Goal: Task Accomplishment & Management: Use online tool/utility

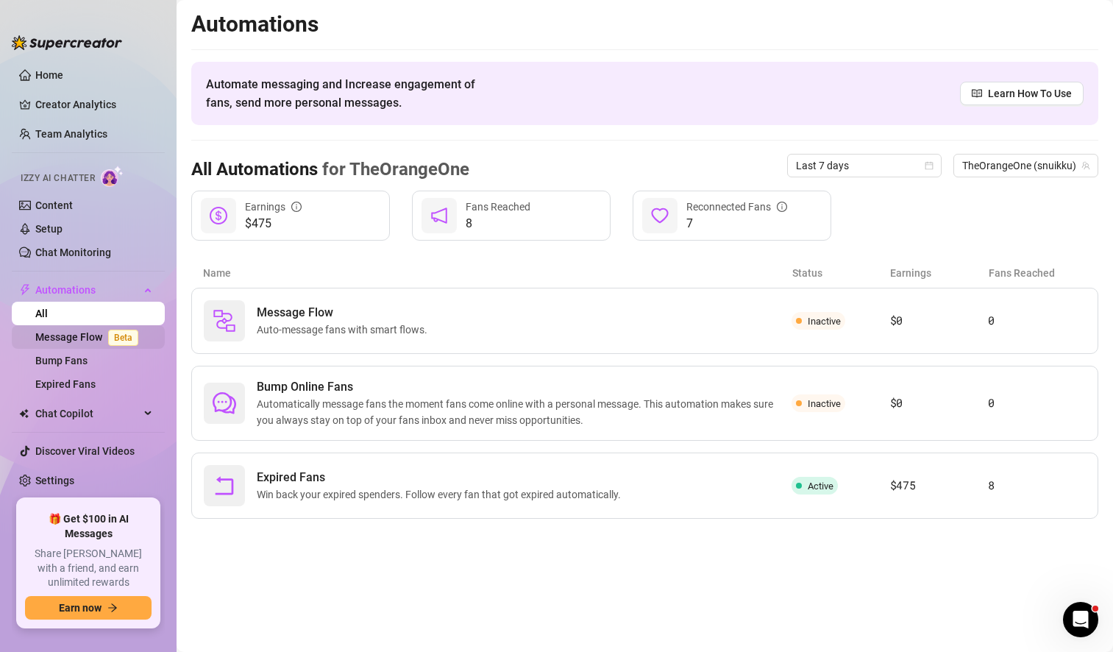
click at [107, 335] on link "Message Flow Beta" at bounding box center [89, 337] width 109 height 12
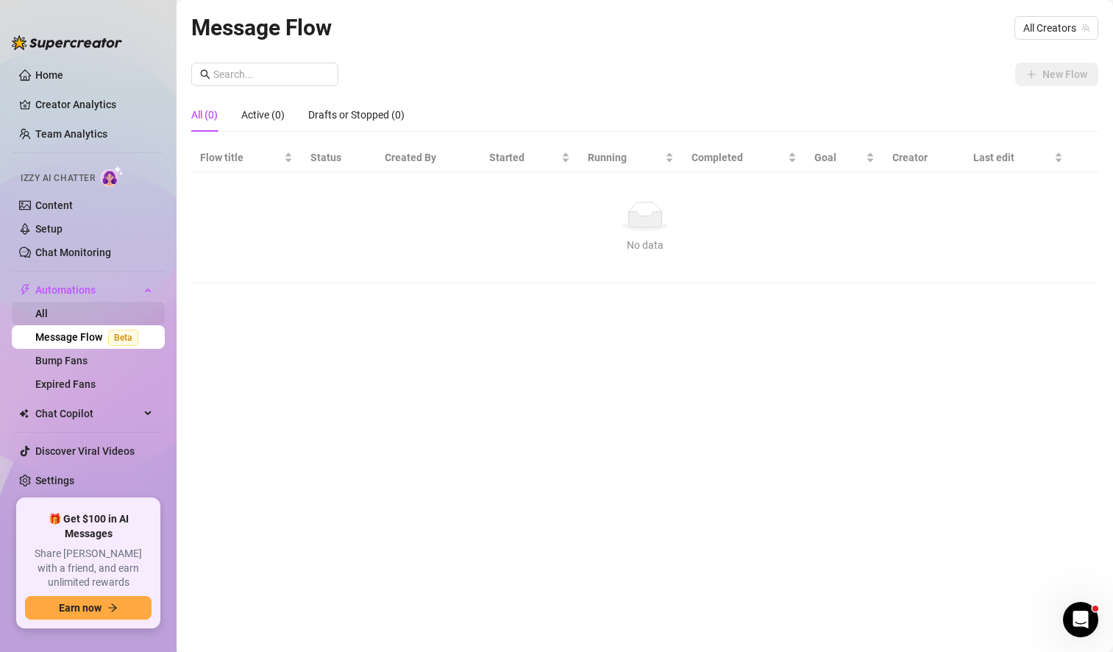
click at [48, 312] on link "All" at bounding box center [41, 313] width 13 height 12
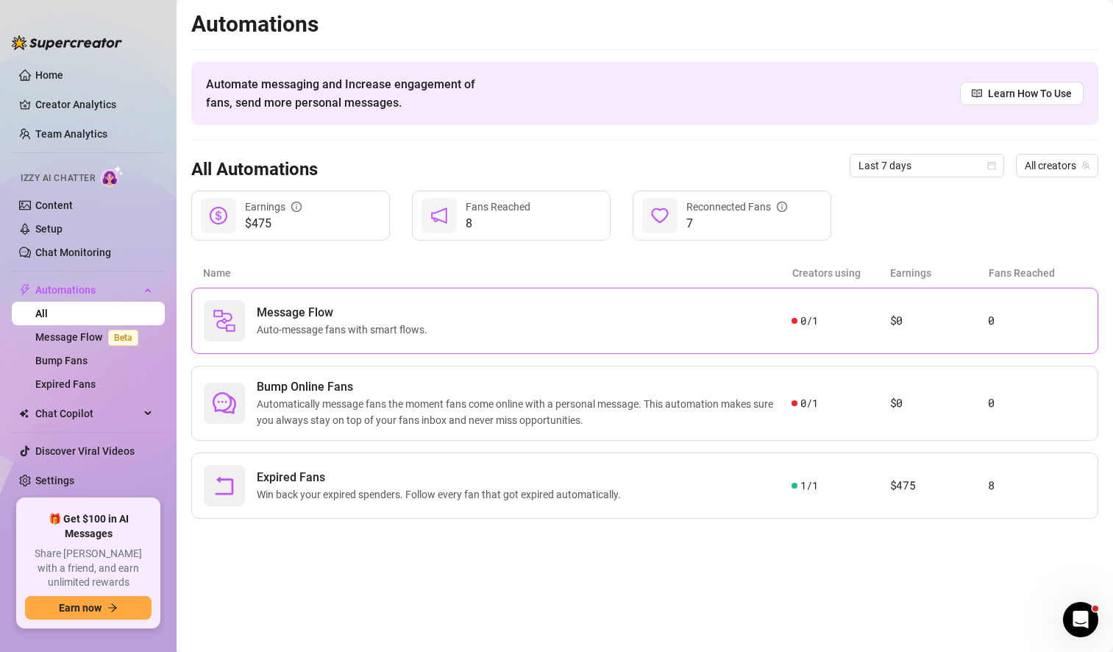
click at [595, 321] on div "Message Flow Auto-message fans with smart flows." at bounding box center [498, 320] width 588 height 41
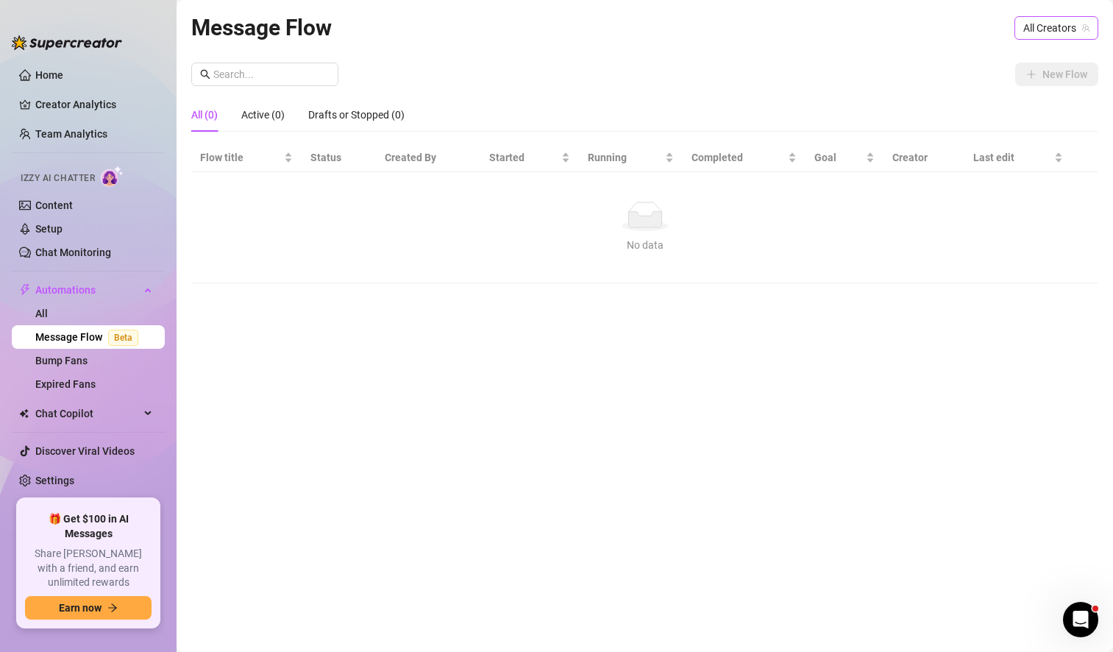
click at [1042, 29] on span "All Creators" at bounding box center [1056, 28] width 66 height 22
click at [1000, 80] on span "TheOrangeOne" at bounding box center [1003, 82] width 69 height 16
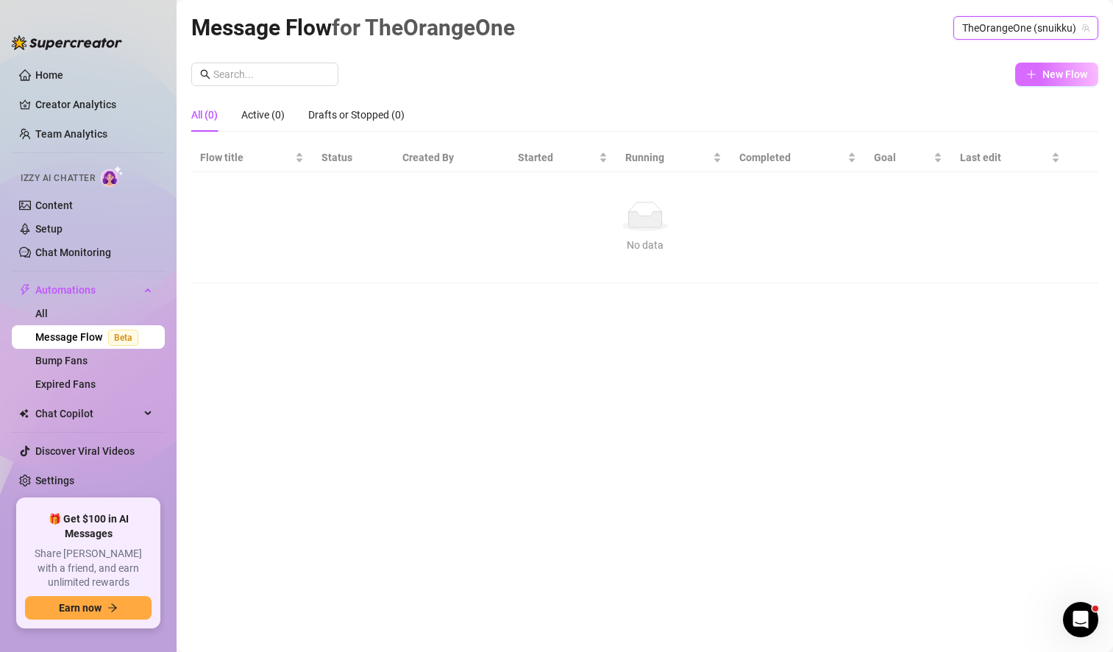
click at [1064, 74] on span "New Flow" at bounding box center [1064, 74] width 45 height 12
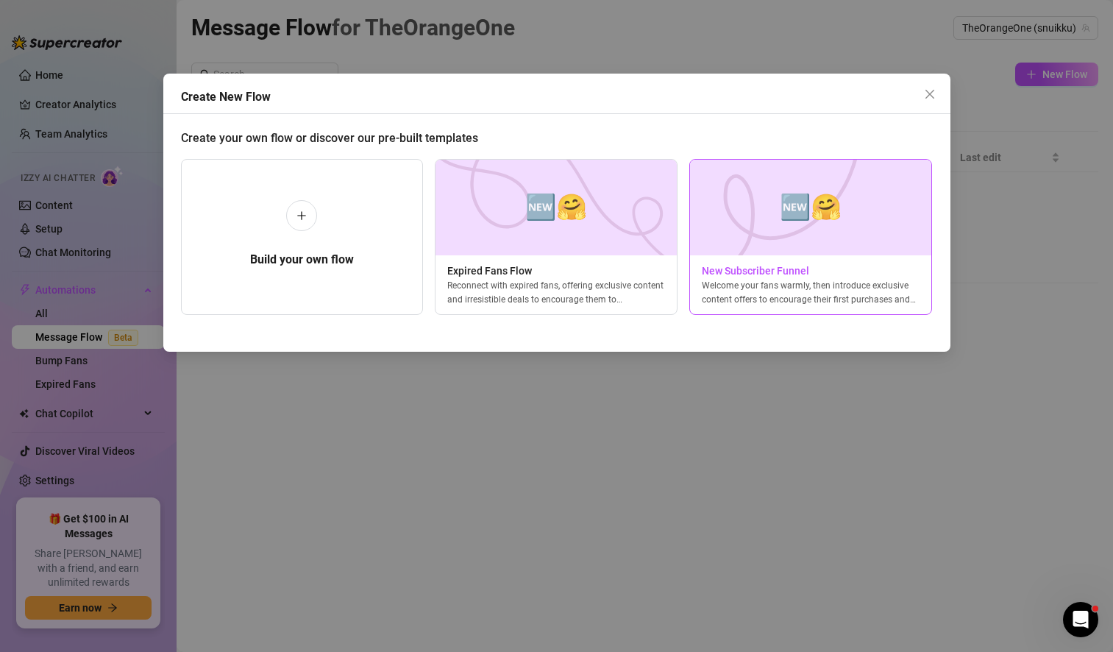
click at [812, 191] on span "🆕🤗" at bounding box center [811, 207] width 62 height 39
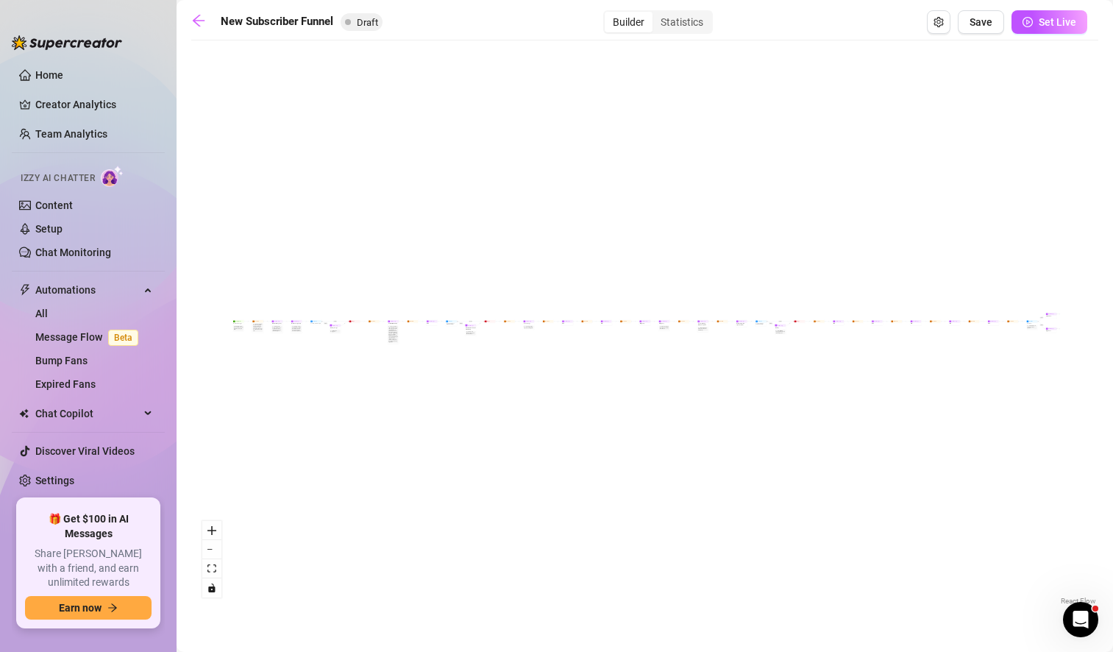
click at [242, 332] on div "If True If True If True If False If False If False If True If False Merge Merge…" at bounding box center [644, 328] width 907 height 561
click at [213, 529] on icon "zoom in" at bounding box center [211, 530] width 9 height 9
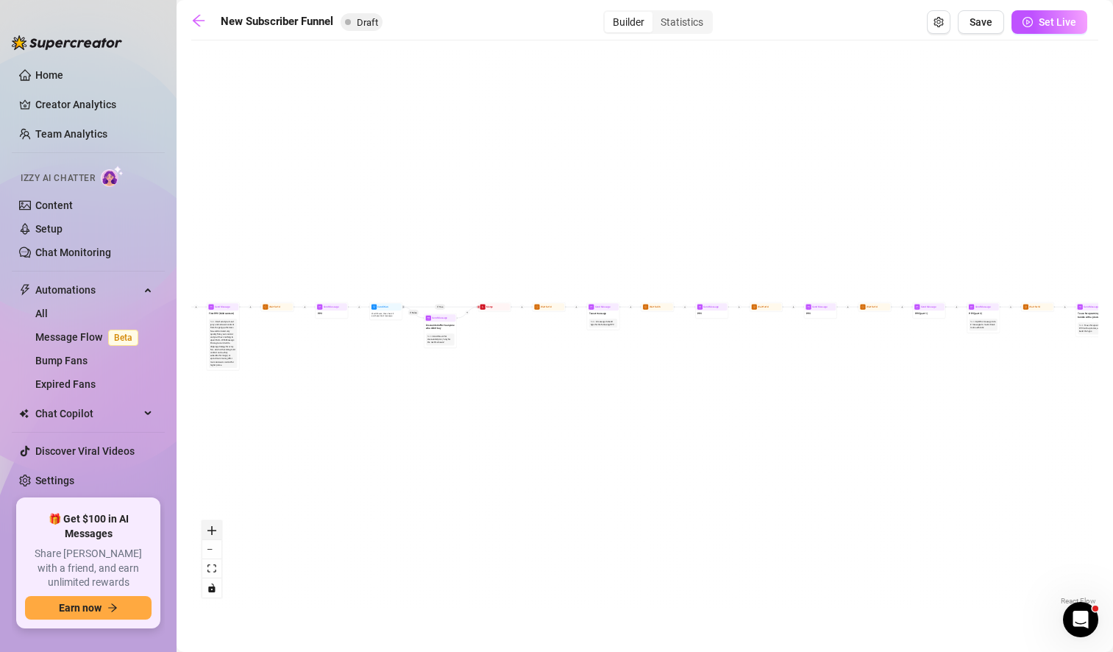
click at [213, 529] on icon "zoom in" at bounding box center [211, 530] width 9 height 9
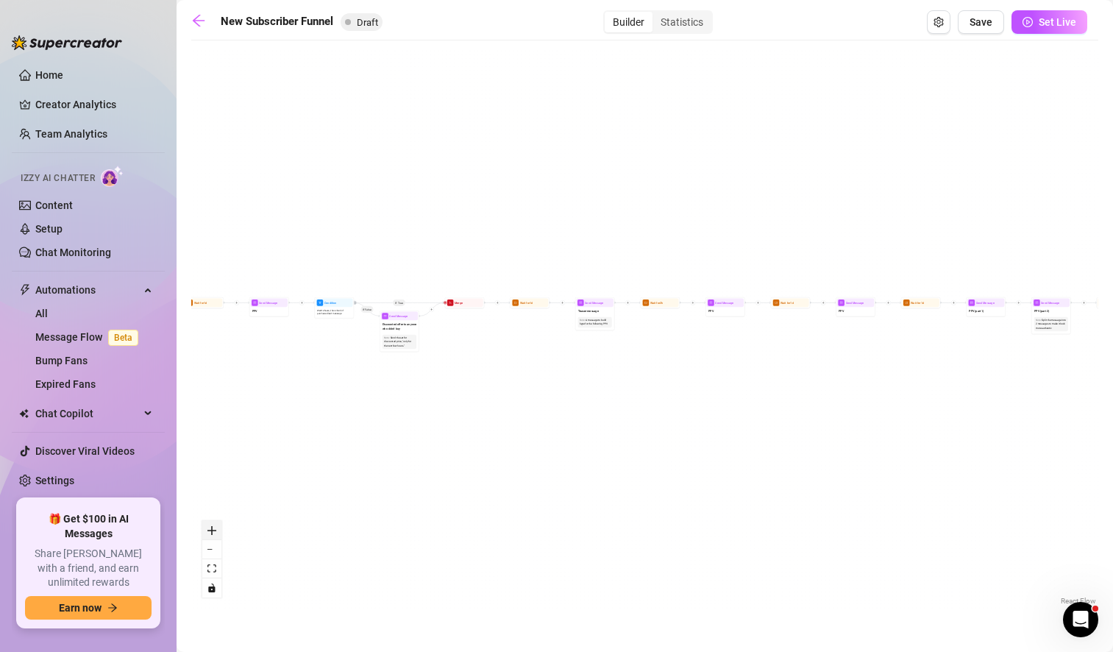
click at [213, 529] on icon "zoom in" at bounding box center [211, 530] width 9 height 9
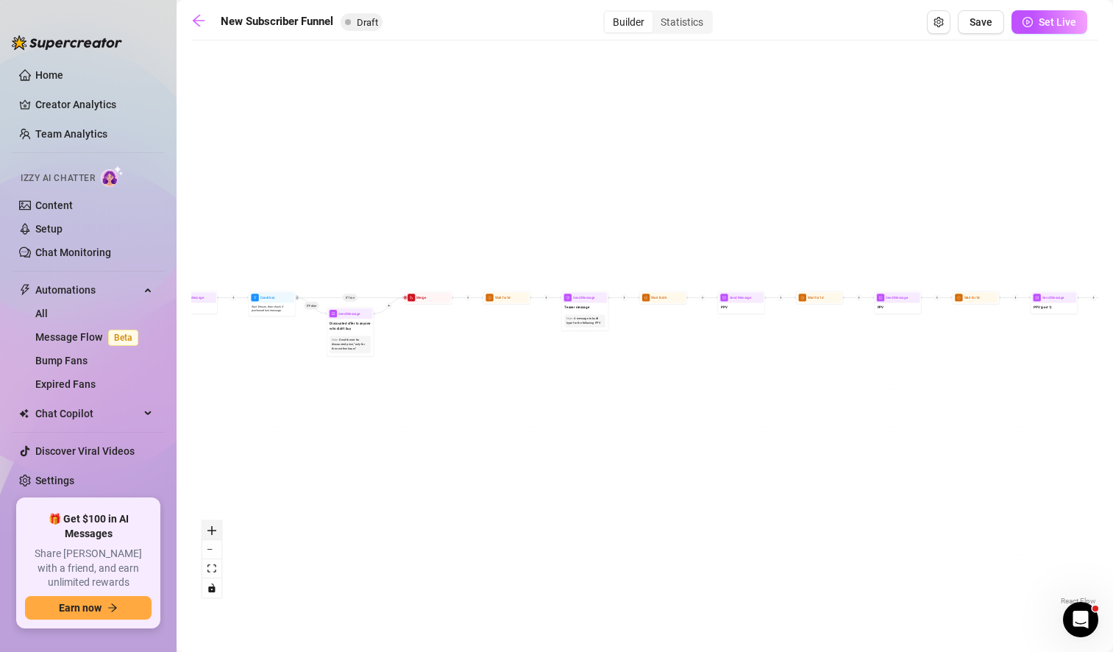
click at [213, 529] on icon "zoom in" at bounding box center [211, 530] width 9 height 9
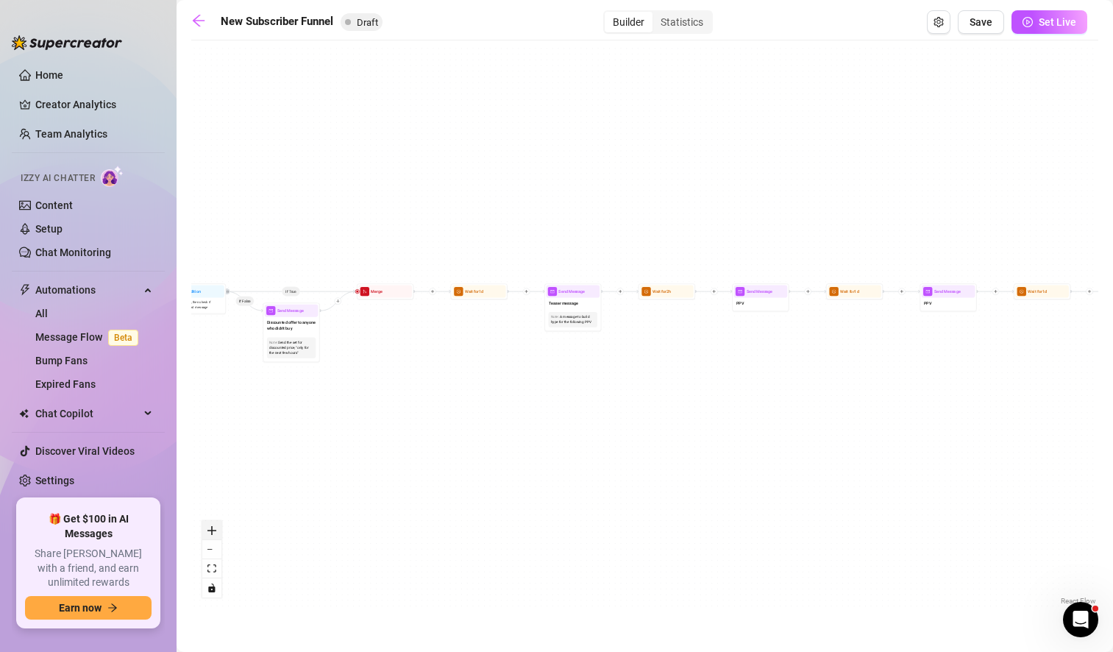
click at [213, 529] on icon "zoom in" at bounding box center [211, 530] width 9 height 9
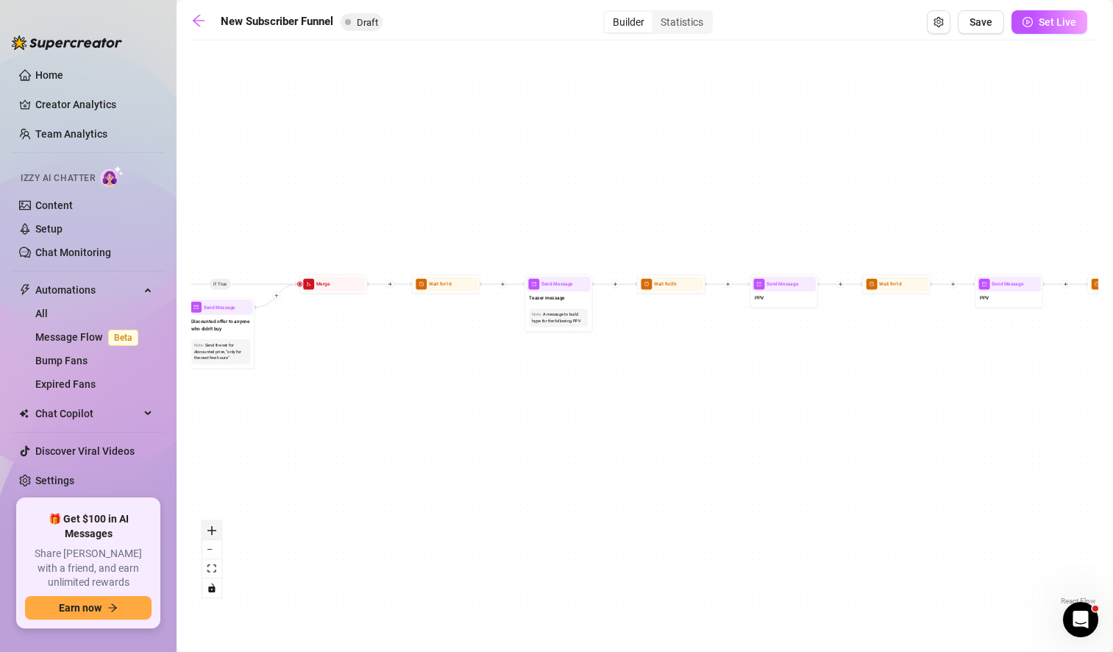
click at [213, 529] on icon "zoom in" at bounding box center [211, 530] width 9 height 9
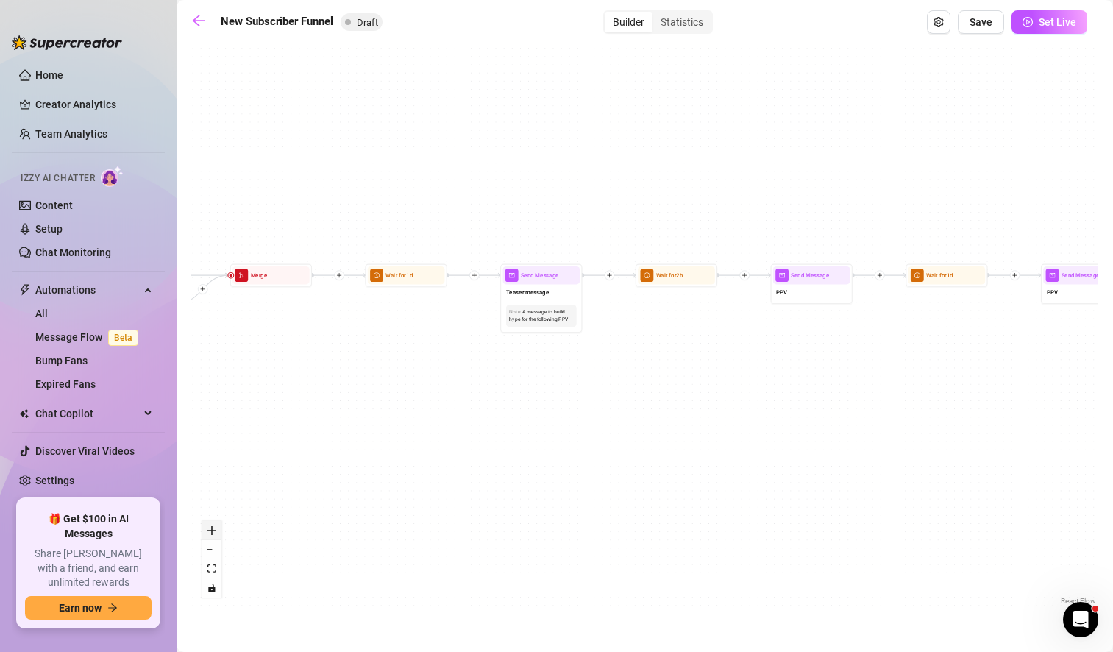
click at [213, 529] on icon "zoom in" at bounding box center [211, 530] width 9 height 9
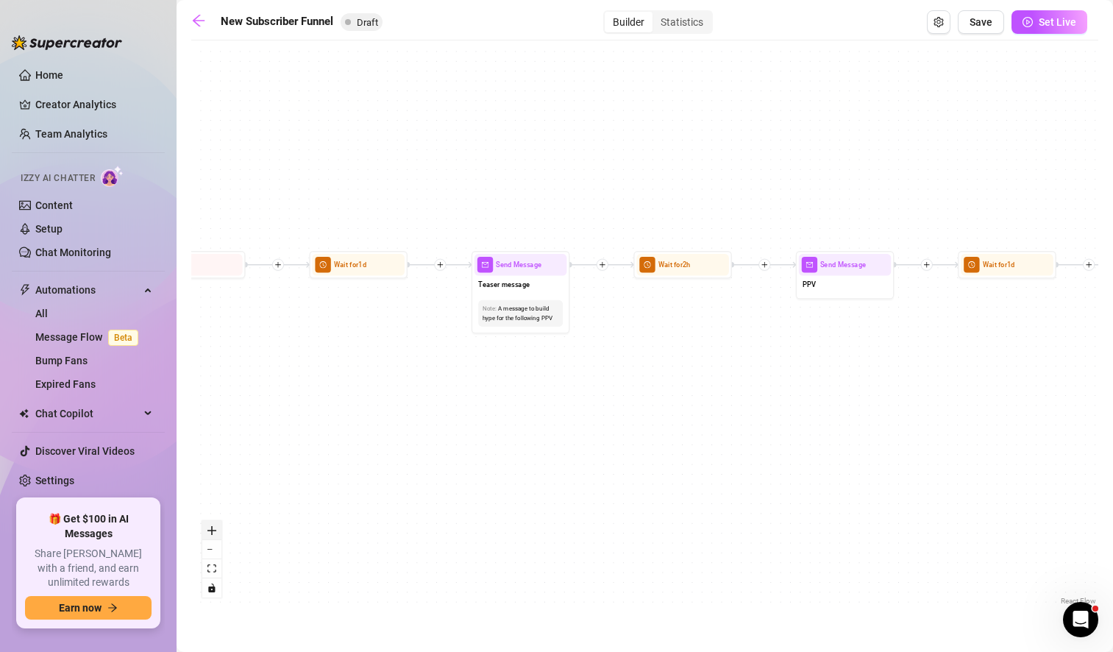
click at [213, 529] on icon "zoom in" at bounding box center [211, 530] width 9 height 9
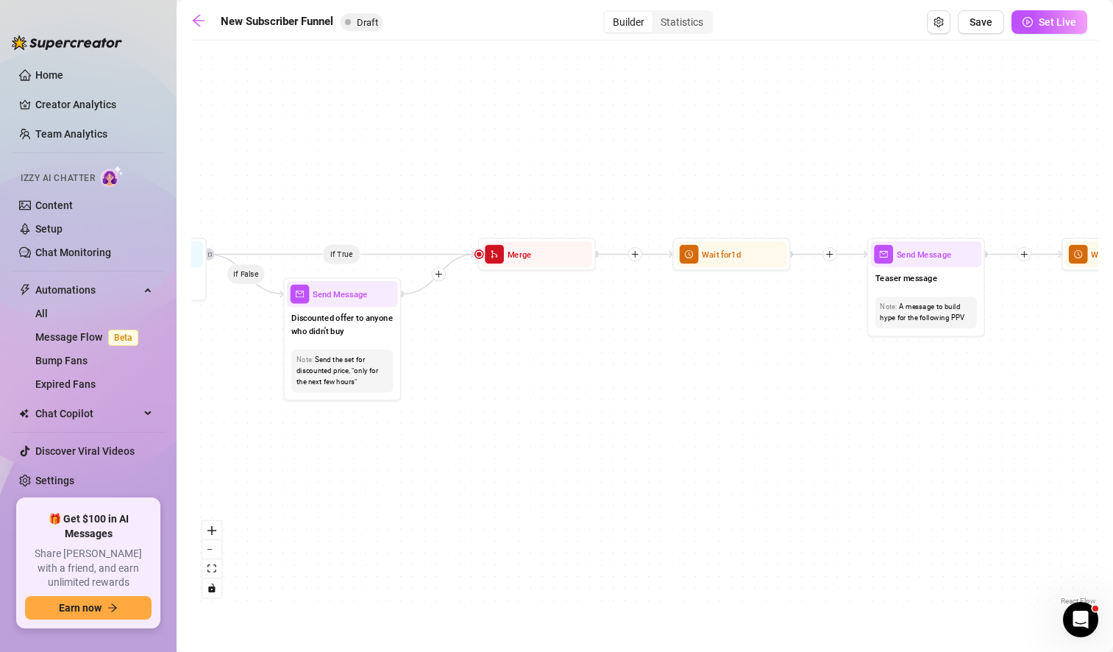
drag, startPoint x: 636, startPoint y: 377, endPoint x: 1066, endPoint y: 379, distance: 430.3
click at [1066, 379] on div "If True If True If True If False If False If False If True If False Merge Merge…" at bounding box center [644, 328] width 907 height 561
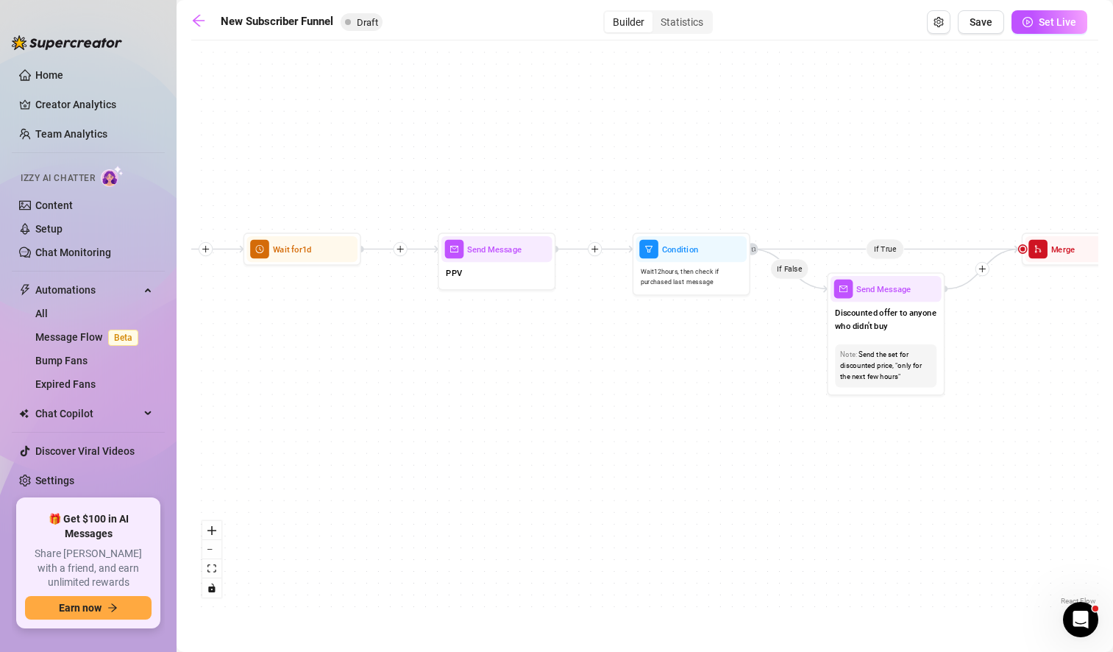
drag, startPoint x: 474, startPoint y: 433, endPoint x: 1018, endPoint y: 428, distance: 543.6
click at [1018, 428] on div "If True If True If True If False If False If False If True If False Merge Merge…" at bounding box center [644, 328] width 907 height 561
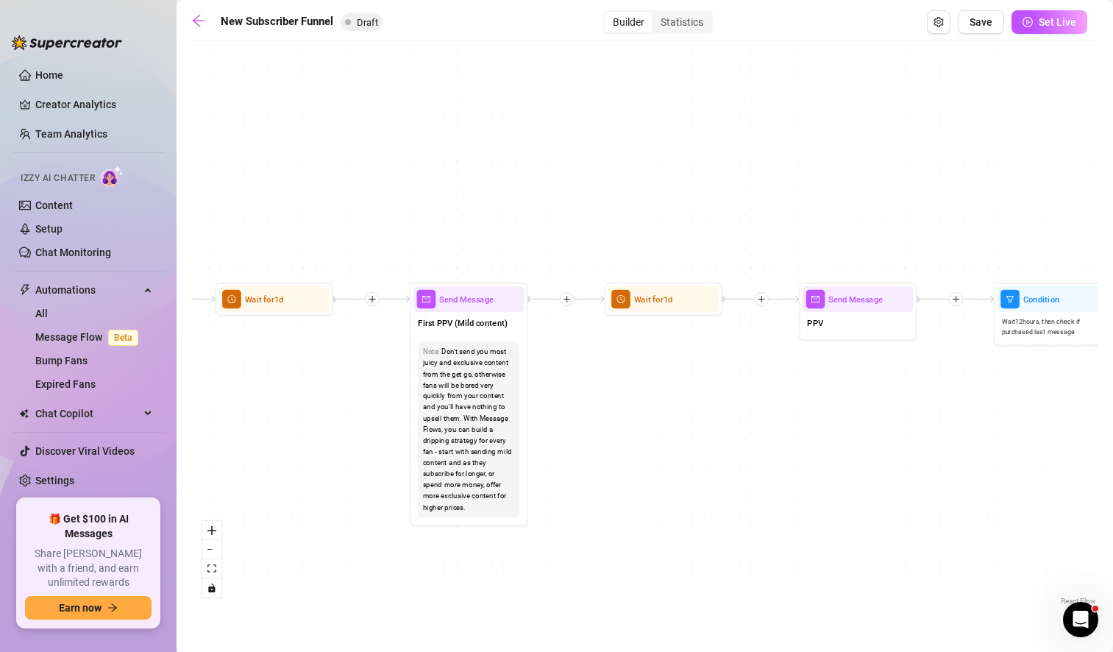
drag, startPoint x: 496, startPoint y: 433, endPoint x: 981, endPoint y: 473, distance: 486.5
click at [981, 473] on div "If True If True If True If False If False If False If True If False Merge Merge…" at bounding box center [644, 328] width 907 height 561
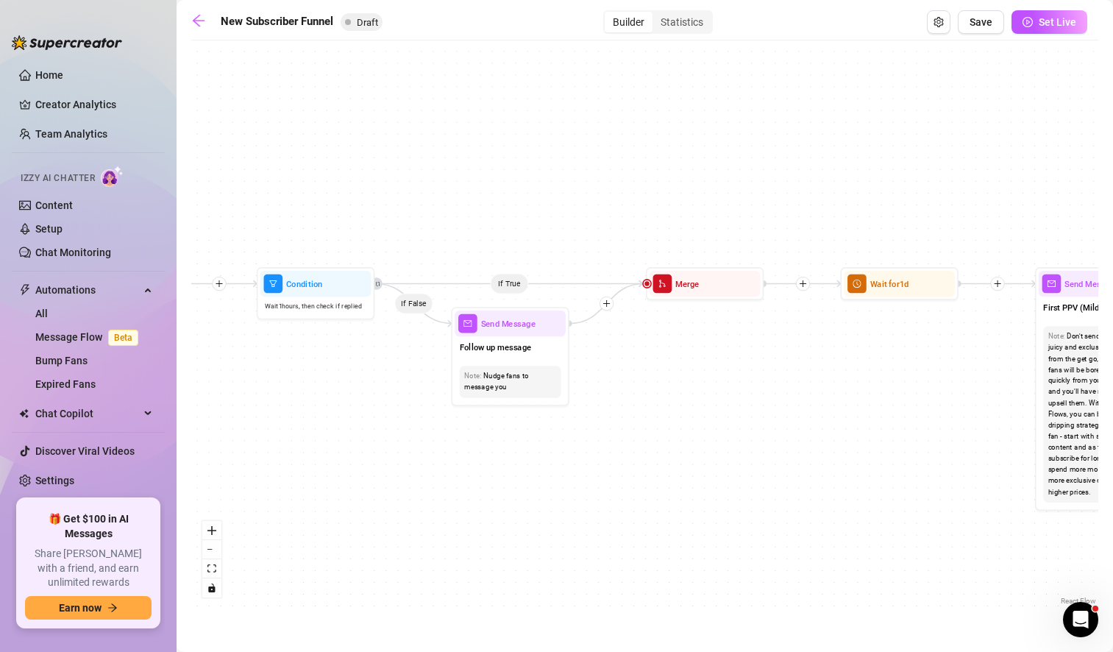
drag, startPoint x: 412, startPoint y: 462, endPoint x: 914, endPoint y: 456, distance: 501.7
click at [914, 456] on div "If True If True If True If False If False If False If True If False Merge Merge…" at bounding box center [644, 328] width 907 height 561
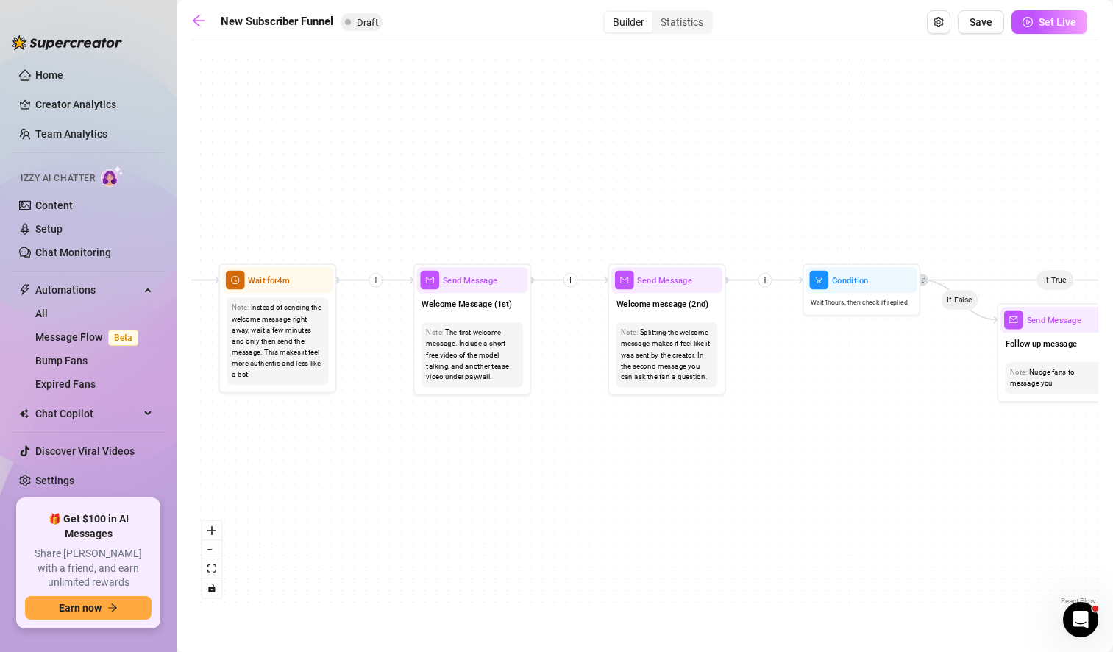
drag, startPoint x: 470, startPoint y: 476, endPoint x: 1016, endPoint y: 472, distance: 545.8
click at [1016, 472] on div "If True If True If True If False If False If False If True If False Merge Merge…" at bounding box center [644, 328] width 907 height 561
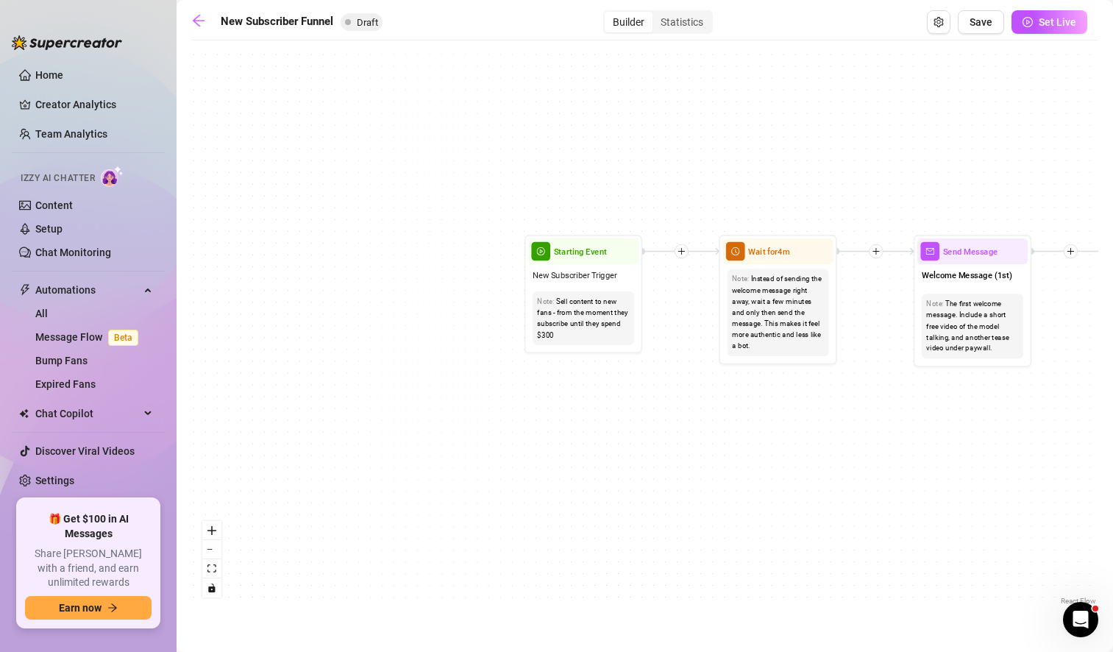
drag, startPoint x: 439, startPoint y: 504, endPoint x: 975, endPoint y: 464, distance: 537.0
click at [975, 464] on div "If True If True If True If False If False If False If True If False Merge Merge…" at bounding box center [644, 328] width 907 height 561
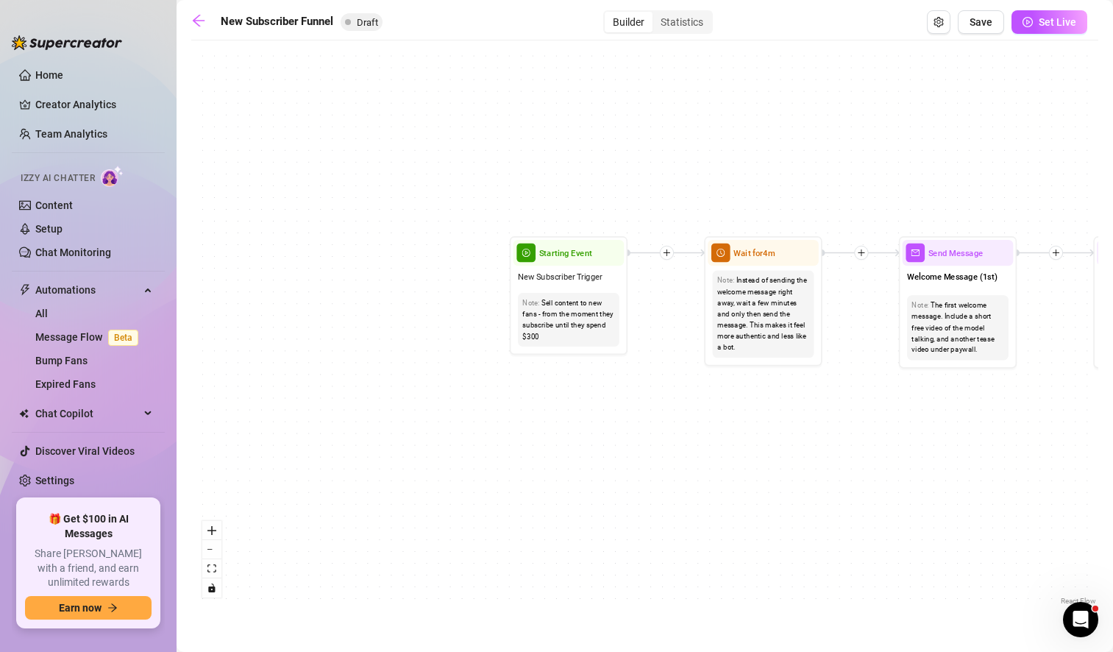
drag, startPoint x: 644, startPoint y: 416, endPoint x: 594, endPoint y: 428, distance: 51.6
click at [594, 428] on div "If True If True If True If False If False If False If True If False Merge Merge…" at bounding box center [644, 328] width 907 height 561
click at [582, 264] on div "Starting Event" at bounding box center [568, 253] width 111 height 26
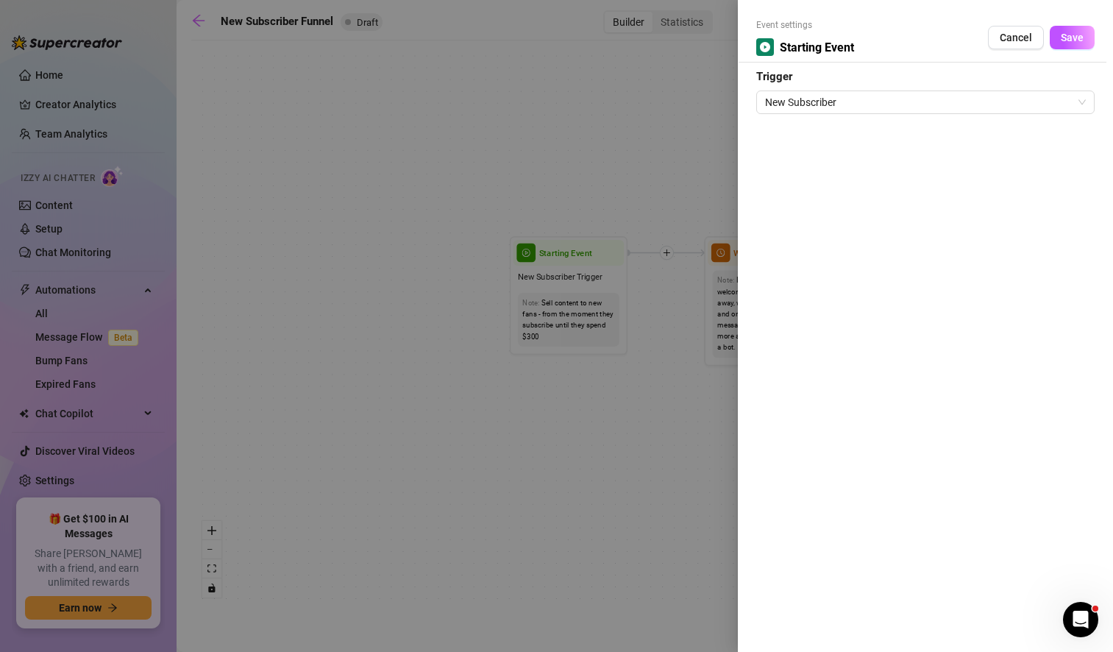
click at [584, 154] on div at bounding box center [556, 326] width 1113 height 652
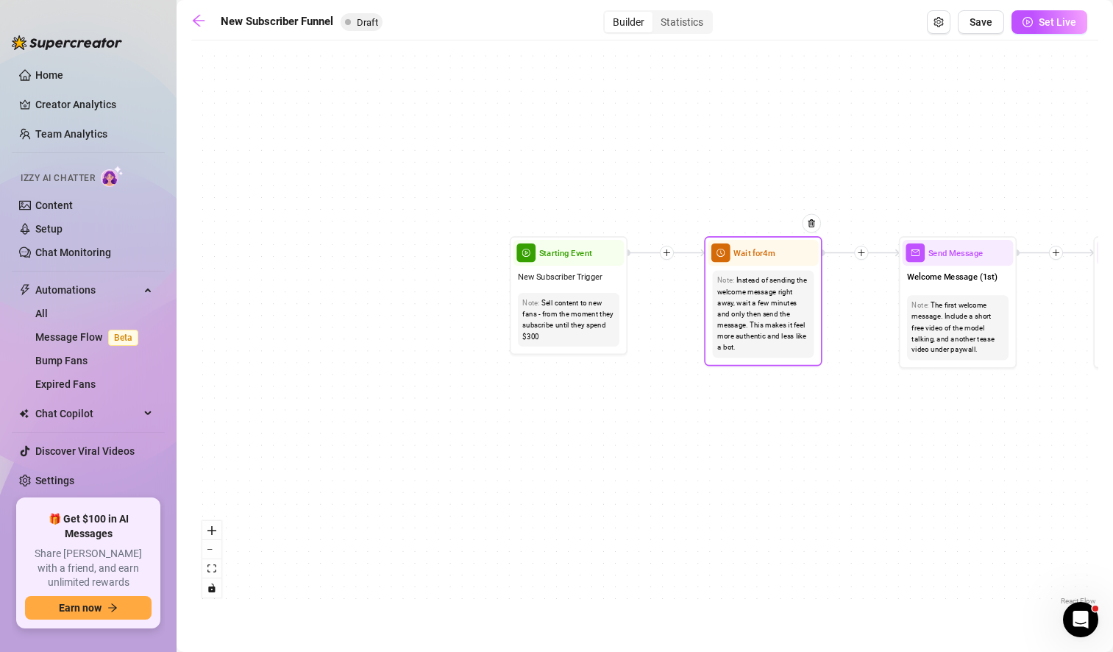
click at [754, 319] on div "Instead of sending the welcome message right away, wait a few minutes and only …" at bounding box center [763, 314] width 92 height 78
click at [783, 285] on div "Instead of sending the welcome message right away, wait a few minutes and only …" at bounding box center [763, 314] width 92 height 78
click at [693, 156] on div "If True If True If True If False If False If False If True If False Merge Merge…" at bounding box center [644, 328] width 907 height 561
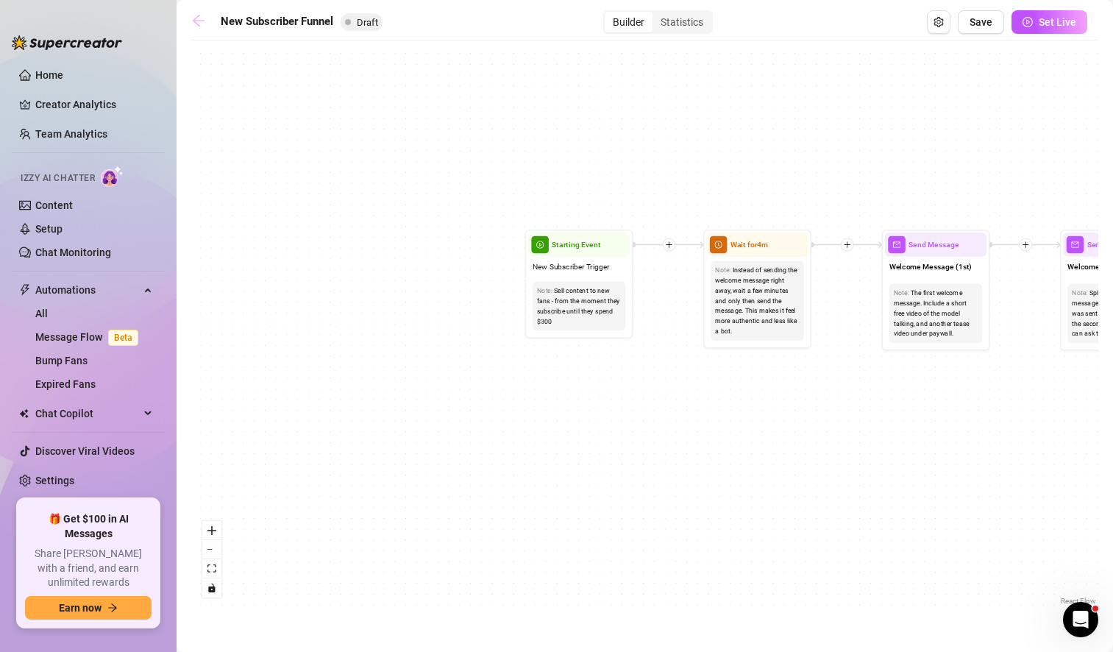
click at [197, 24] on icon "arrow-left" at bounding box center [199, 21] width 12 height 12
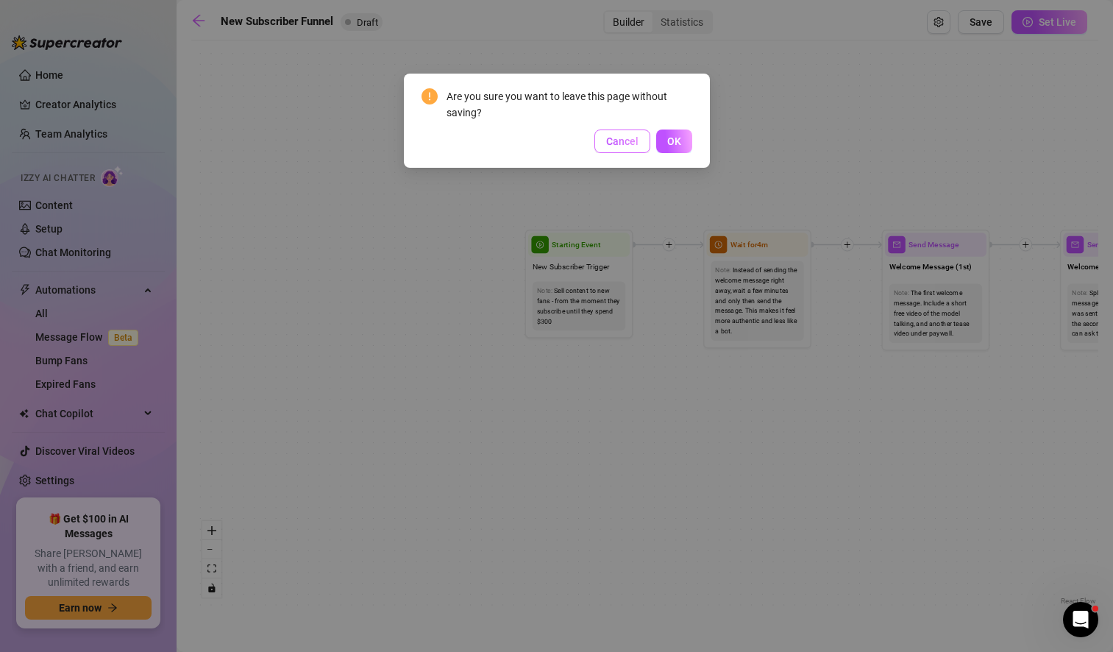
click at [614, 138] on span "Cancel" at bounding box center [622, 141] width 32 height 12
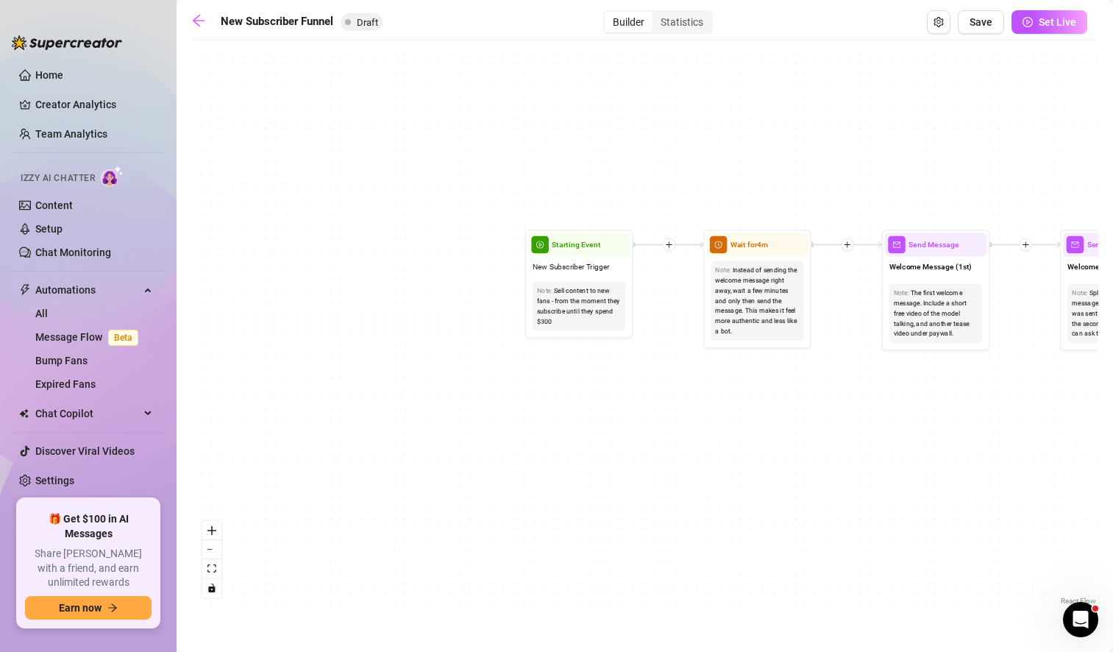
click at [922, 139] on div "If True If True If True If False If False If False If True If False Merge Merge…" at bounding box center [644, 328] width 907 height 561
click at [986, 511] on div "If True If True If True If False If False If False If True If False Merge Merge…" at bounding box center [644, 328] width 907 height 561
click at [62, 227] on link "Setup" at bounding box center [48, 229] width 27 height 12
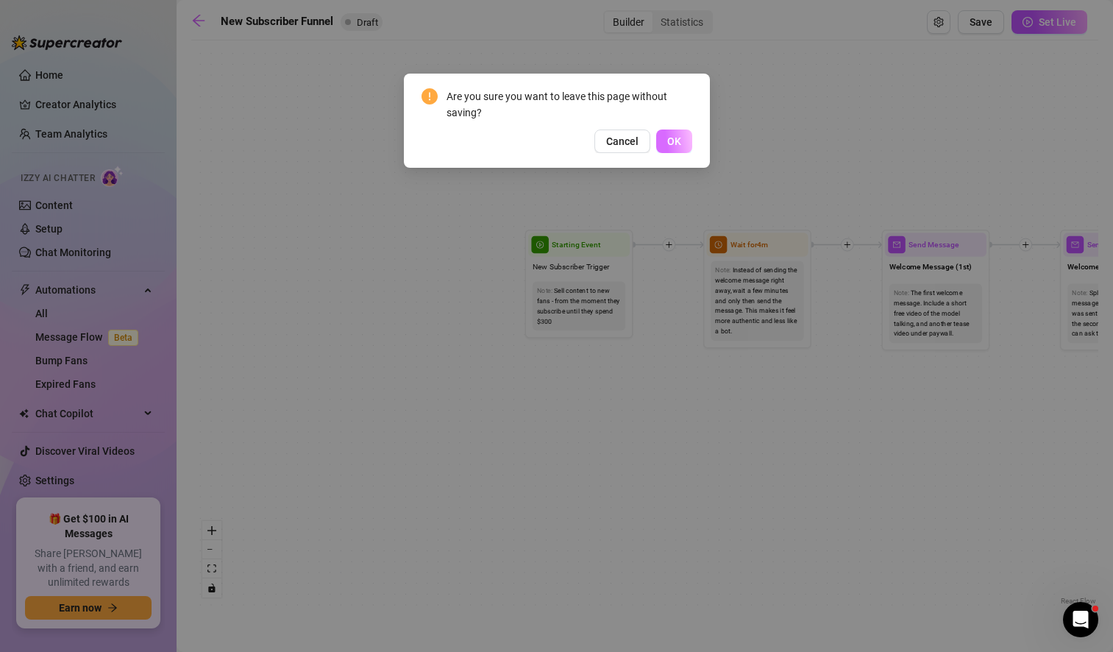
click at [680, 141] on span "OK" at bounding box center [674, 141] width 14 height 12
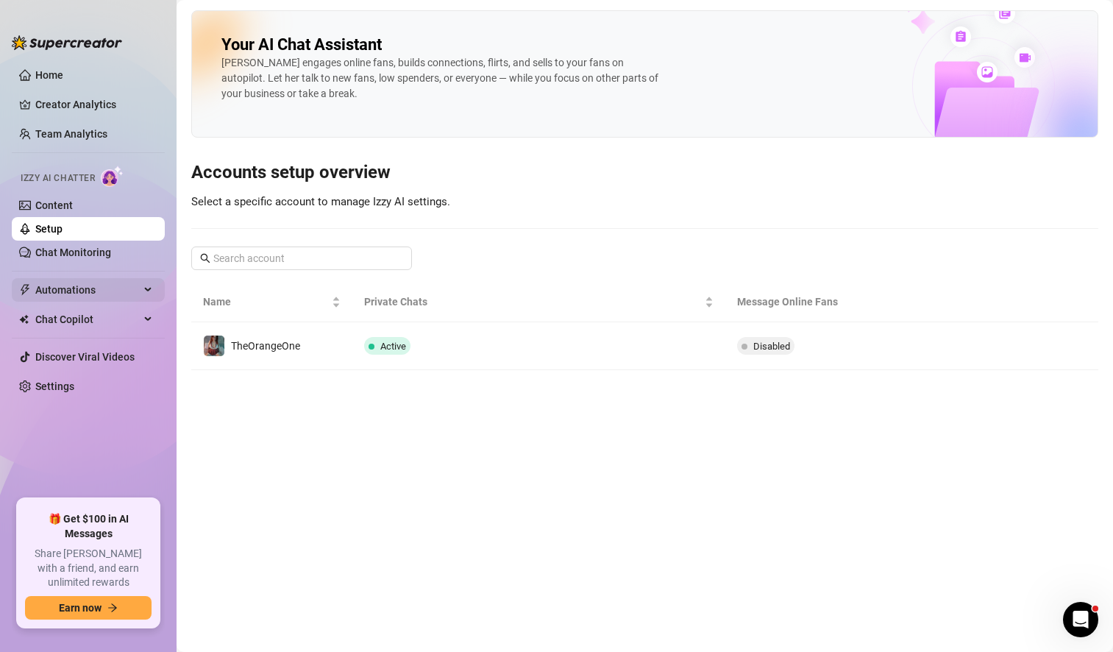
click at [103, 291] on span "Automations" at bounding box center [87, 290] width 104 height 24
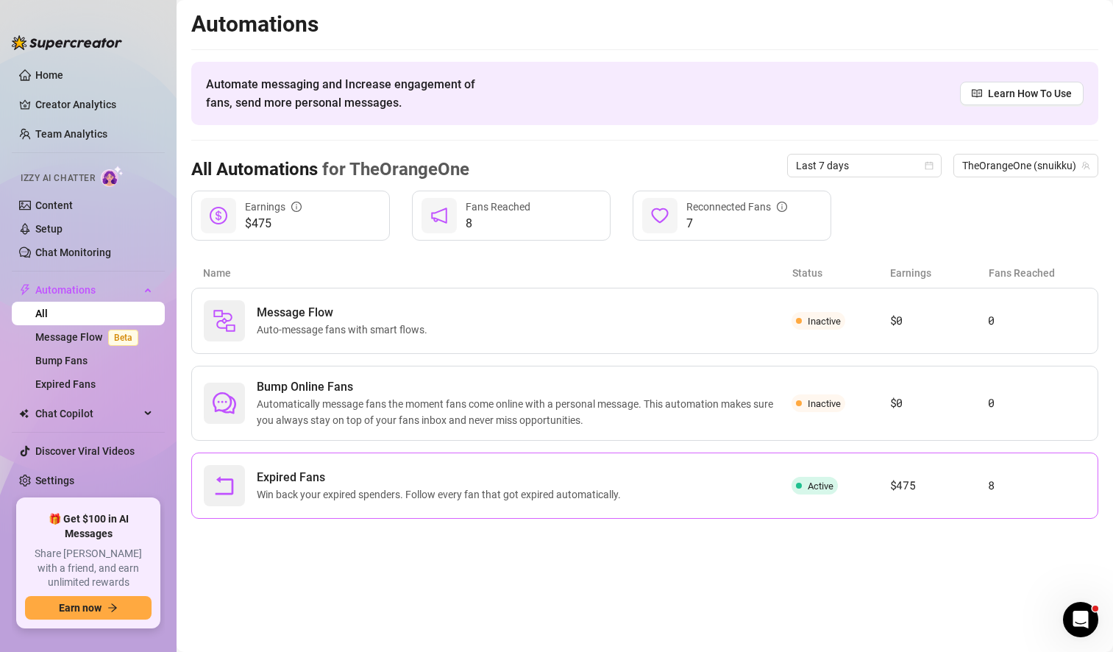
click at [604, 486] on span "Win back your expired spenders. Follow every fan that got expired automatically." at bounding box center [442, 494] width 370 height 16
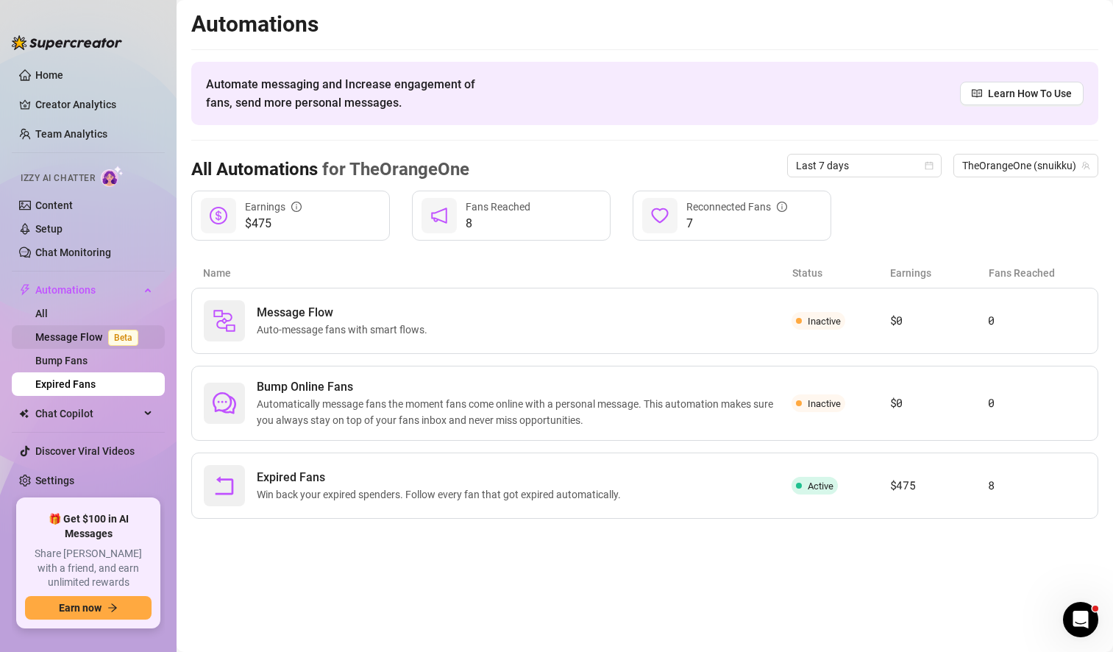
click at [90, 335] on link "Message Flow Beta" at bounding box center [89, 337] width 109 height 12
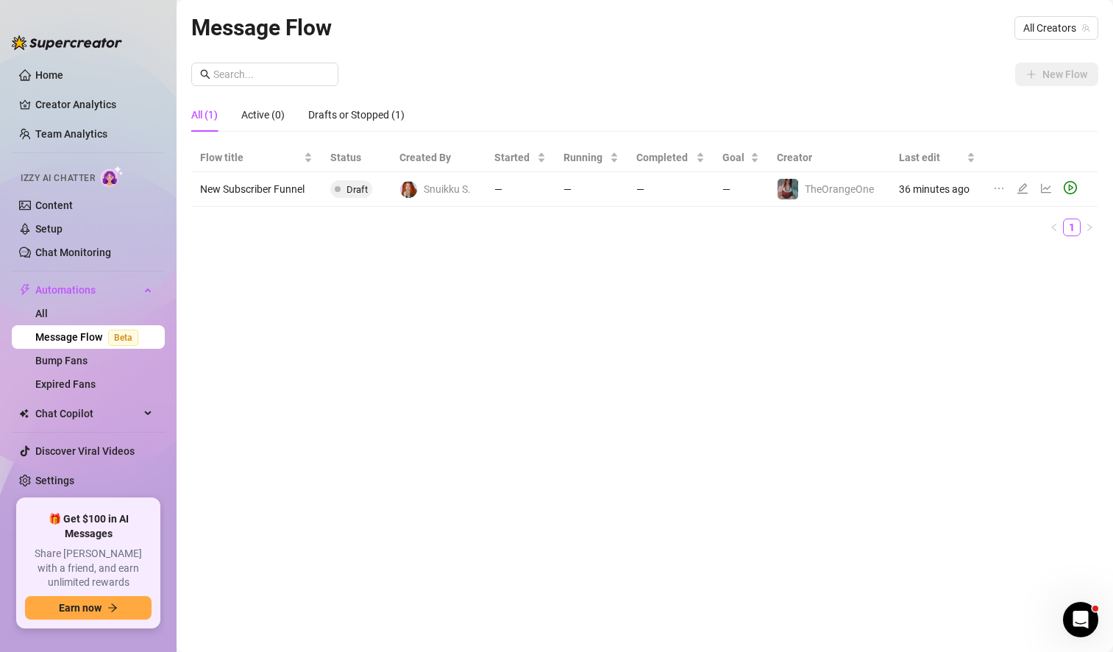
click at [707, 191] on td "—" at bounding box center [670, 189] width 86 height 35
click at [1020, 187] on icon "edit" at bounding box center [1023, 188] width 12 height 12
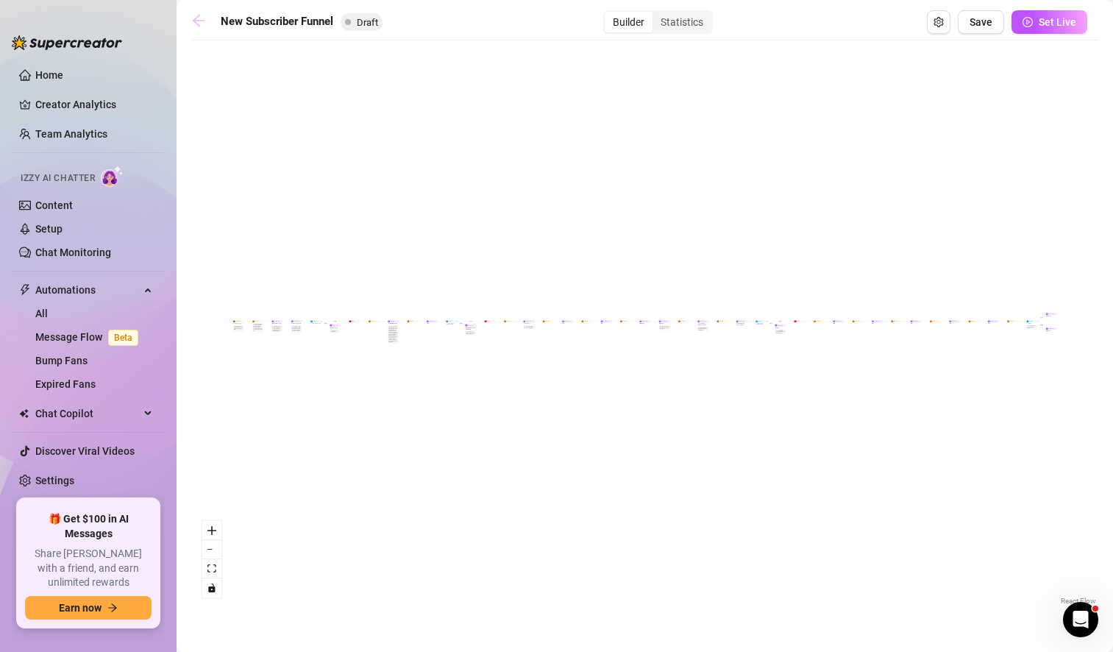
click at [196, 20] on icon "arrow-left" at bounding box center [199, 21] width 12 height 12
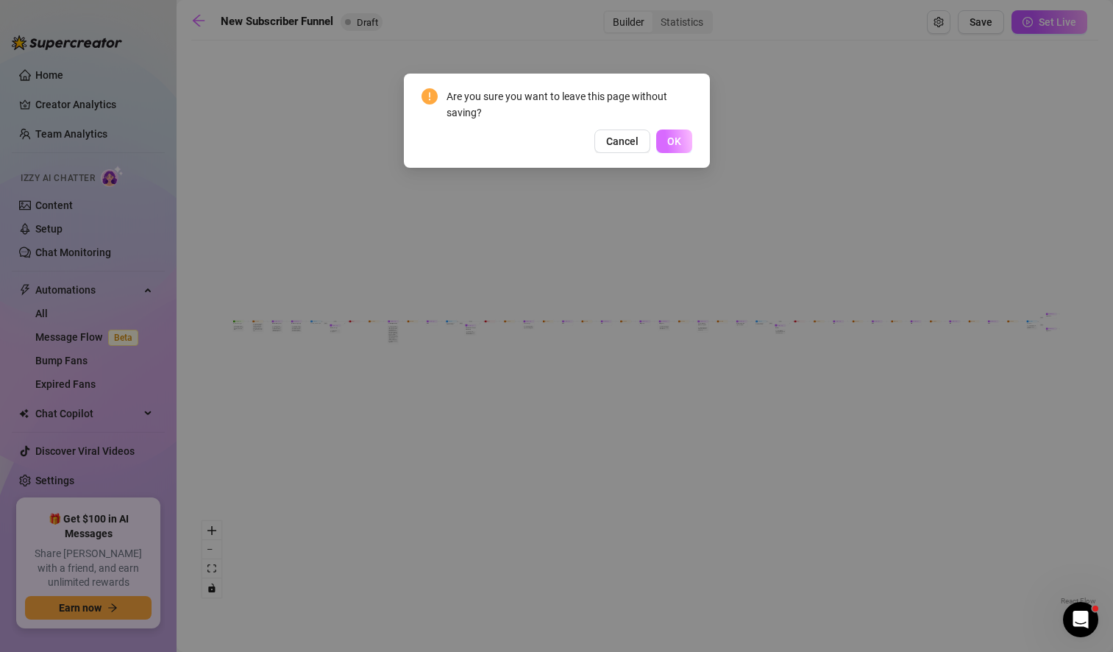
click at [677, 141] on span "OK" at bounding box center [674, 141] width 14 height 12
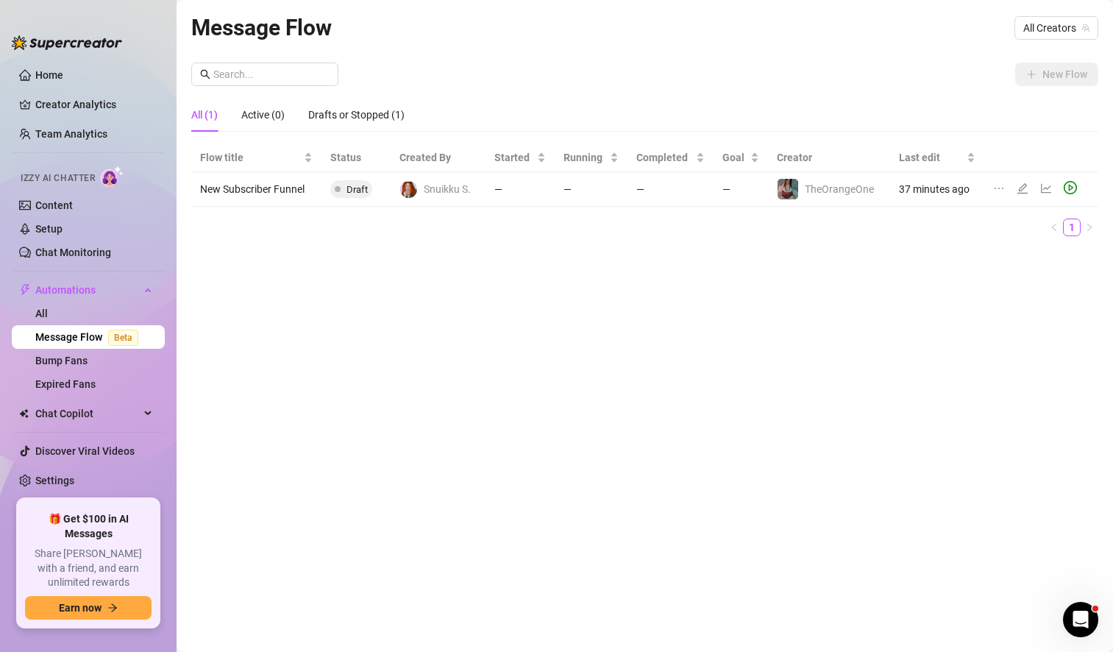
click at [516, 190] on td "—" at bounding box center [520, 189] width 69 height 35
click at [283, 191] on td "New Subscriber Funnel" at bounding box center [256, 189] width 130 height 35
click at [639, 332] on div "Message Flow All Creators New Flow All (1) Active (0) Drafts or Stopped (1) Flo…" at bounding box center [644, 308] width 907 height 597
click at [893, 66] on div "New Flow" at bounding box center [644, 75] width 907 height 24
click at [1022, 188] on icon "edit" at bounding box center [1023, 188] width 12 height 12
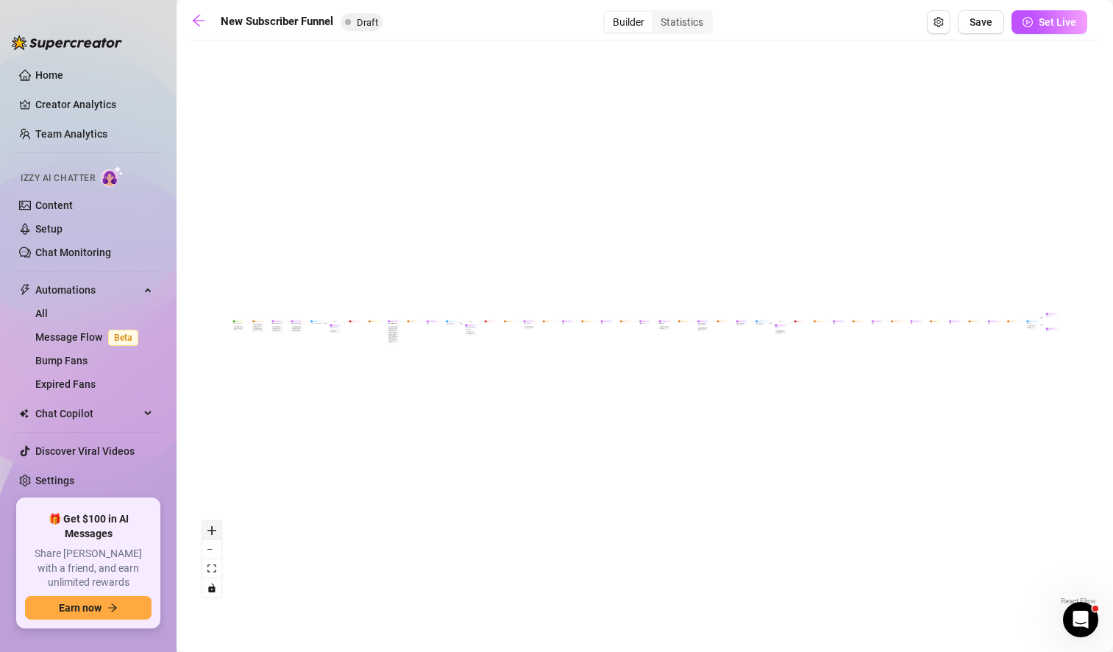
click at [210, 532] on icon "zoom in" at bounding box center [211, 530] width 9 height 9
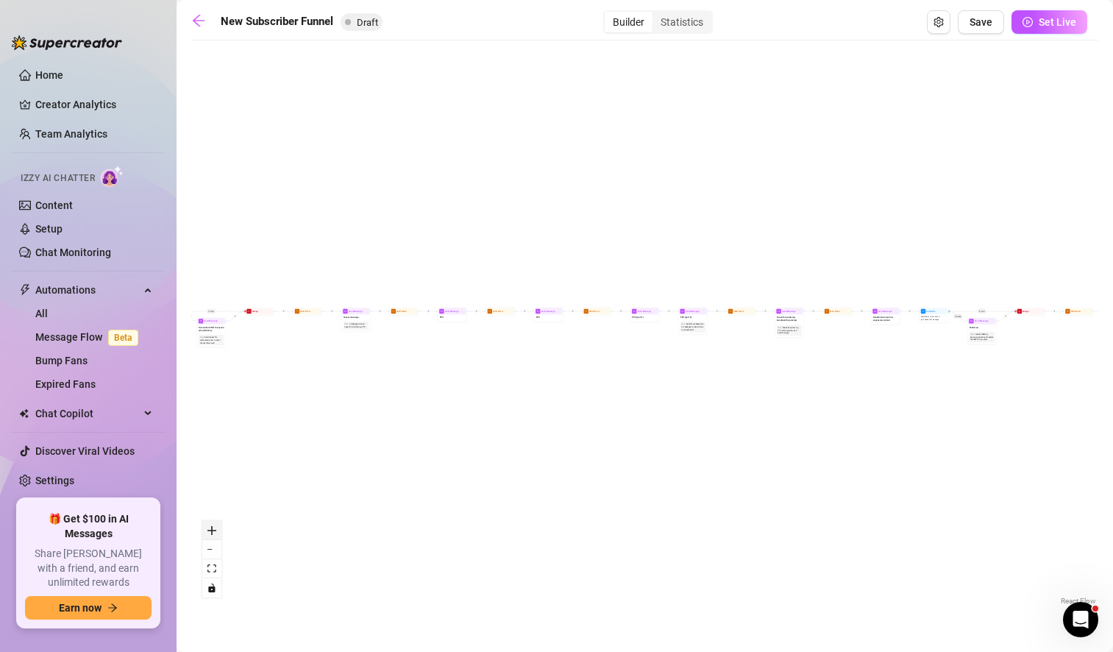
click at [210, 532] on icon "zoom in" at bounding box center [211, 530] width 9 height 9
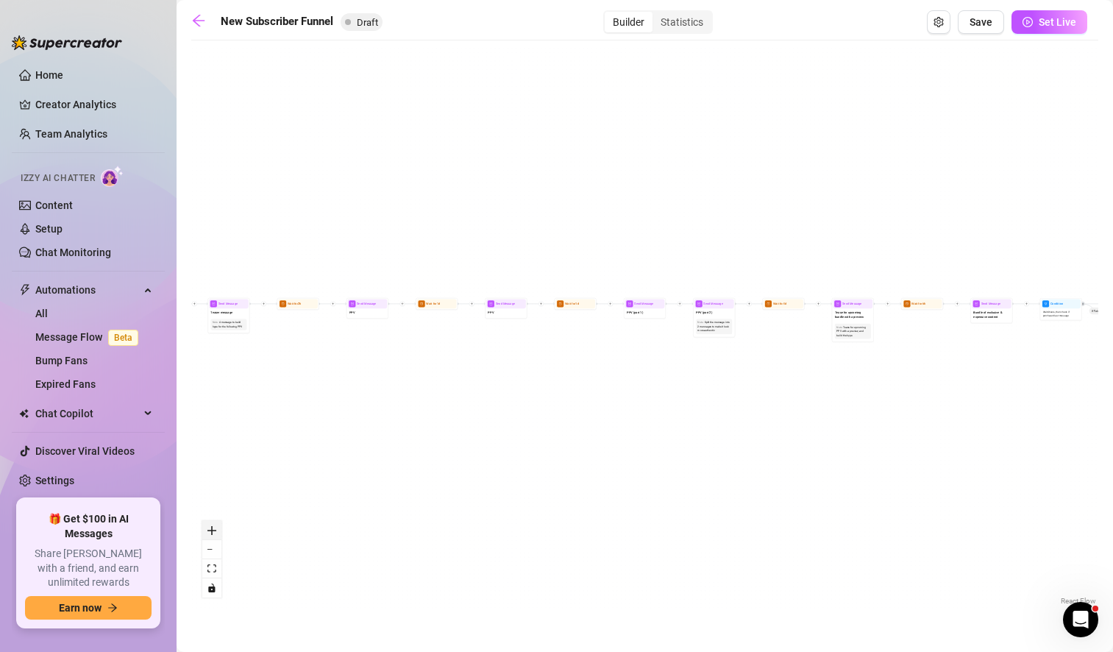
click at [210, 532] on icon "zoom in" at bounding box center [211, 530] width 9 height 9
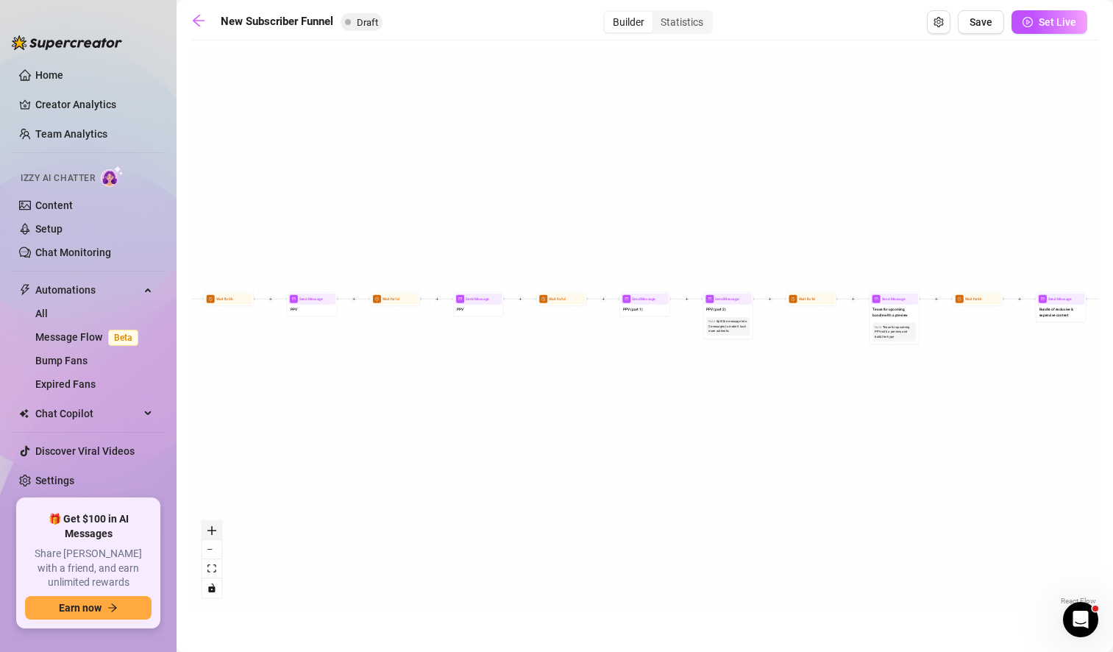
click at [210, 532] on icon "zoom in" at bounding box center [211, 530] width 9 height 9
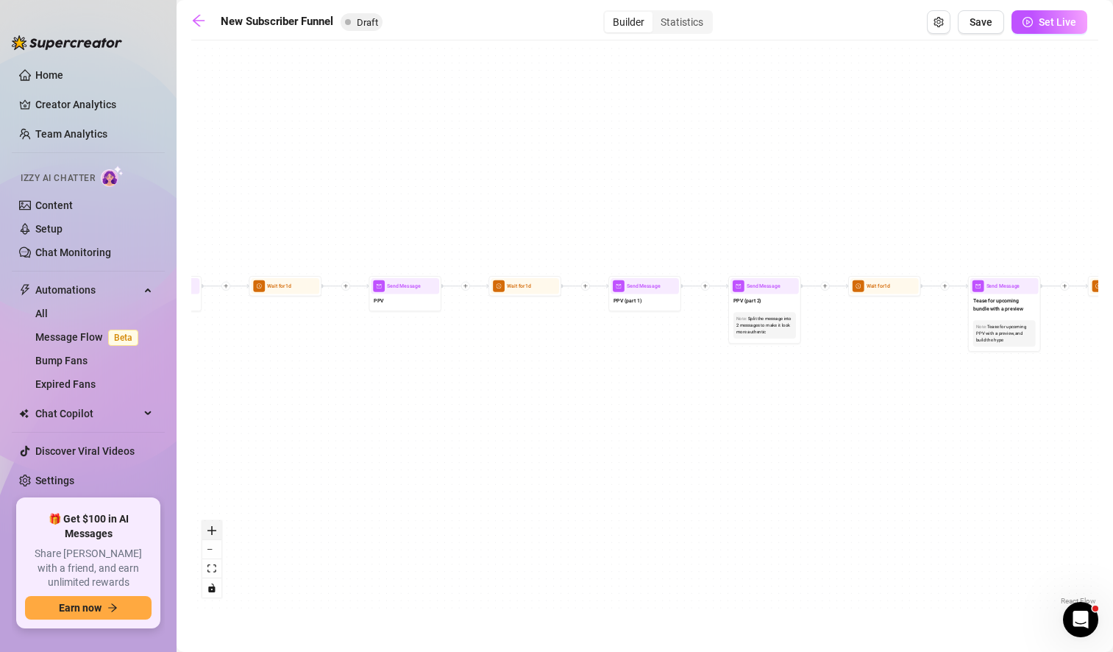
click at [210, 532] on icon "zoom in" at bounding box center [211, 530] width 9 height 9
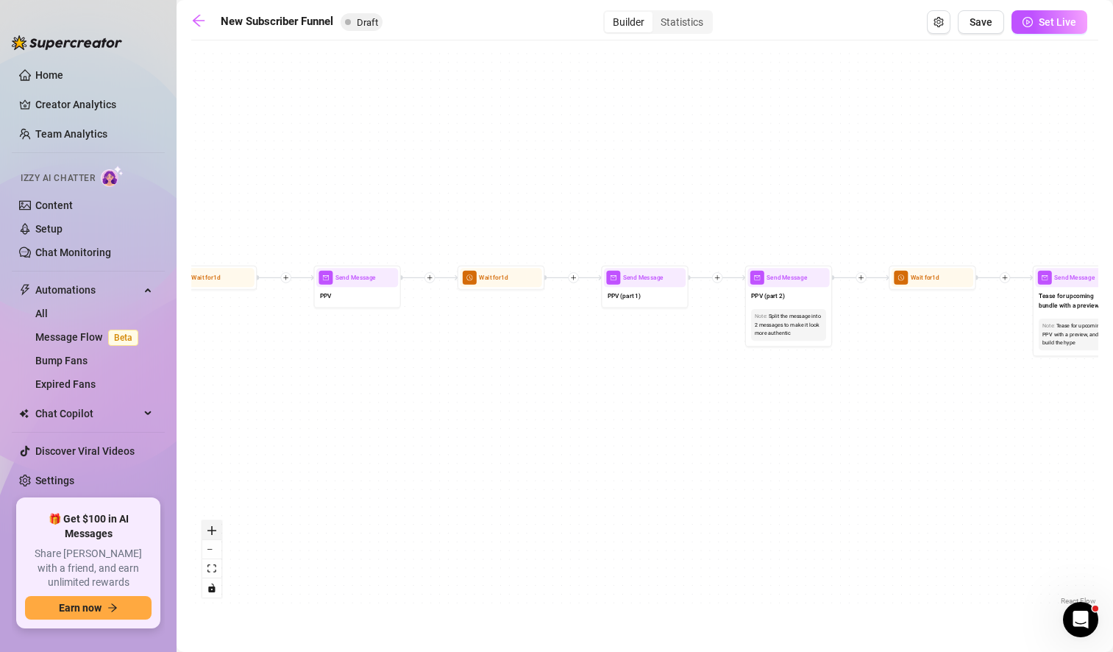
click at [210, 532] on icon "zoom in" at bounding box center [211, 530] width 9 height 9
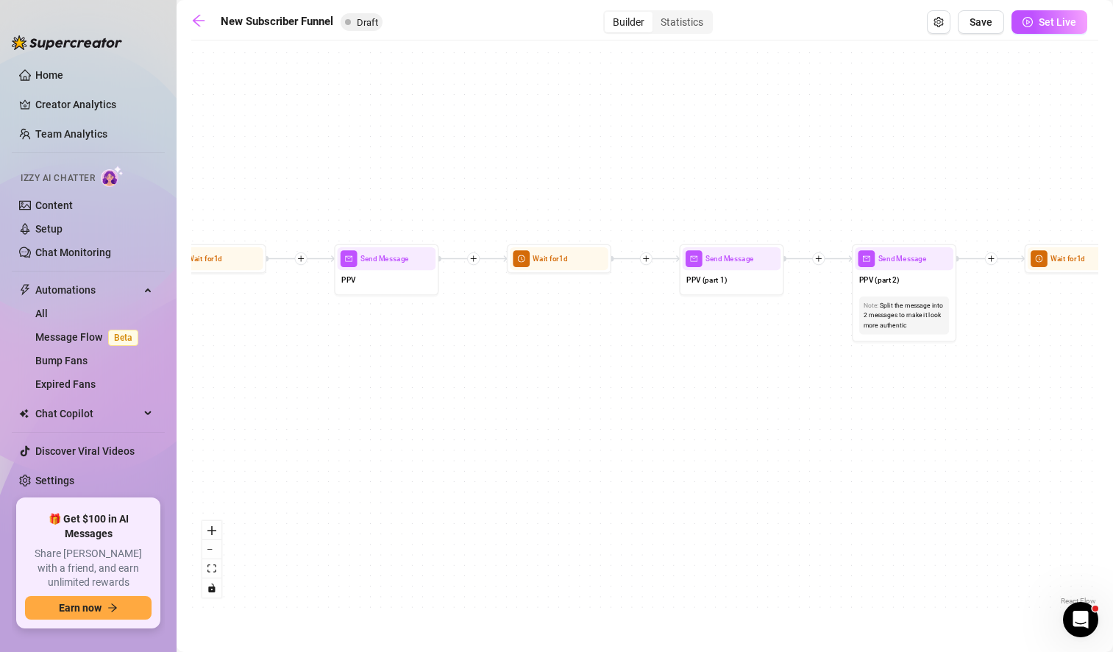
drag, startPoint x: 255, startPoint y: 377, endPoint x: 906, endPoint y: 346, distance: 651.8
click at [906, 346] on div "If True If True If True If False If False If False If True If False Merge Merge…" at bounding box center [644, 328] width 907 height 561
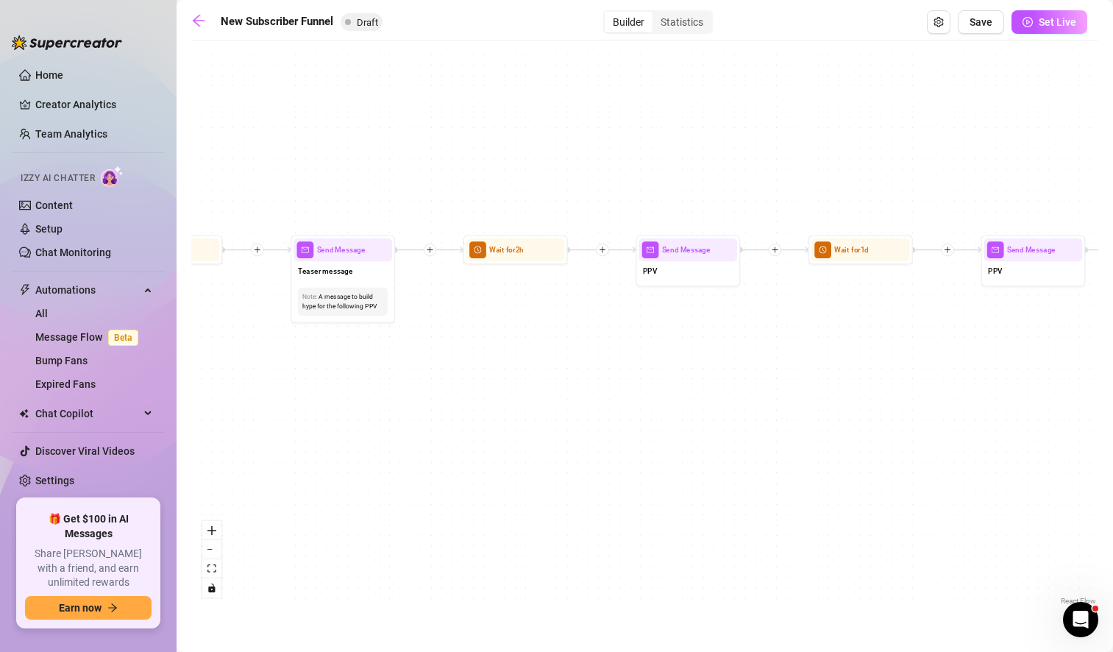
drag, startPoint x: 492, startPoint y: 410, endPoint x: 1035, endPoint y: 486, distance: 548.1
click at [1035, 486] on div "If True If True If True If False If False If False If True If False Merge Merge…" at bounding box center [644, 328] width 907 height 561
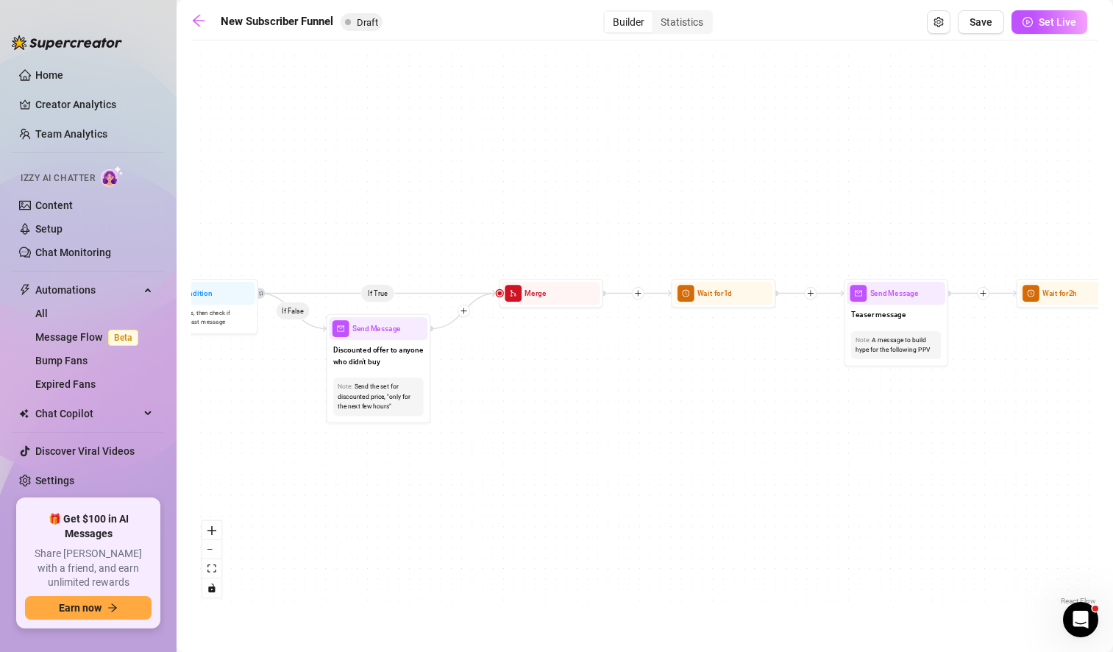
drag, startPoint x: 394, startPoint y: 444, endPoint x: 864, endPoint y: 363, distance: 477.7
click at [864, 363] on div "If True If True If True If False If False If False If True If False Merge Merge…" at bounding box center [644, 328] width 907 height 561
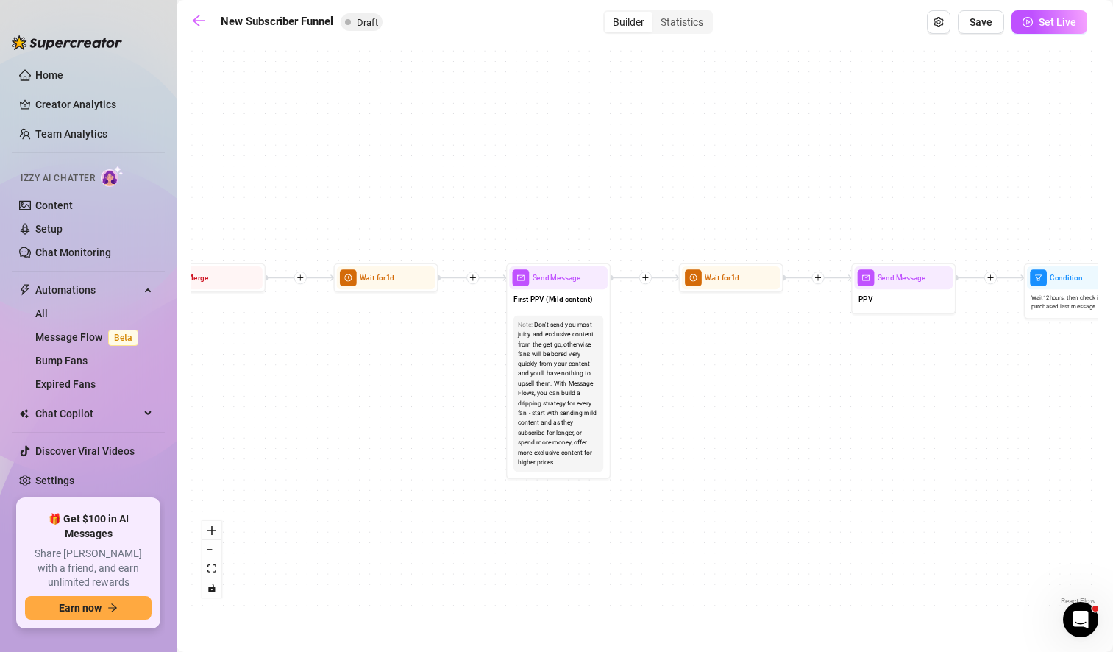
drag, startPoint x: 274, startPoint y: 353, endPoint x: 767, endPoint y: 400, distance: 494.4
click at [767, 400] on div "If True If True If True If False If False If False If True If False Merge Merge…" at bounding box center [644, 328] width 907 height 561
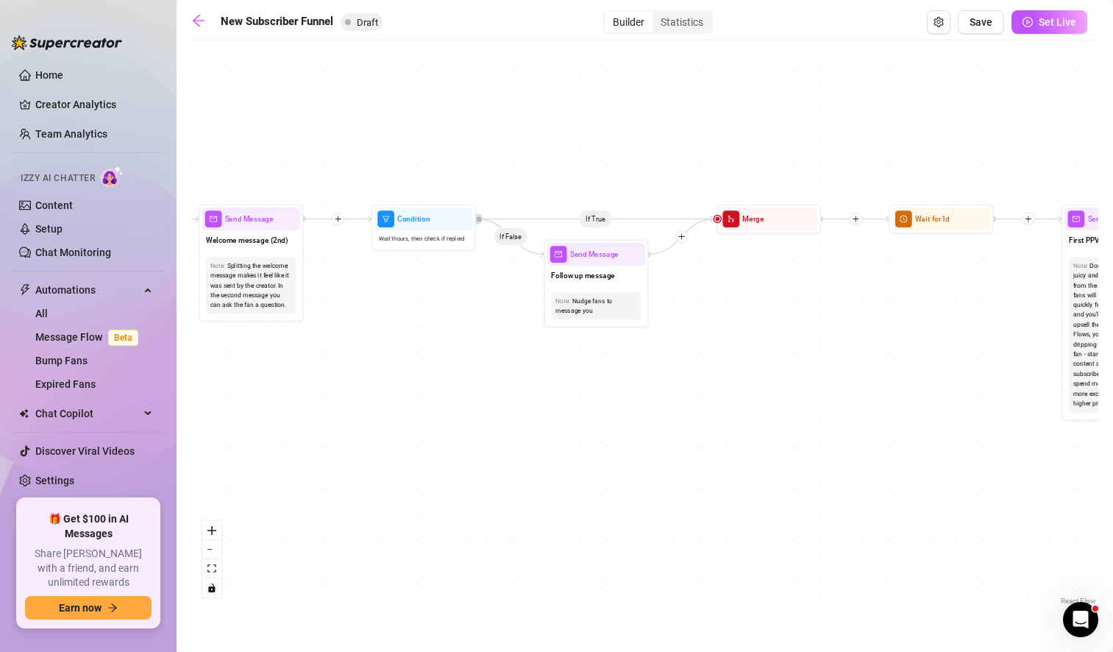
drag, startPoint x: 349, startPoint y: 441, endPoint x: 910, endPoint y: 375, distance: 564.4
click at [910, 375] on div "If True If True If True If False If False If False If True If False Merge Merge…" at bounding box center [644, 328] width 907 height 561
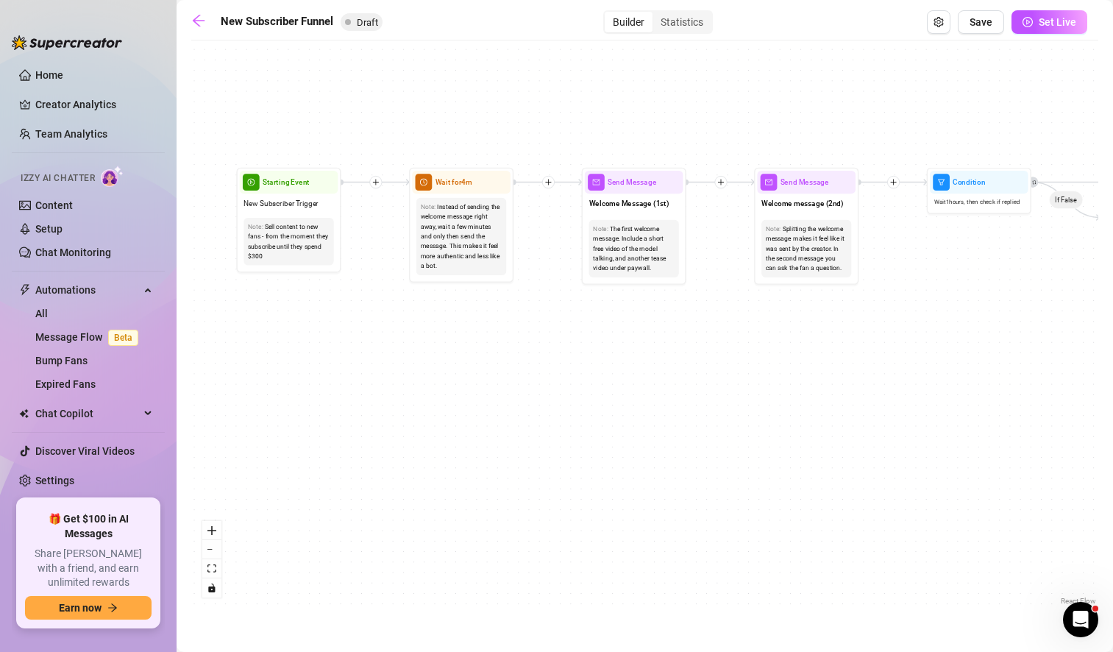
drag, startPoint x: 495, startPoint y: 396, endPoint x: 1084, endPoint y: 369, distance: 589.1
click at [1084, 369] on div "If True If True If True If False If False If False If True If False Merge Merge…" at bounding box center [644, 328] width 907 height 561
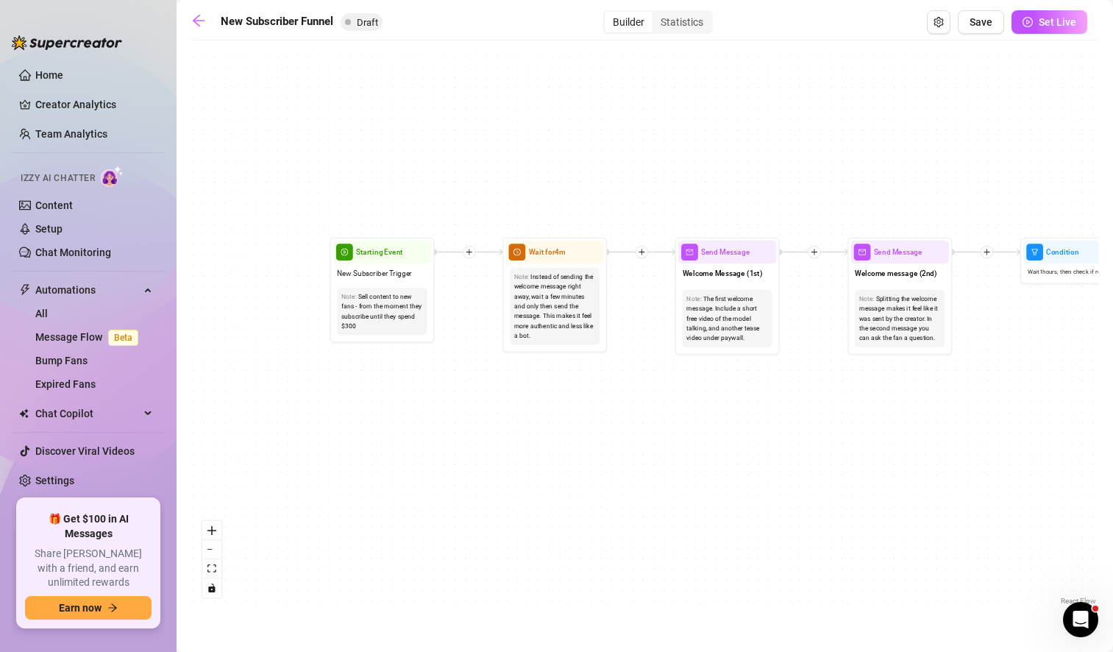
drag, startPoint x: 552, startPoint y: 383, endPoint x: 597, endPoint y: 447, distance: 78.2
click at [597, 447] on div "If True If True If True If False If False If False If True If False Merge Merge…" at bounding box center [644, 328] width 907 height 561
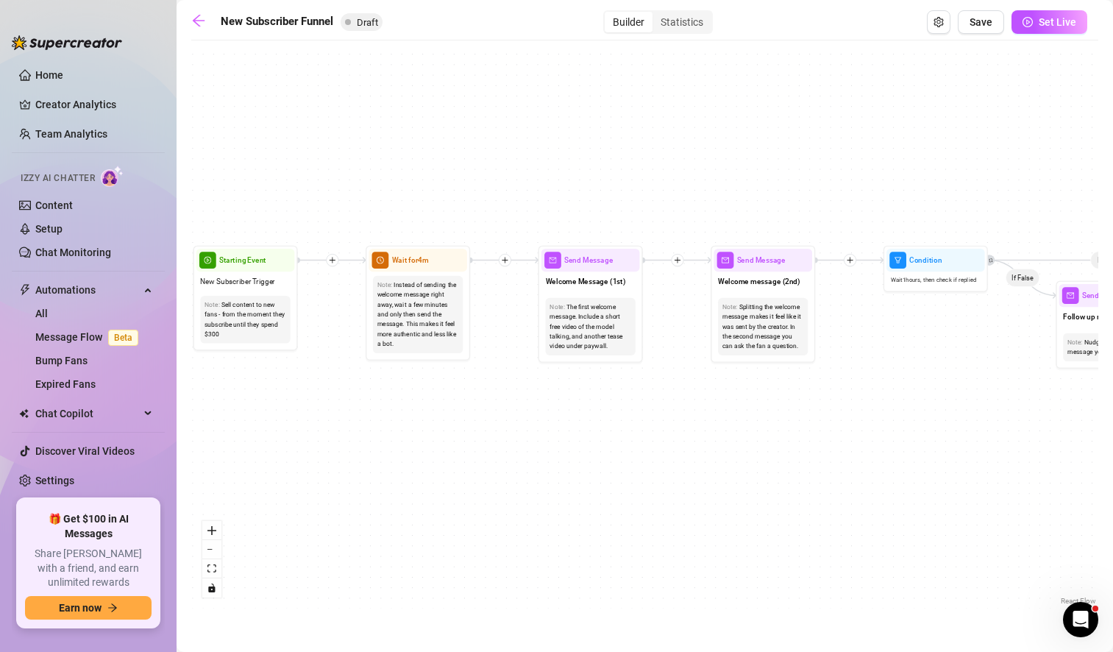
drag, startPoint x: 781, startPoint y: 399, endPoint x: 639, endPoint y: 407, distance: 142.2
click at [639, 407] on div "If True If True If True If False If False If False If True If False Merge Merge…" at bounding box center [644, 328] width 907 height 561
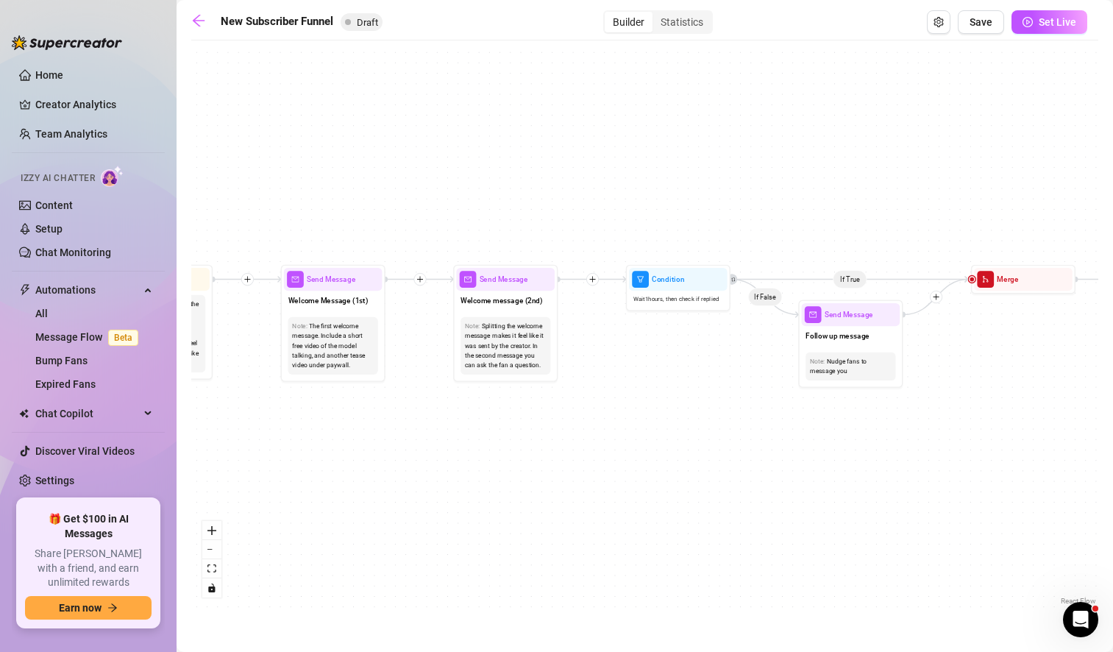
drag, startPoint x: 772, startPoint y: 410, endPoint x: 530, endPoint y: 433, distance: 243.0
click at [530, 433] on div "If True If True If True If False If False If False If True If False Merge Merge…" at bounding box center [644, 328] width 907 height 561
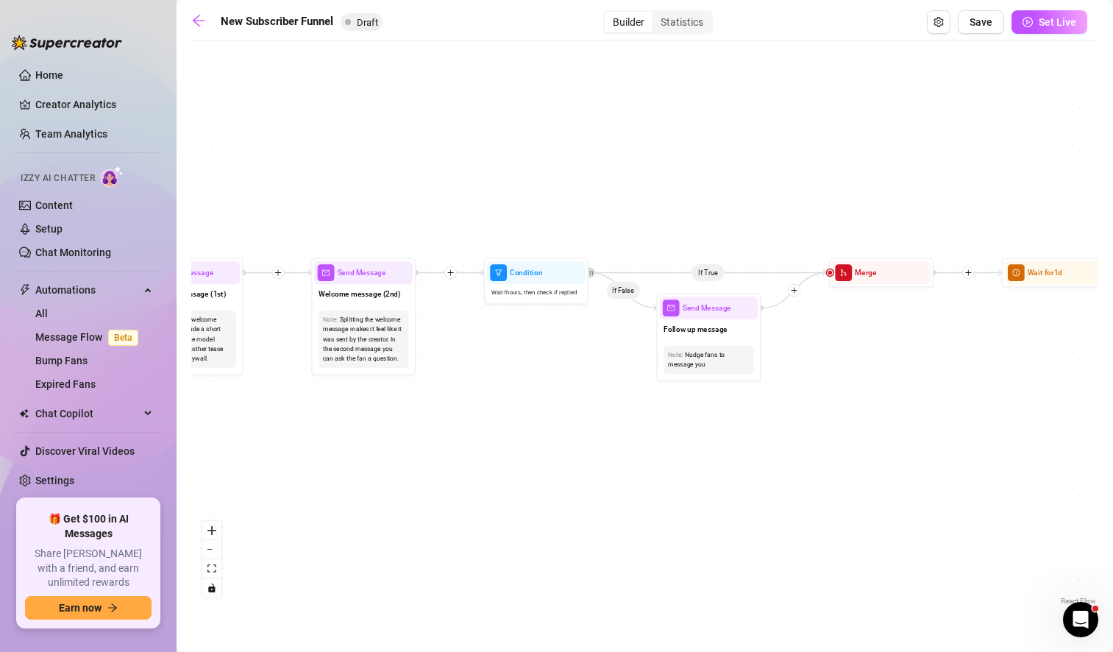
drag, startPoint x: 685, startPoint y: 432, endPoint x: 541, endPoint y: 424, distance: 143.6
click at [541, 424] on div "If True If True If True If False If False If False If True If False Merge Merge…" at bounding box center [644, 328] width 907 height 561
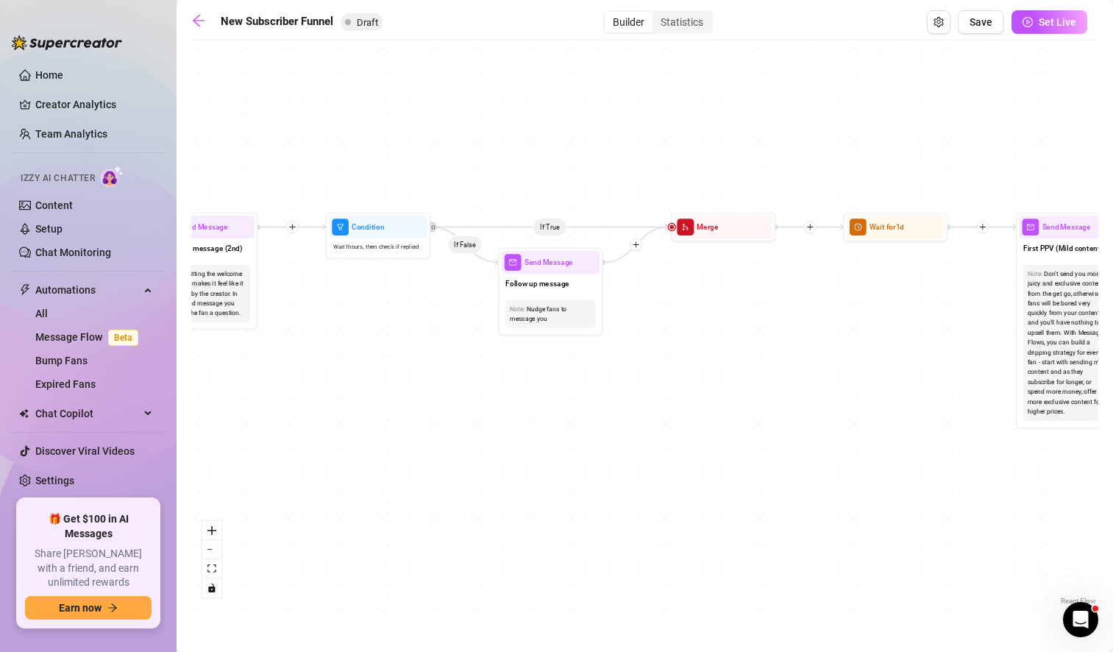
drag, startPoint x: 610, startPoint y: 429, endPoint x: 453, endPoint y: 384, distance: 163.0
click at [453, 384] on div "If True If True If True If False If False If False If True If False Merge Merge…" at bounding box center [644, 328] width 907 height 561
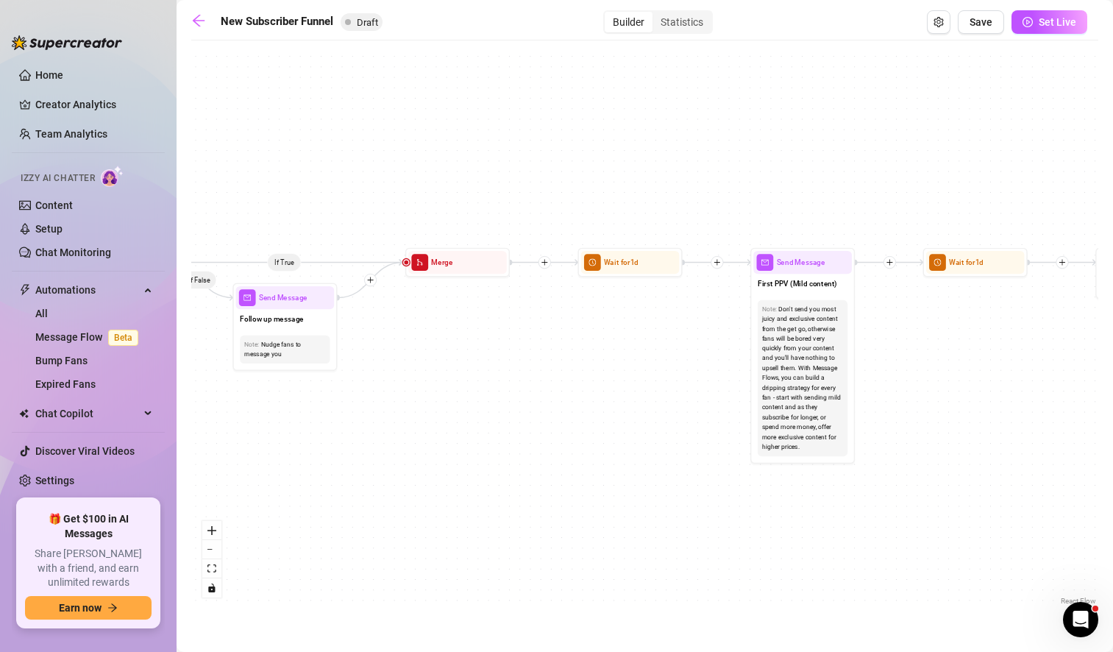
drag, startPoint x: 623, startPoint y: 384, endPoint x: 346, endPoint y: 419, distance: 278.8
click at [346, 419] on div "If True If True If True If False If False If False If True If False Merge Merge…" at bounding box center [644, 328] width 907 height 561
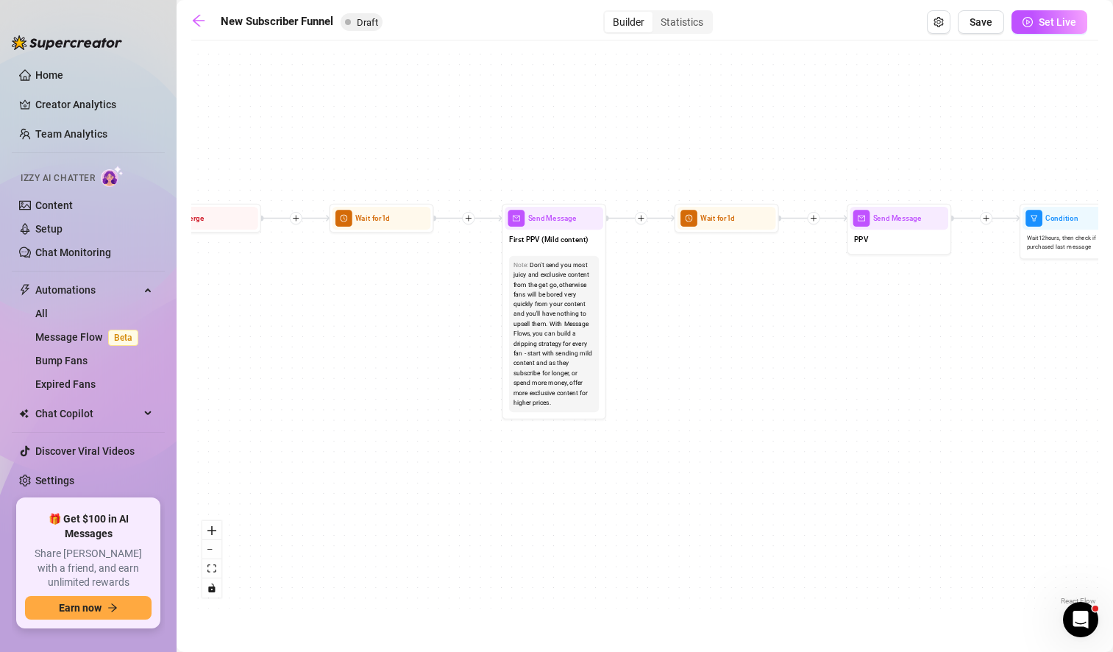
drag, startPoint x: 616, startPoint y: 438, endPoint x: 360, endPoint y: 394, distance: 259.0
click at [360, 394] on div "If True If True If True If False If False If False If True If False Merge Merge…" at bounding box center [644, 328] width 907 height 561
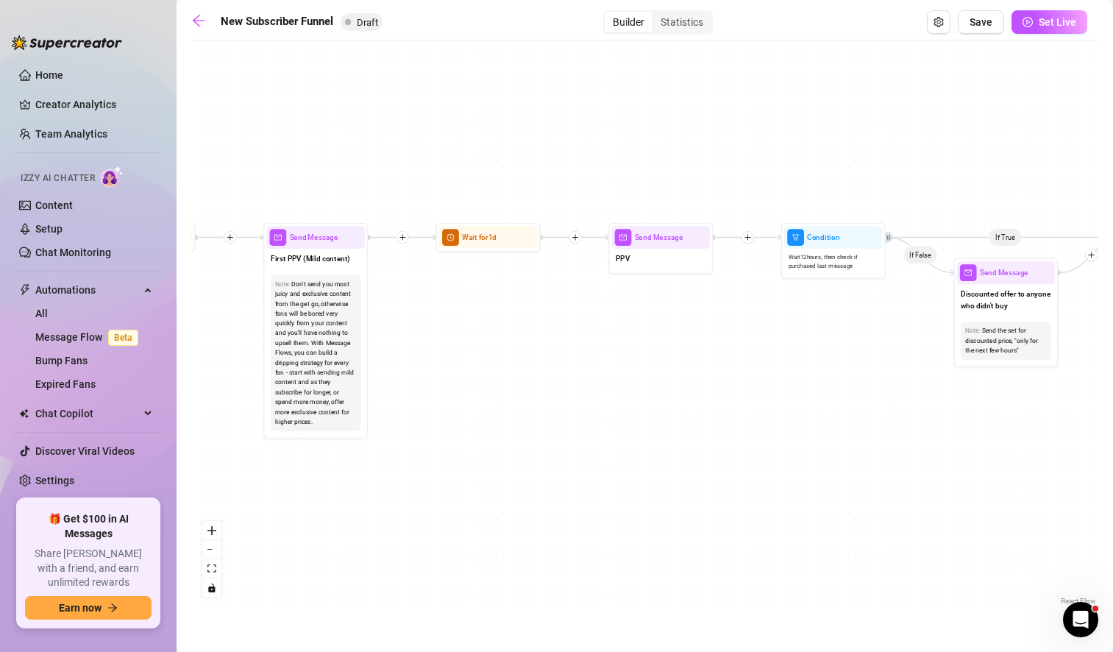
drag, startPoint x: 714, startPoint y: 383, endPoint x: 441, endPoint y: 397, distance: 272.6
click at [441, 397] on div "If True If True If True If False If False If False If True If False Merge Merge…" at bounding box center [644, 328] width 907 height 561
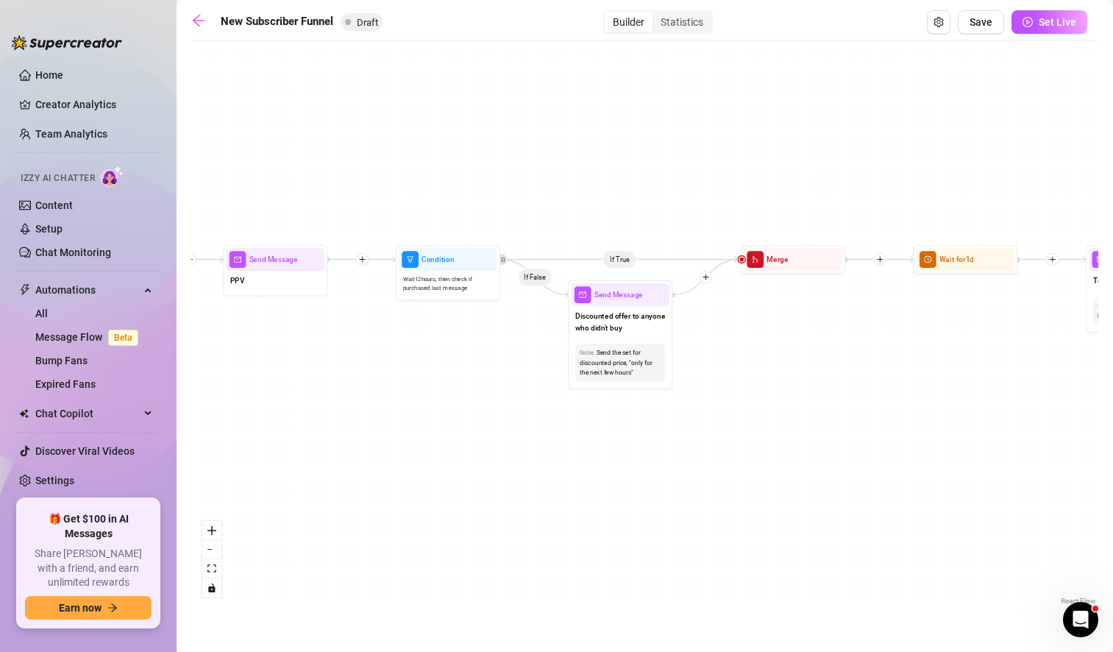
drag, startPoint x: 855, startPoint y: 427, endPoint x: 497, endPoint y: 474, distance: 360.6
click at [497, 474] on div "If True If True If True If False If False If False If True If False Merge Merge…" at bounding box center [644, 328] width 907 height 561
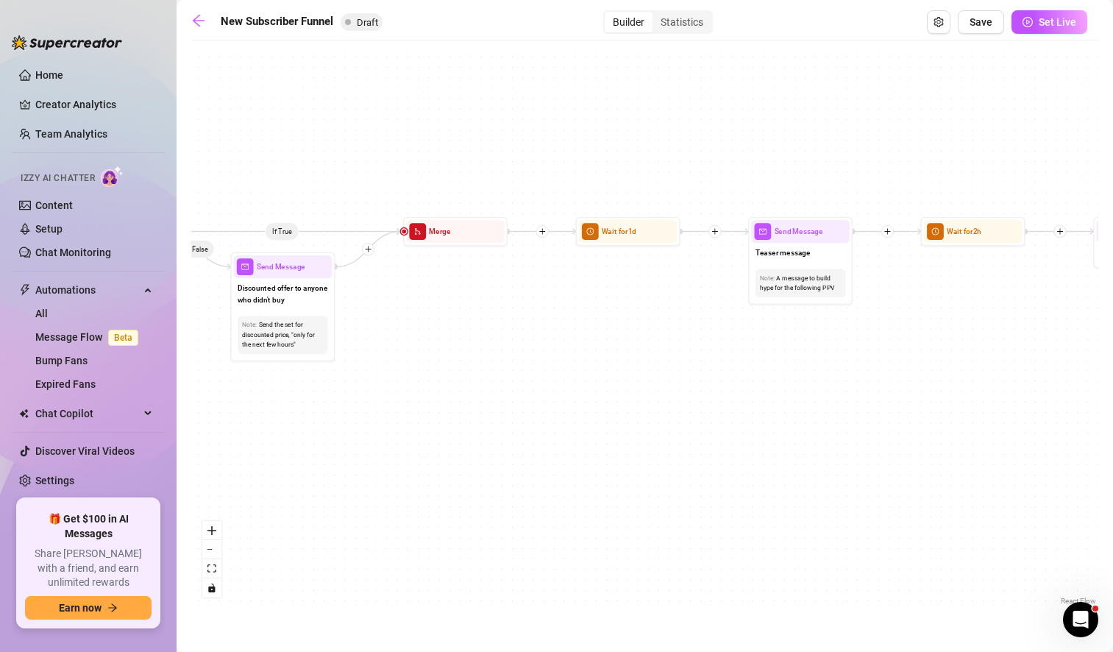
drag, startPoint x: 821, startPoint y: 464, endPoint x: 502, endPoint y: 419, distance: 321.7
click at [502, 419] on div "If True If True If True If False If False If False If True If False Merge Merge…" at bounding box center [644, 328] width 907 height 561
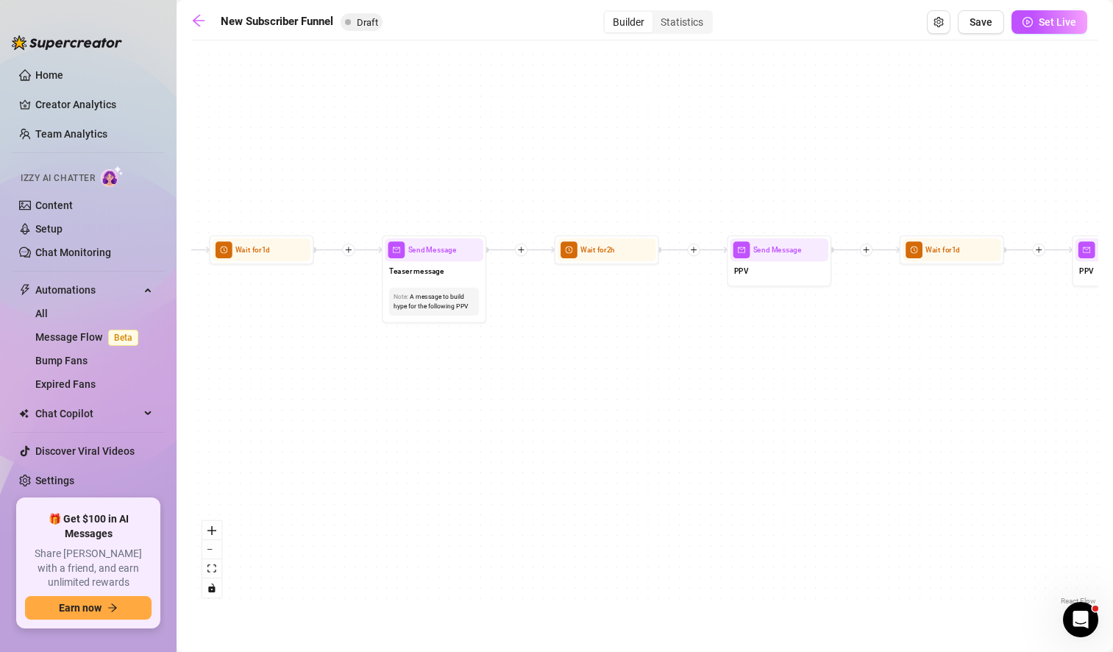
drag, startPoint x: 1025, startPoint y: 391, endPoint x: 652, endPoint y: 409, distance: 372.6
click at [652, 409] on div "If True If True If True If False If False If False If True If False Merge Merge…" at bounding box center [644, 328] width 907 height 561
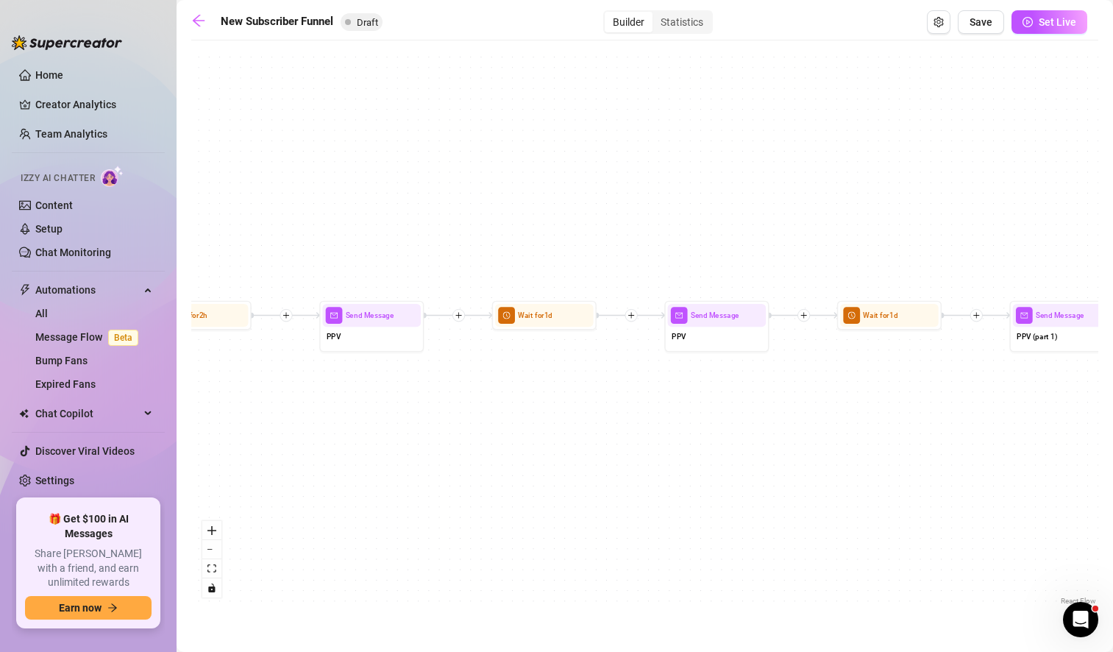
drag, startPoint x: 928, startPoint y: 411, endPoint x: 505, endPoint y: 475, distance: 427.8
click at [505, 475] on div "If True If True If True If False If False If False If True If False Merge Merge…" at bounding box center [644, 328] width 907 height 561
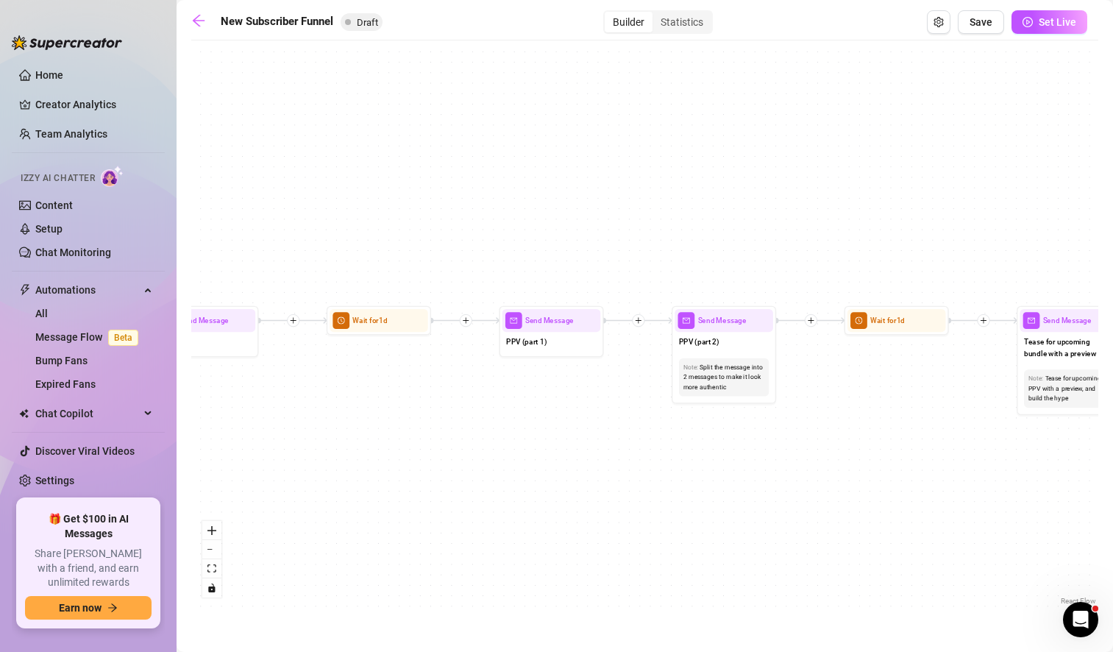
drag, startPoint x: 1015, startPoint y: 449, endPoint x: 492, endPoint y: 486, distance: 524.3
click at [492, 486] on div "If True If True If True If False If False If False If True If False Merge Merge…" at bounding box center [644, 328] width 907 height 561
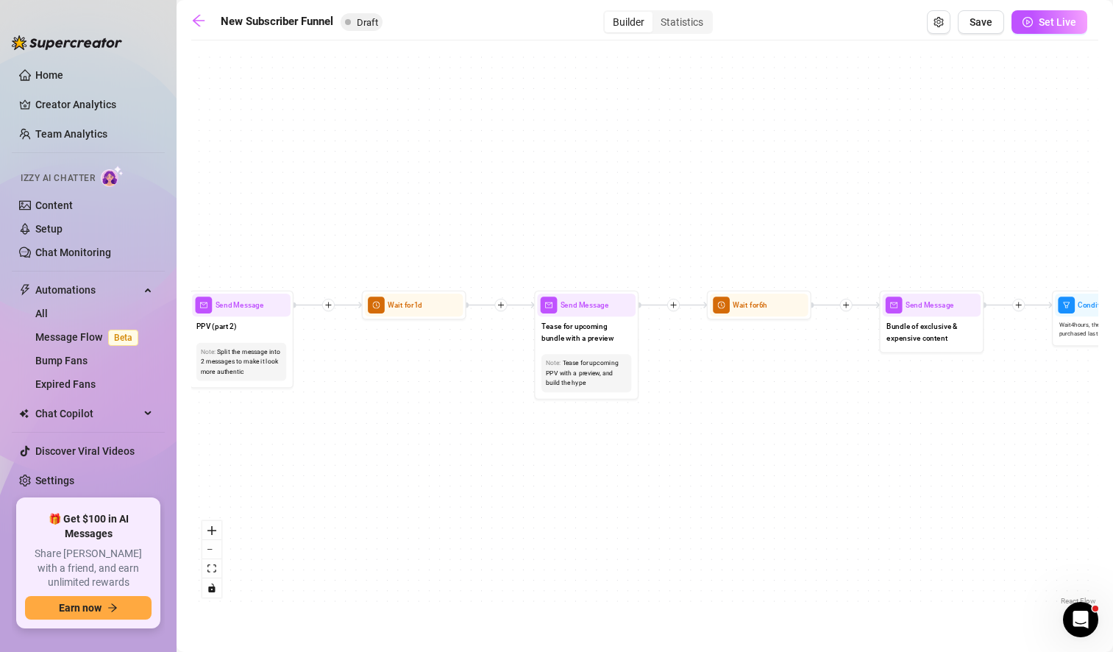
drag, startPoint x: 831, startPoint y: 537, endPoint x: 385, endPoint y: 488, distance: 447.7
click at [385, 488] on div "If True If True If True If False If False If False If True If False Merge Merge…" at bounding box center [644, 328] width 907 height 561
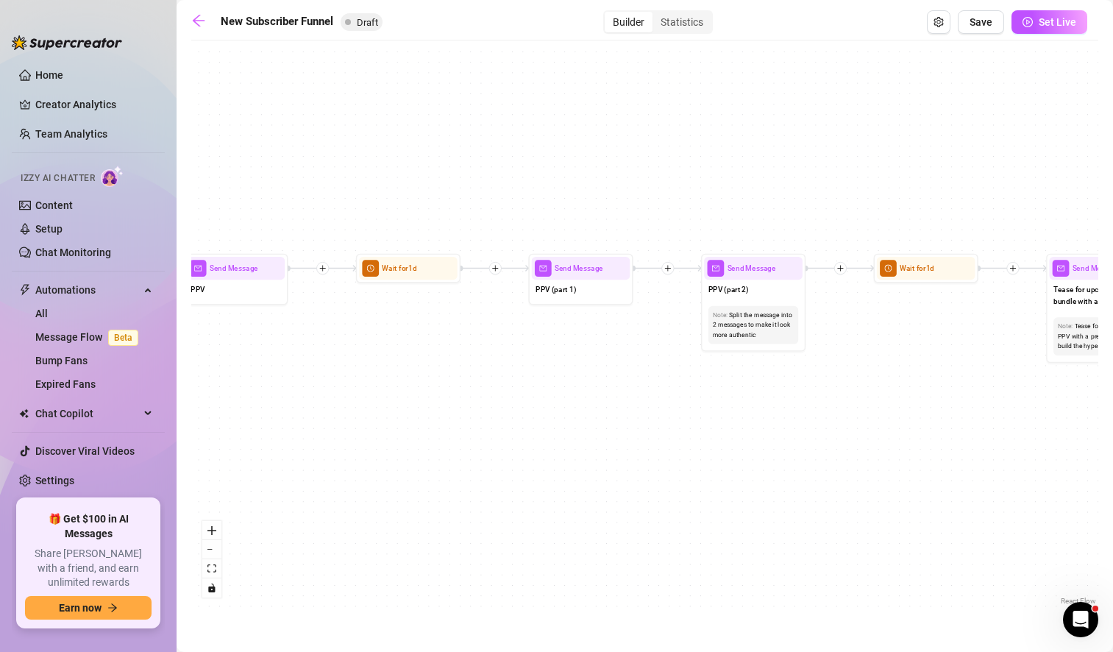
drag, startPoint x: 445, startPoint y: 424, endPoint x: 1080, endPoint y: 364, distance: 637.7
click at [1080, 364] on div "If True If True If True If False If False If False If True If False Merge Merge…" at bounding box center [644, 328] width 907 height 561
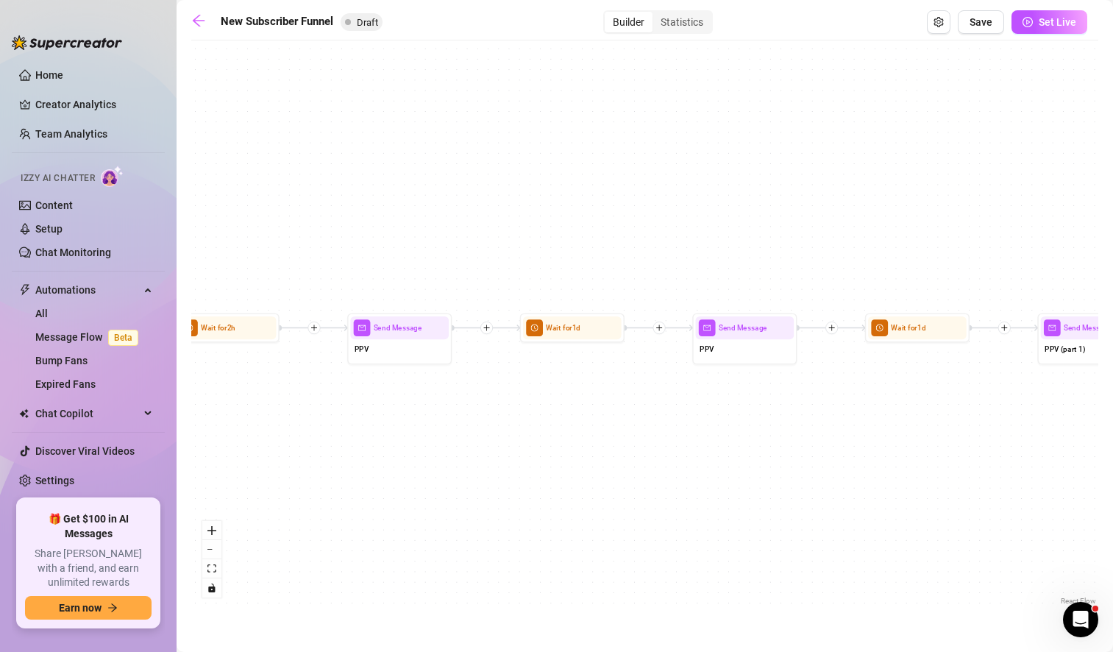
drag, startPoint x: 510, startPoint y: 417, endPoint x: 897, endPoint y: 500, distance: 395.8
click at [897, 500] on div "If True If True If True If False If False If False If True If False Merge Merge…" at bounding box center [644, 328] width 907 height 561
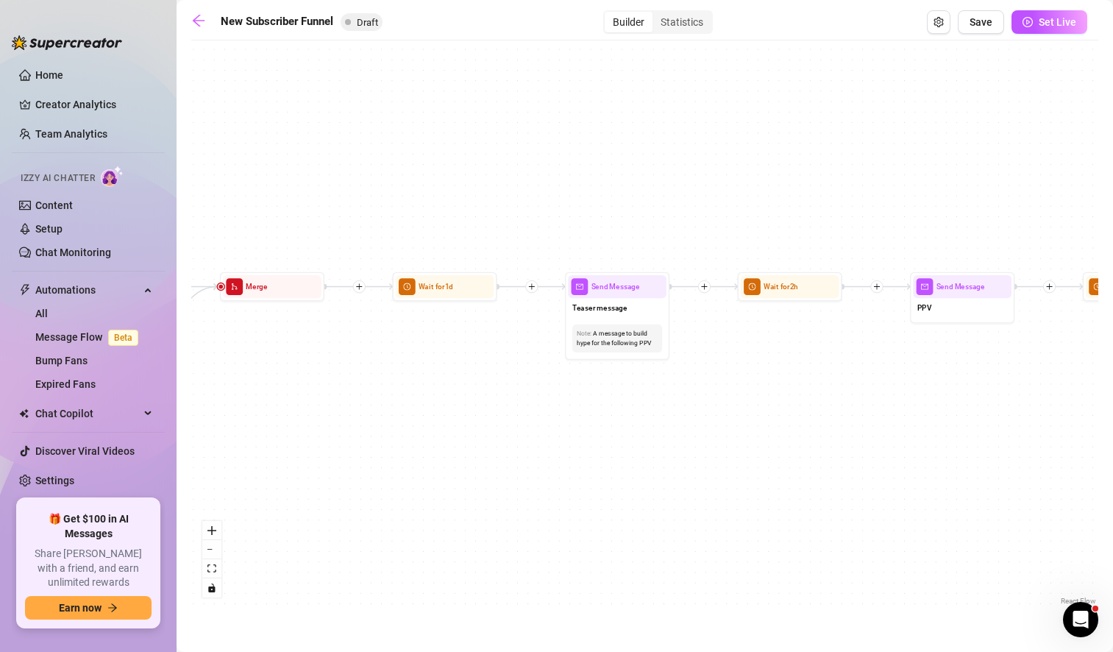
drag, startPoint x: 369, startPoint y: 480, endPoint x: 931, endPoint y: 438, distance: 564.3
click at [931, 438] on div "If True If True If True If False If False If False If True If False Merge Merge…" at bounding box center [644, 328] width 907 height 561
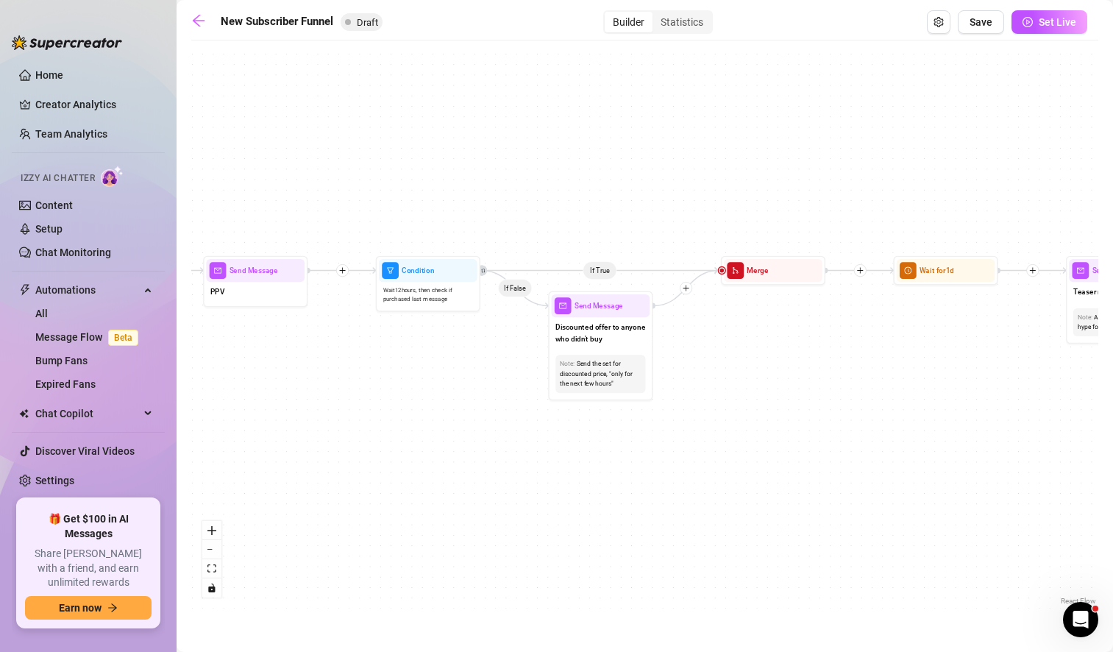
drag, startPoint x: 409, startPoint y: 468, endPoint x: 945, endPoint y: 449, distance: 536.6
click at [945, 449] on div "If True If True If True If False If False If False If True If False Merge Merge…" at bounding box center [644, 328] width 907 height 561
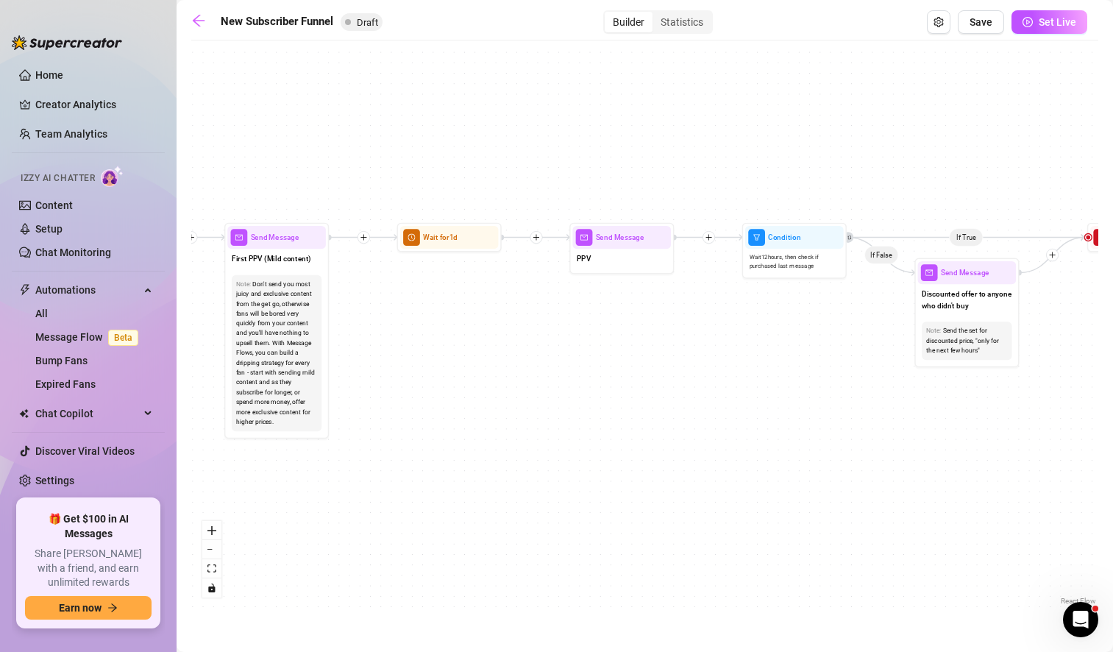
drag, startPoint x: 470, startPoint y: 426, endPoint x: 841, endPoint y: 402, distance: 371.5
click at [841, 402] on div "If True If True If True If False If False If False If True If False Merge Merge…" at bounding box center [644, 328] width 907 height 561
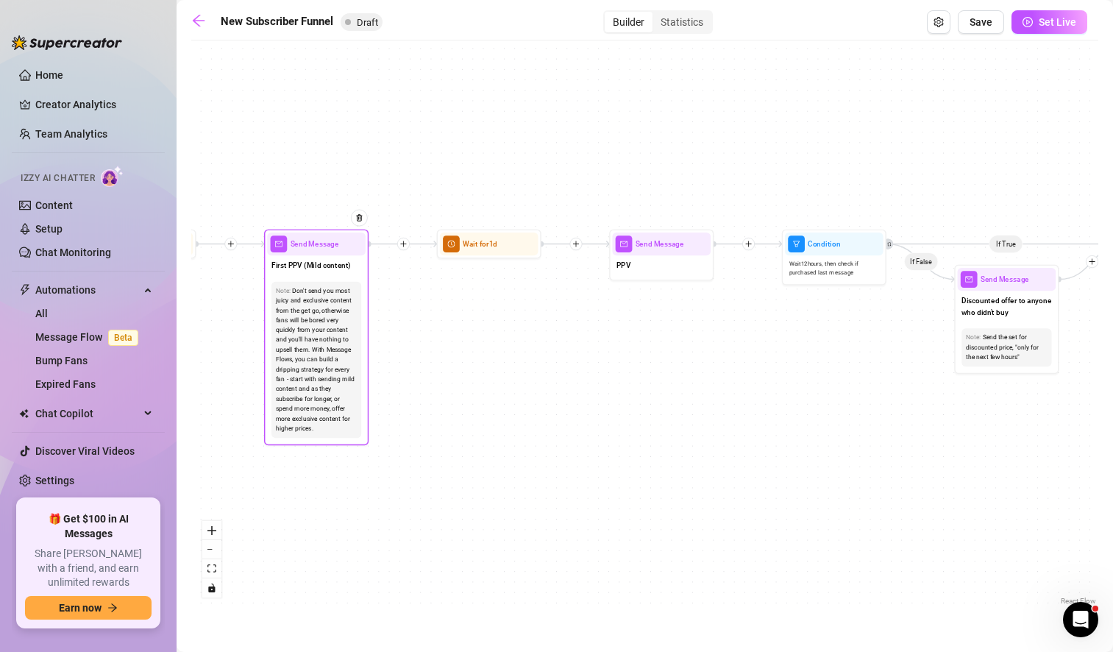
click at [323, 400] on div "Don't send you most juicy and exclusive content from the get go, otherwise fans…" at bounding box center [317, 359] width 82 height 148
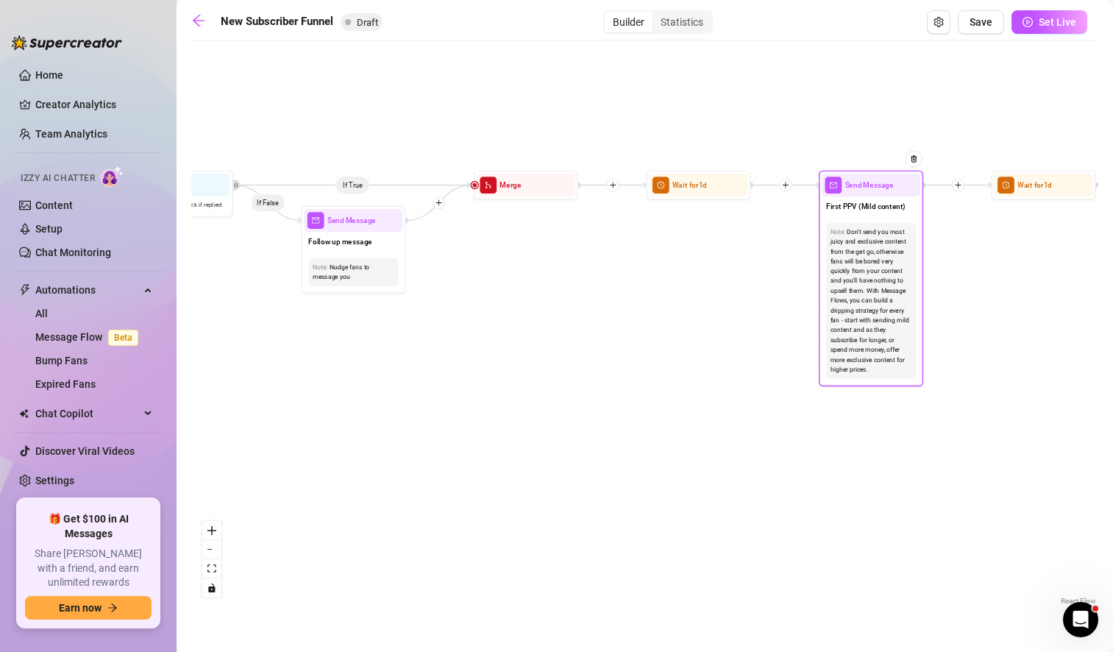
drag, startPoint x: 257, startPoint y: 377, endPoint x: 934, endPoint y: 331, distance: 678.4
click at [934, 331] on div "If True If True If True If False If False If False If True If False Merge Merge…" at bounding box center [644, 328] width 907 height 561
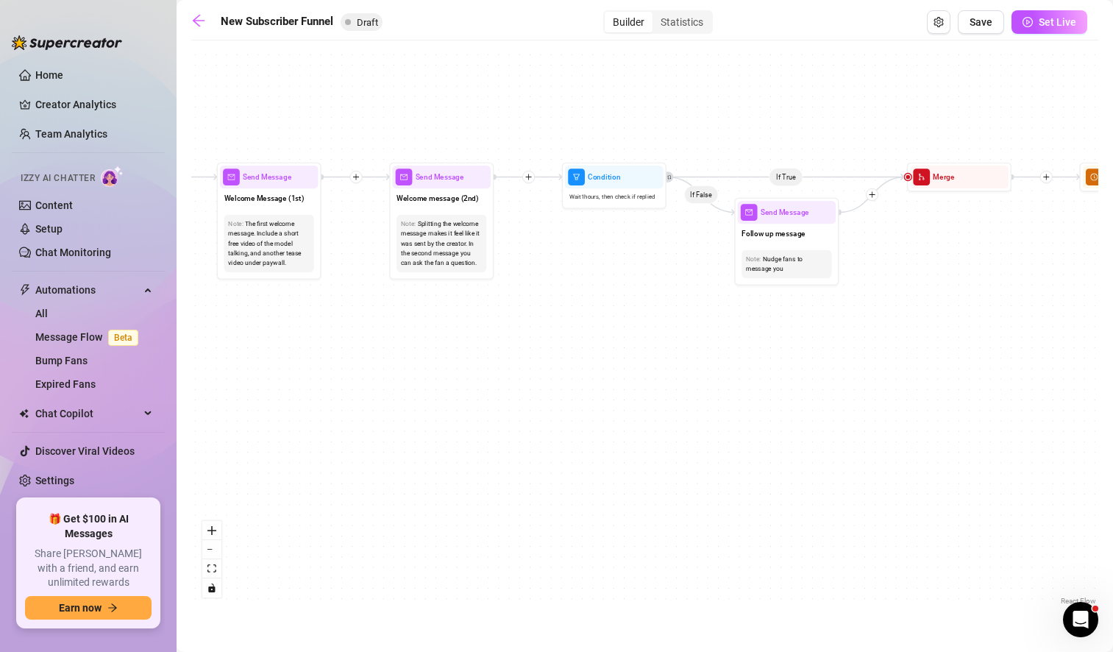
drag, startPoint x: 294, startPoint y: 365, endPoint x: 616, endPoint y: 352, distance: 323.2
click at [616, 352] on div "If True If True If True If False If False If False If True If False Merge Merge…" at bounding box center [644, 328] width 907 height 561
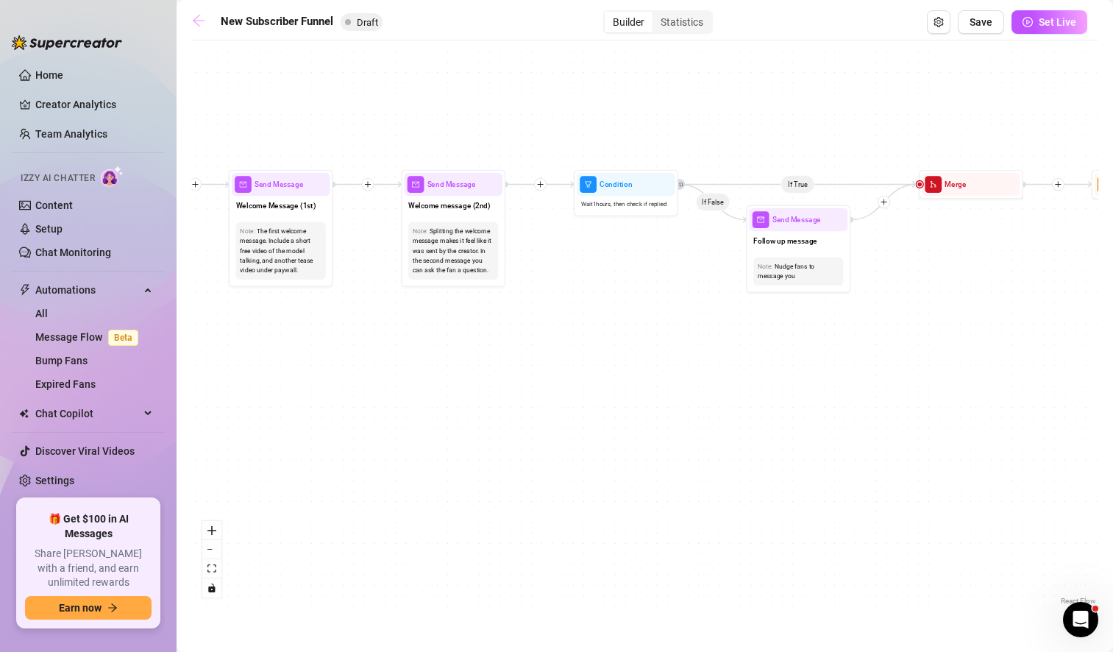
click at [197, 23] on icon "arrow-left" at bounding box center [198, 20] width 15 height 15
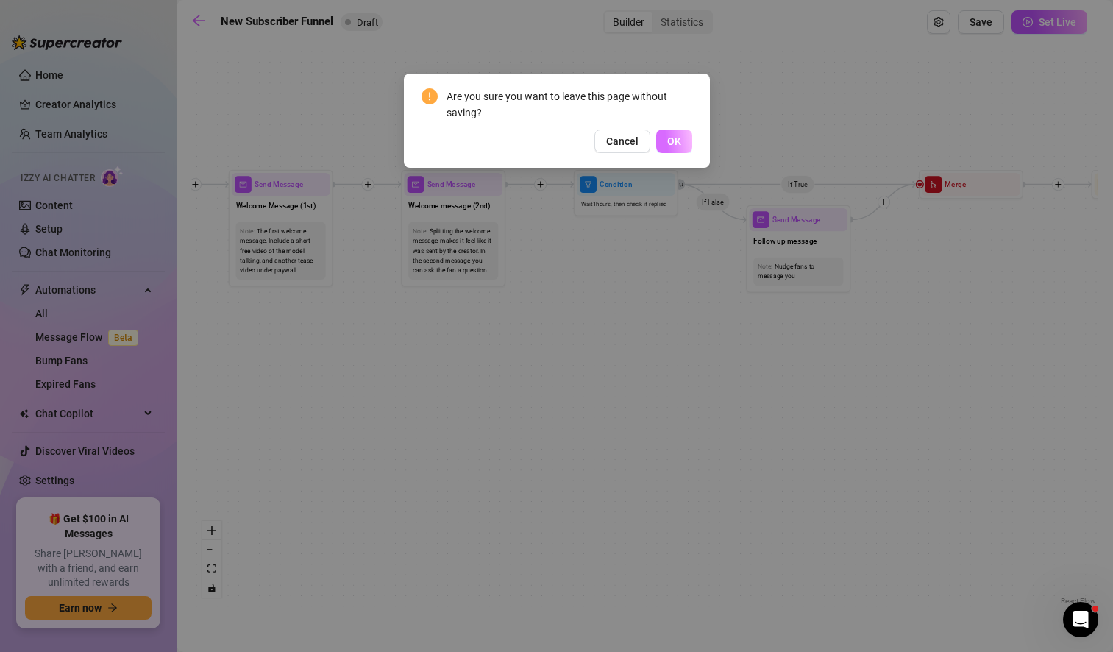
click at [670, 144] on span "OK" at bounding box center [674, 141] width 14 height 12
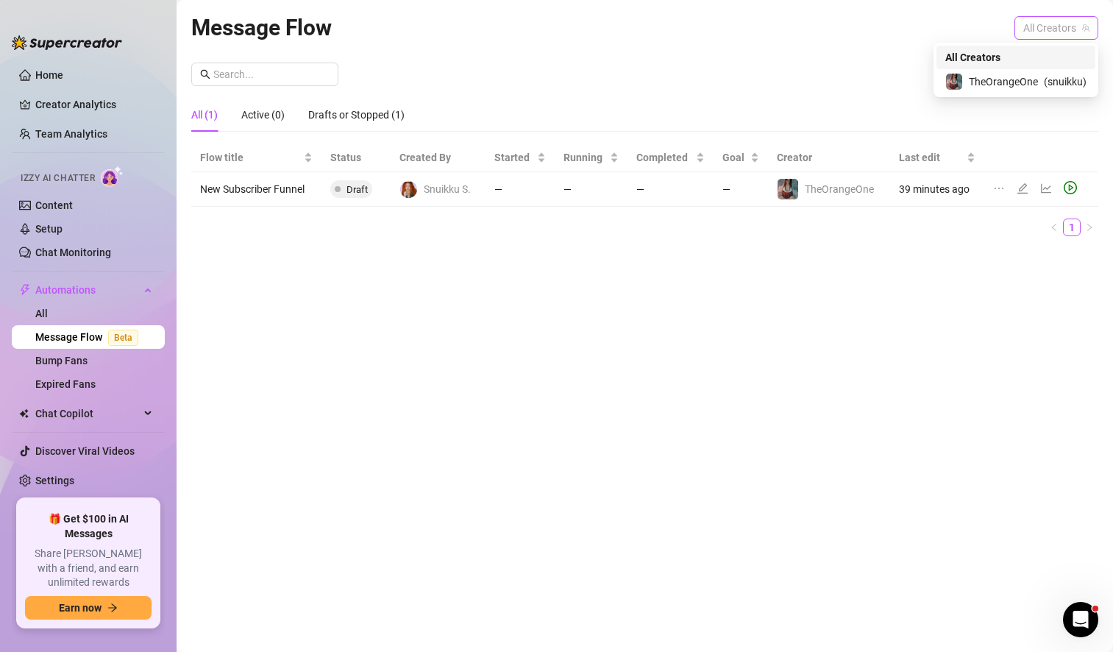
click at [1051, 34] on span "All Creators" at bounding box center [1056, 28] width 66 height 22
click at [1044, 85] on span "( snuikku )" at bounding box center [1065, 82] width 43 height 16
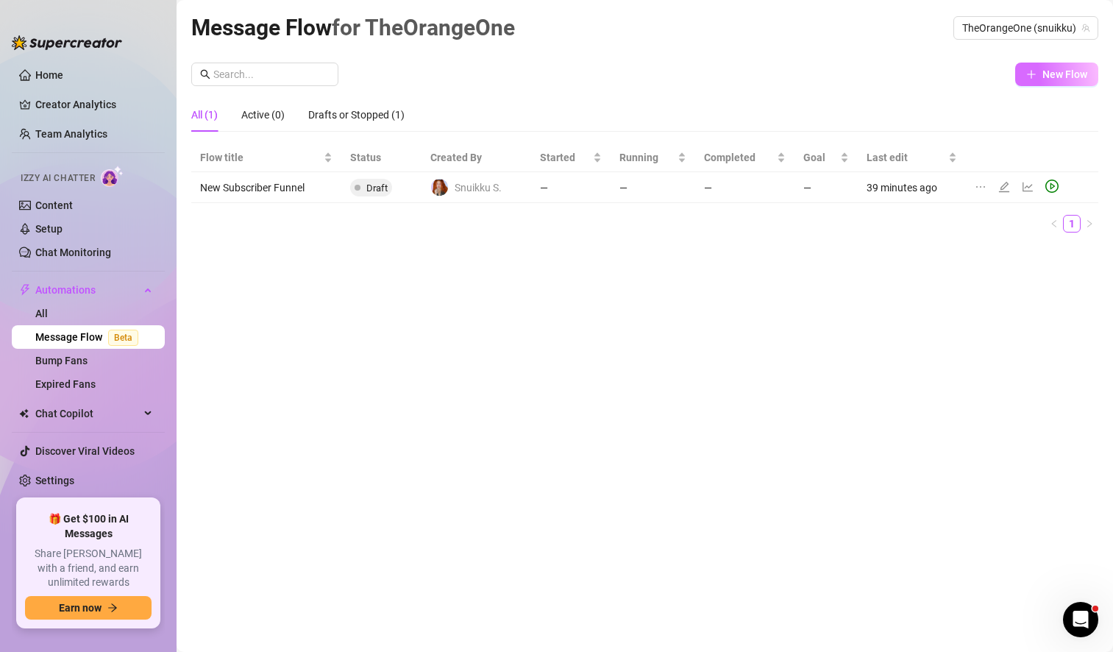
click at [1057, 73] on span "New Flow" at bounding box center [1064, 74] width 45 height 12
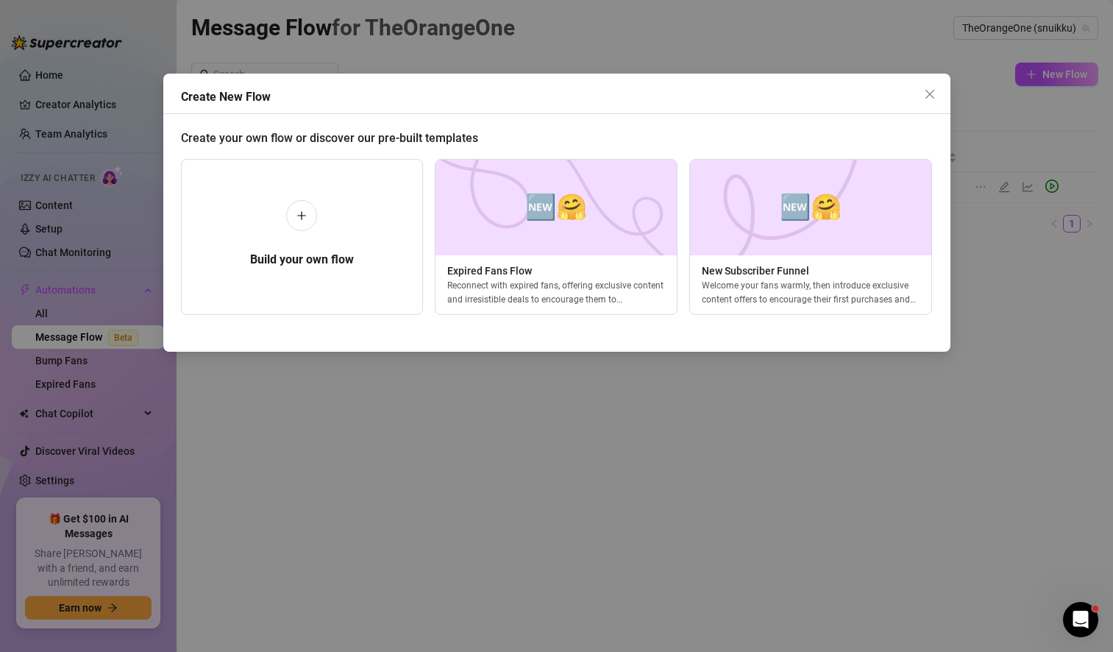
click at [591, 498] on div "Create New Flow Create your own flow or discover our pre-built templates Build …" at bounding box center [556, 326] width 1113 height 652
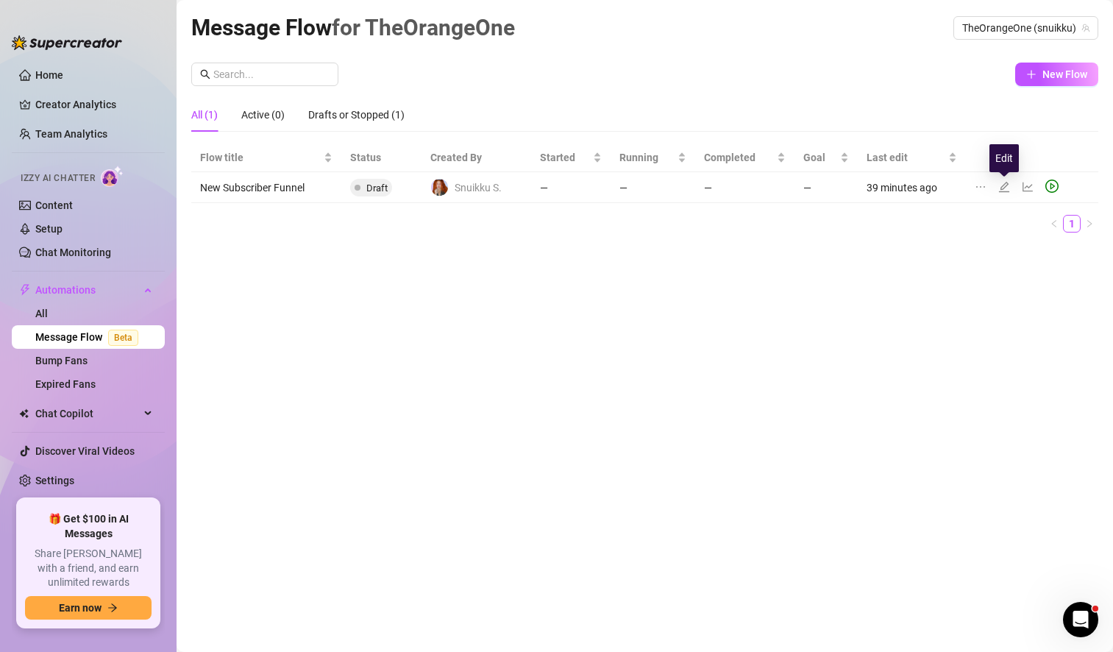
click at [1002, 187] on icon "edit" at bounding box center [1004, 187] width 12 height 12
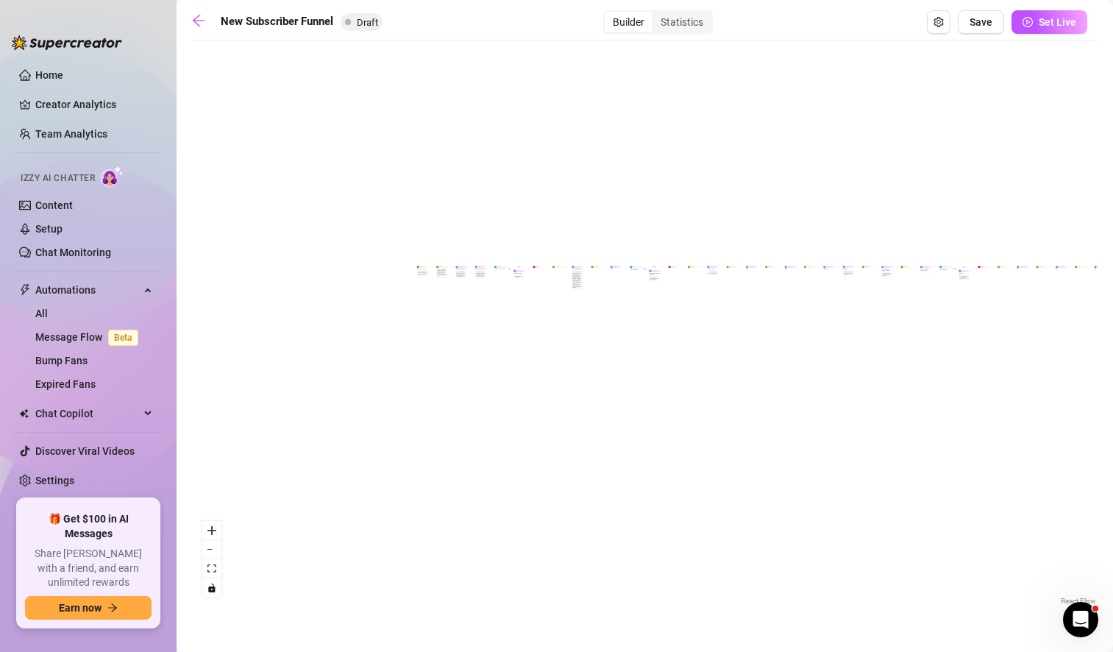
drag, startPoint x: 429, startPoint y: 450, endPoint x: 652, endPoint y: 410, distance: 226.5
click at [652, 410] on div "If True If True If True If False If False If False If True If False Merge Merge…" at bounding box center [644, 328] width 907 height 561
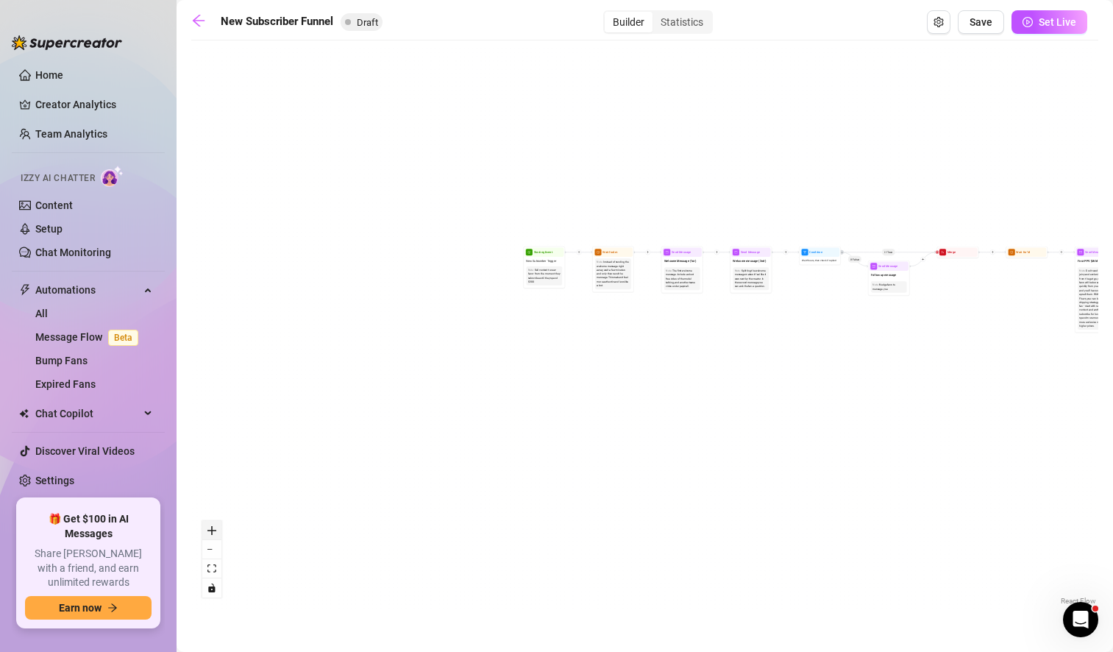
click at [207, 527] on icon "zoom in" at bounding box center [211, 530] width 9 height 9
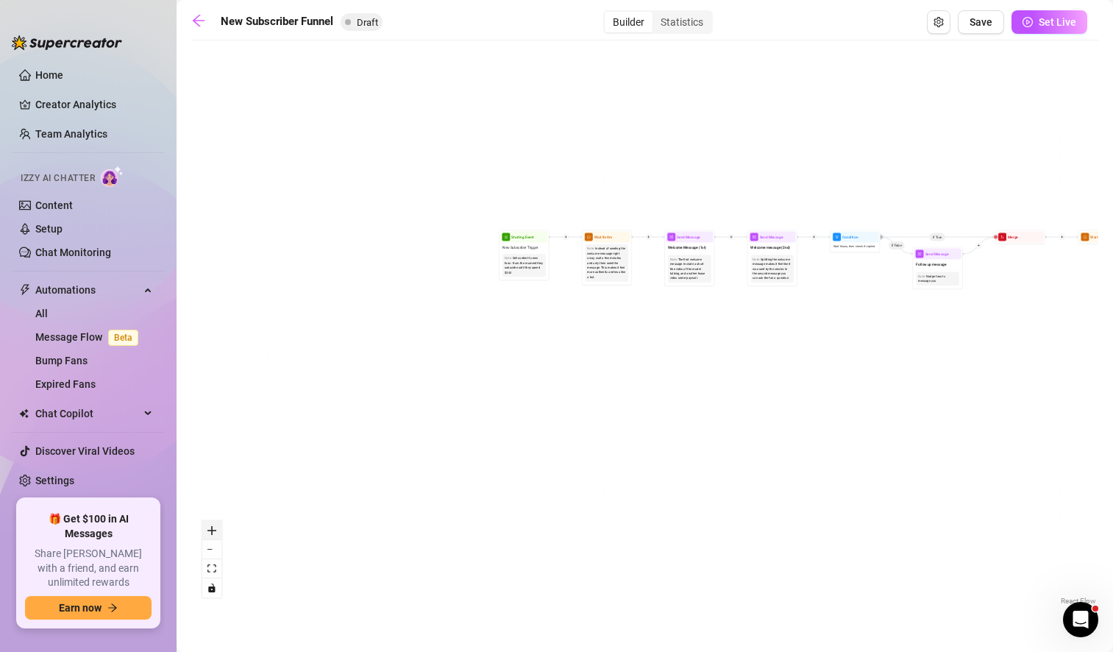
click at [207, 527] on icon "zoom in" at bounding box center [211, 530] width 9 height 9
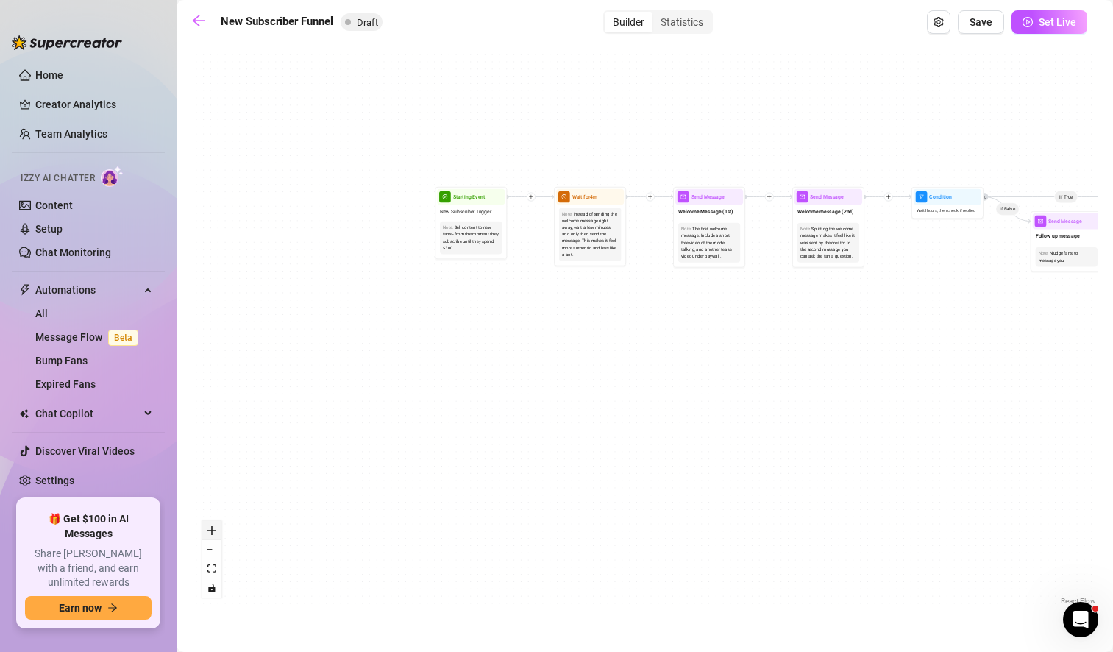
click at [207, 527] on icon "zoom in" at bounding box center [211, 530] width 9 height 9
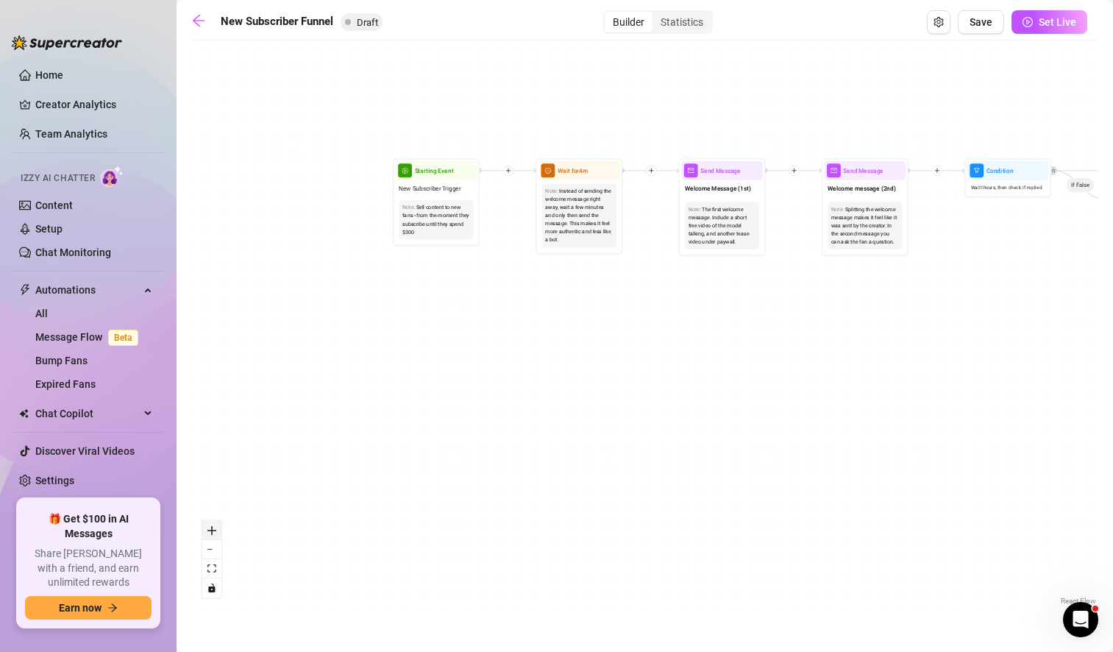
click at [207, 527] on icon "zoom in" at bounding box center [211, 530] width 9 height 9
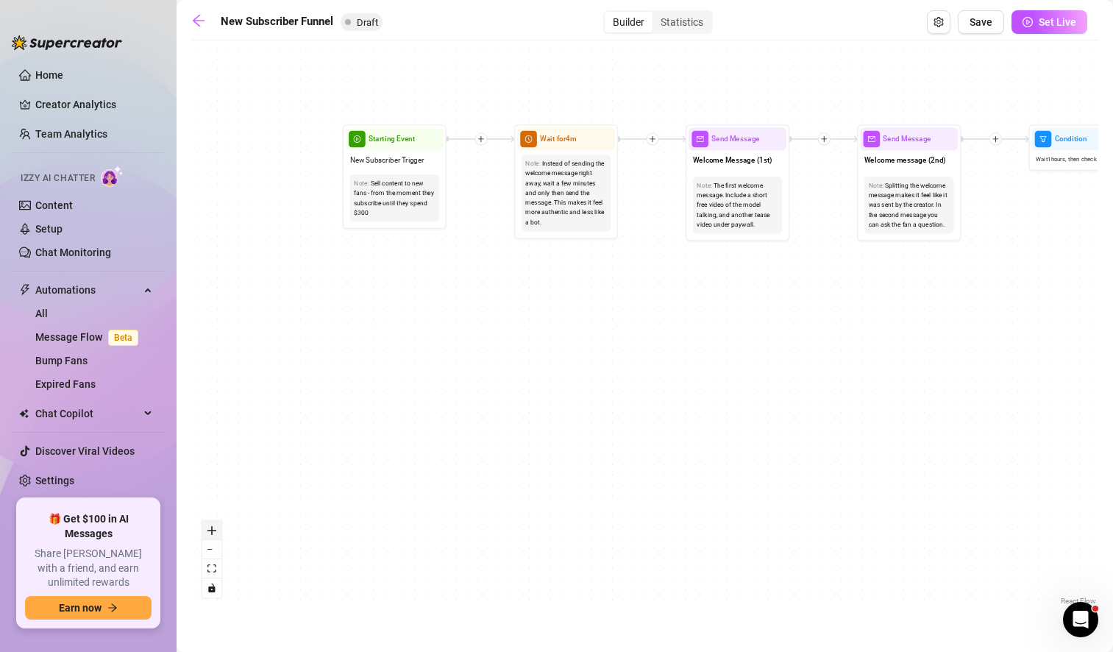
click at [207, 527] on icon "zoom in" at bounding box center [211, 530] width 9 height 9
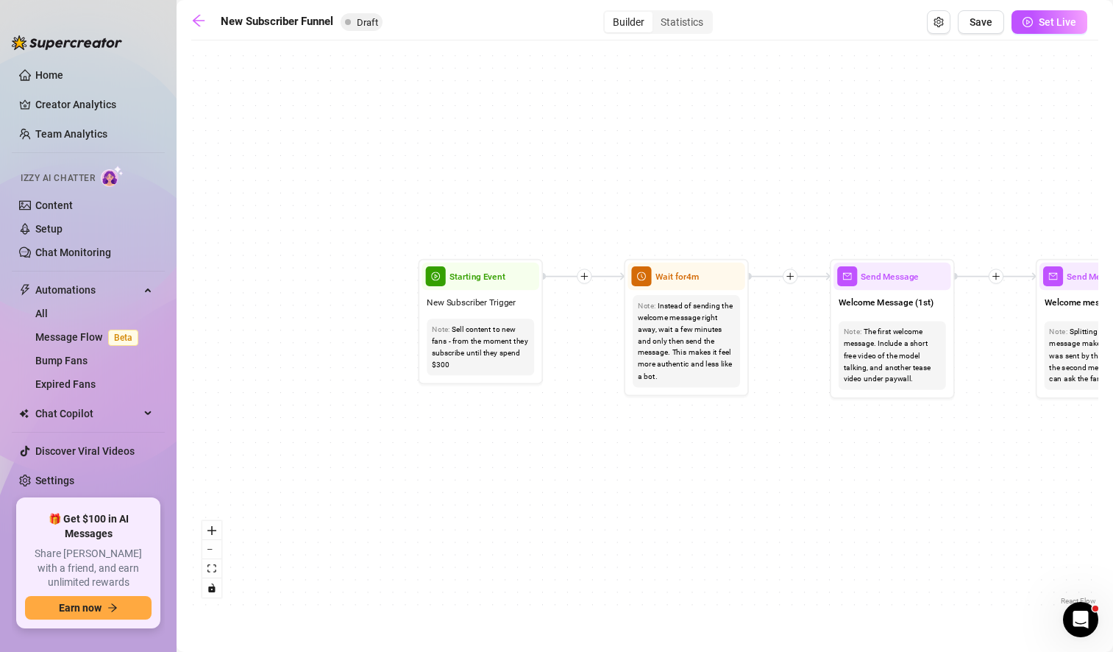
drag, startPoint x: 394, startPoint y: 254, endPoint x: 530, endPoint y: 429, distance: 221.7
click at [530, 429] on div "If True If True If True If False If False If False If True If False Merge Merge…" at bounding box center [644, 328] width 907 height 561
click at [483, 297] on span "New Subscriber Trigger" at bounding box center [471, 302] width 89 height 14
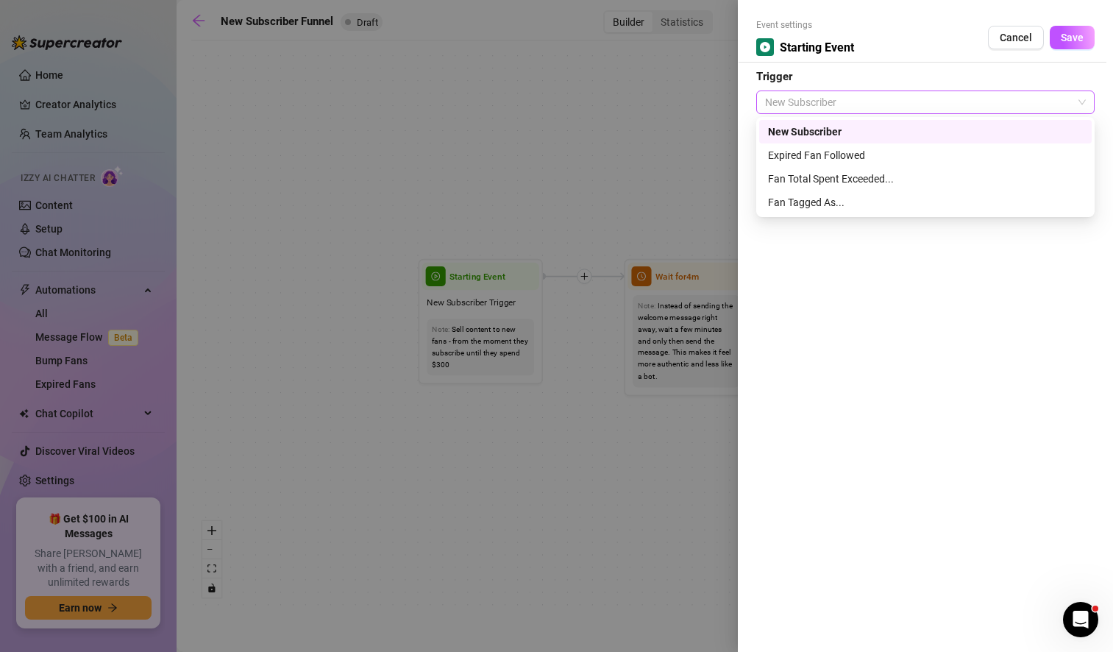
click at [1040, 97] on span "New Subscriber" at bounding box center [925, 102] width 321 height 22
click at [898, 136] on div "New Subscriber" at bounding box center [925, 132] width 315 height 16
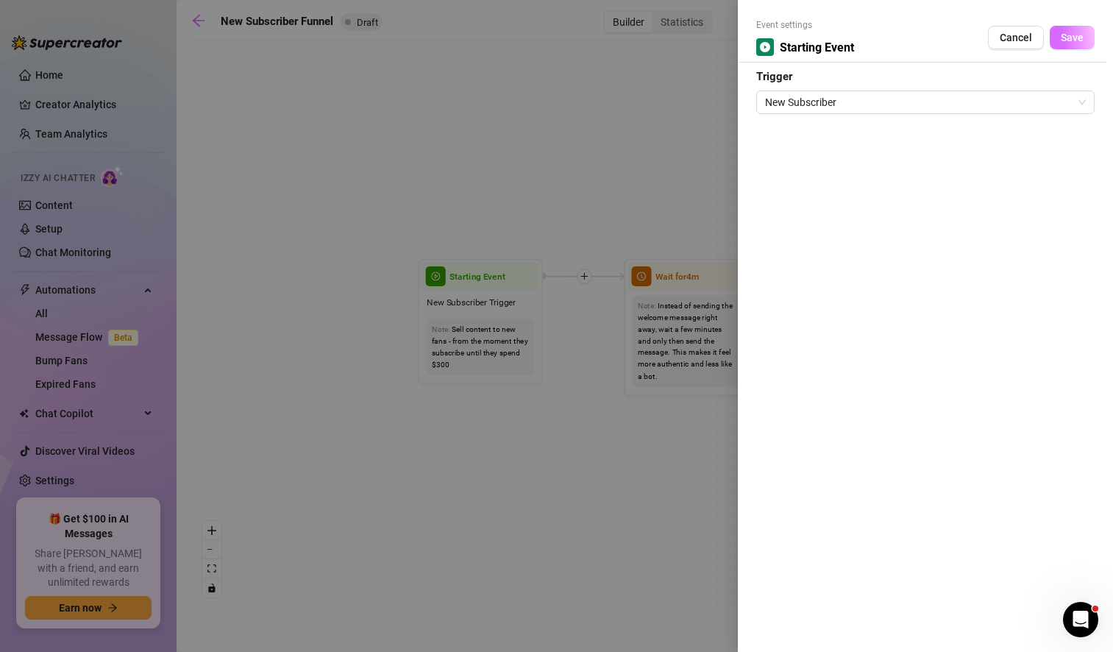
click at [1080, 46] on button "Save" at bounding box center [1072, 38] width 45 height 24
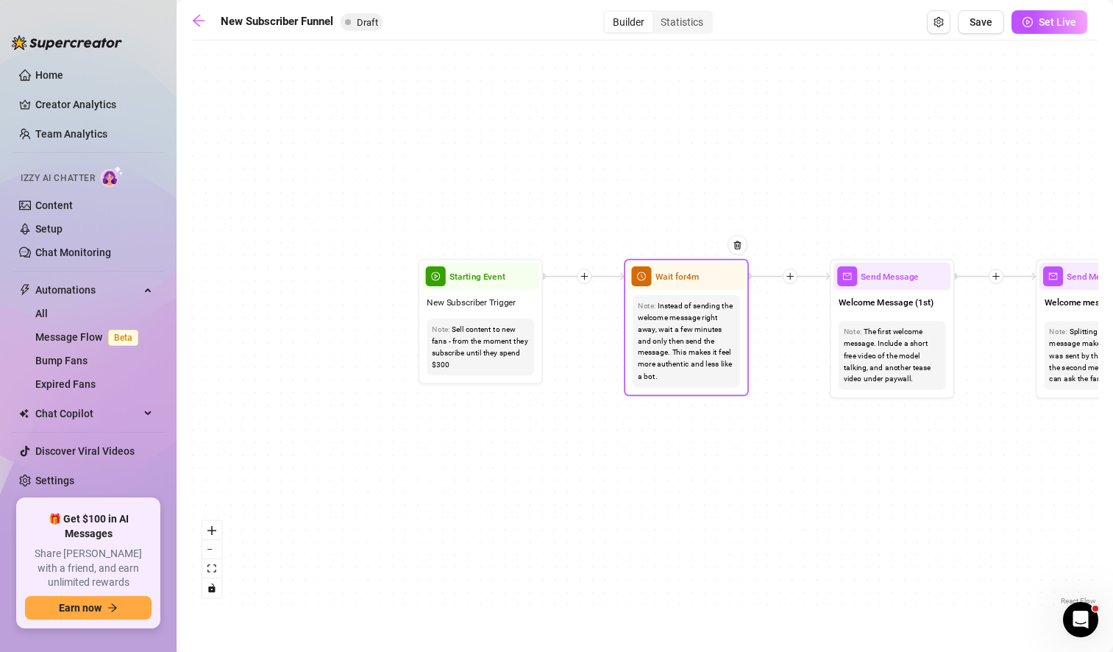
click at [669, 355] on div "Instead of sending the welcome message right away, wait a few minutes and only …" at bounding box center [686, 341] width 97 height 82
click at [686, 279] on span "Wait for 4m" at bounding box center [676, 276] width 43 height 14
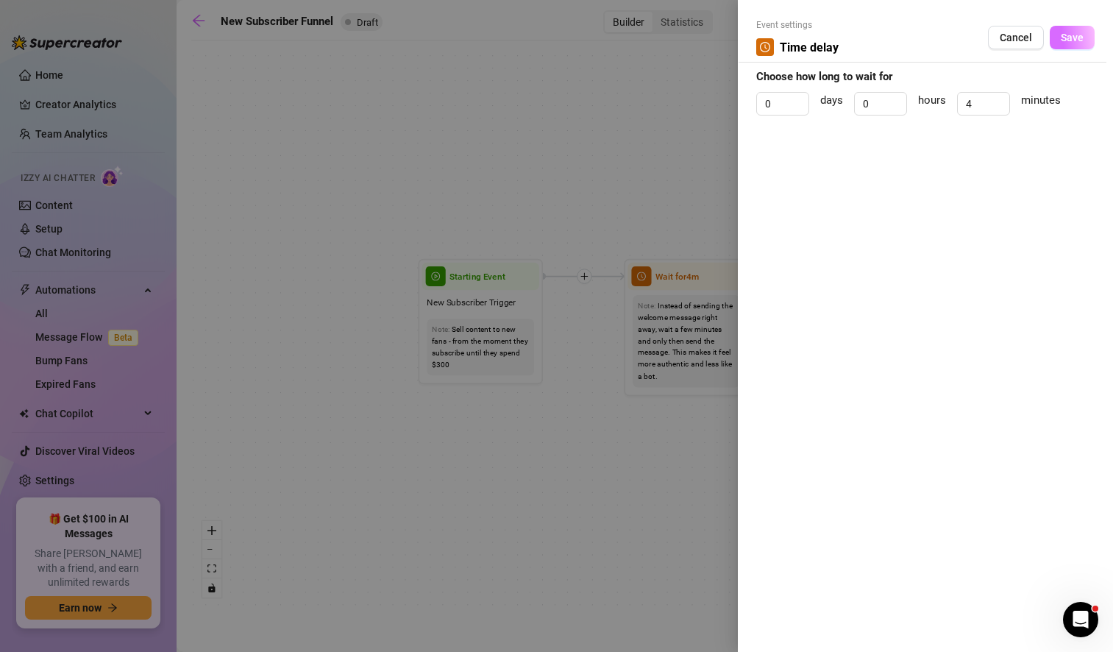
click at [1089, 45] on button "Save" at bounding box center [1072, 38] width 45 height 24
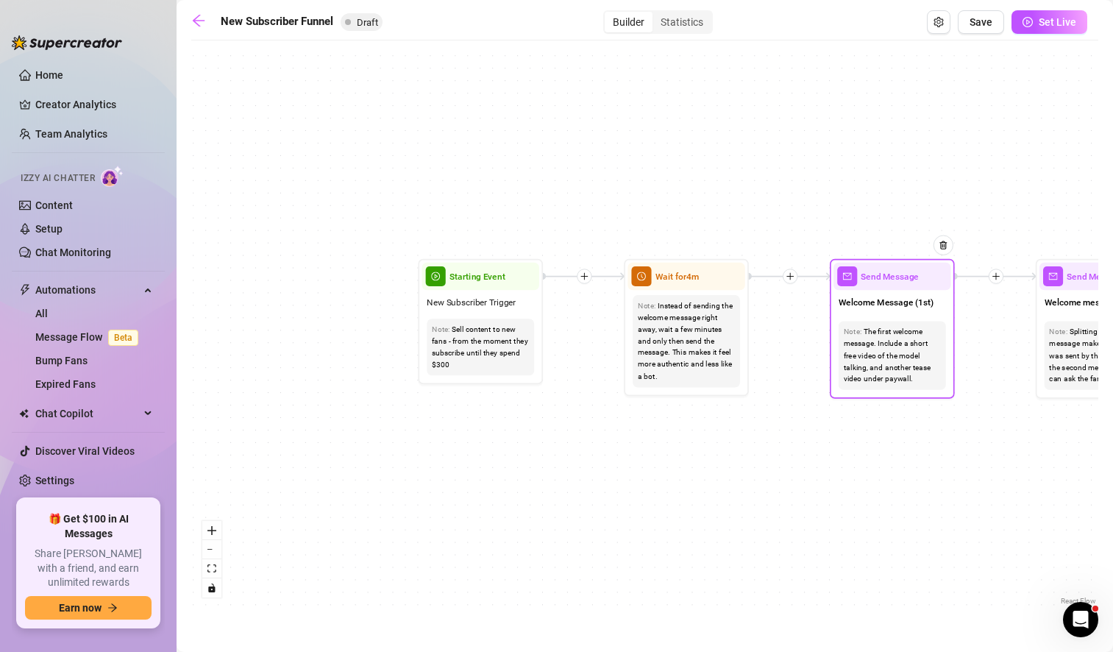
click at [895, 363] on div "The first welcome message. Include a short free video of the model talking, and…" at bounding box center [892, 355] width 97 height 59
click at [889, 280] on span "Send Message" at bounding box center [890, 276] width 58 height 14
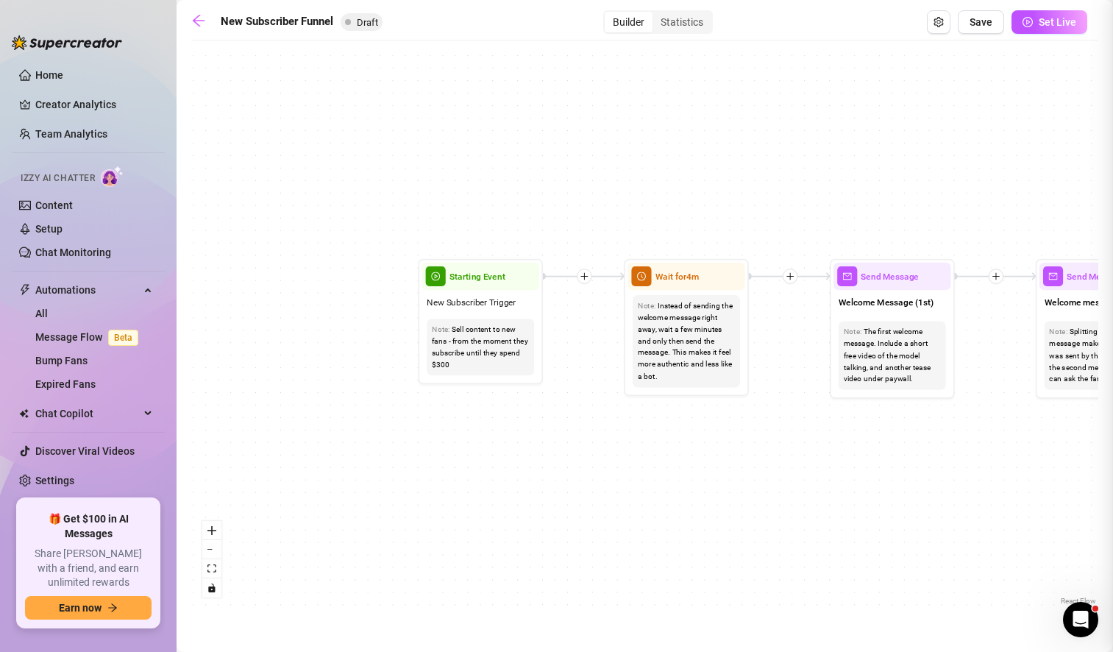
type textarea "First part of the welcome message"
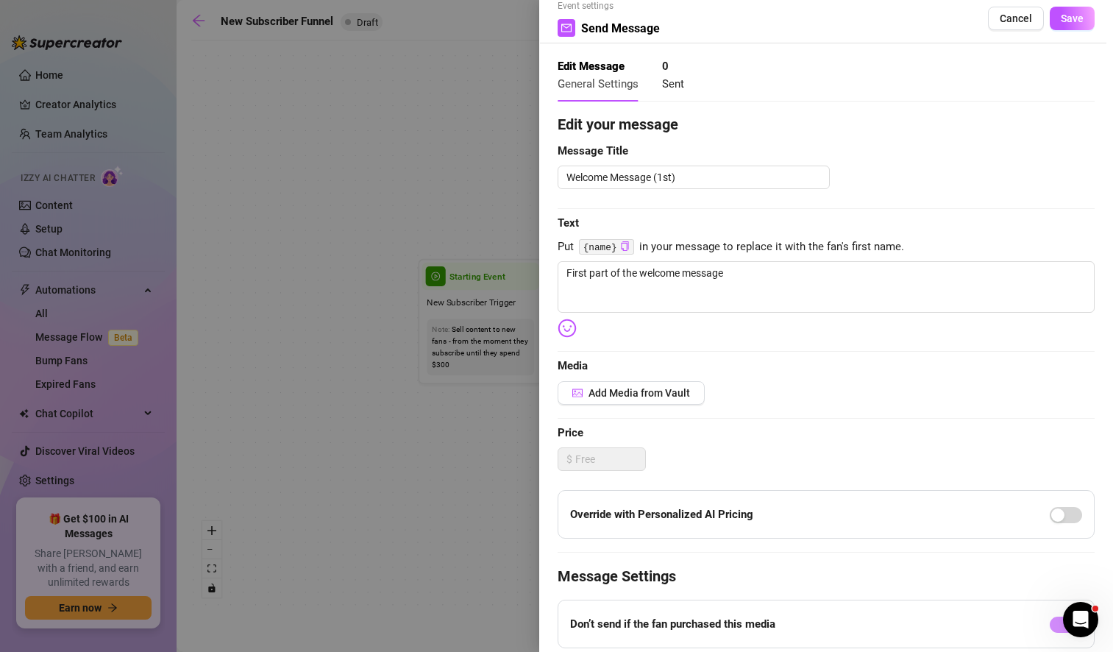
scroll to position [20, 0]
drag, startPoint x: 707, startPoint y: 173, endPoint x: 655, endPoint y: 171, distance: 51.5
click at [655, 171] on textarea "Welcome Message (1st)" at bounding box center [694, 177] width 272 height 24
type textarea "Welcome Message"
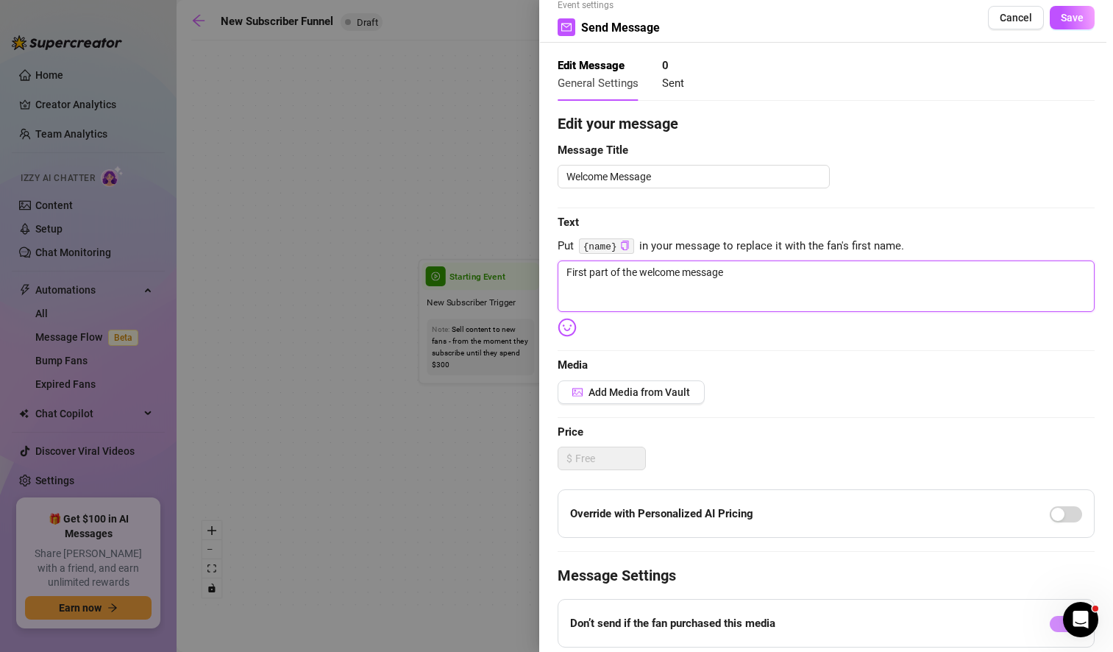
drag, startPoint x: 758, startPoint y: 272, endPoint x: 520, endPoint y: 264, distance: 237.7
click at [520, 264] on div "Event settings Send Message Cancel Save Edit Message General Settings 0 Sent Ed…" at bounding box center [556, 326] width 1113 height 652
type textarea "Write your message here"
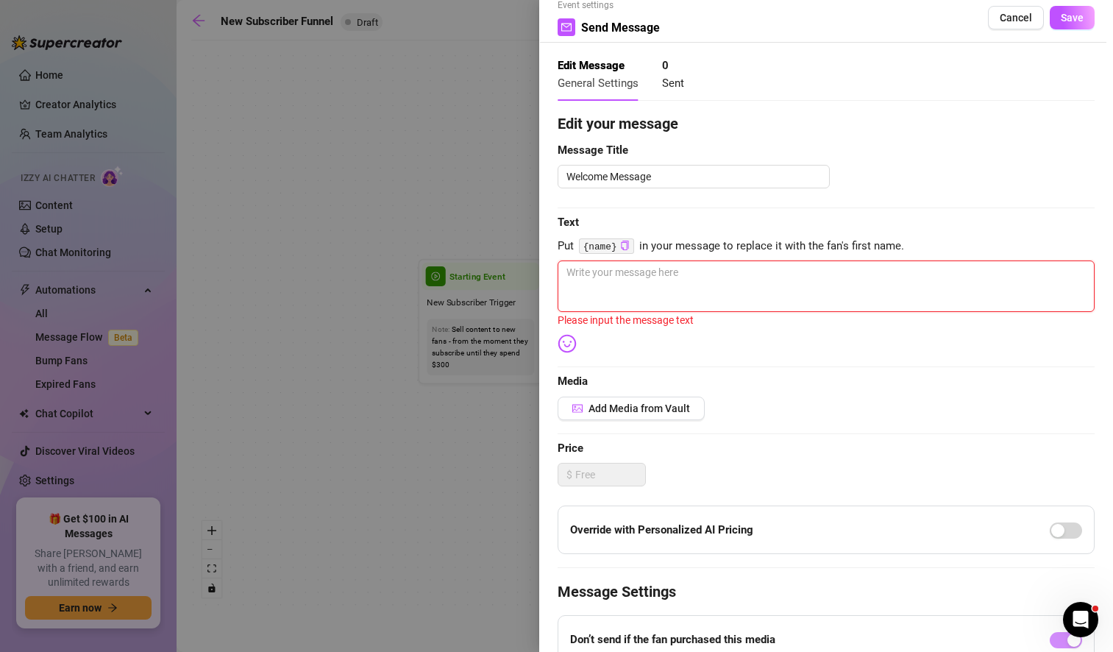
click at [632, 282] on textarea at bounding box center [826, 285] width 537 height 51
click at [662, 274] on textarea at bounding box center [826, 285] width 537 height 51
click at [652, 408] on span "Add Media from Vault" at bounding box center [639, 408] width 102 height 12
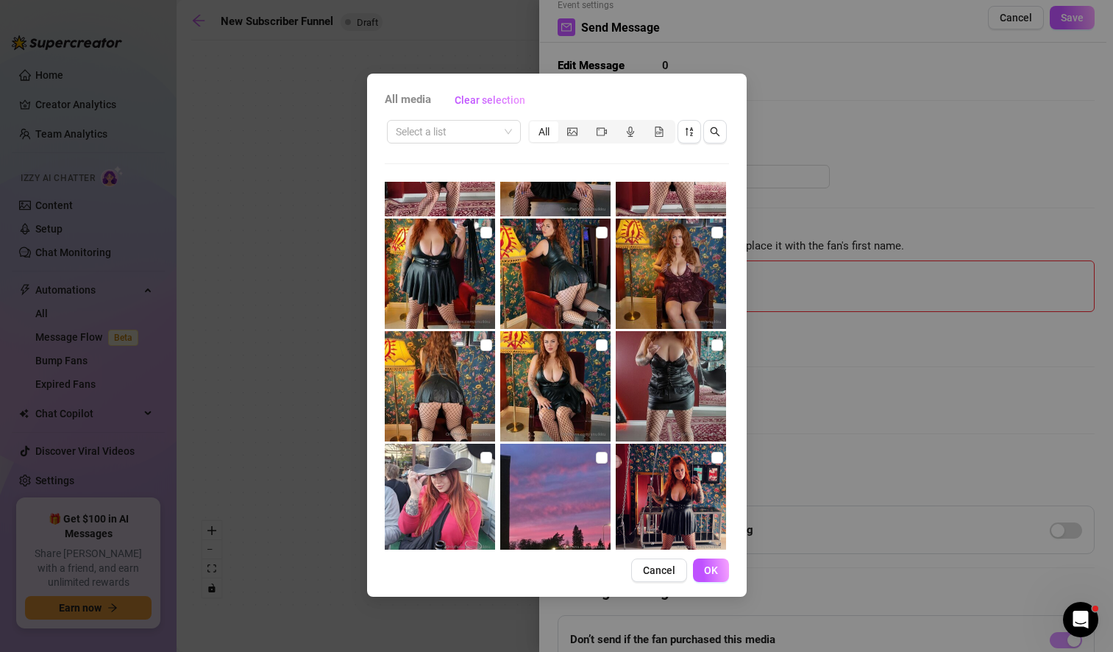
scroll to position [981, 0]
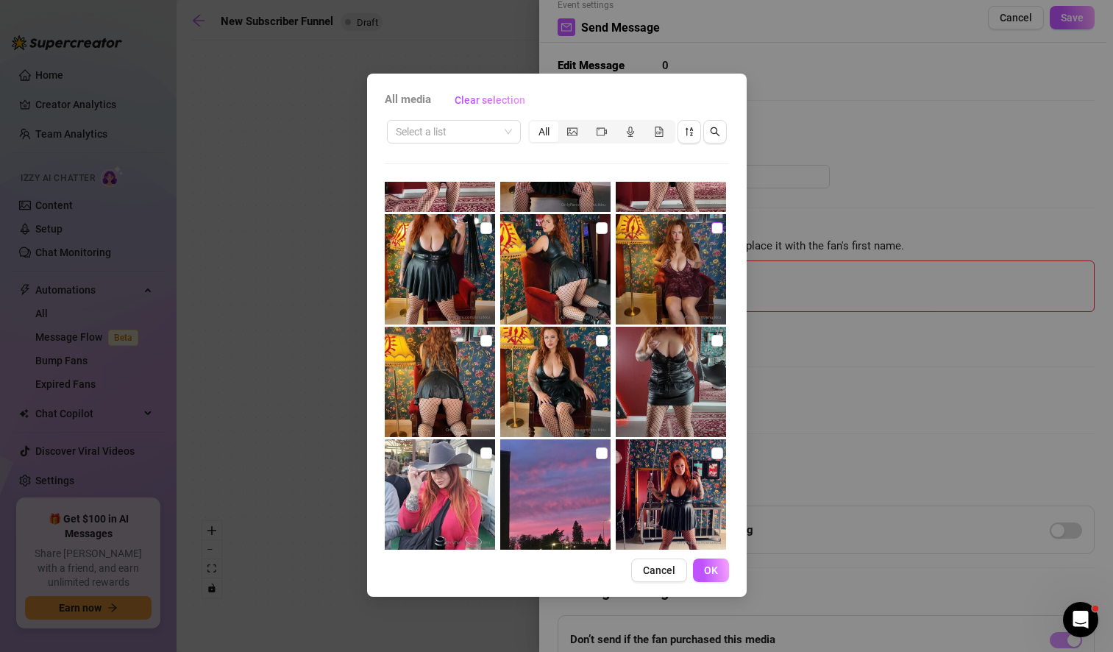
click at [711, 230] on input "checkbox" at bounding box center [717, 228] width 12 height 12
checkbox input "true"
click at [713, 572] on span "OK" at bounding box center [711, 570] width 14 height 12
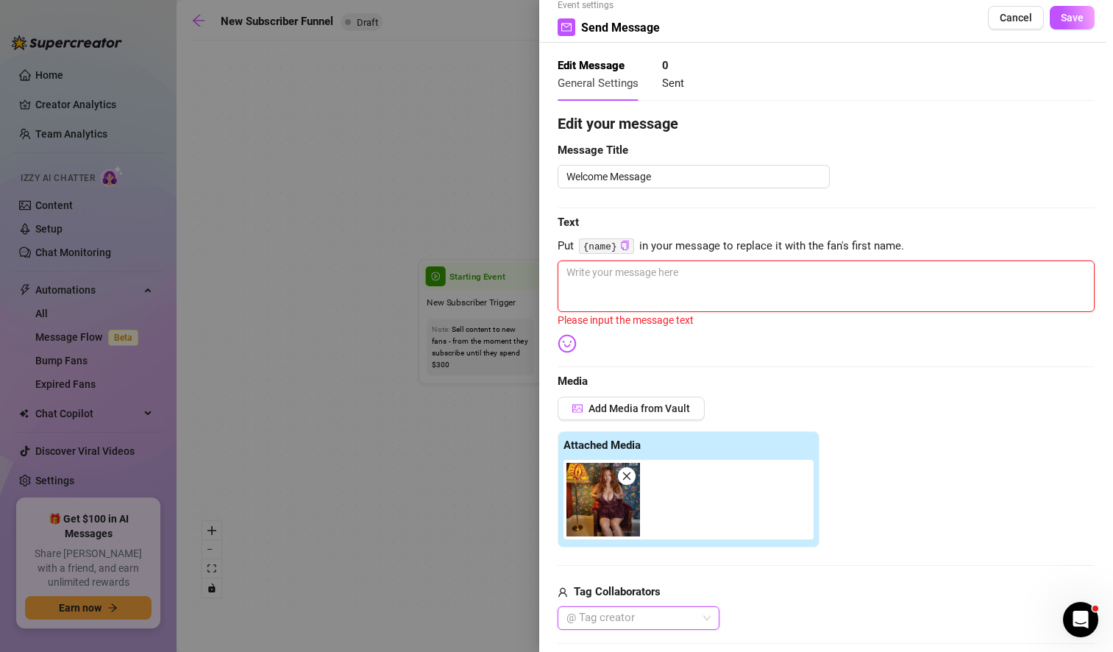
click at [633, 277] on textarea at bounding box center [826, 285] width 537 height 51
click at [595, 282] on textarea at bounding box center [826, 285] width 537 height 51
type textarea "H"
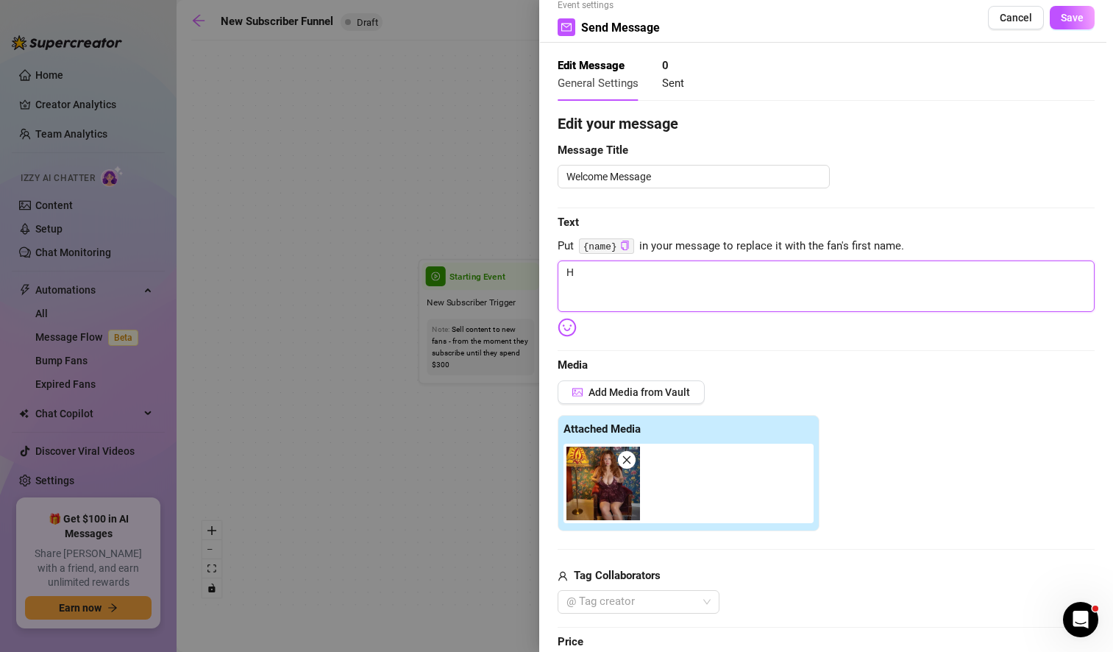
type textarea "He"
type textarea "Hey"
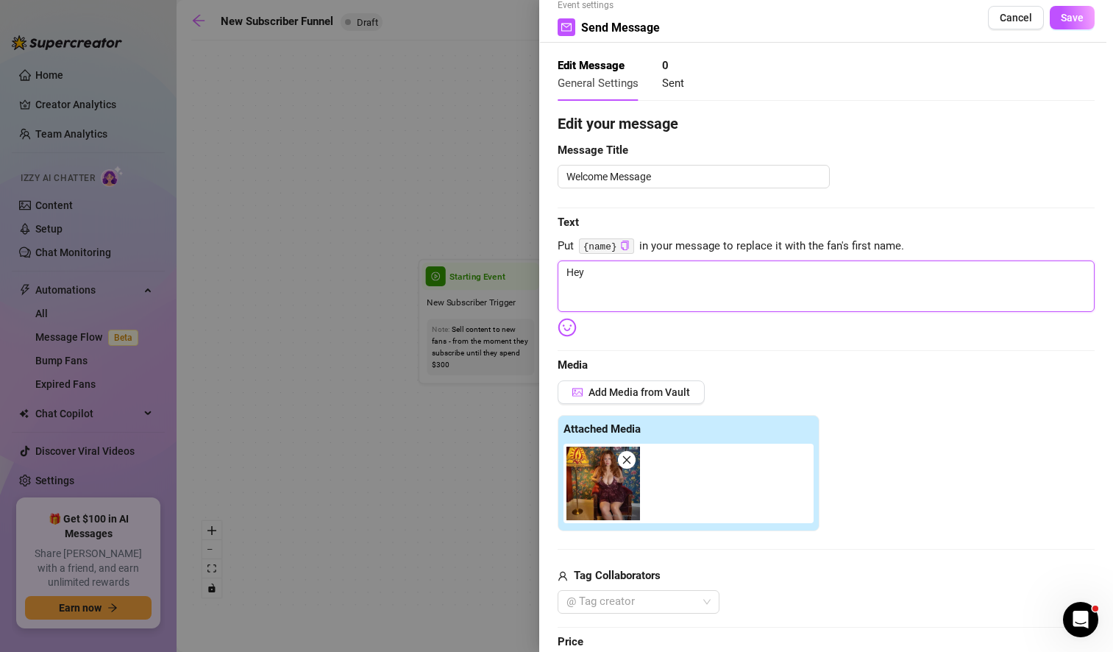
type textarea "Hey"
type textarea "Hey y"
type textarea "Hey yo"
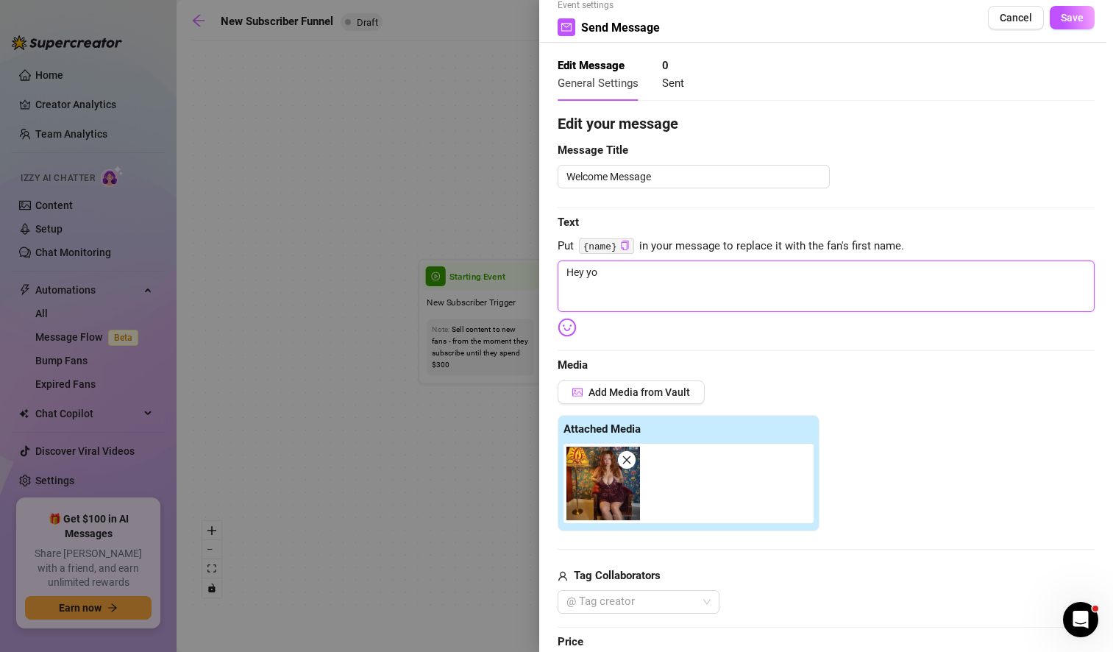
type textarea "Hey you"
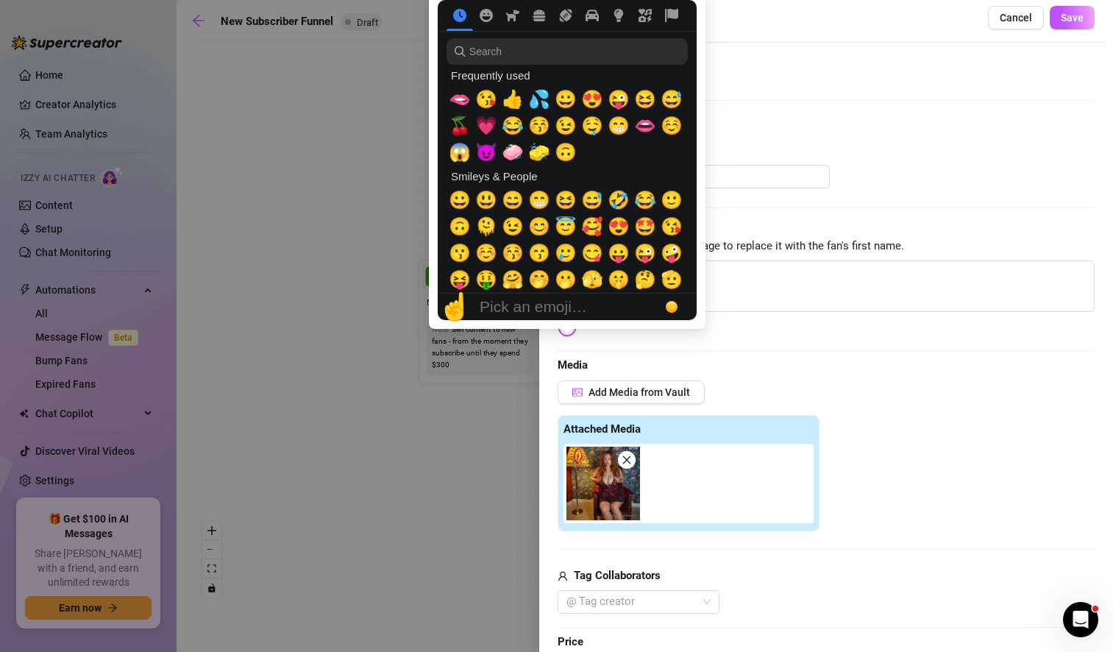
click at [569, 332] on img at bounding box center [567, 327] width 19 height 19
click at [457, 102] on span "🫦" at bounding box center [460, 99] width 22 height 21
type textarea "Hey you 🫦"
click at [457, 102] on span "🫦" at bounding box center [460, 99] width 22 height 21
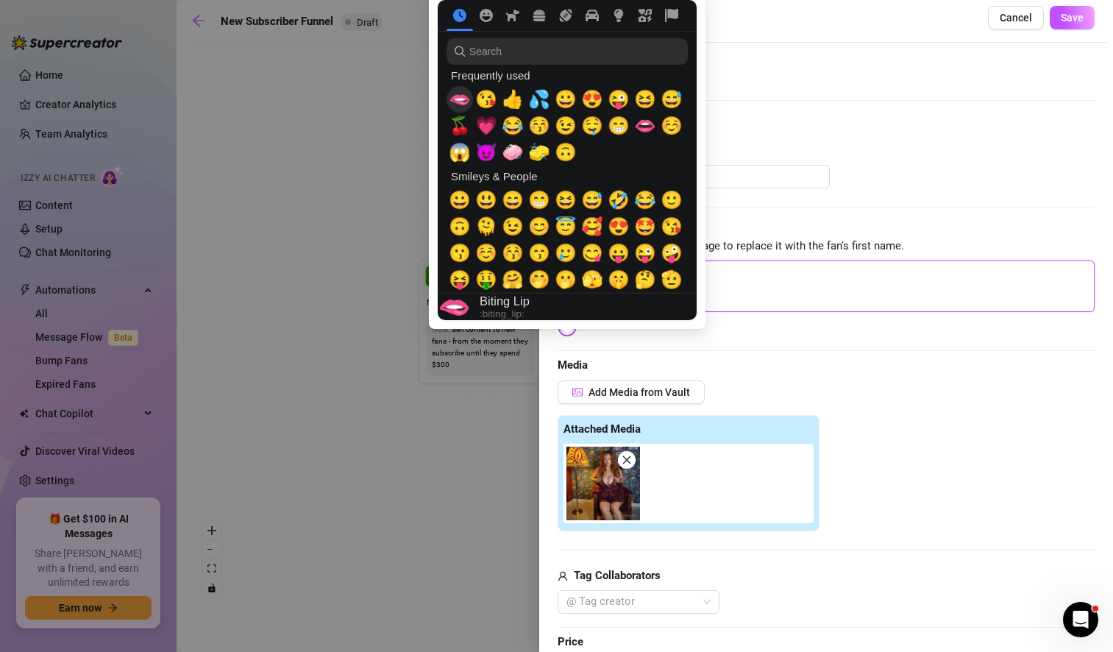
type textarea "Hey you 🫦🫦"
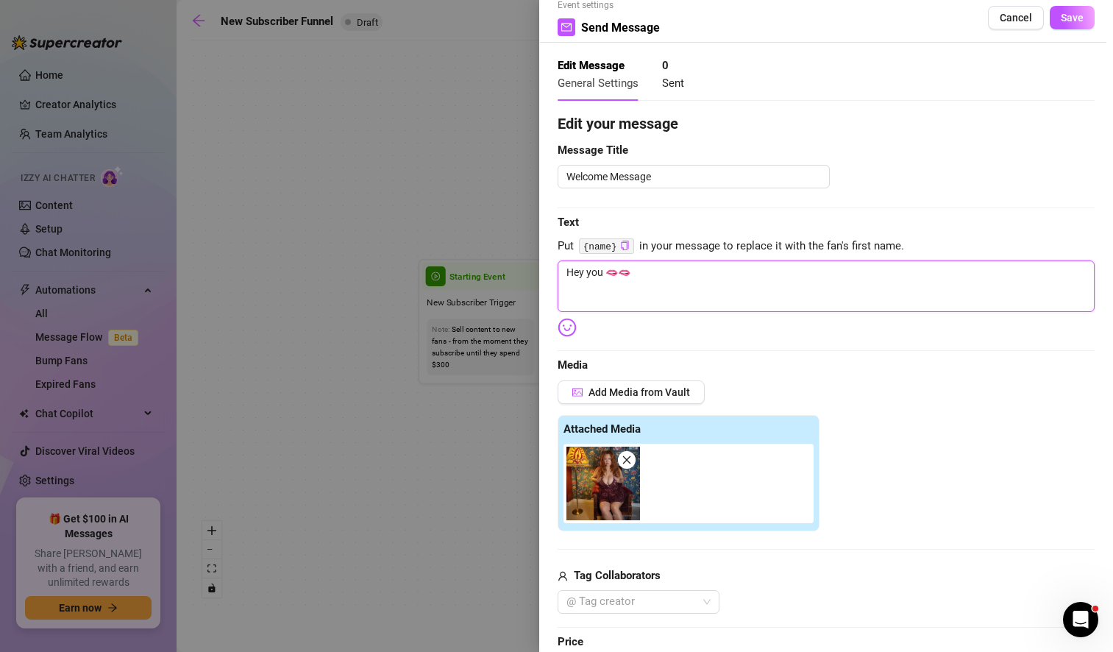
click at [739, 285] on textarea "Hey you 🫦🫦" at bounding box center [826, 285] width 537 height 51
click at [655, 279] on textarea "Hey you 🫦🫦" at bounding box center [826, 285] width 537 height 51
type textarea "Hey you 🫦🫦"
type textarea "Hey you 🫦🫦 O"
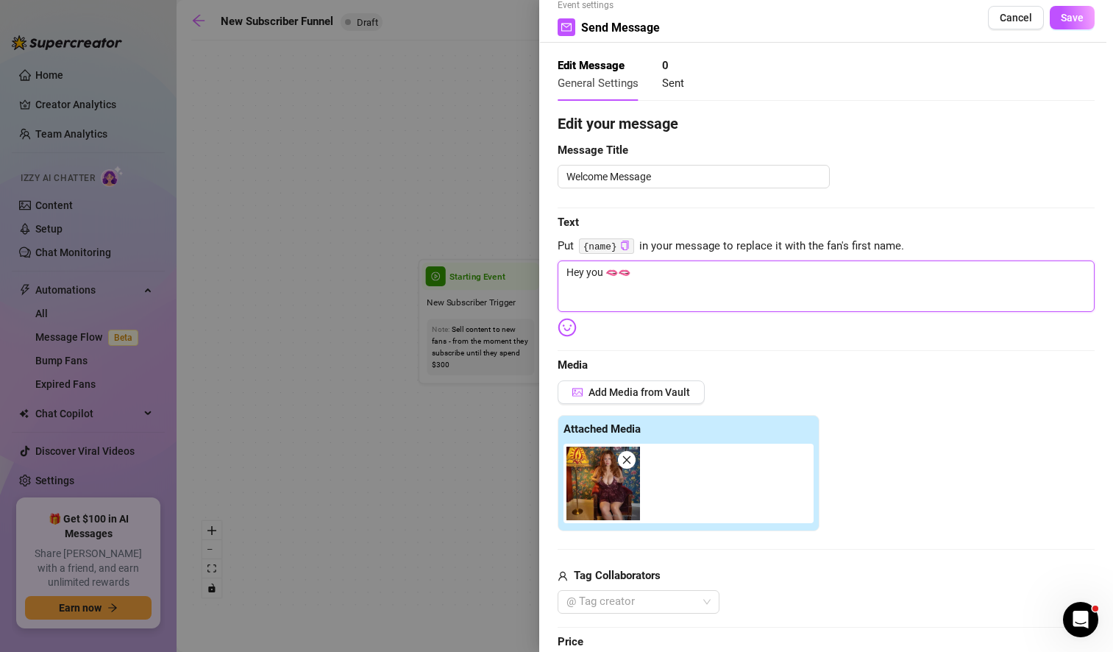
type textarea "Hey you 🫦🫦 O"
type textarea "Hey you 🫦🫦"
type textarea "Hey you 🫦🫦 I"
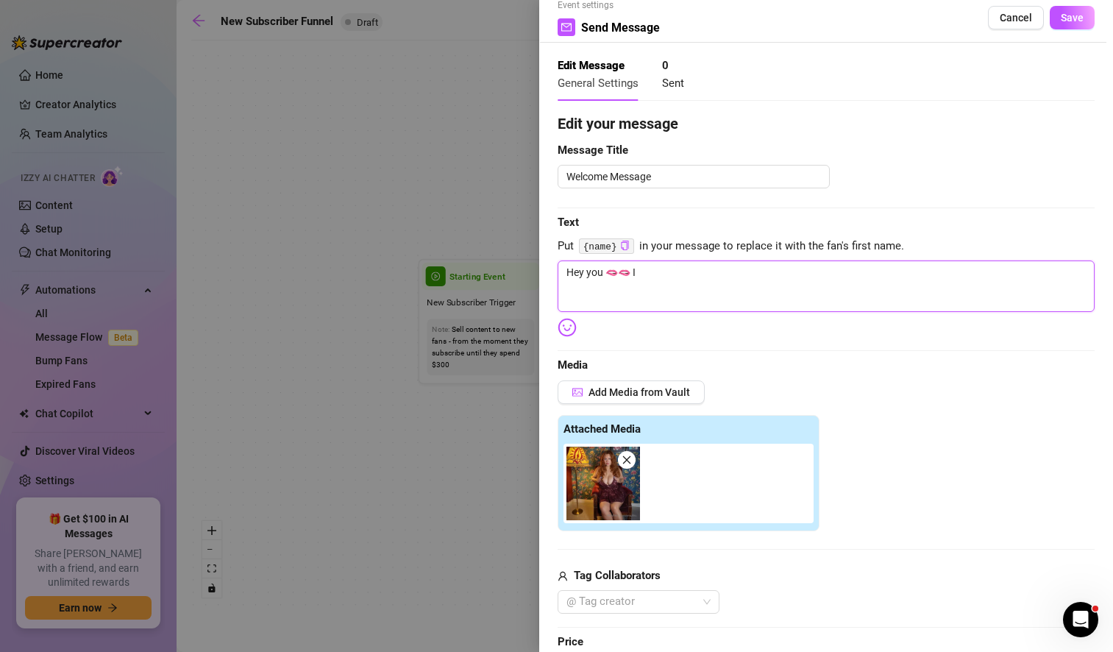
type textarea "Hey you 🫦🫦 I"
type textarea "Hey you 🫦🫦 I a"
type textarea "Hey you 🫦🫦 I am"
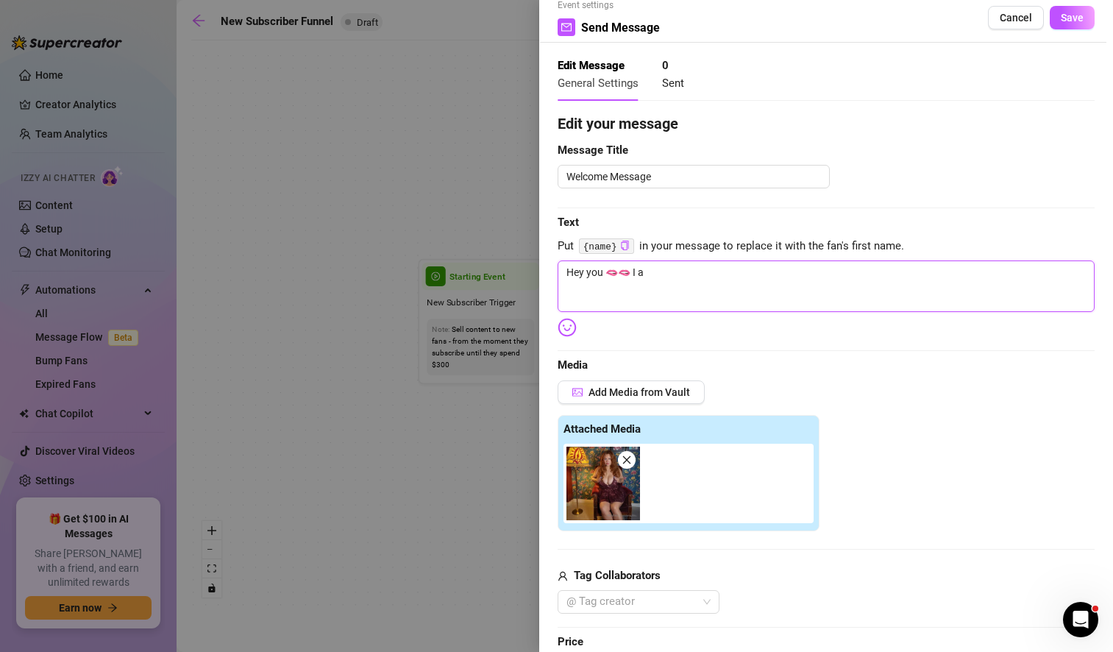
type textarea "Hey you 🫦🫦 I am"
type textarea "Hey you 🫦🫦 I am s"
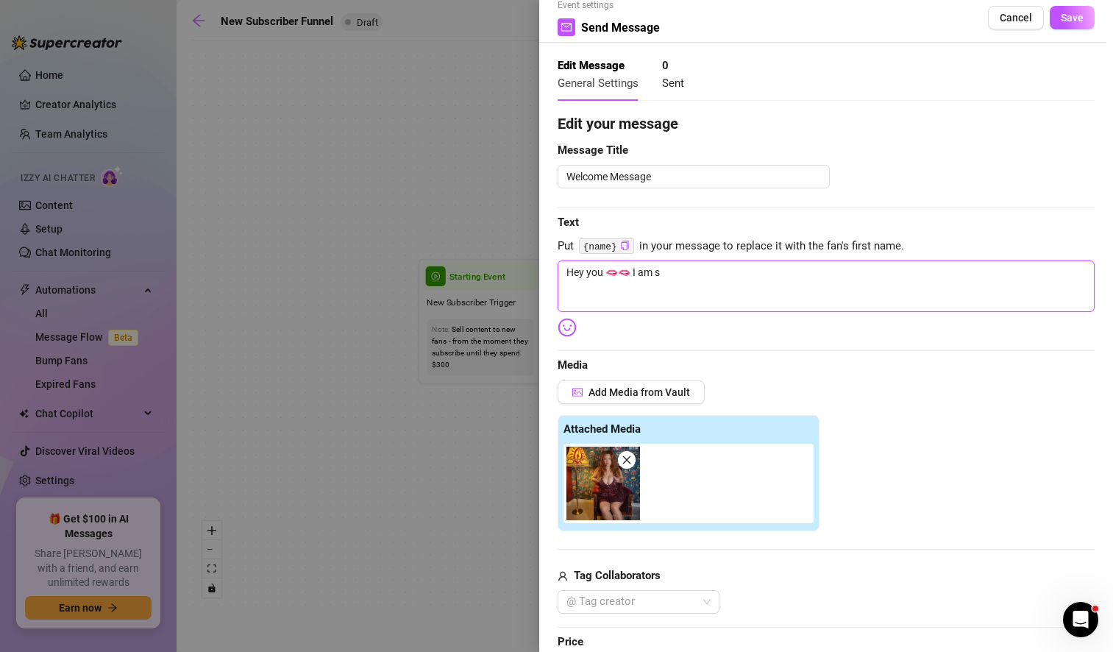
type textarea "Hey you 🫦🫦 I am so"
type textarea "Hey you 🫦🫦 I am so g"
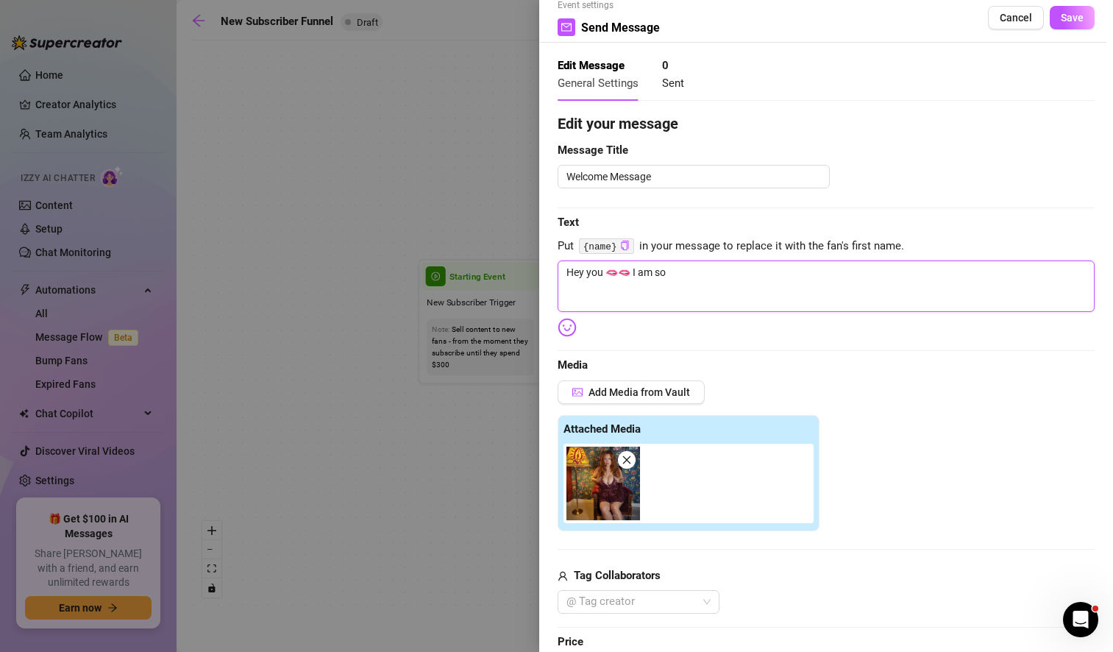
type textarea "Hey you 🫦🫦 I am so g"
type textarea "Hey you 🫦🫦 I am so gl"
type textarea "Hey you 🫦🫦 I am so gla"
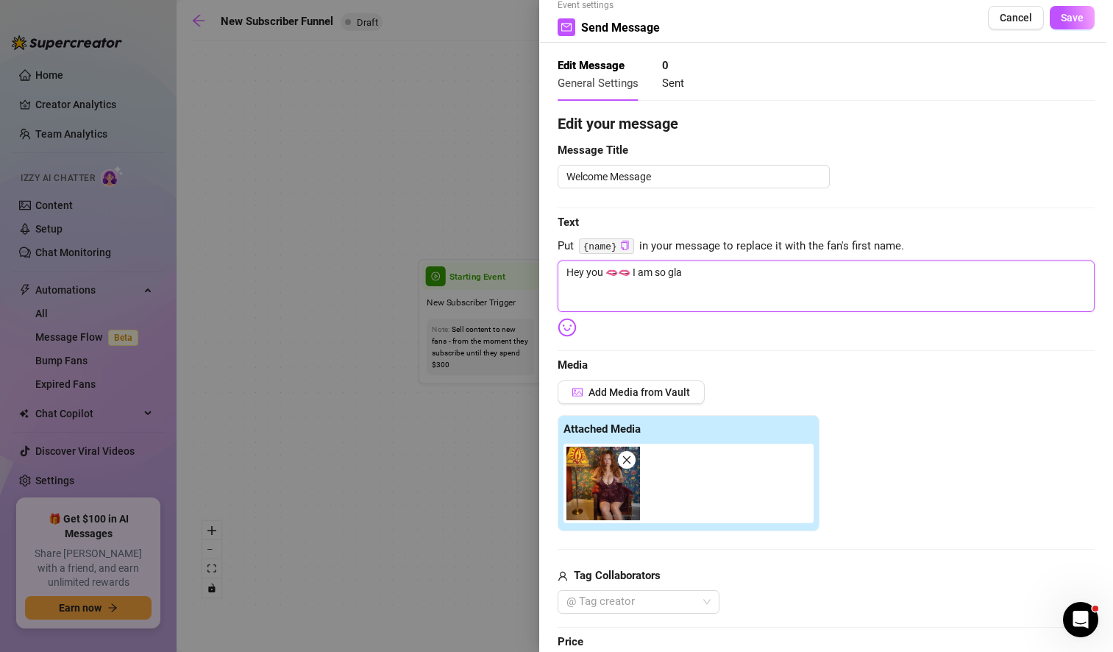
type textarea "Hey you 🫦🫦 I am so glad"
type textarea "Hey you 🫦🫦 I am so glad y"
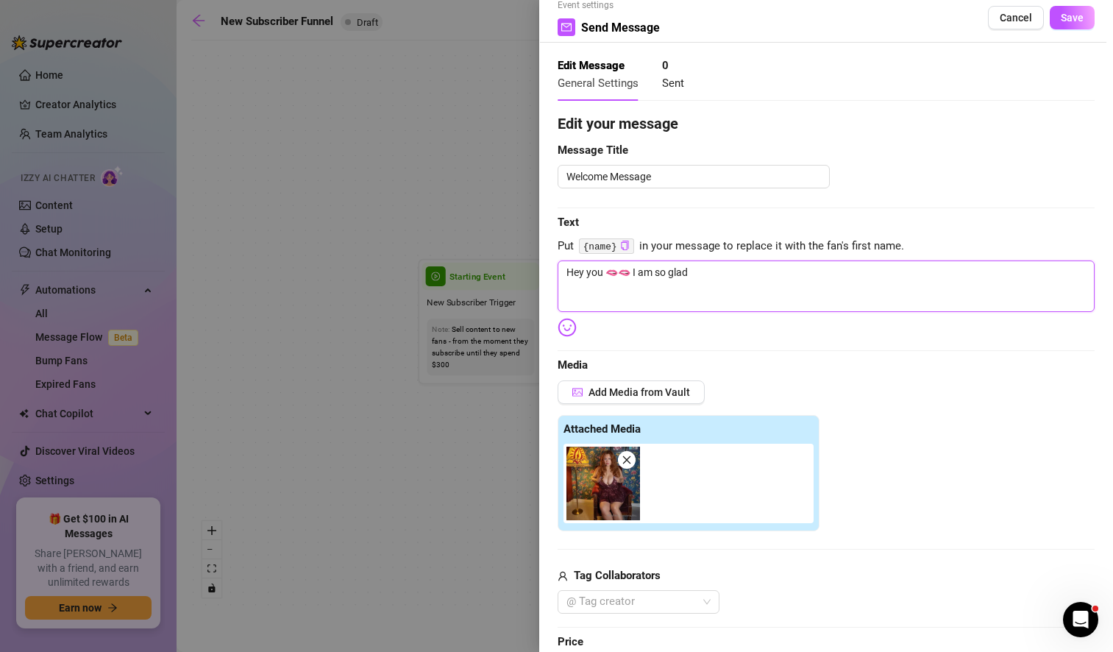
type textarea "Hey you 🫦🫦 I am so glad y"
type textarea "Hey you 🫦🫦 I am so glad yo"
type textarea "Hey you 🫦🫦 I am so glad you"
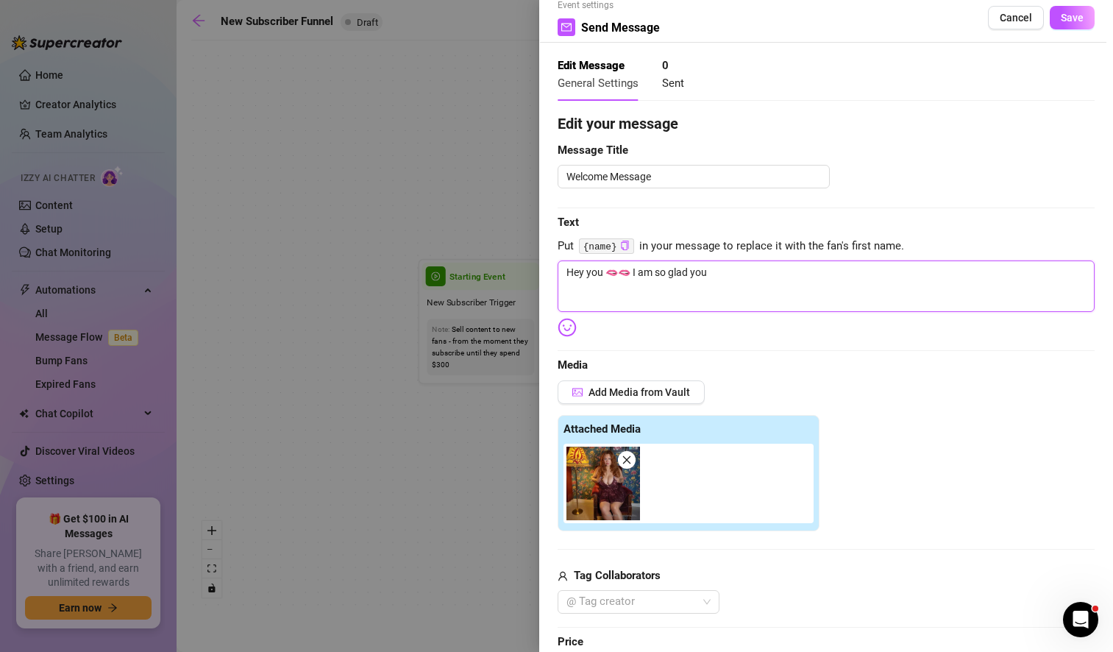
type textarea "Hey you 🫦🫦 I am so glad you"
type textarea "Hey you 🫦🫦 I am so glad you f"
type textarea "Hey you 🫦🫦 I am so glad you fo"
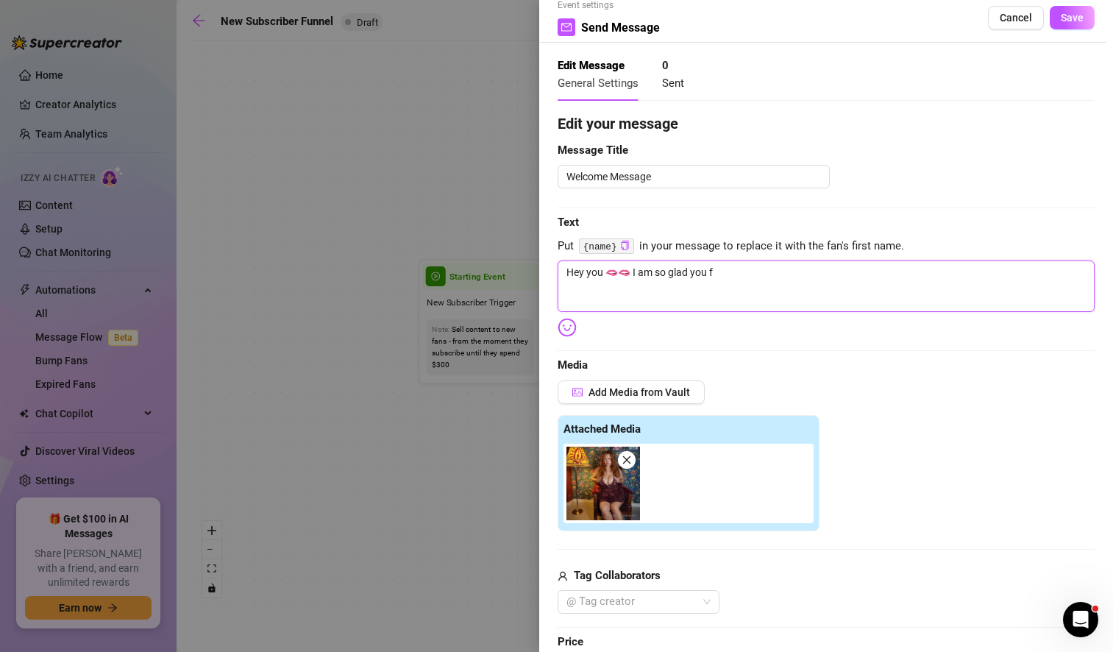
type textarea "Hey you 🫦🫦 I am so glad you fo"
type textarea "Hey you 🫦🫦 I am so glad you fou"
type textarea "Hey you 🫦🫦 I am so glad you foun"
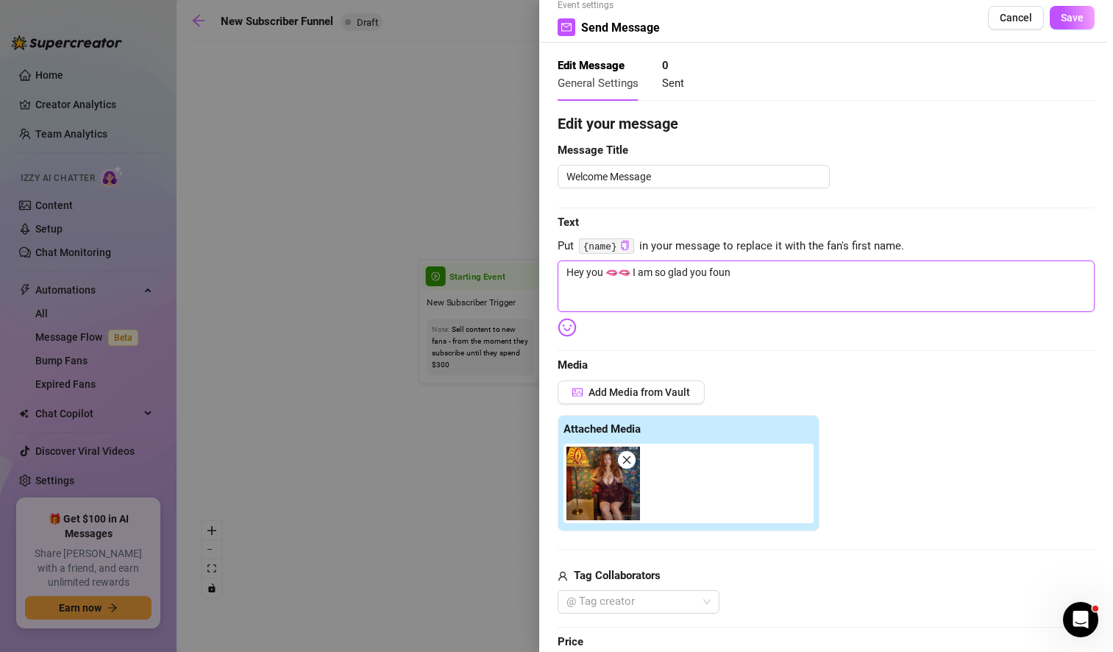
type textarea "Hey you 🫦🫦 I am so glad you found"
type textarea "Hey you 🫦🫦 I am so glad you found m"
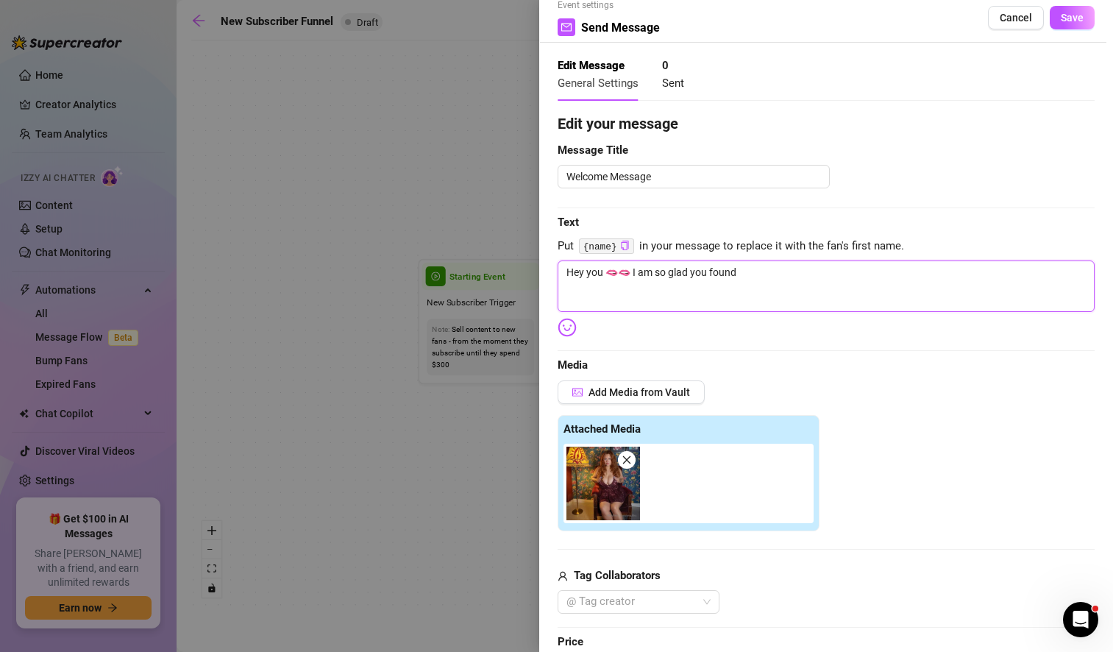
type textarea "Hey you 🫦🫦 I am so glad you found m"
type textarea "Hey you 🫦🫦 I am so glad you found my"
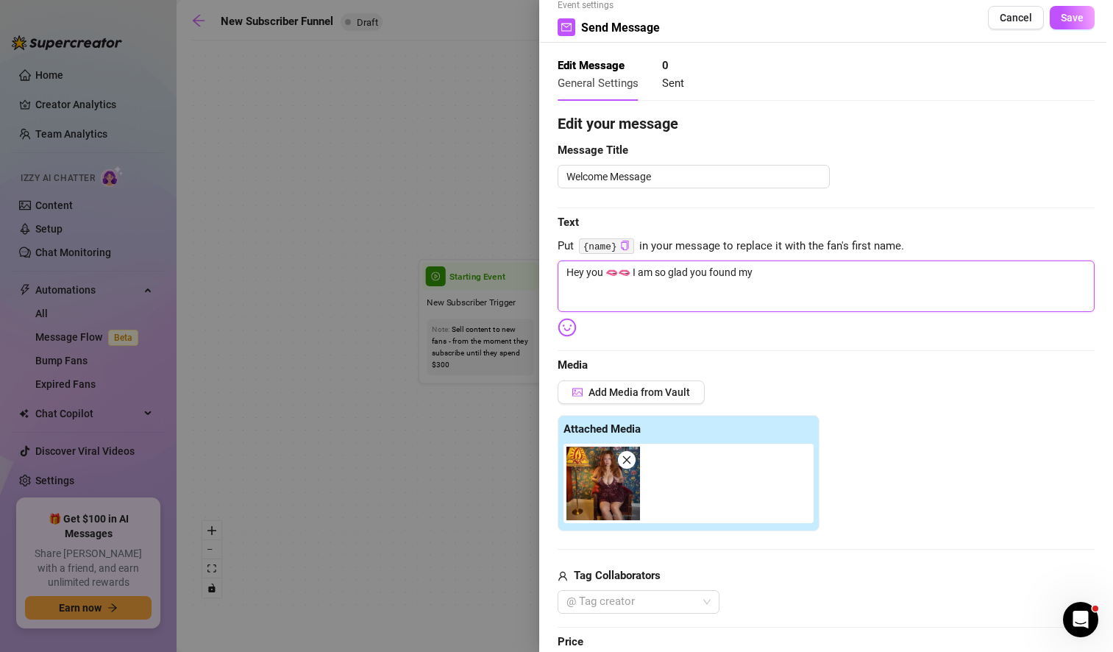
type textarea "Hey you 🫦🫦 I am so glad you found my n"
type textarea "Hey you 🫦🫦 I am so glad you found my na"
type textarea "Hey you 🫦🫦 I am so glad you found my nau"
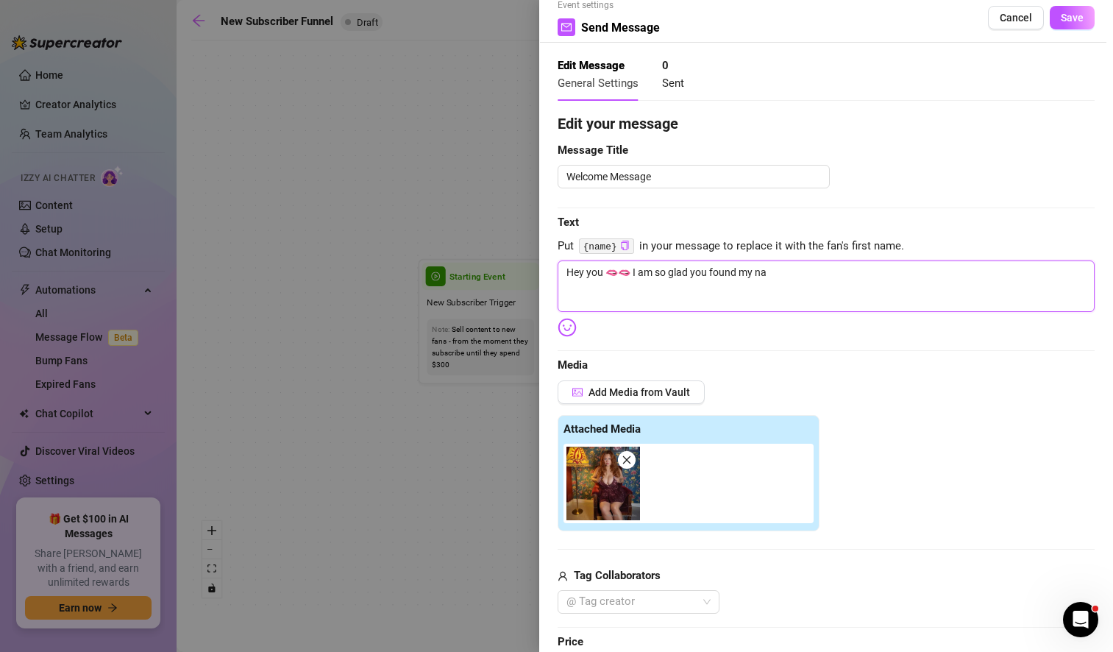
type textarea "Hey you 🫦🫦 I am so glad you found my nau"
type textarea "Hey you 🫦🫦 I am so glad you found my naug"
type textarea "Hey you 🫦🫦 I am so glad you found my naugh"
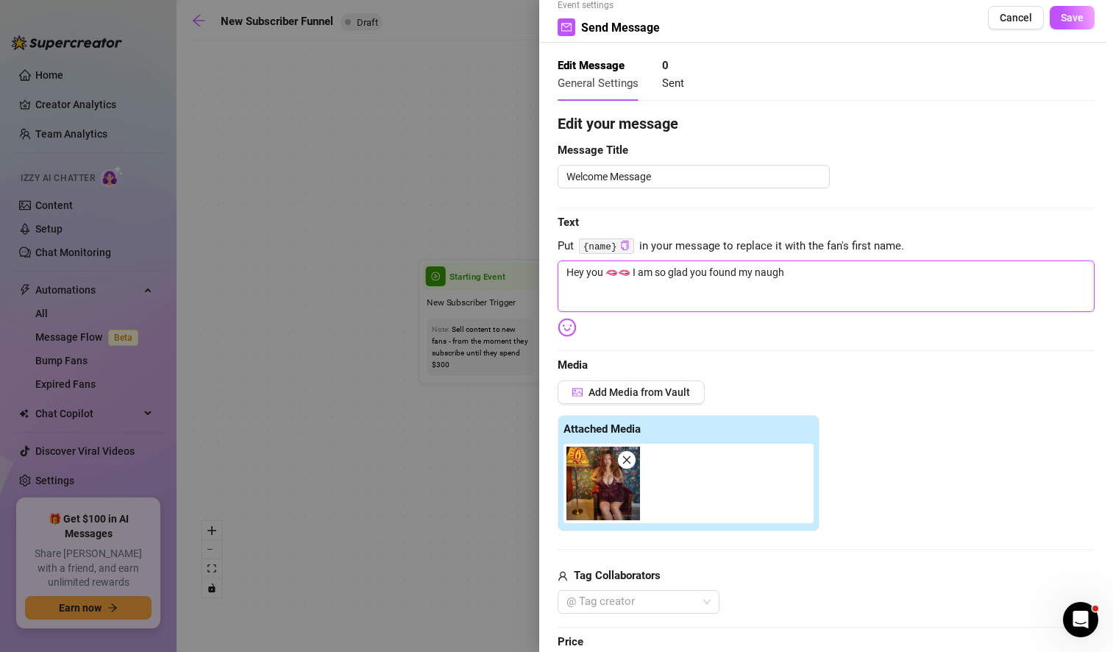
type textarea "Hey you 🫦🫦 I am so glad you found my naught"
type textarea "Hey you 🫦🫦 I am so glad you found my naughty"
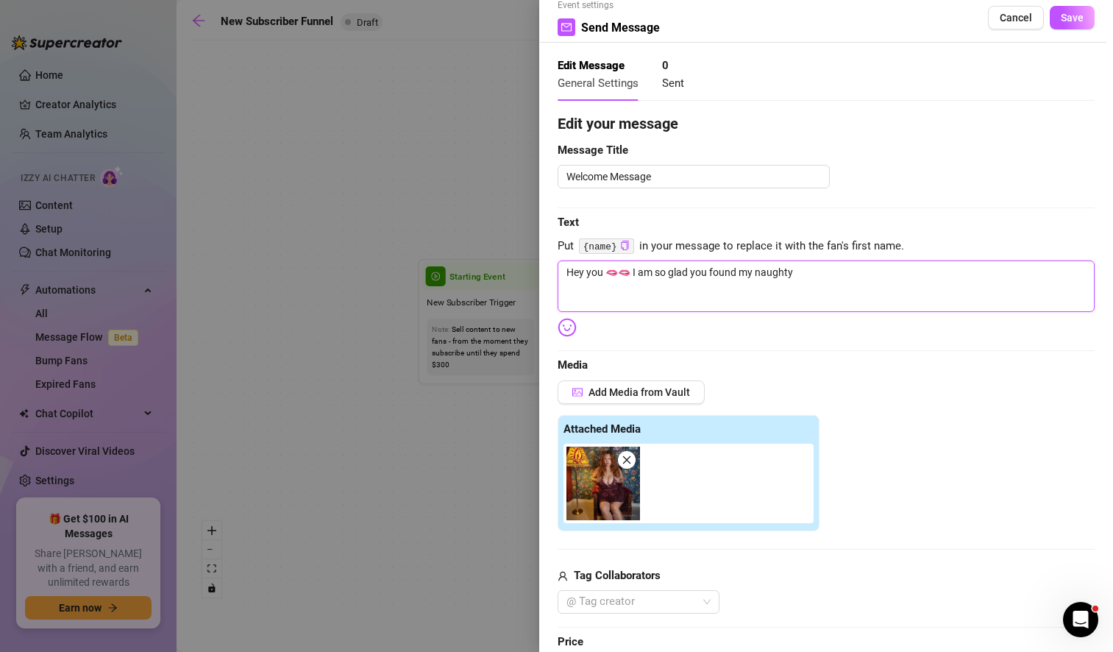
type textarea "Hey you 🫦🫦 I am so glad you found my naughty"
type textarea "Hey you 🫦🫦 I am so glad you found my naughty p"
type textarea "Hey you 🫦🫦 I am so glad you found my naughty pa"
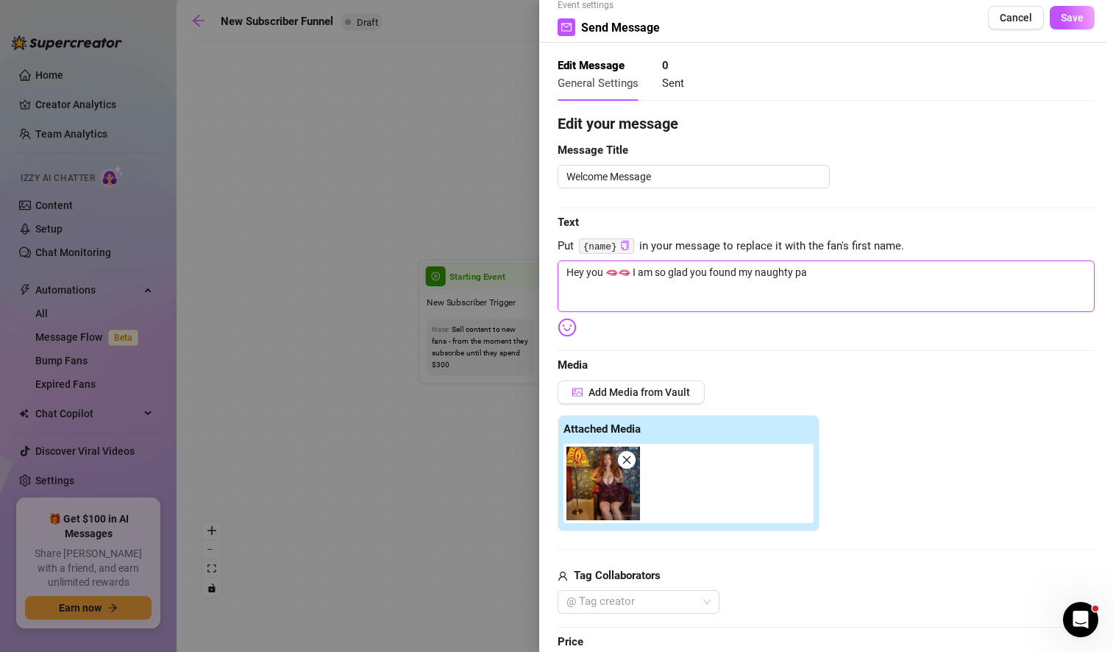
type textarea "Hey you 🫦🫦 I am so glad you found my naughty pag"
type textarea "Hey you 🫦🫦 I am so glad you found my naughty page"
type textarea "Hey you 🫦🫦 I am so glad you found my naughty page,"
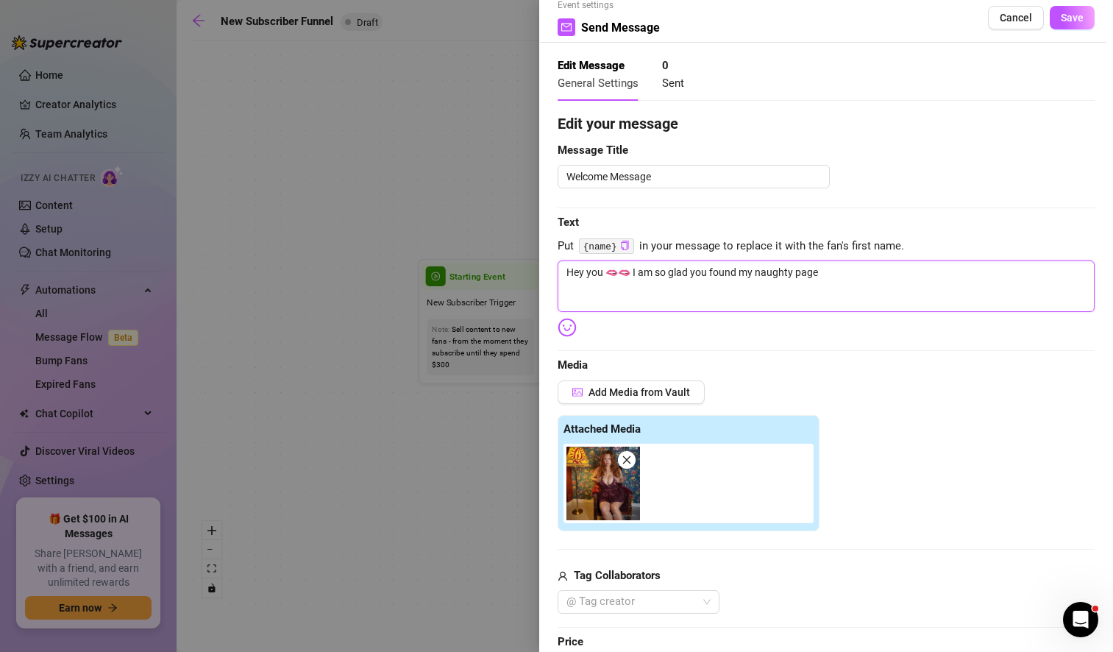
type textarea "Hey you 🫦🫦 I am so glad you found my naughty page,"
type textarea "Hey you 🫦🫦 I am so glad you found my naughty page, l"
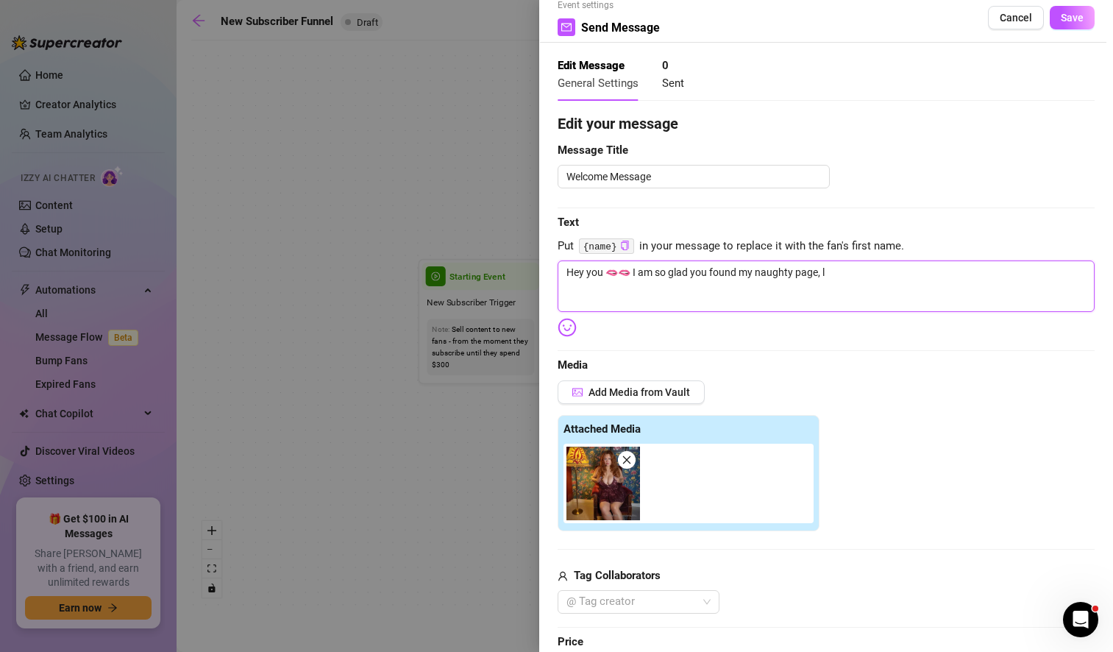
type textarea "Hey you 🫦🫦 I am so glad you found my naughty page, le"
type textarea "Hey you 🫦🫦 I am so glad you found my naughty page, let"
type textarea "Hey you 🫦🫦 I am so glad you found my naughty page, let'"
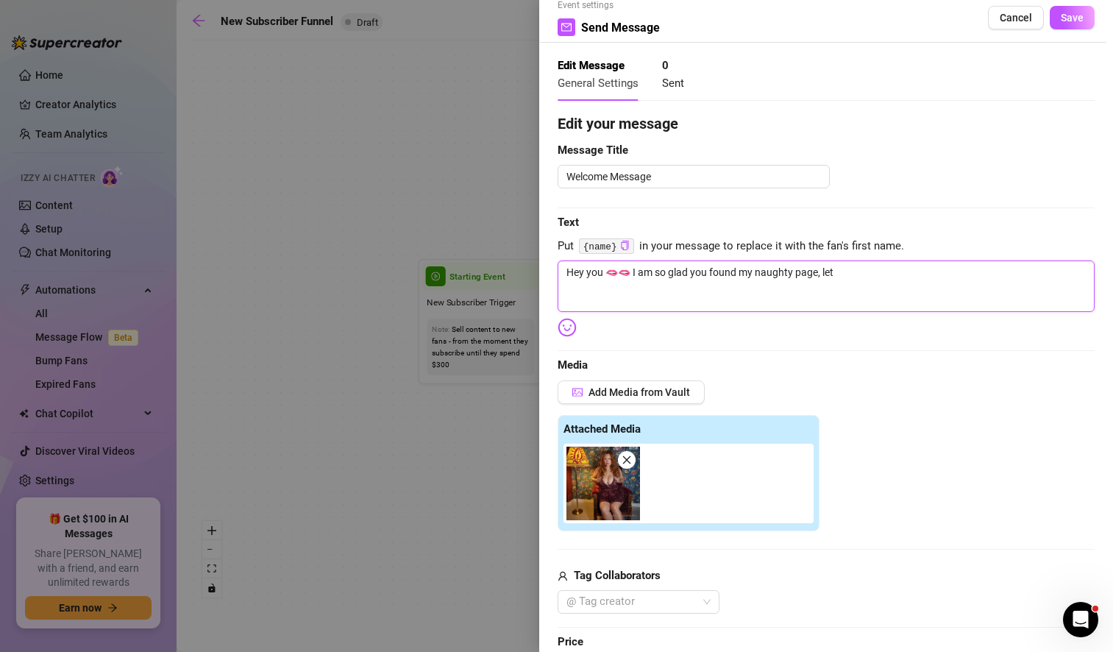
type textarea "Hey you 🫦🫦 I am so glad you found my naughty page, let'"
type textarea "Hey you 🫦🫦 I am so glad you found my naughty page, let's"
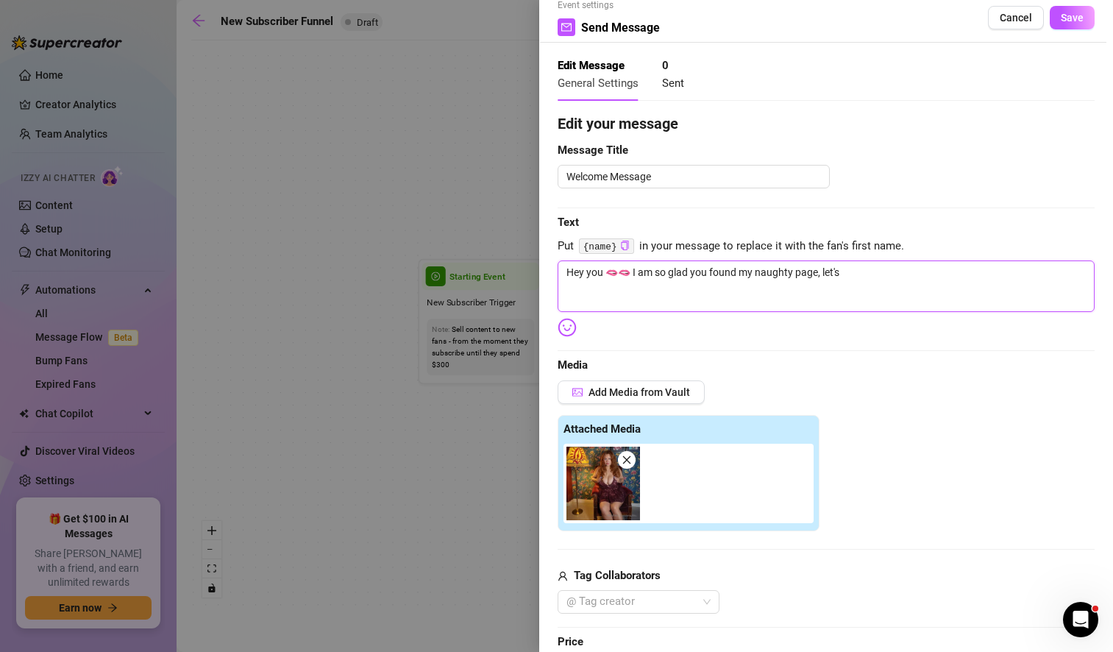
type textarea "Hey you 🫦🫦 I am so glad you found my naughty page, let's h"
type textarea "Hey you 🫦🫦 I am so glad you found my naughty page, let's ha"
type textarea "Hey you 🫦🫦 I am so glad you found my naughty page, let's hav"
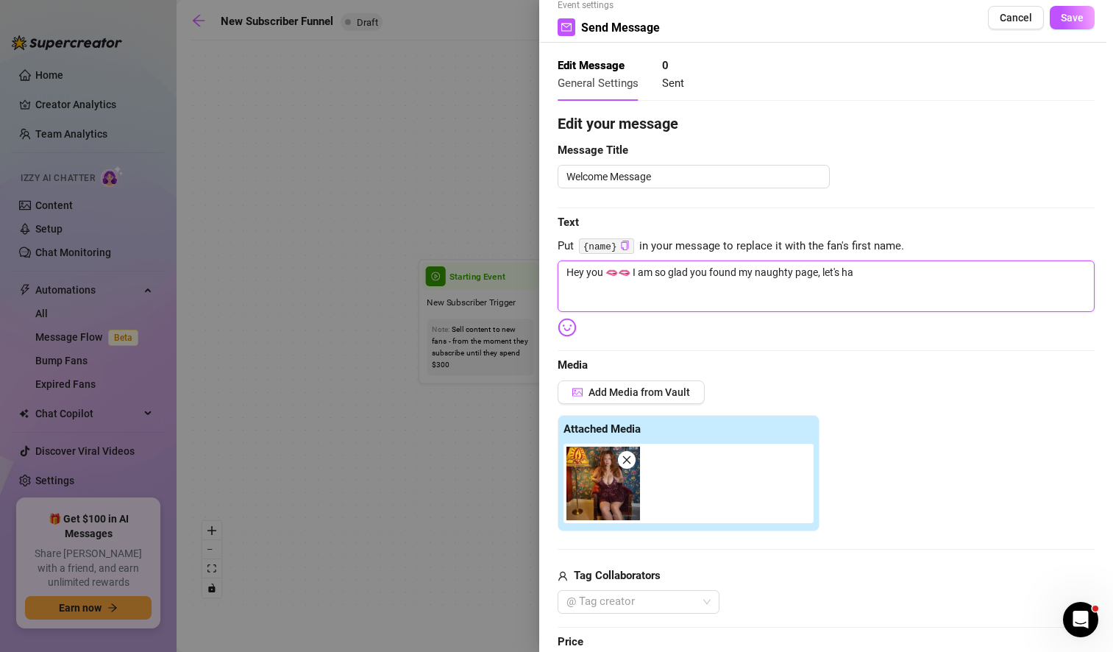
type textarea "Hey you 🫦🫦 I am so glad you found my naughty page, let's hav"
type textarea "Hey you 🫦🫦 I am so glad you found my naughty page, let's have"
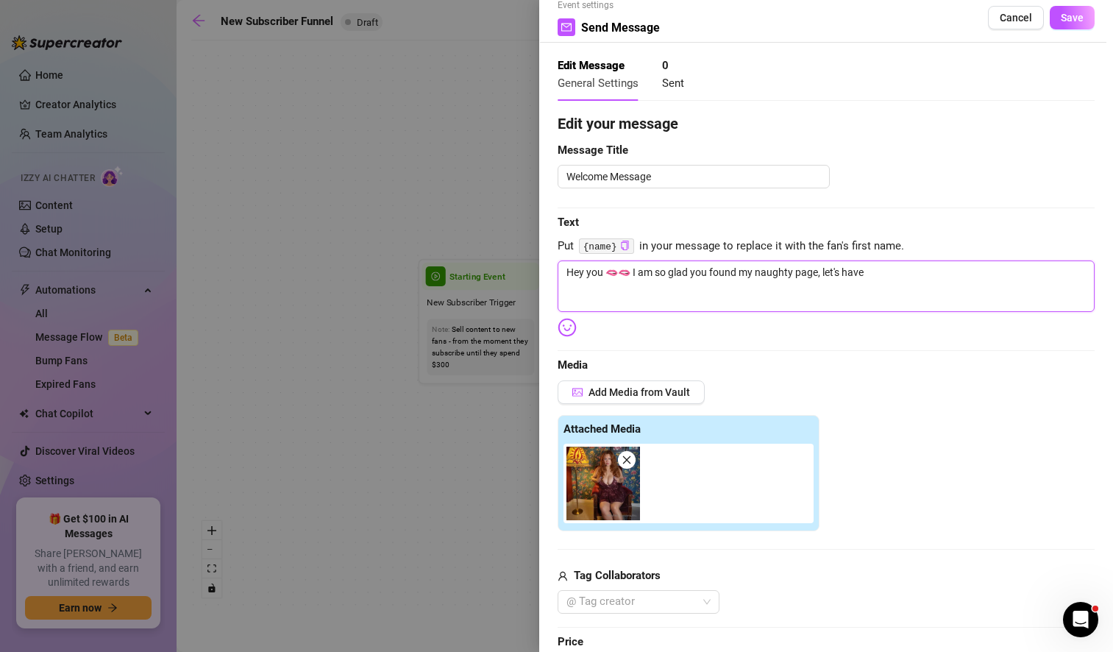
type textarea "Hey you 🫦🫦 I am so glad you found my naughty page, let's have f"
type textarea "Hey you 🫦🫦 I am so glad you found my naughty page, let's have fu"
type textarea "Hey you 🫦🫦 I am so glad you found my naughty page, let's have fun"
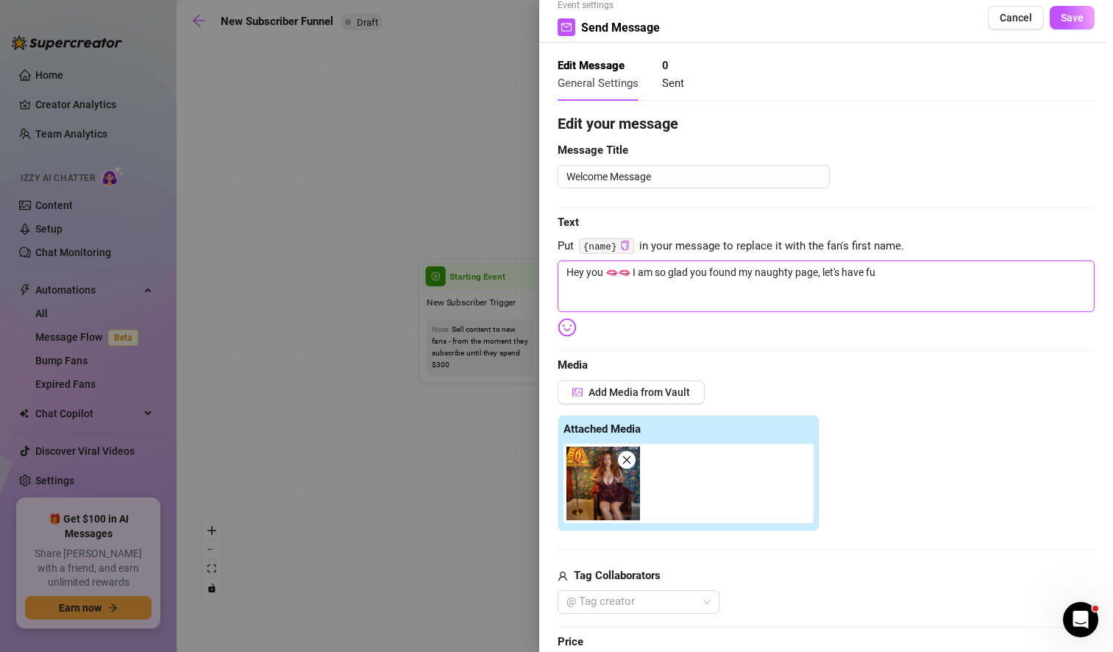
type textarea "Hey you 🫦🫦 I am so glad you found my naughty page, let's have fun"
type textarea "Hey you 🫦🫦 I am so glad you found my naughty page, let's have fun t"
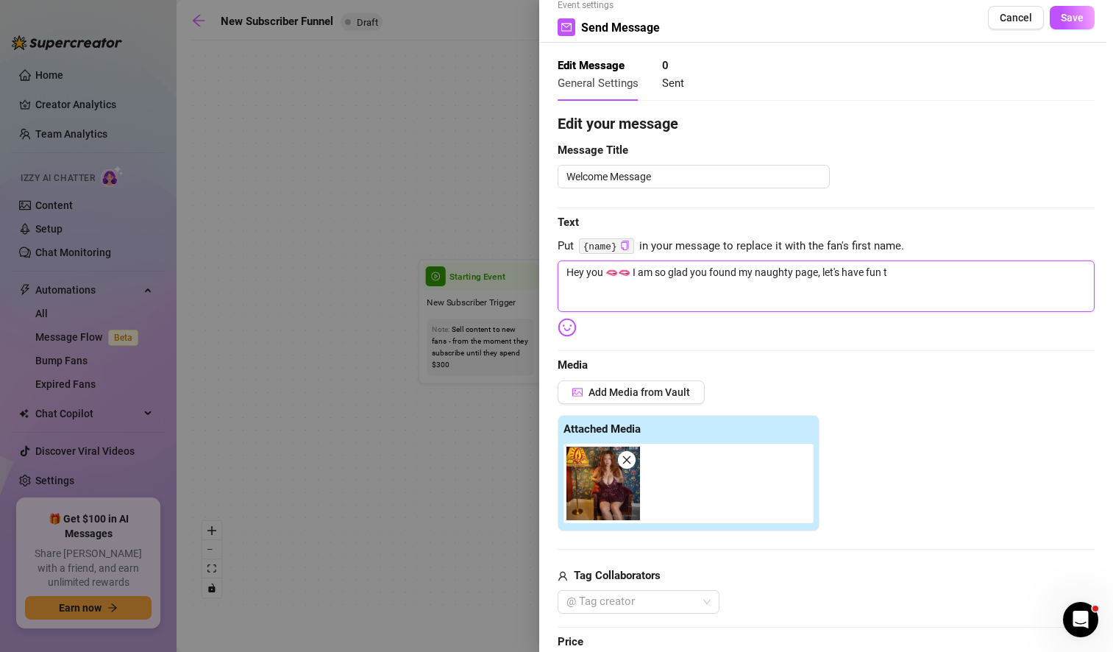
type textarea "Hey you 🫦🫦 I am so glad you found my naughty page, let's have fun to"
type textarea "Hey you 🫦🫦 I am so glad you found my naughty page, let's have fun tog"
type textarea "Hey you 🫦🫦 I am so glad you found my naughty page, let's have fun toge"
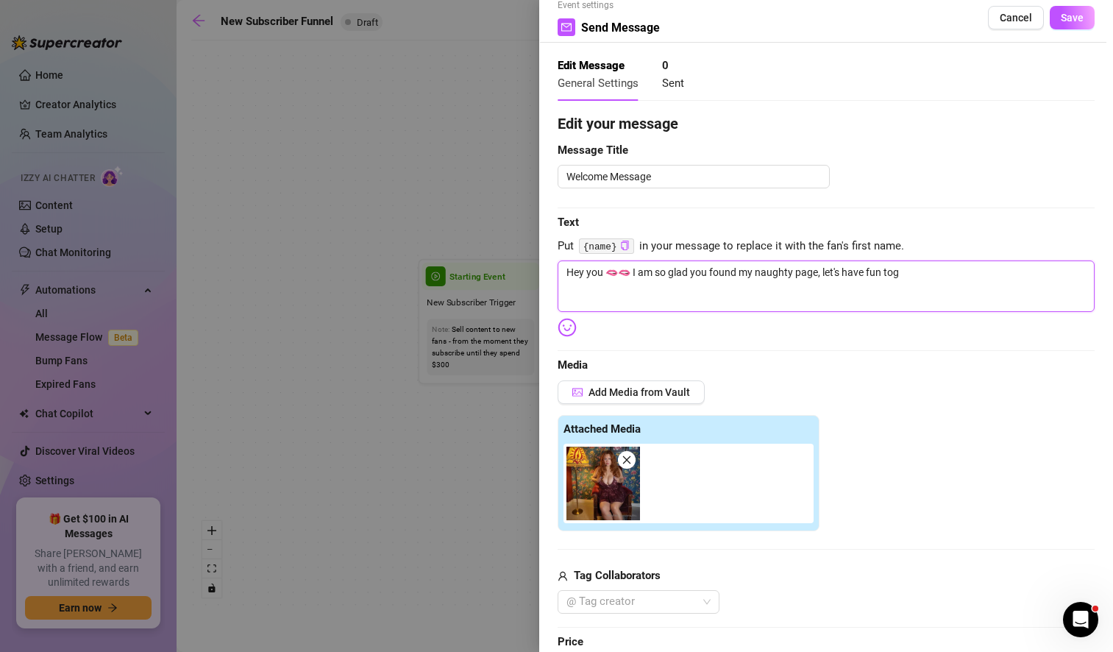
type textarea "Hey you 🫦🫦 I am so glad you found my naughty page, let's have fun toge"
type textarea "Hey you 🫦🫦 I am so glad you found my naughty page, let's have fun toget"
type textarea "Hey you 🫦🫦 I am so glad you found my naughty page, let's have fun togeth"
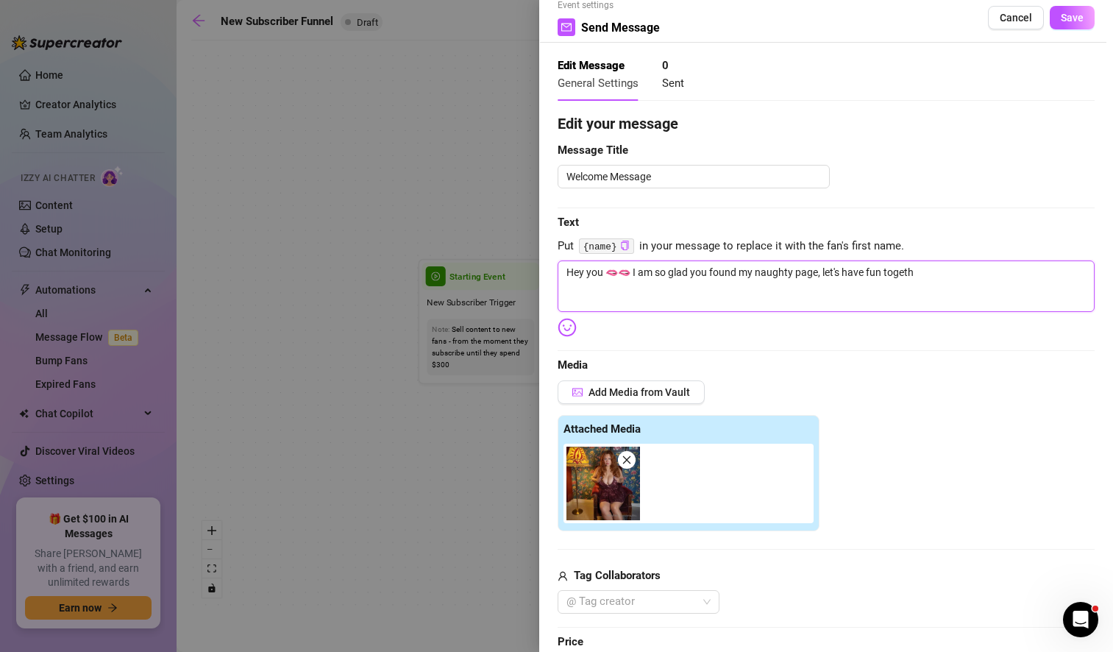
type textarea "Hey you 🫦🫦 I am so glad you found my naughty page, let's have fun togethe"
type textarea "Hey you 🫦🫦 I am so glad you found my naughty page, let's have fun together"
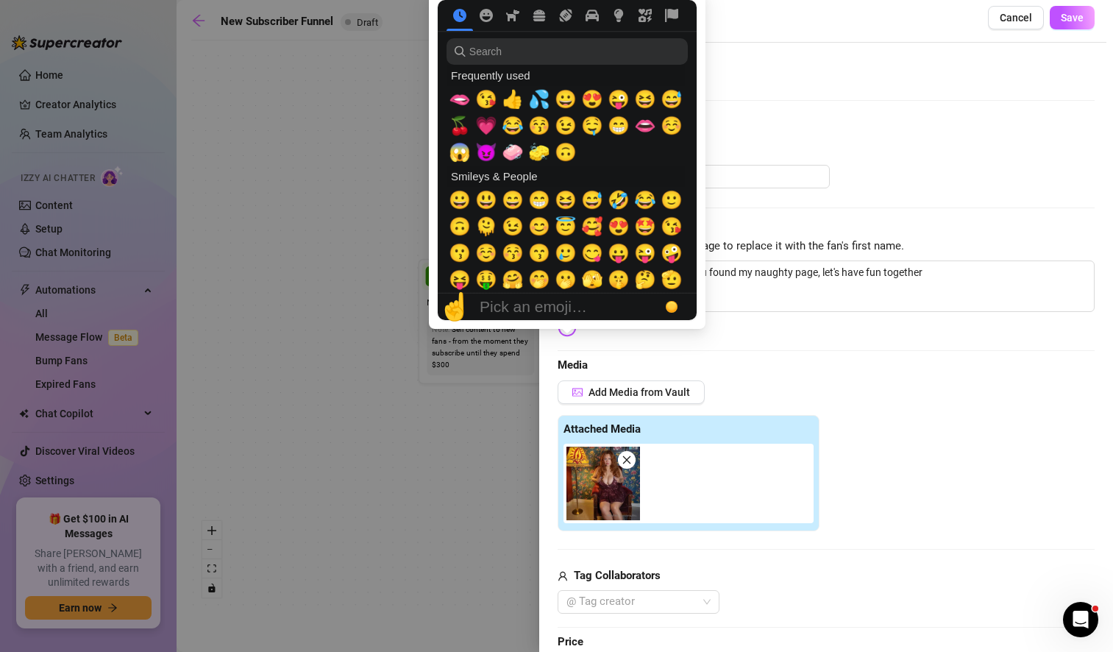
click at [565, 330] on img at bounding box center [567, 327] width 19 height 19
click at [485, 150] on span "😈" at bounding box center [486, 152] width 22 height 21
type textarea "Hey you 🫦🫦 I am so glad you found my naughty page, let's have fun together😈"
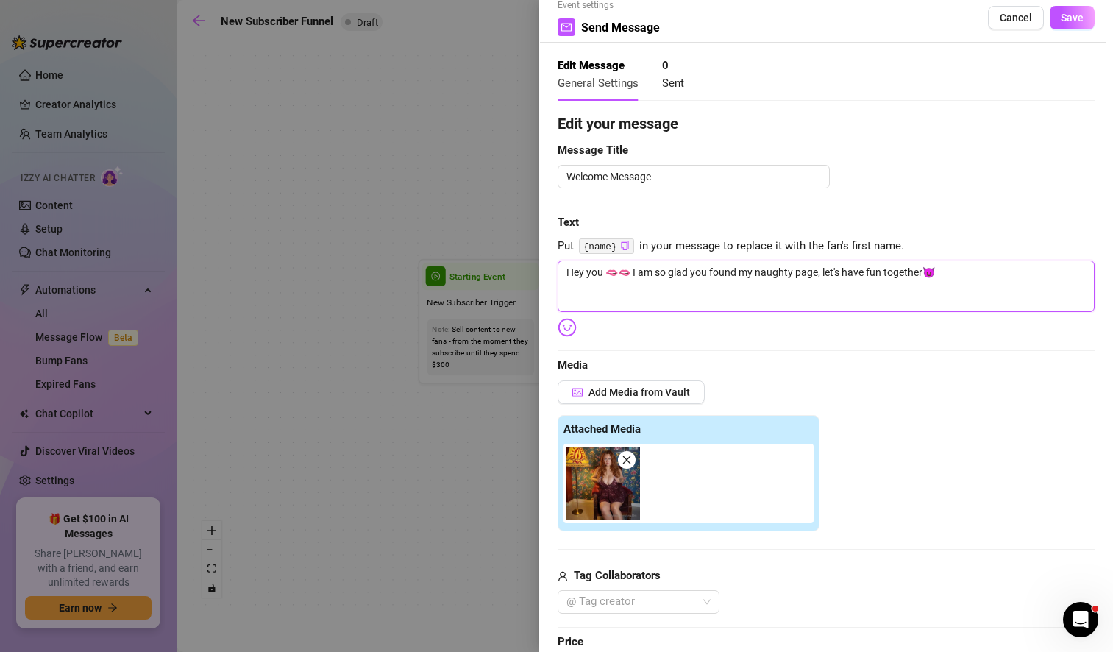
click at [822, 276] on textarea "Hey you 🫦🫦 I am so glad you found my naughty page, let's have fun together😈" at bounding box center [826, 285] width 537 height 51
type textarea "Hey you 🫦🫦 I am so glad you found my naughty page let's have fun together😈"
type textarea "Hey you 🫦🫦 I am so glad you found my naughty page! let's have fun together😈"
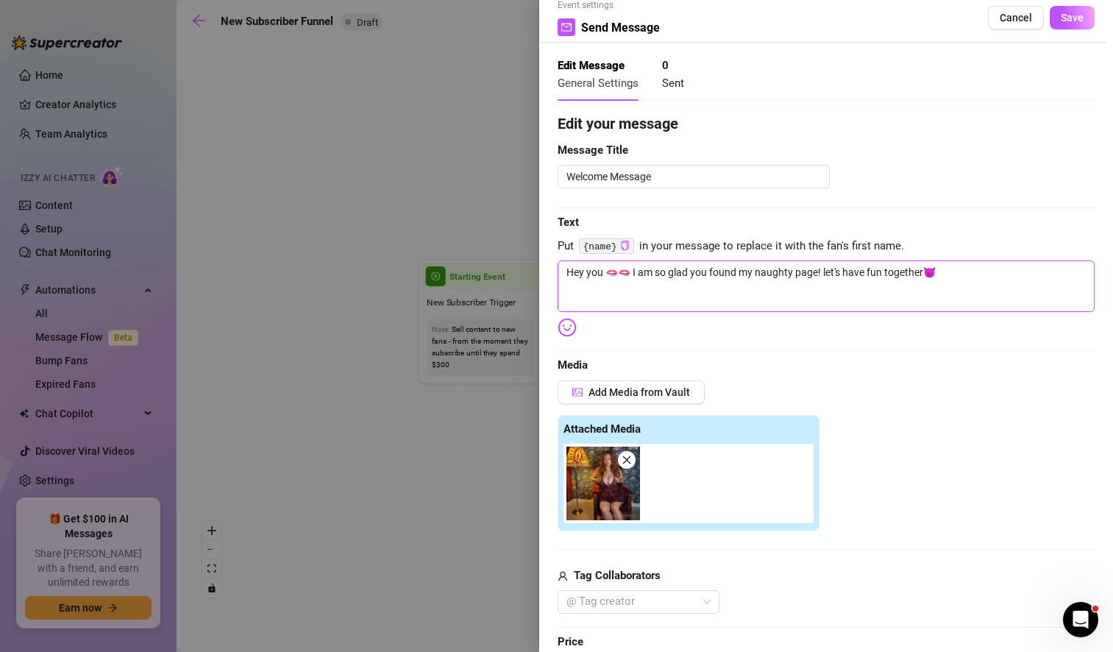
click at [954, 276] on textarea "Hey you 🫦🫦 I am so glad you found my naughty page! let's have fun together😈" at bounding box center [826, 285] width 537 height 51
type textarea "Hey you 🫦🫦 I am so glad you found my naughty page! let's have fun together😈"
type textarea "Hey you 🫦🫦 I am so glad you found my naughty page! let's have fun together😈 C"
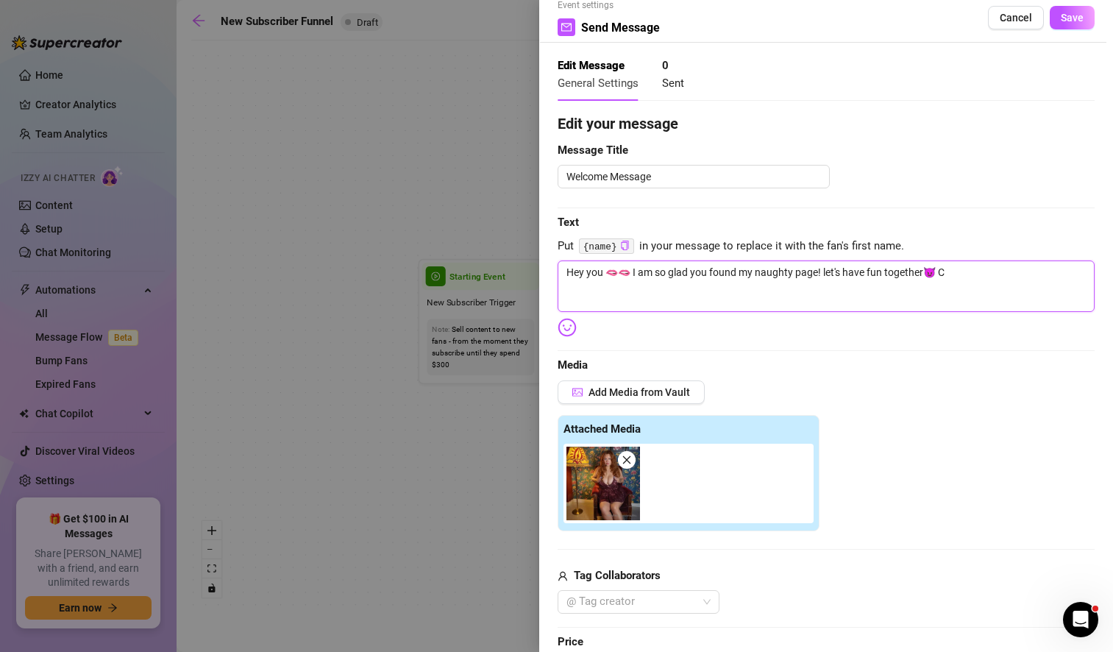
type textarea "Hey you 🫦🫦 I am so glad you found my naughty page! let's have fun together😈"
type textarea "Hey you 🫦🫦 I am so glad you found my naughty page! let's have fun together😈 C"
type textarea "Hey you 🫦🫦 I am so glad you found my naughty page! let's have fun together😈 Co"
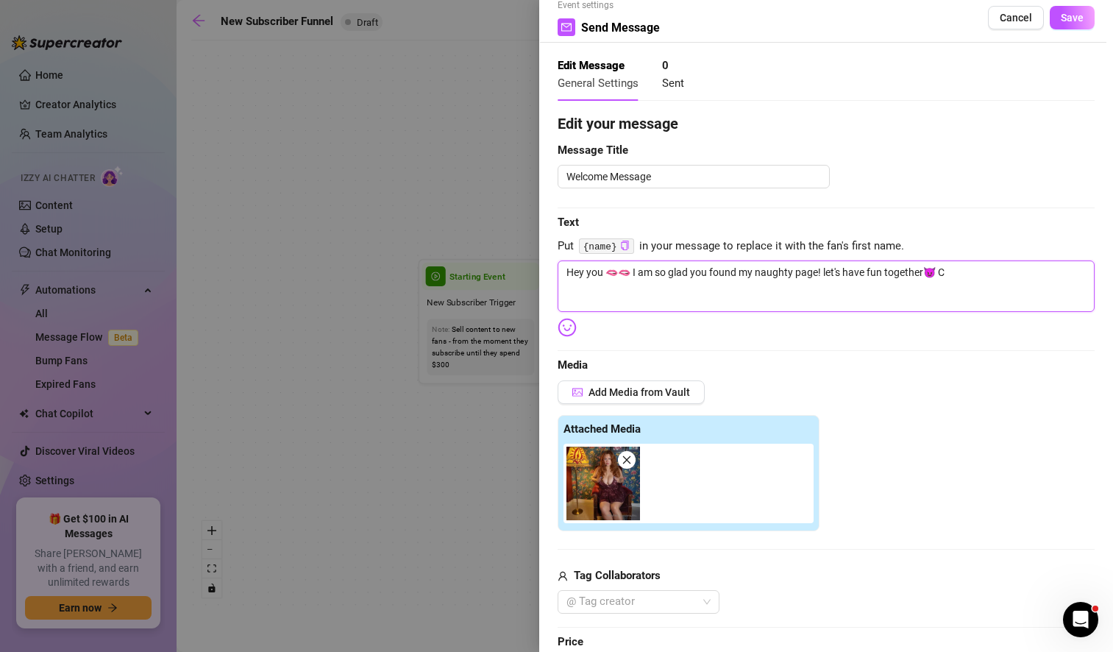
type textarea "Hey you 🫦🫦 I am so glad you found my naughty page! let's have fun together😈 Co"
type textarea "Hey you 🫦🫦 I am so glad you found my naughty page! let's have fun together😈 Com"
type textarea "Hey you 🫦🫦 I am so glad you found my naughty page! let's have fun together😈 Come"
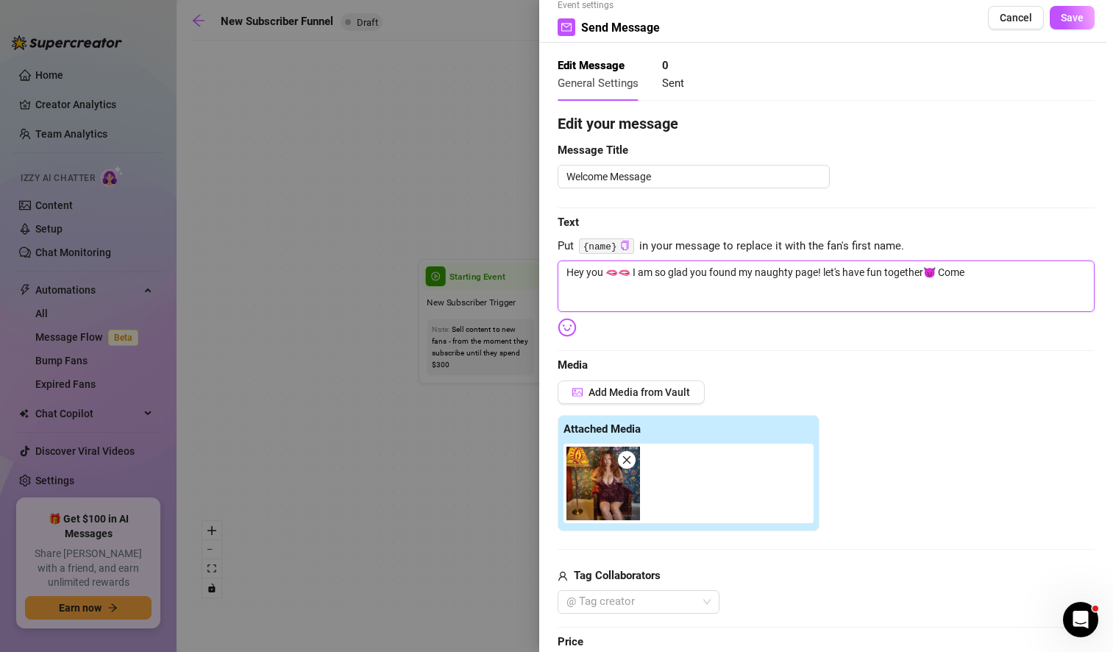
type textarea "Hey you 🫦🫦 I am so glad you found my naughty page! let's have fun together😈 Come"
type textarea "Hey you 🫦🫦 I am so glad you found my naughty page! let's have fun together😈 Com…"
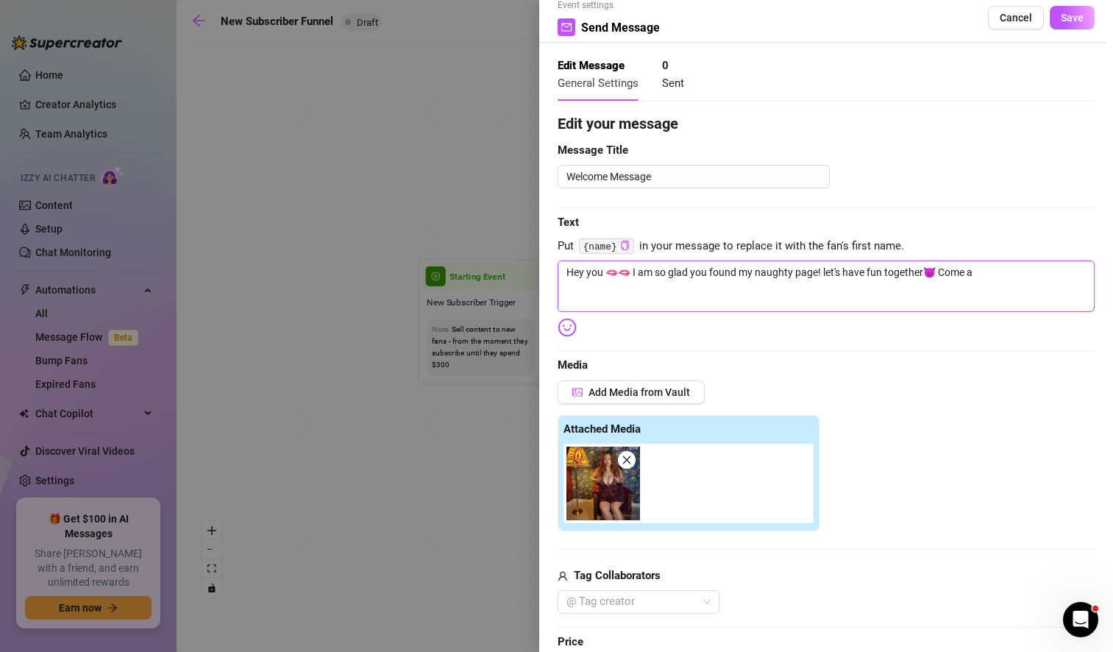
type textarea "Hey you 🫦🫦 I am so glad you found my naughty page! let's have fun together😈 Com…"
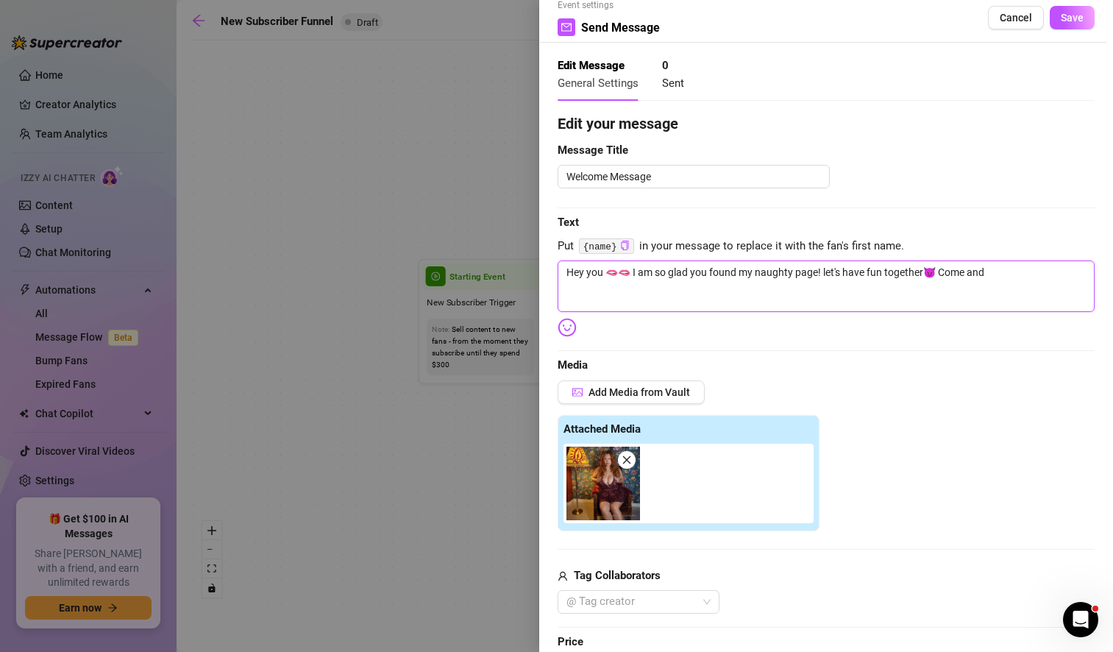
type textarea "Hey you 🫦🫦 I am so glad you found my naughty page! let's have fun together😈 Com…"
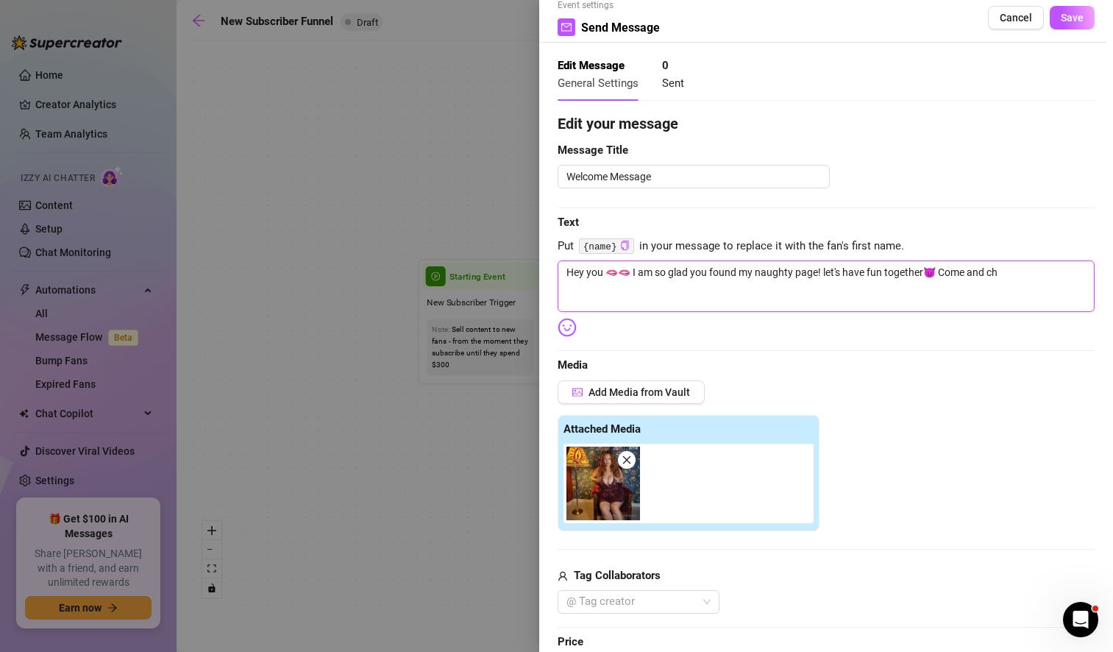
type textarea "Hey you 🫦🫦 I am so glad you found my naughty page! let's have fun together😈 Com…"
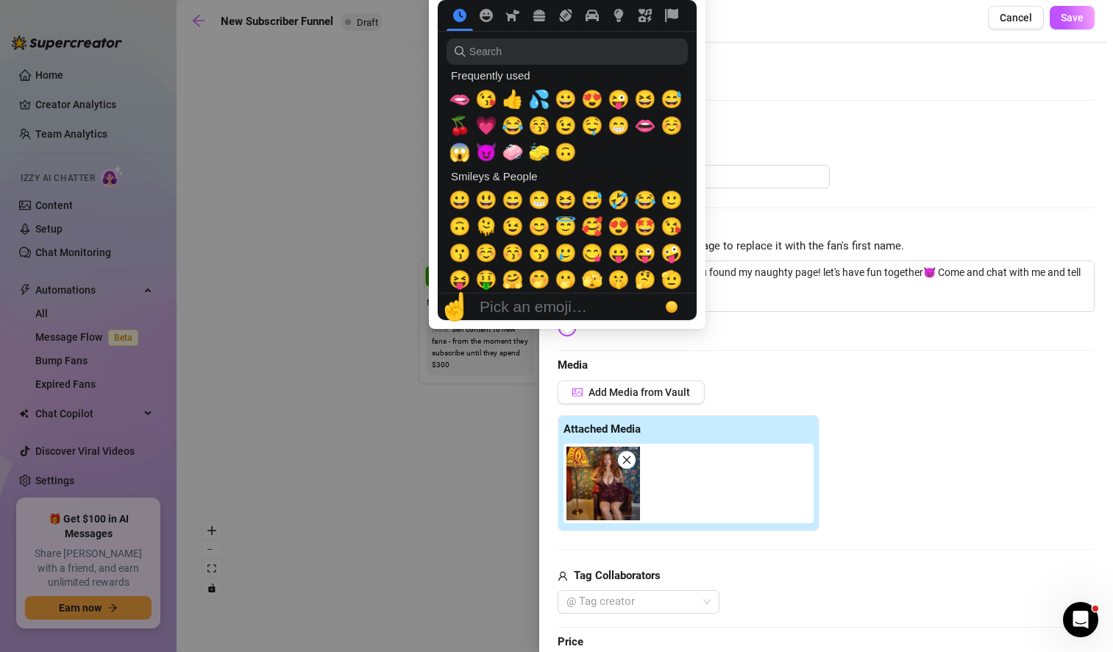
click at [568, 330] on img at bounding box center [567, 327] width 19 height 19
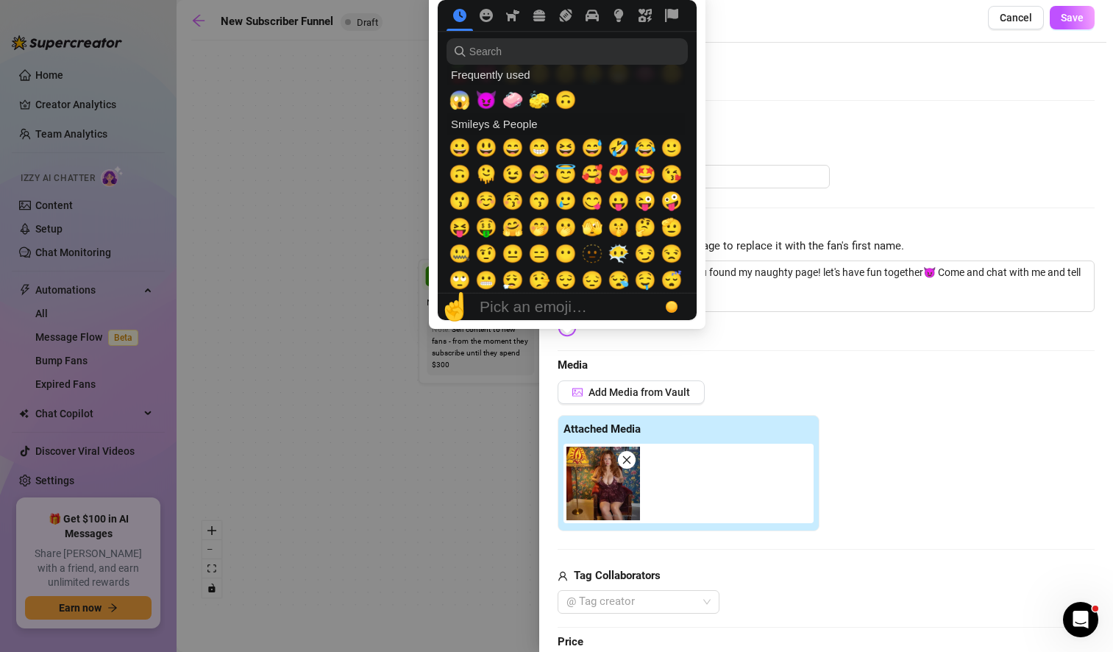
scroll to position [53, 0]
click at [459, 230] on span "😝" at bounding box center [460, 226] width 22 height 21
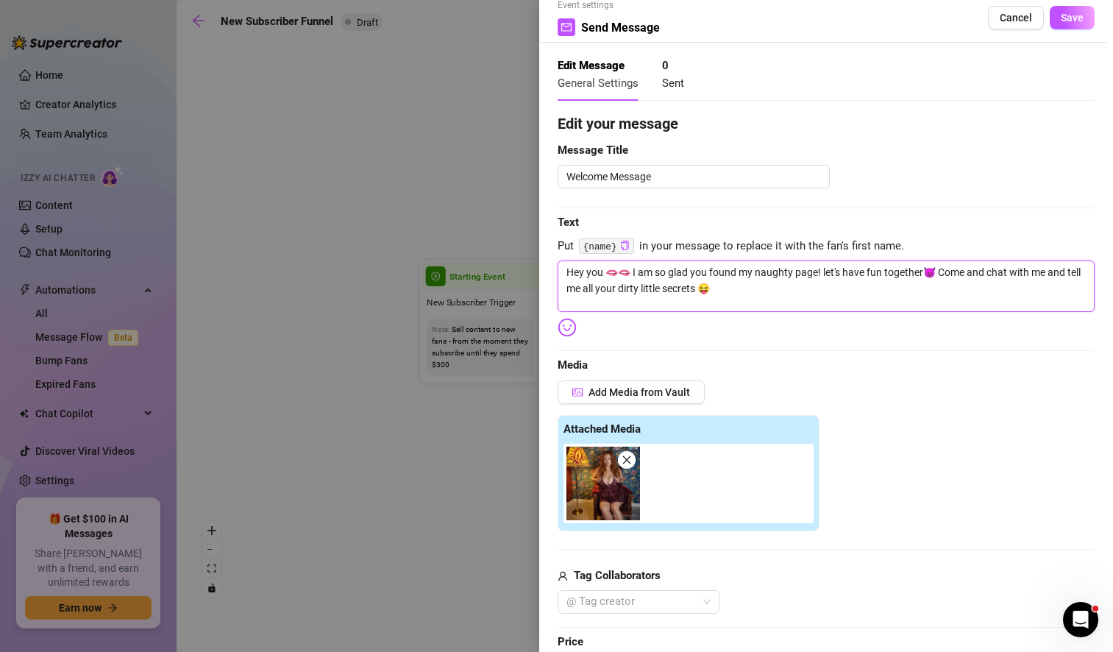
click at [753, 291] on textarea "Hey you 🫦🫦 I am so glad you found my naughty page! let's have fun together😈 Com…" at bounding box center [826, 285] width 537 height 51
click at [719, 290] on textarea "Hey you 🫦🫦 I am so glad you found my naughty page! let's have fun together😈 Com…" at bounding box center [826, 285] width 537 height 51
click at [591, 482] on img at bounding box center [603, 484] width 74 height 74
drag, startPoint x: 726, startPoint y: 291, endPoint x: 714, endPoint y: 290, distance: 11.9
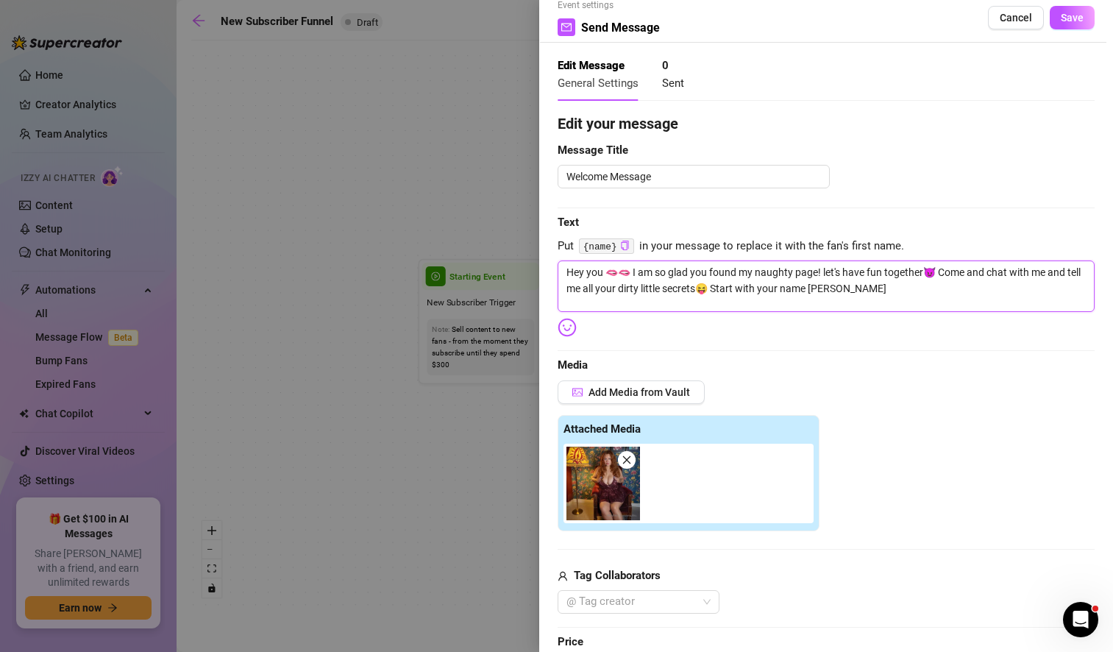
click at [714, 290] on textarea "Hey you 🫦🫦 I am so glad you found my naughty page! let's have fun together😈 Com…" at bounding box center [826, 285] width 537 height 51
click at [873, 293] on textarea "Hey you 🫦🫦 I am so glad you found my naughty page! let's have fun together😈 Com…" at bounding box center [826, 285] width 537 height 51
drag, startPoint x: 871, startPoint y: 294, endPoint x: 939, endPoint y: 247, distance: 82.4
click at [939, 247] on div "Edit your message Message Title Welcome Message Text Put {name} in your message…" at bounding box center [826, 550] width 537 height 875
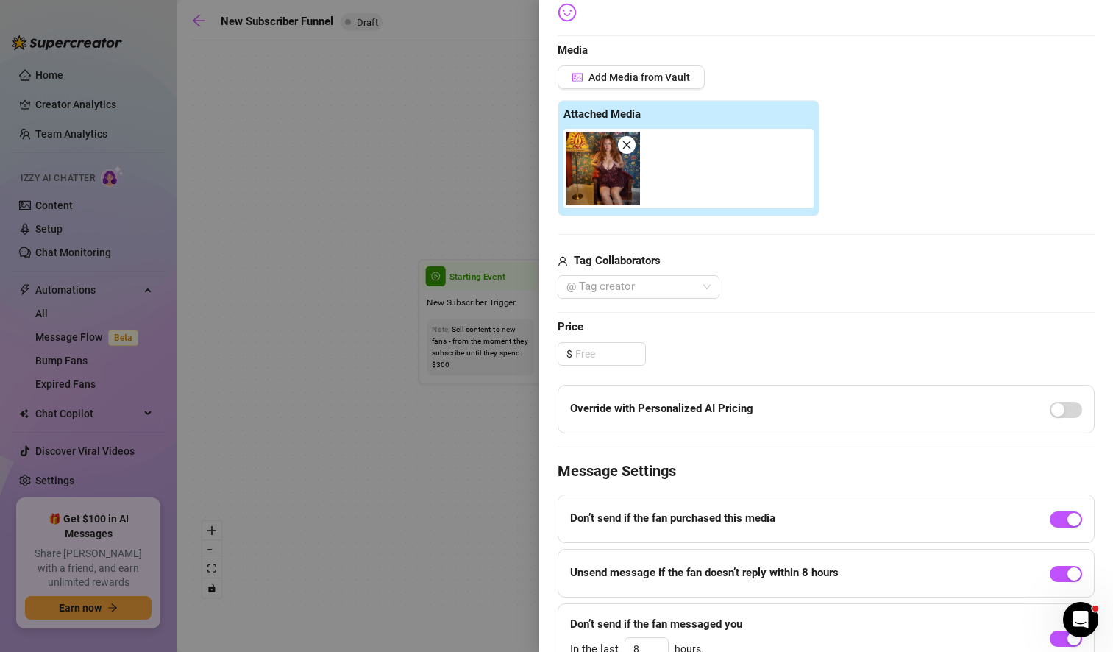
scroll to position [411, 0]
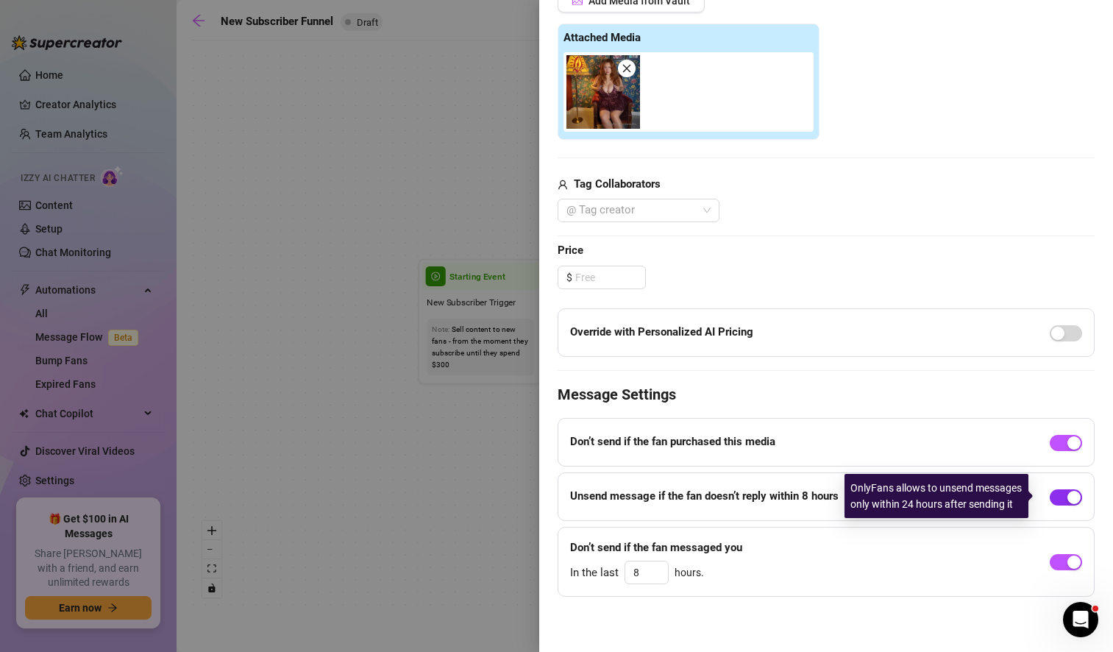
click at [1050, 498] on span "button" at bounding box center [1066, 497] width 32 height 16
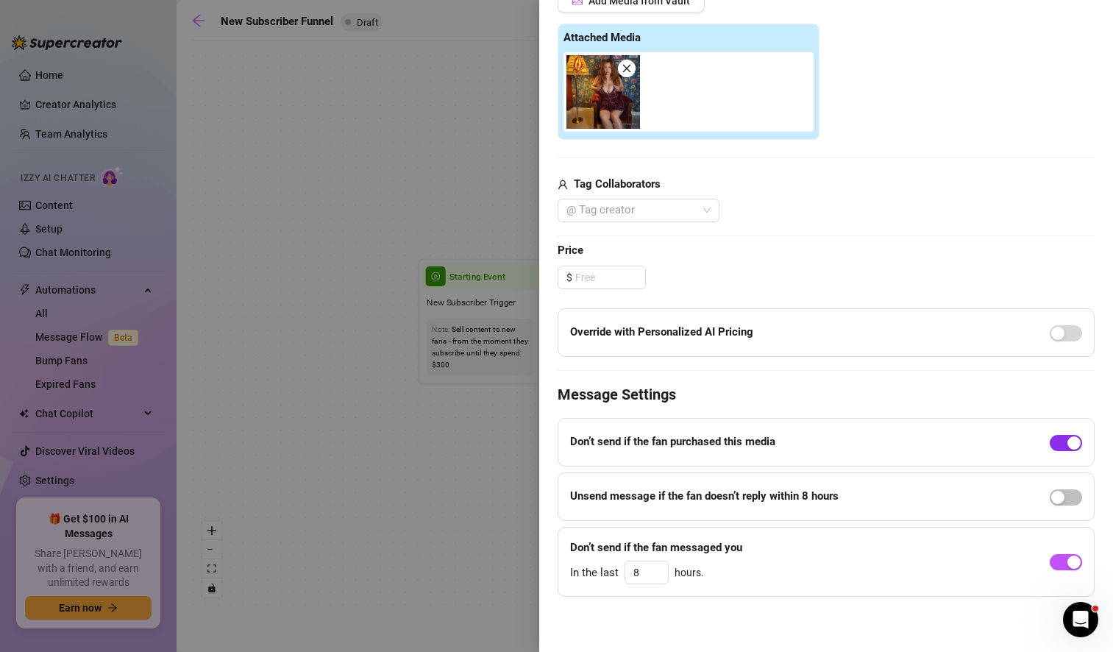
click at [1050, 443] on span "button" at bounding box center [1066, 443] width 32 height 16
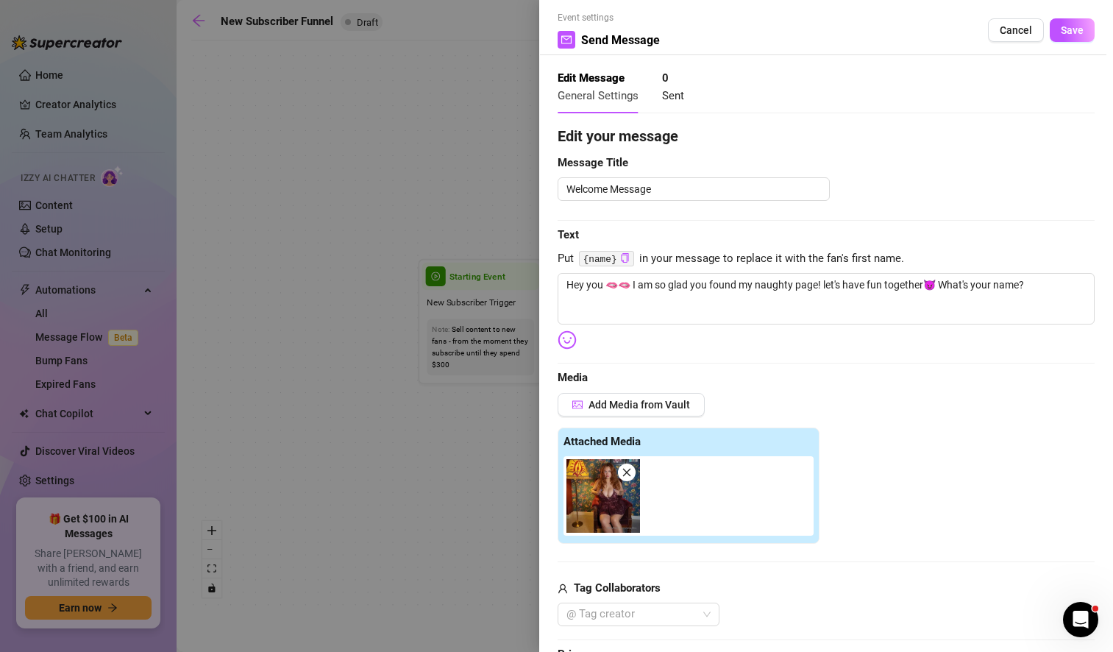
scroll to position [0, 0]
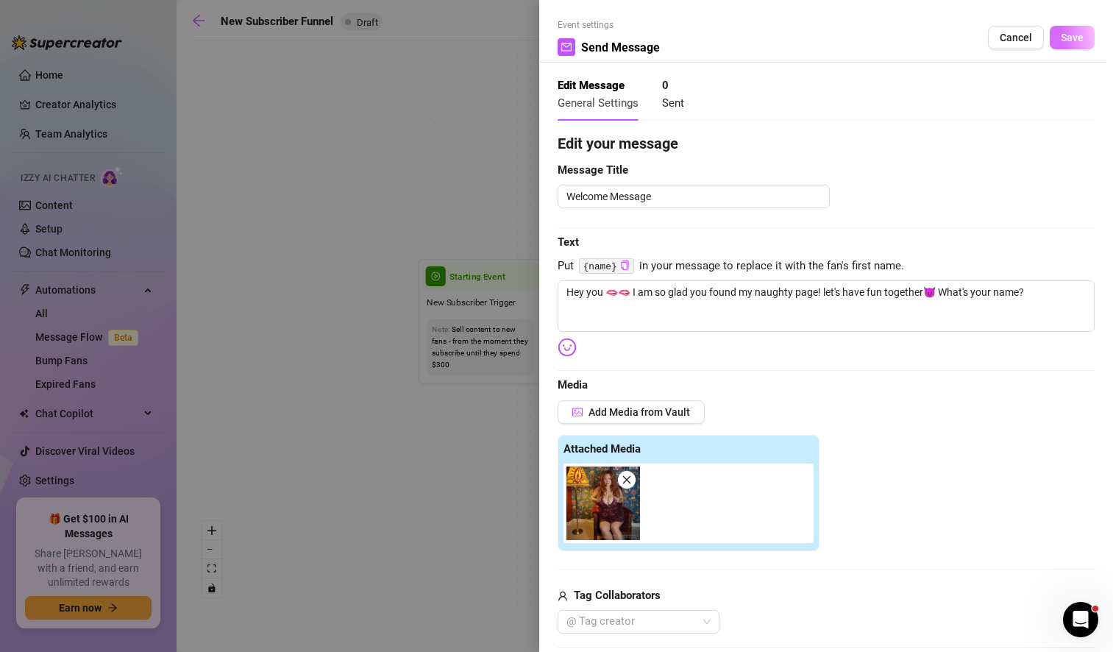
click at [1070, 34] on span "Save" at bounding box center [1072, 38] width 23 height 12
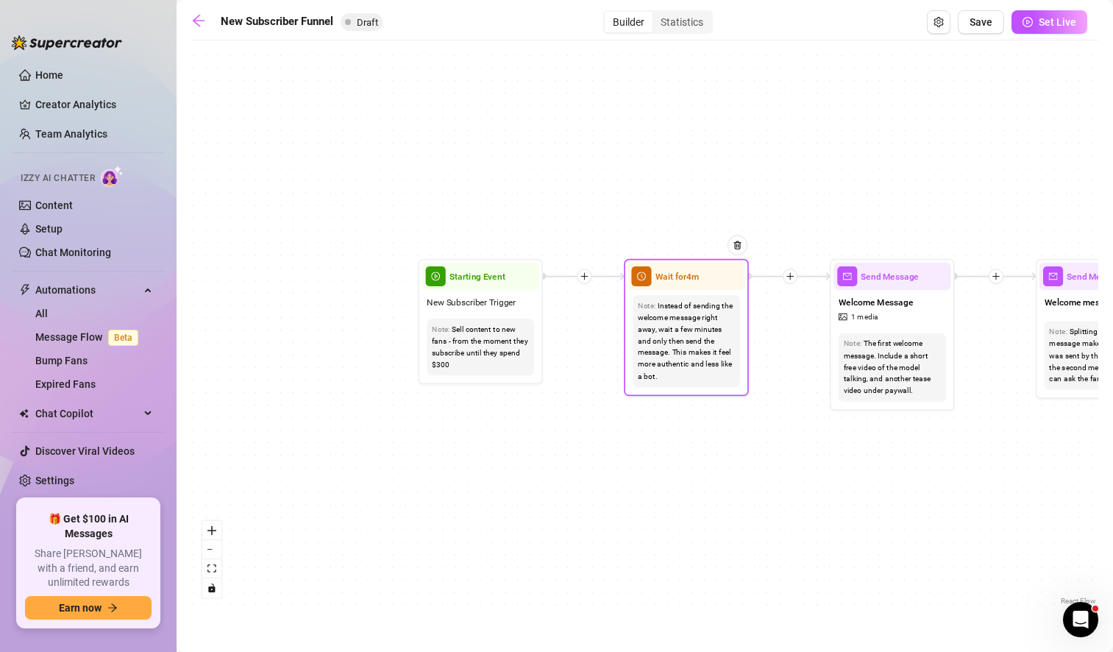
click at [690, 280] on span "Wait for 4m" at bounding box center [676, 276] width 43 height 14
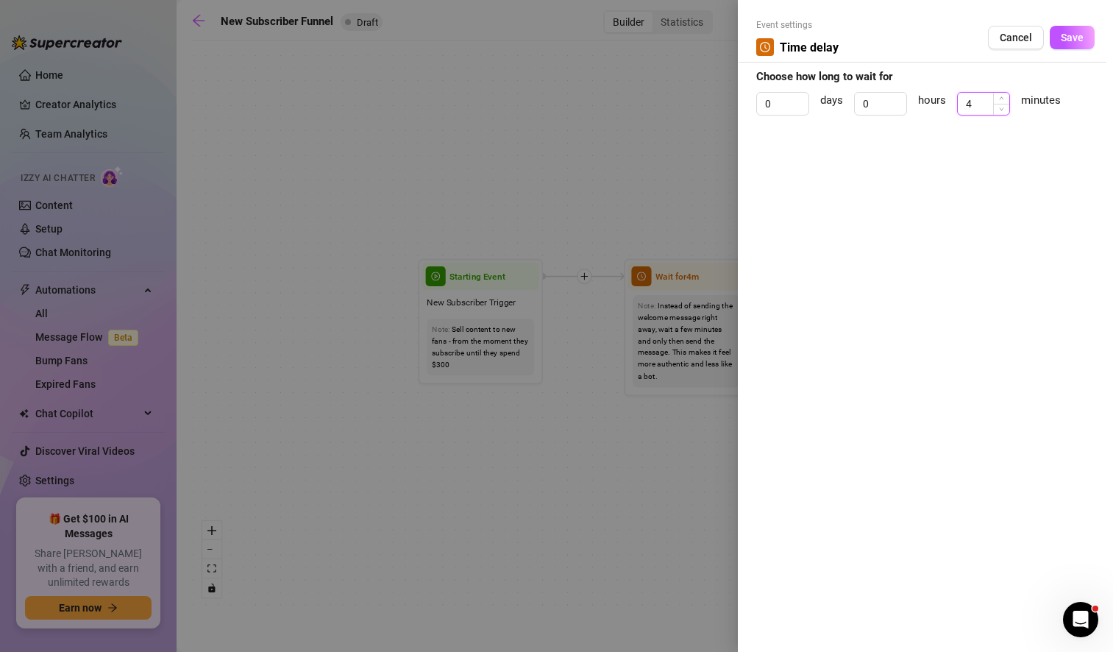
click at [986, 102] on input "4" at bounding box center [983, 104] width 51 height 22
click at [1002, 99] on icon "up" at bounding box center [1001, 98] width 5 height 5
click at [938, 171] on div "Event settings Time delay Cancel Save Choose how long to wait for 0 days 0 hour…" at bounding box center [925, 326] width 375 height 652
click at [1075, 40] on span "Save" at bounding box center [1072, 38] width 23 height 12
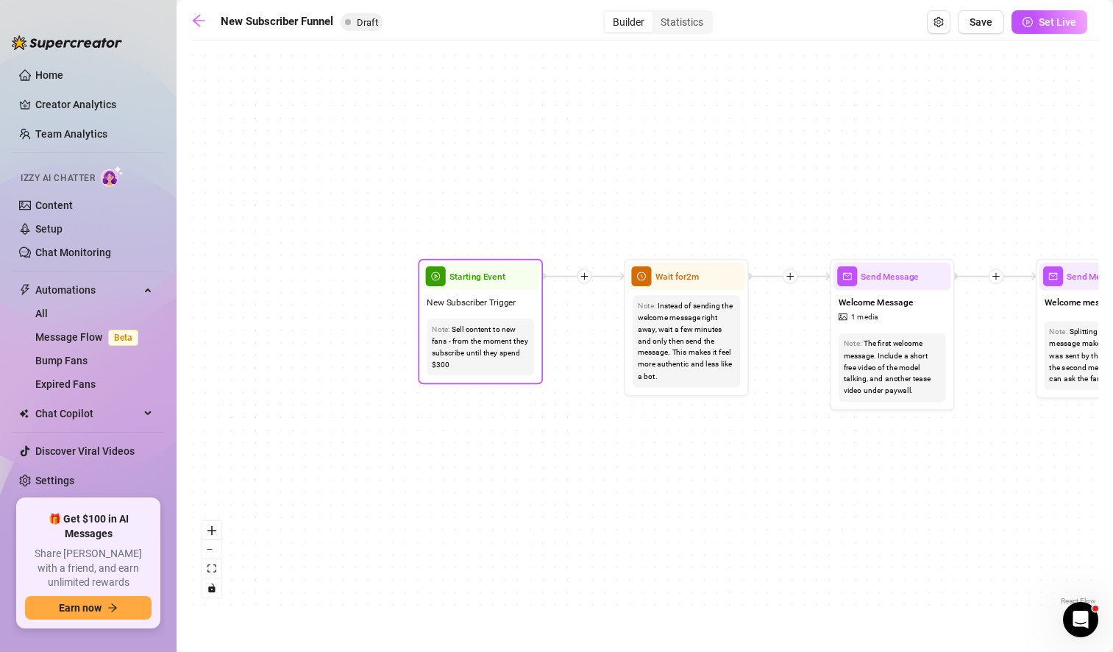
click at [486, 354] on div "Sell content to new fans - from the moment they subscribe until they spend $300" at bounding box center [480, 347] width 97 height 47
click at [478, 285] on div "Starting Event" at bounding box center [480, 276] width 117 height 27
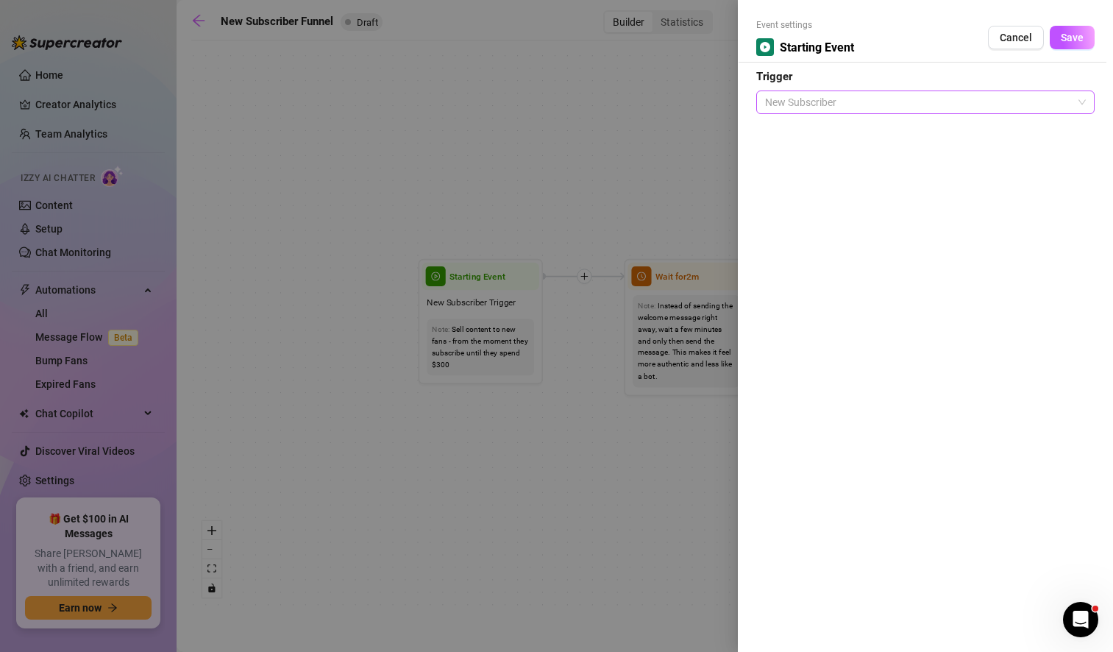
click at [1040, 93] on span "New Subscriber" at bounding box center [925, 102] width 321 height 22
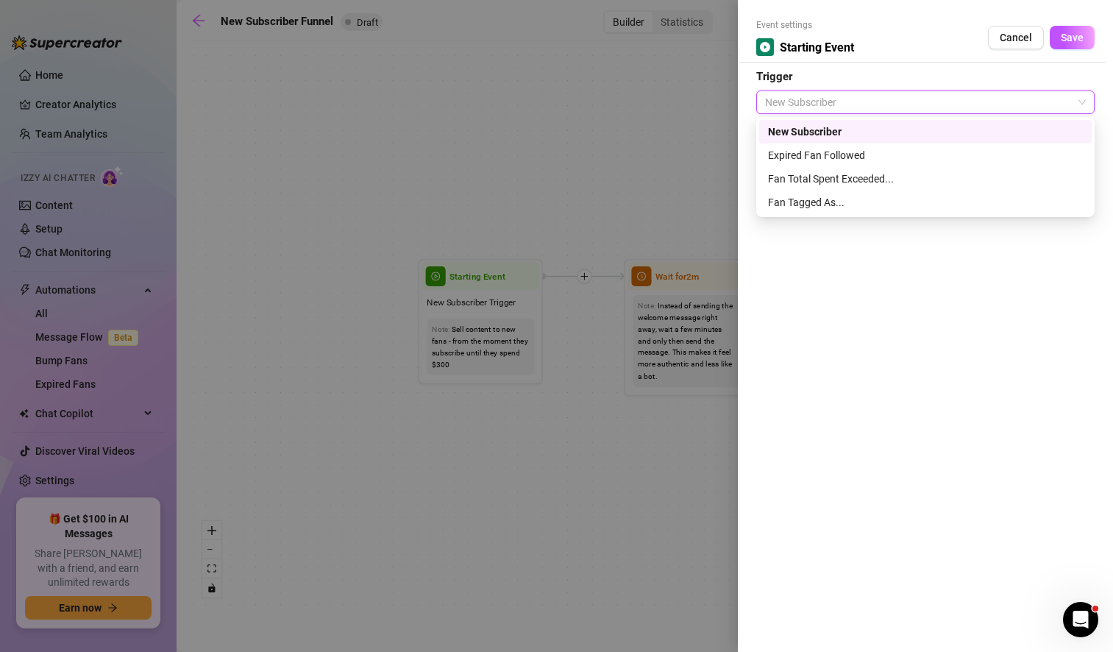
click at [922, 128] on div "New Subscriber" at bounding box center [925, 132] width 315 height 16
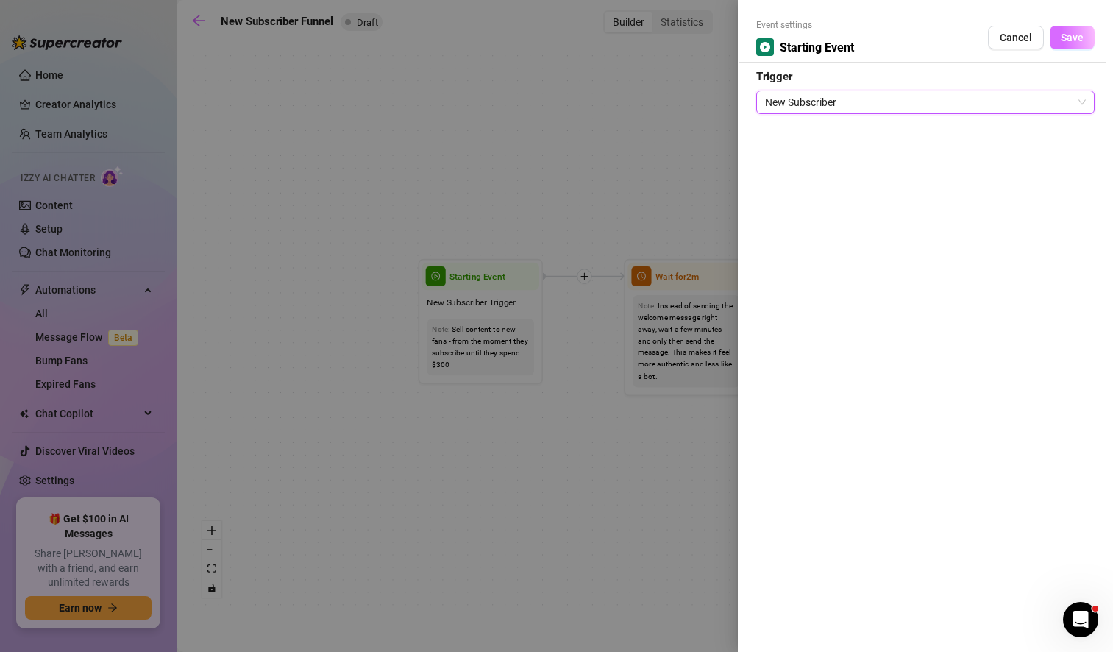
click at [1070, 36] on span "Save" at bounding box center [1072, 38] width 23 height 12
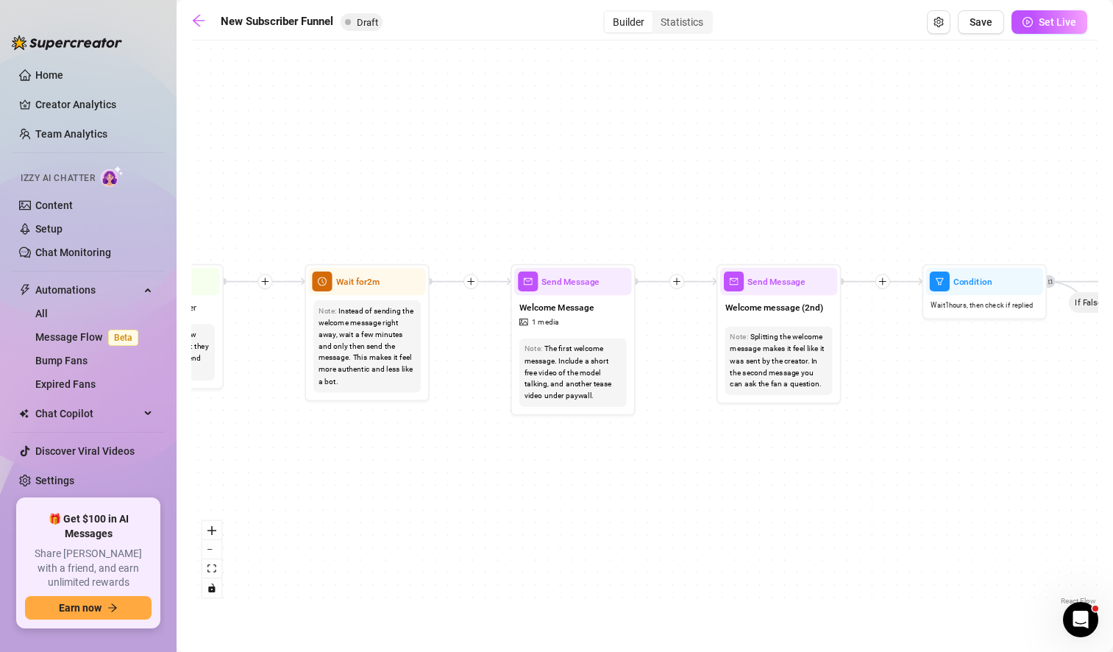
drag, startPoint x: 1043, startPoint y: 484, endPoint x: 724, endPoint y: 490, distance: 319.3
click at [724, 490] on div "If True If True If True If False If False If False If True If False Merge Merge…" at bounding box center [644, 328] width 907 height 561
click at [808, 378] on div "Splitting the welcome message makes it feel like it was sent by the creator. In…" at bounding box center [778, 361] width 97 height 59
click at [766, 289] on div "Send Message" at bounding box center [778, 282] width 117 height 27
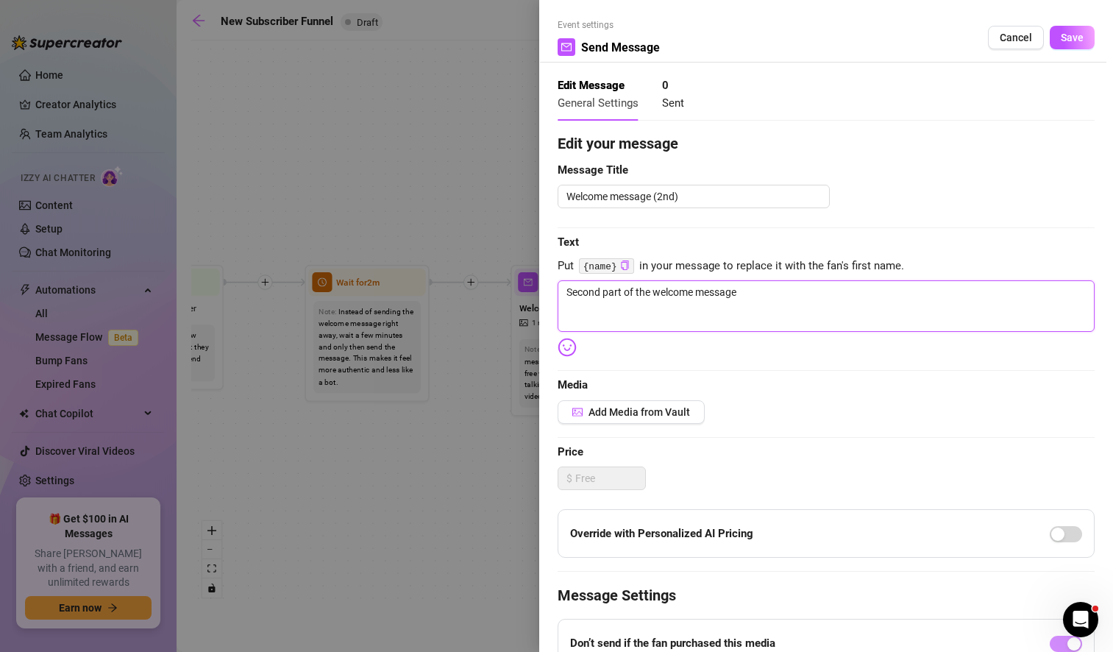
drag, startPoint x: 754, startPoint y: 299, endPoint x: 558, endPoint y: 302, distance: 195.7
click at [558, 302] on textarea "Second part of the welcome message" at bounding box center [826, 305] width 537 height 51
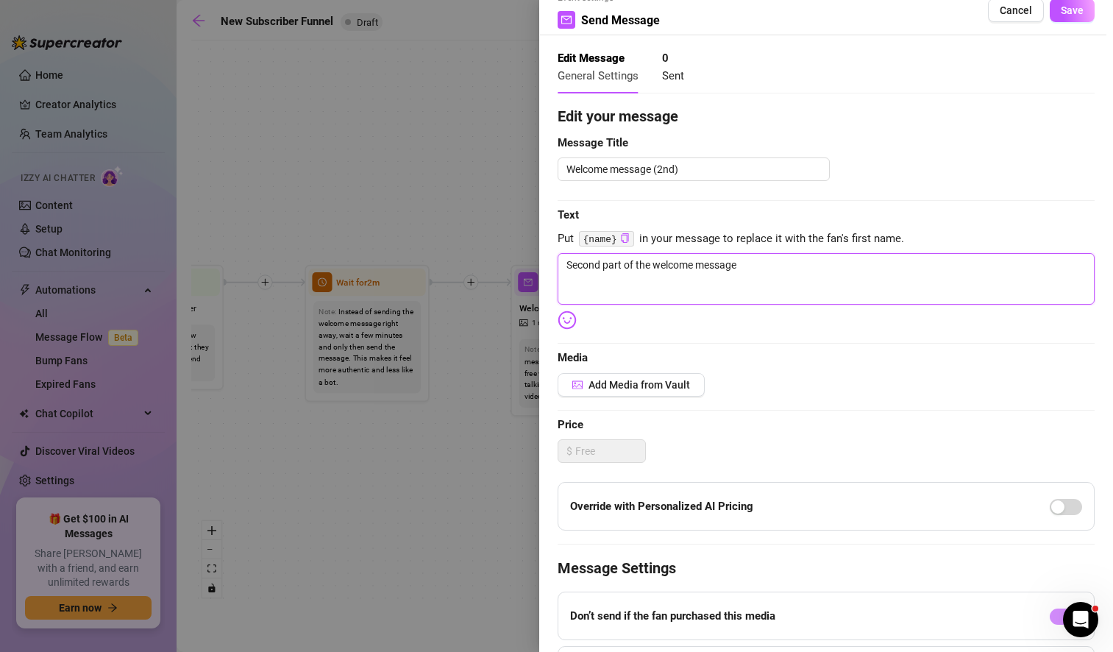
scroll to position [26, 0]
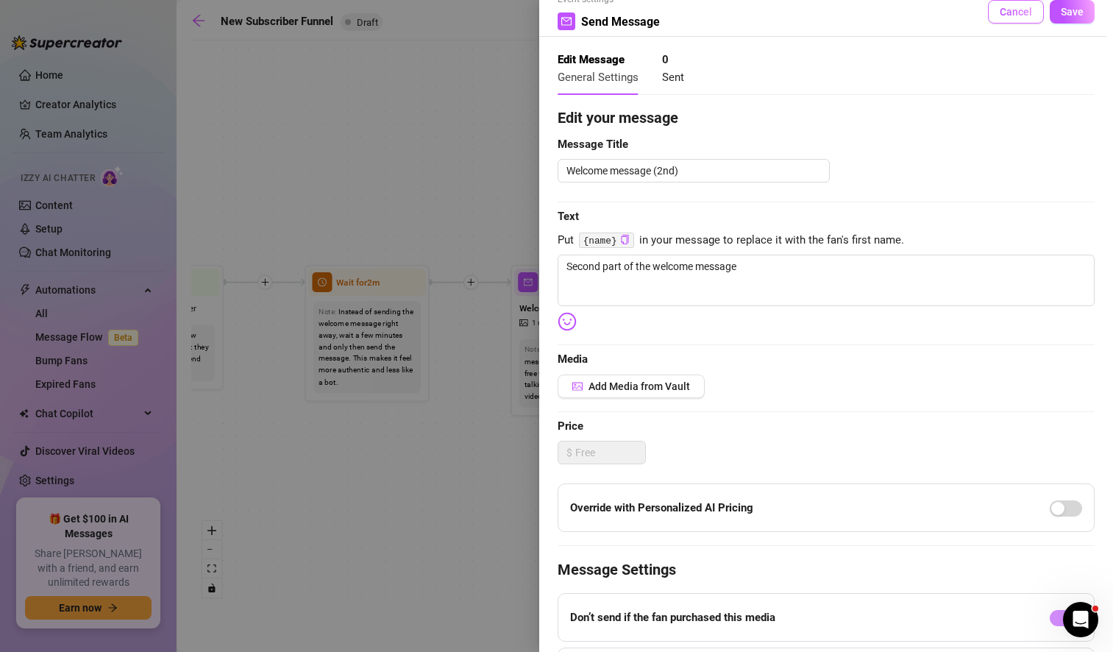
click at [1003, 10] on span "Cancel" at bounding box center [1016, 12] width 32 height 12
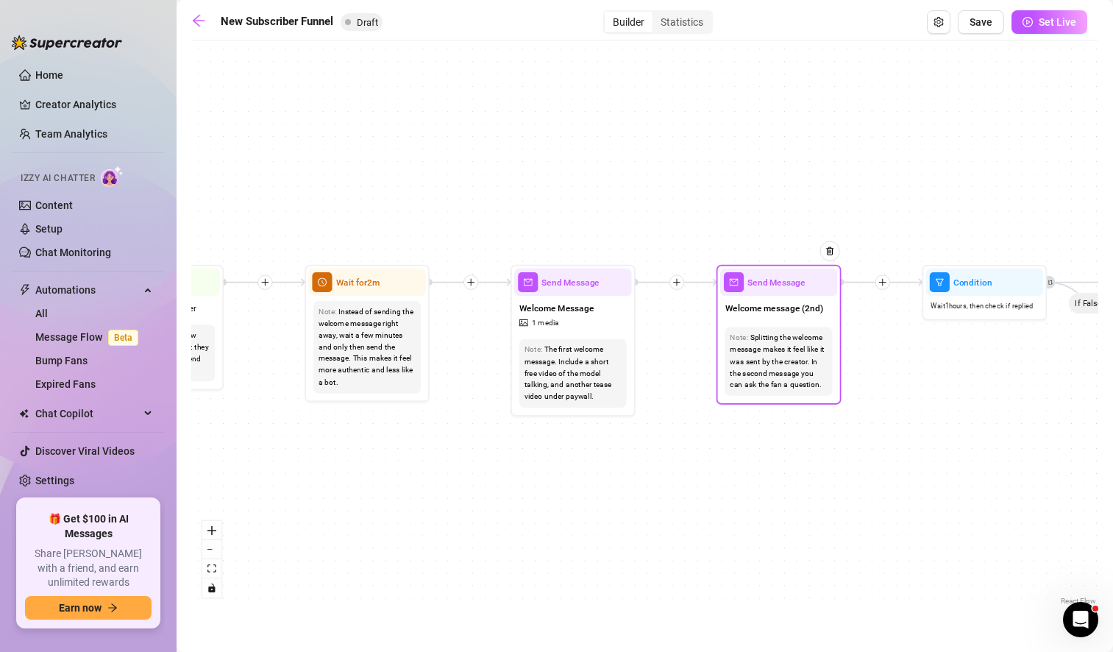
click at [786, 358] on div "Splitting the welcome message makes it feel like it was sent by the creator. In…" at bounding box center [778, 361] width 97 height 59
click at [772, 291] on div "Send Message" at bounding box center [778, 282] width 117 height 27
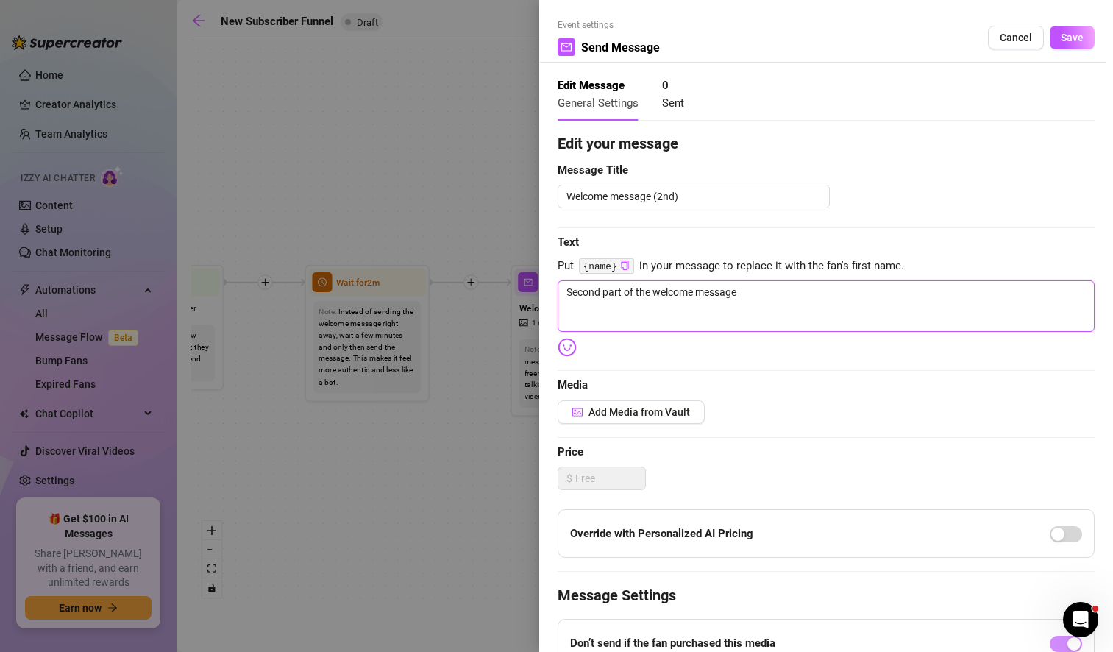
click at [661, 302] on textarea "Second part of the welcome message" at bounding box center [826, 305] width 537 height 51
drag, startPoint x: 755, startPoint y: 293, endPoint x: 499, endPoint y: 291, distance: 256.0
click at [499, 291] on div "Event settings Send Message Cancel Save Edit Message General Settings 0 Sent Ed…" at bounding box center [556, 326] width 1113 height 652
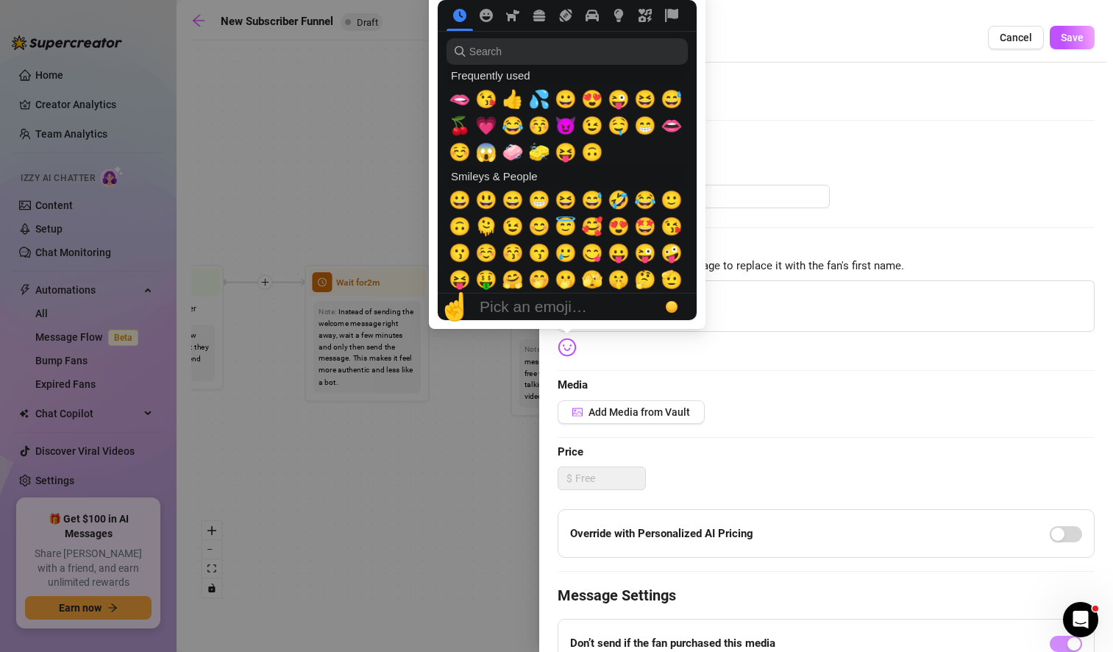
click at [574, 348] on img at bounding box center [567, 347] width 19 height 19
click at [459, 158] on span "☺️" at bounding box center [460, 152] width 22 height 21
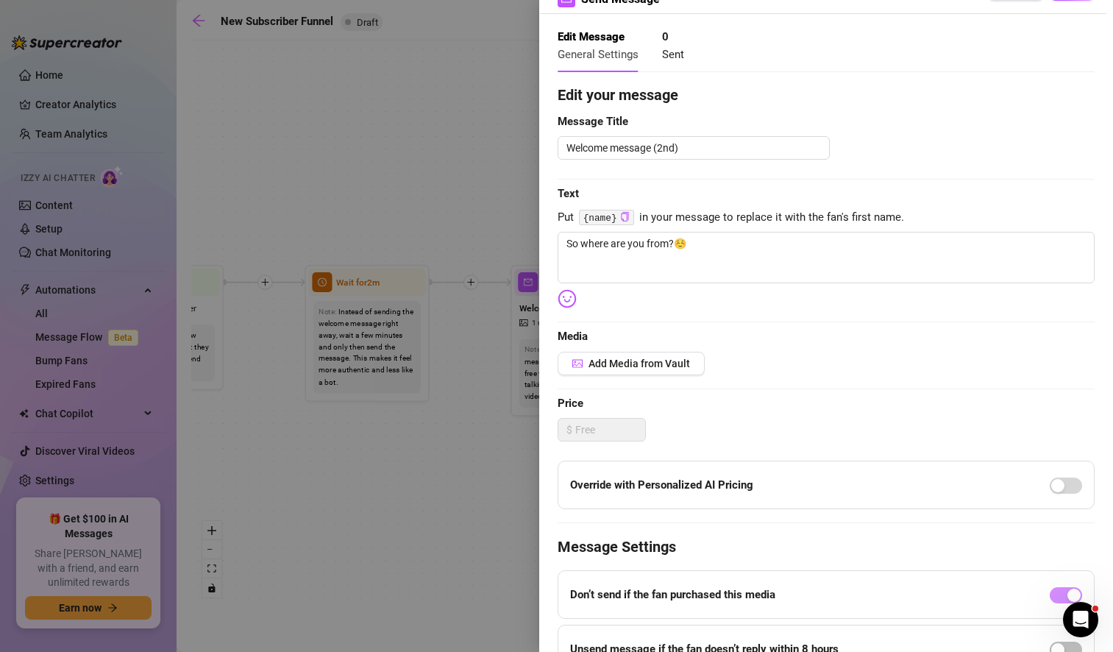
scroll to position [0, 0]
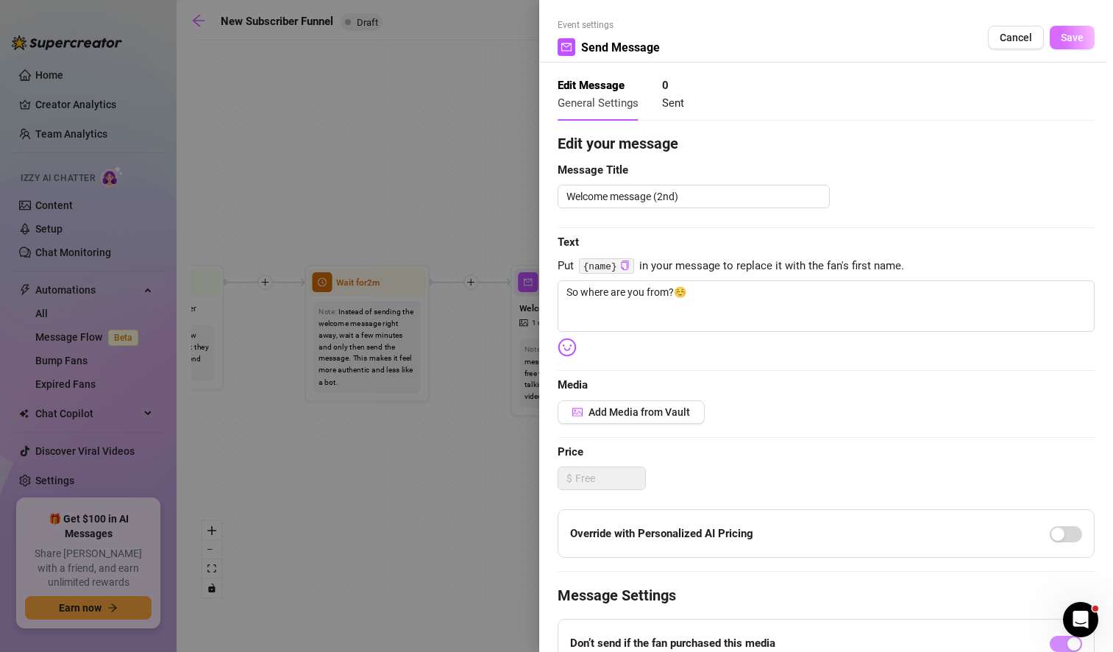
click at [1061, 37] on span "Save" at bounding box center [1072, 38] width 23 height 12
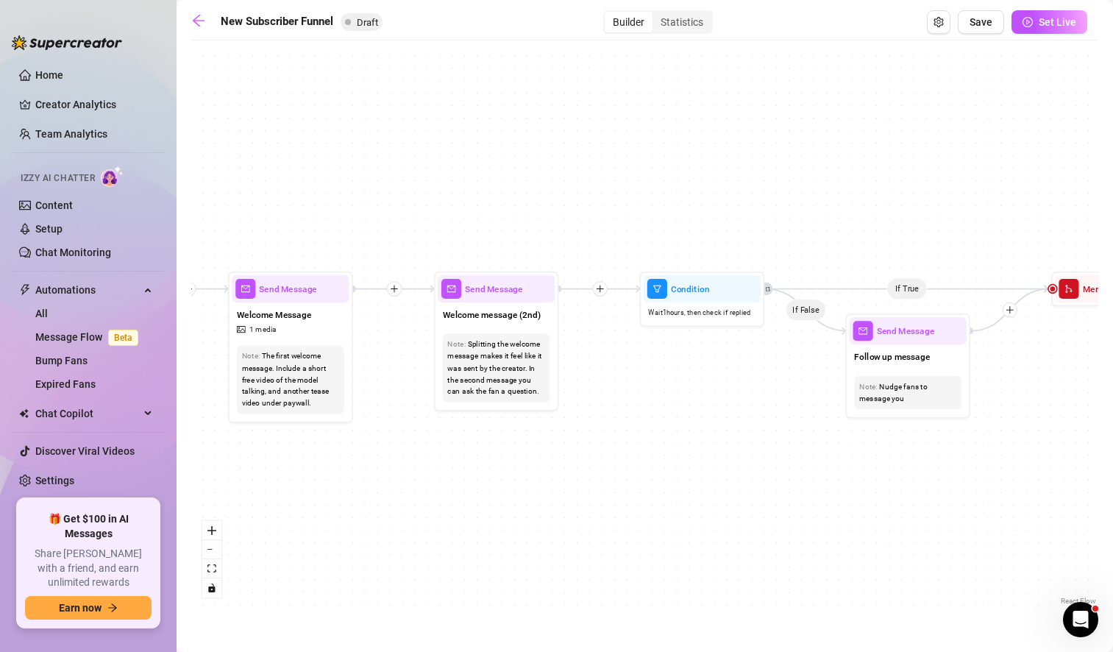
drag, startPoint x: 978, startPoint y: 377, endPoint x: 695, endPoint y: 383, distance: 282.6
click at [695, 383] on div "If True If True If True If False If False If False If True If False Merge Merge…" at bounding box center [644, 328] width 907 height 561
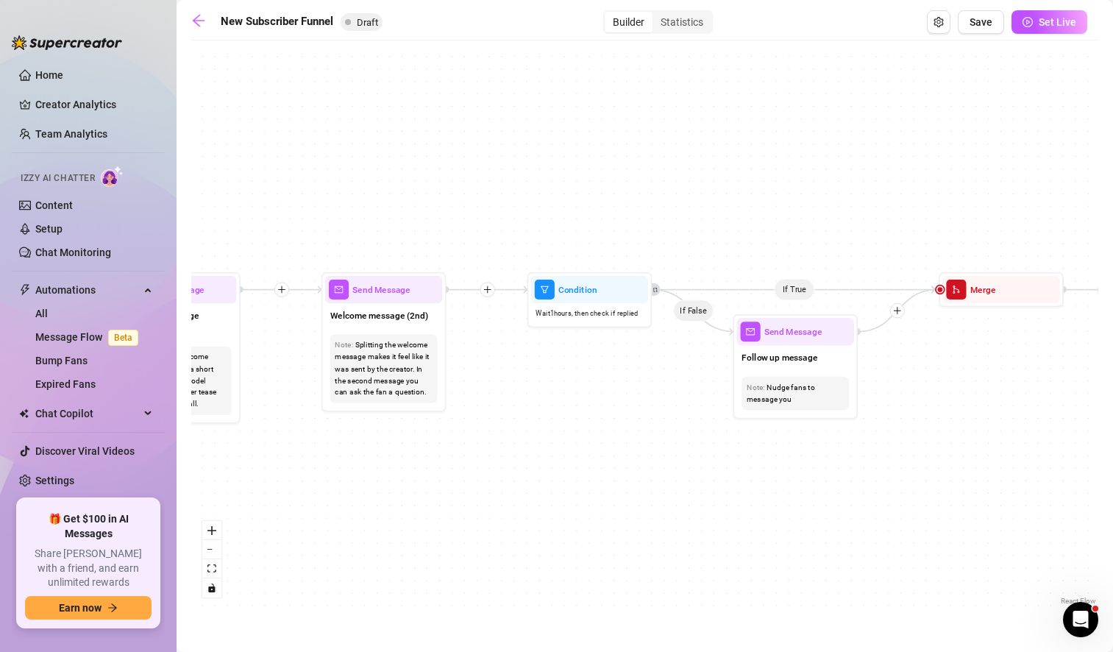
drag, startPoint x: 780, startPoint y: 476, endPoint x: 667, endPoint y: 477, distance: 112.6
click at [667, 477] on div "If True If True If True If False If False If False If True If False Merge Merge…" at bounding box center [644, 328] width 907 height 561
click at [592, 298] on div "Condition" at bounding box center [589, 289] width 117 height 27
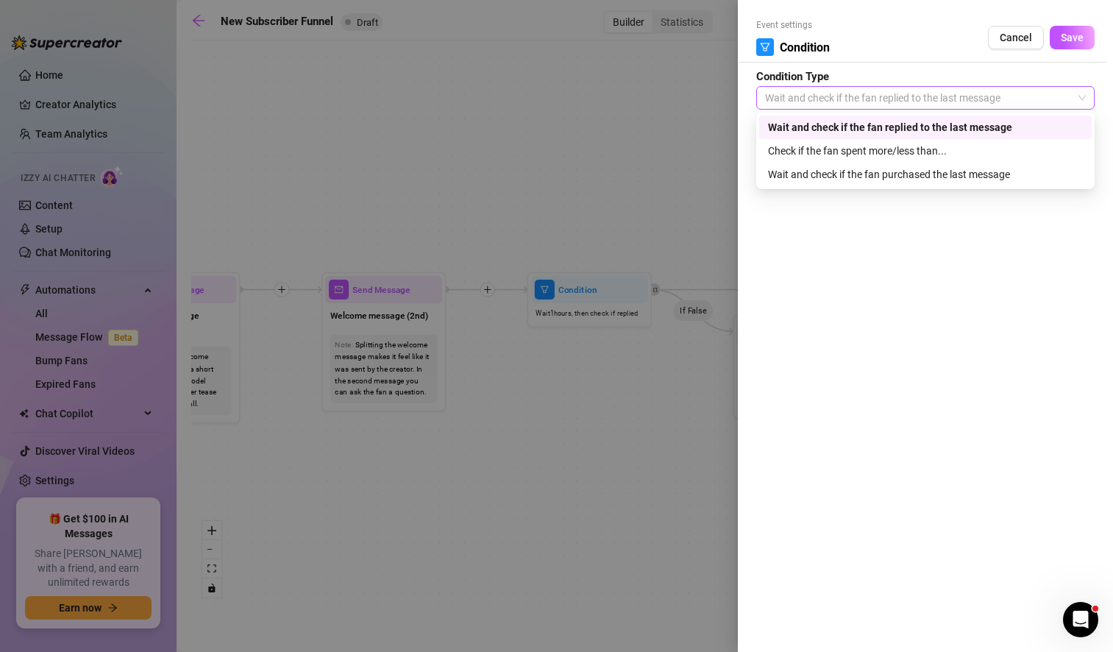
click at [1029, 103] on span "Wait and check if the fan replied to the last message" at bounding box center [925, 98] width 321 height 22
click at [992, 129] on div "Wait and check if the fan replied to the last message" at bounding box center [925, 127] width 315 height 16
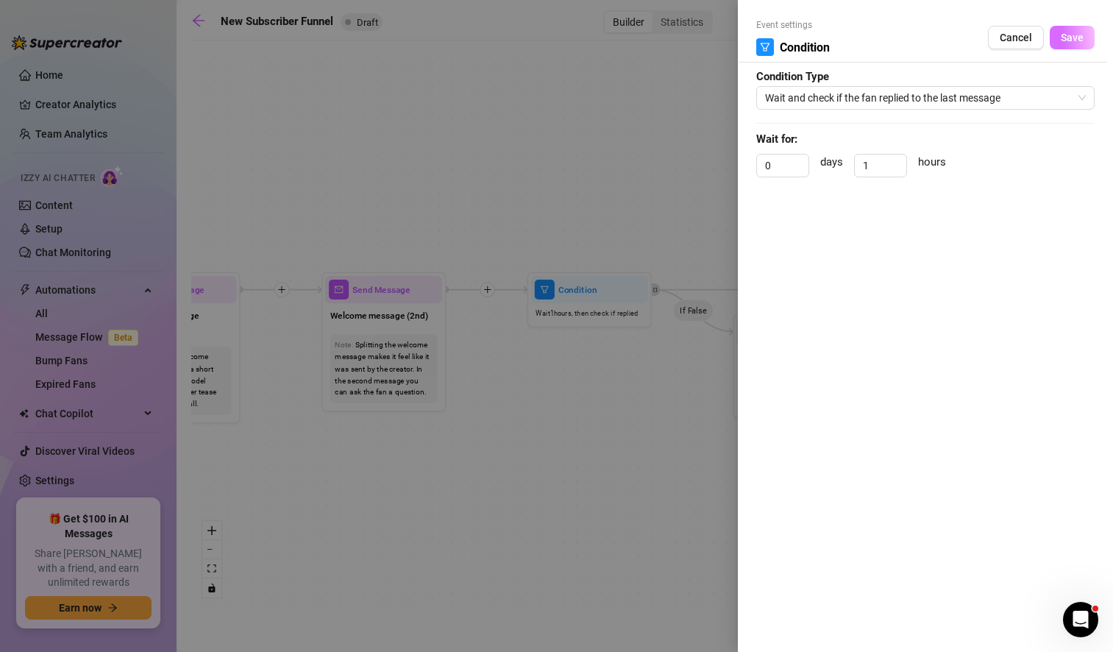
click at [1074, 43] on span "Save" at bounding box center [1072, 38] width 23 height 12
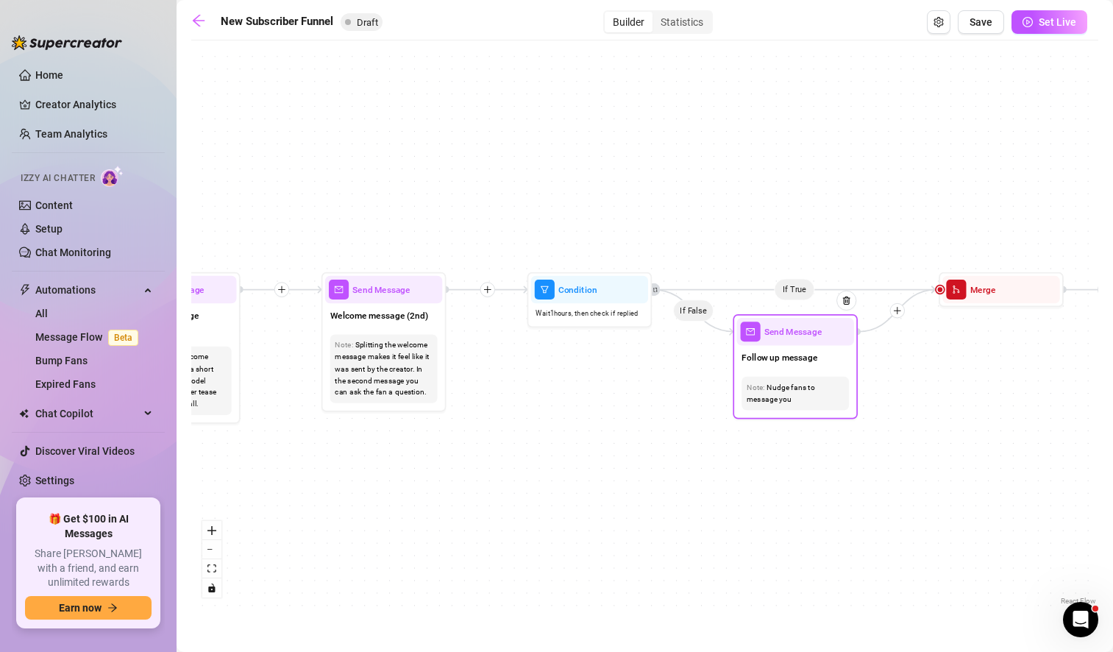
click at [803, 339] on div "Send Message" at bounding box center [794, 331] width 117 height 27
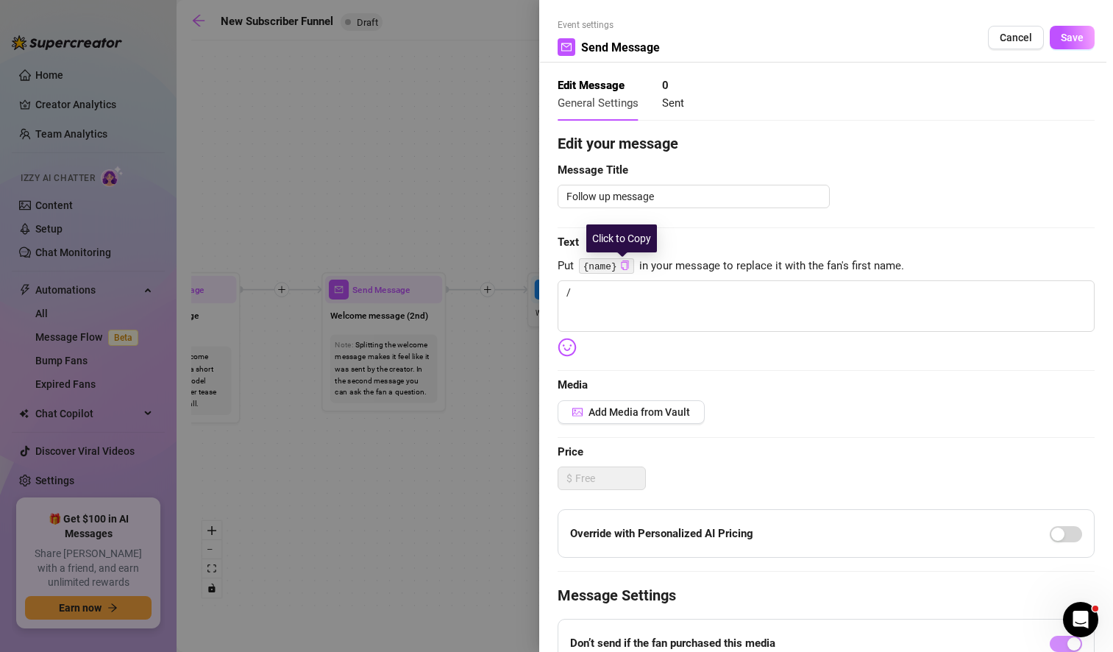
click at [621, 264] on icon "copy" at bounding box center [625, 265] width 10 height 10
click at [621, 264] on icon "check" at bounding box center [625, 265] width 10 height 10
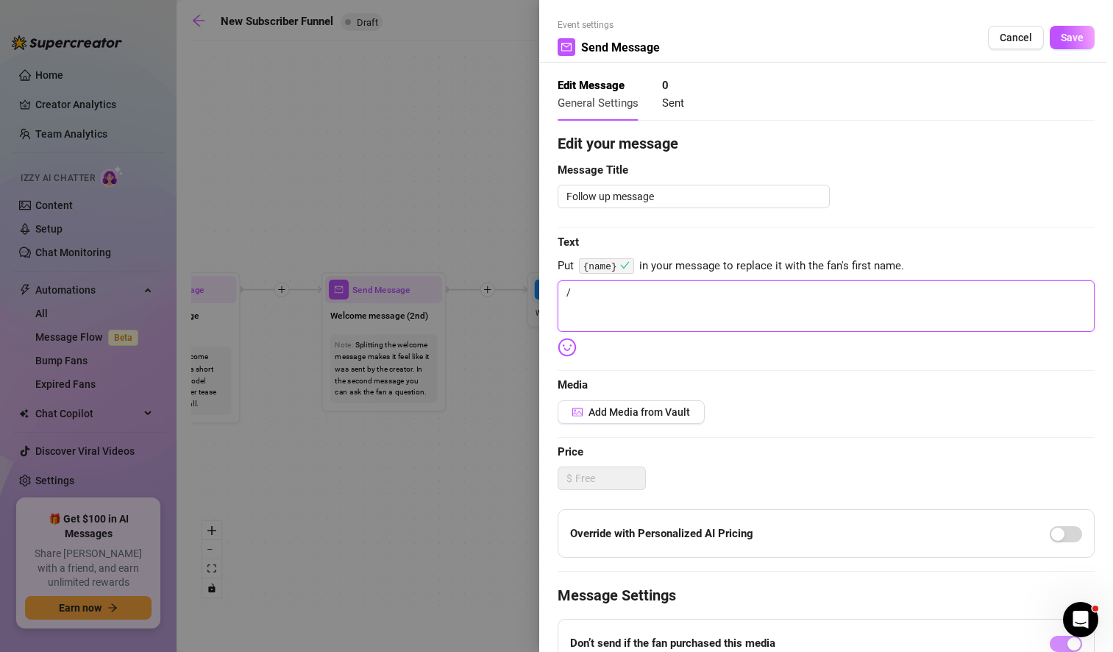
click at [610, 316] on textarea "/" at bounding box center [826, 305] width 537 height 51
paste textarea "{name}"
drag, startPoint x: 644, startPoint y: 286, endPoint x: 524, endPoint y: 291, distance: 120.0
click at [524, 291] on div "Event settings Send Message Cancel Save Edit Message General Settings 0 Sent Ed…" at bounding box center [556, 326] width 1113 height 652
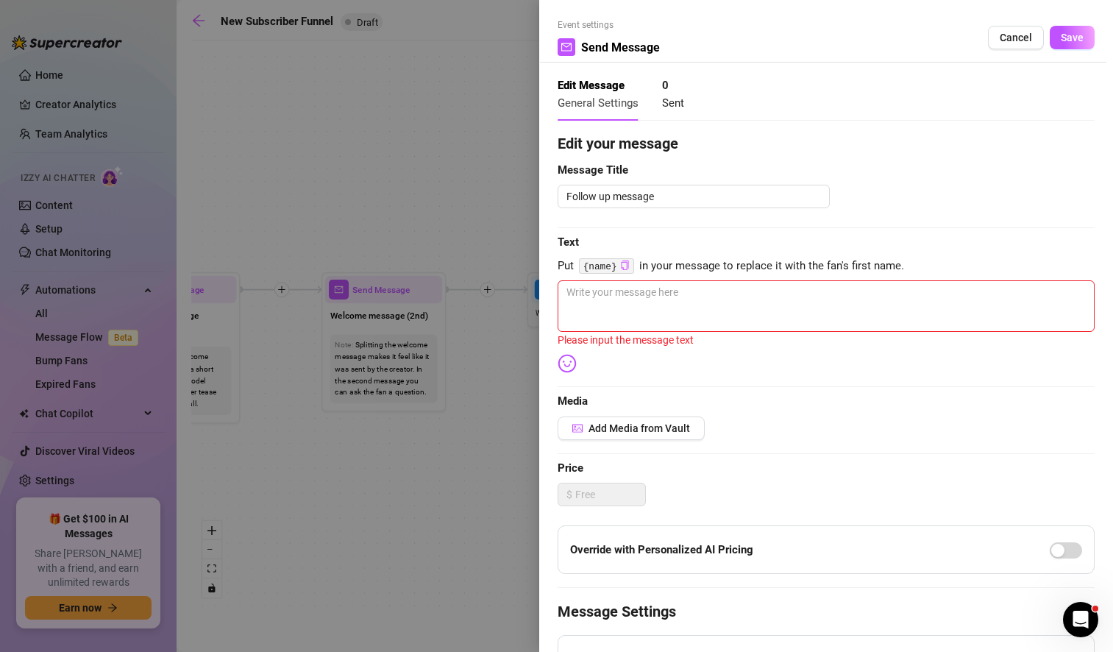
click at [426, 556] on div at bounding box center [556, 326] width 1113 height 652
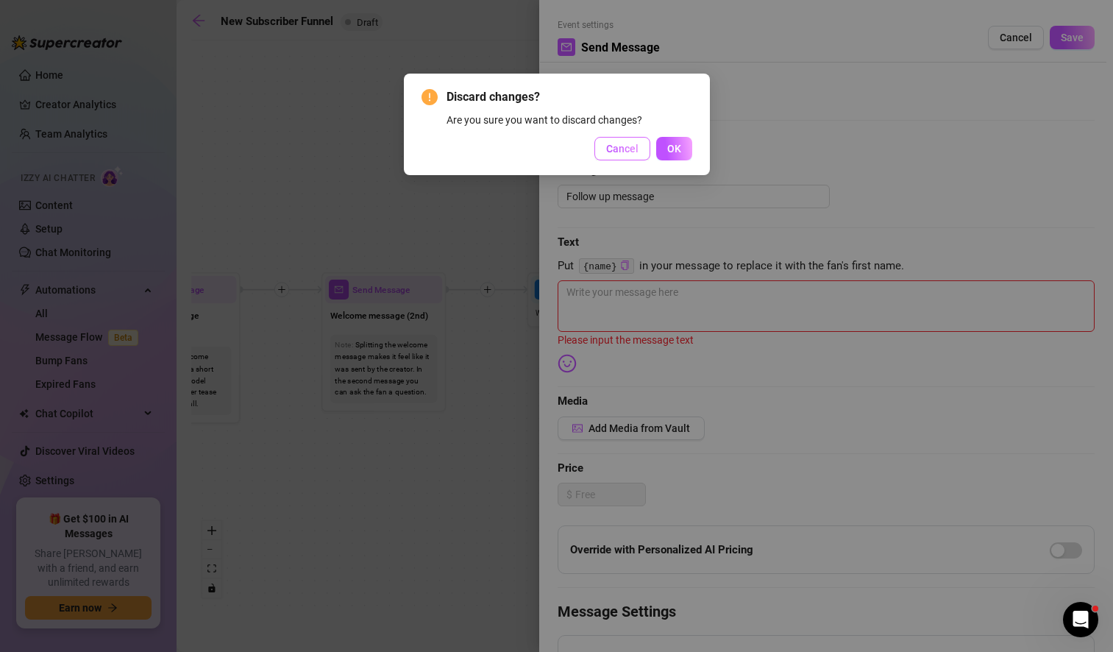
click at [616, 158] on button "Cancel" at bounding box center [622, 149] width 56 height 24
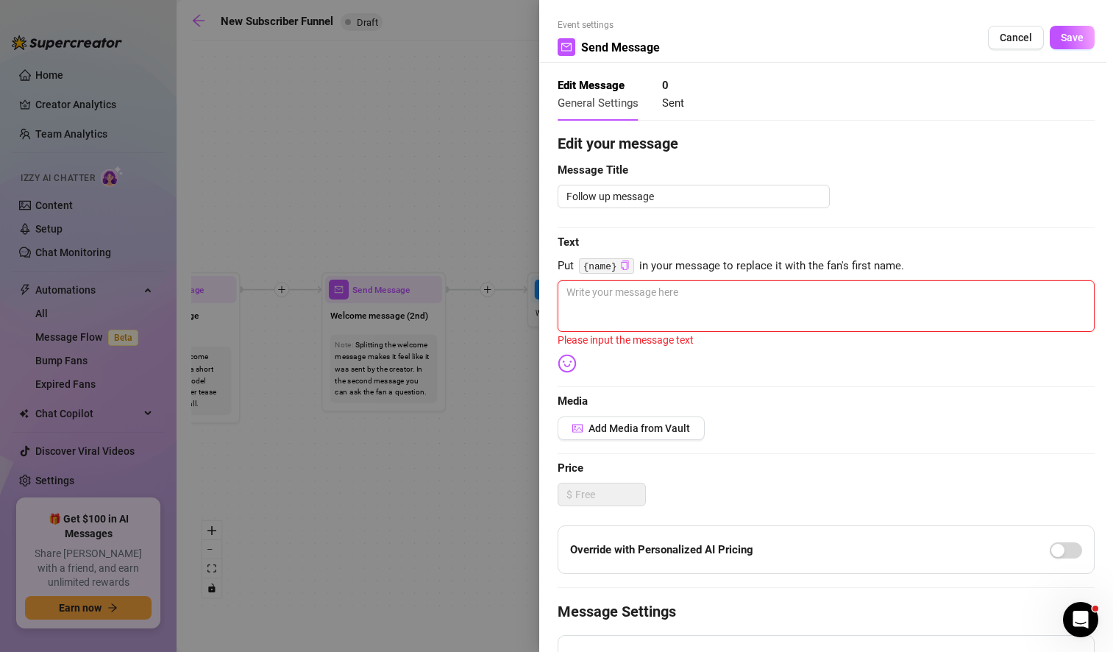
click at [633, 304] on textarea at bounding box center [826, 305] width 537 height 51
click at [1009, 35] on span "Cancel" at bounding box center [1016, 38] width 32 height 12
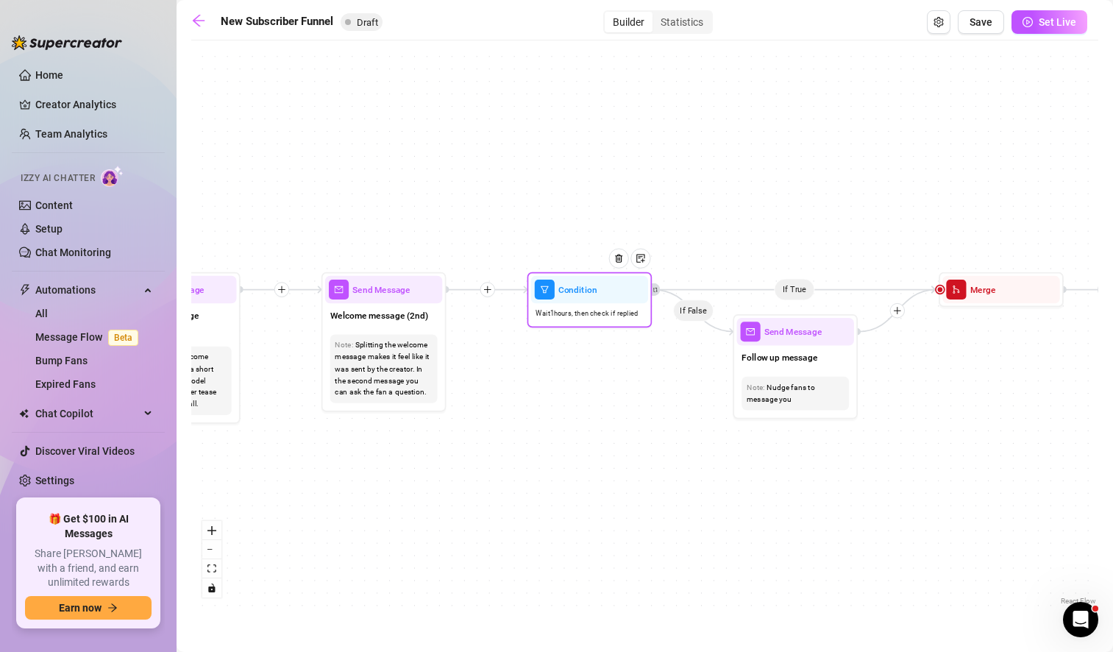
click at [612, 298] on div at bounding box center [624, 267] width 54 height 63
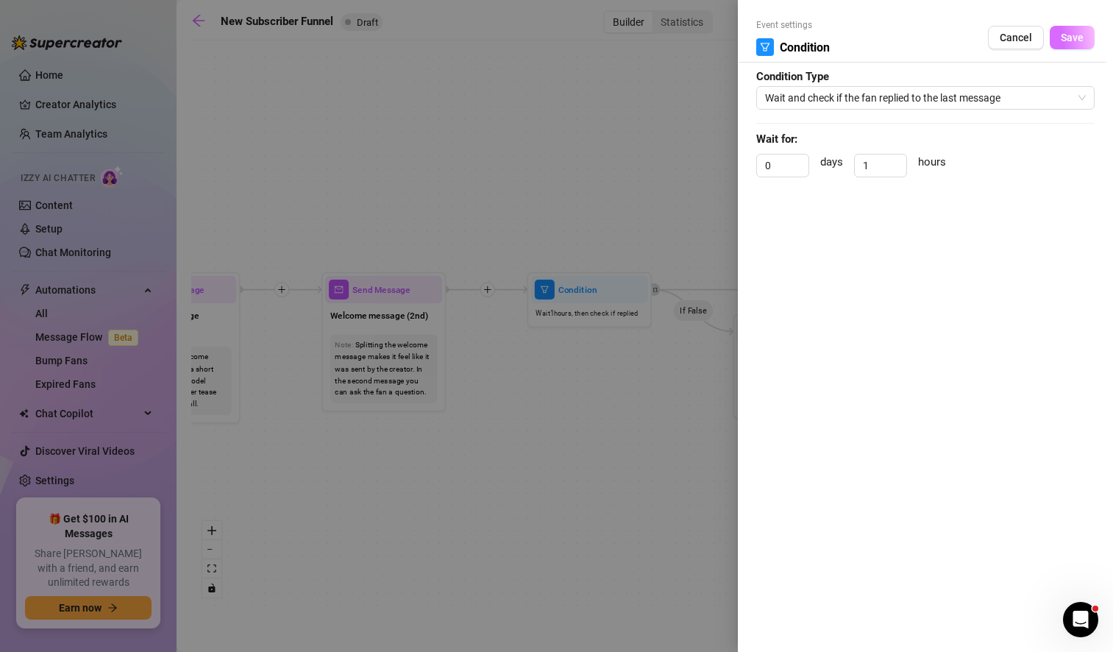
click at [1075, 40] on span "Save" at bounding box center [1072, 38] width 23 height 12
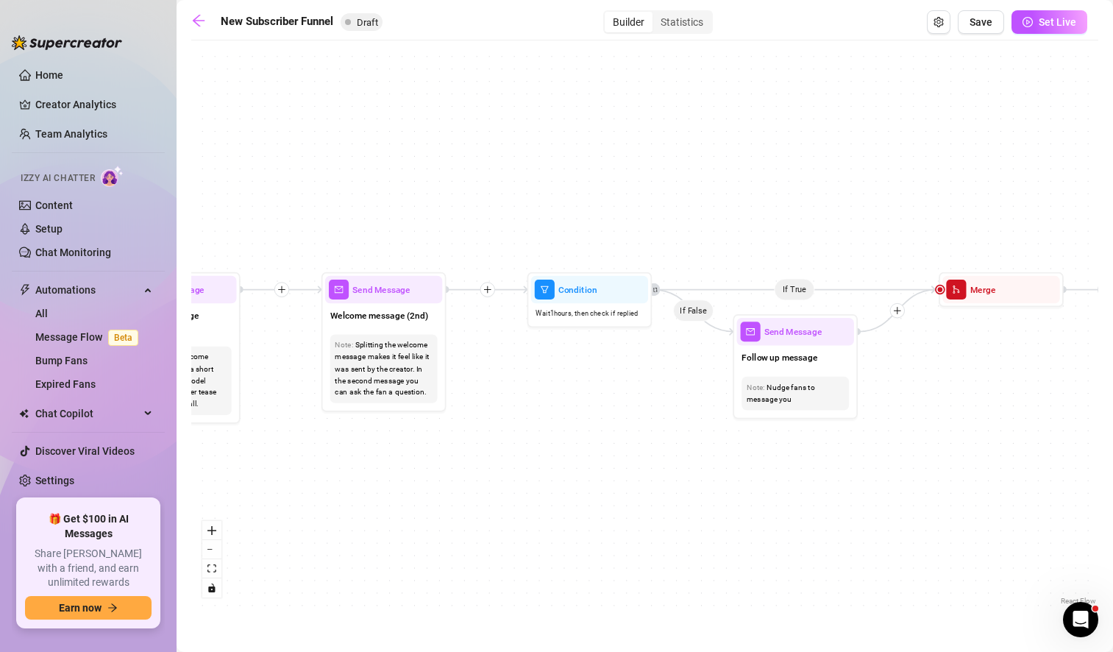
click at [689, 189] on div "If True If True If True If False If False If False If True If False Merge Merge…" at bounding box center [644, 328] width 907 height 561
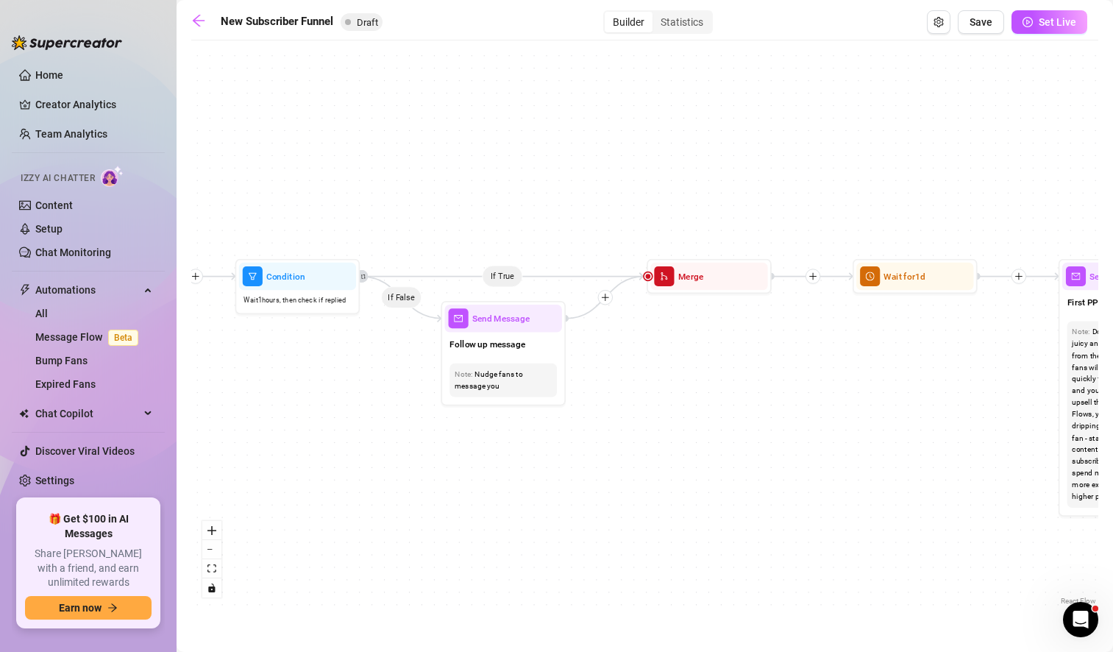
drag, startPoint x: 548, startPoint y: 463, endPoint x: 251, endPoint y: 452, distance: 297.4
click at [251, 452] on div "If True If True If True If False If False If False If True If False Merge Merge…" at bounding box center [644, 328] width 907 height 561
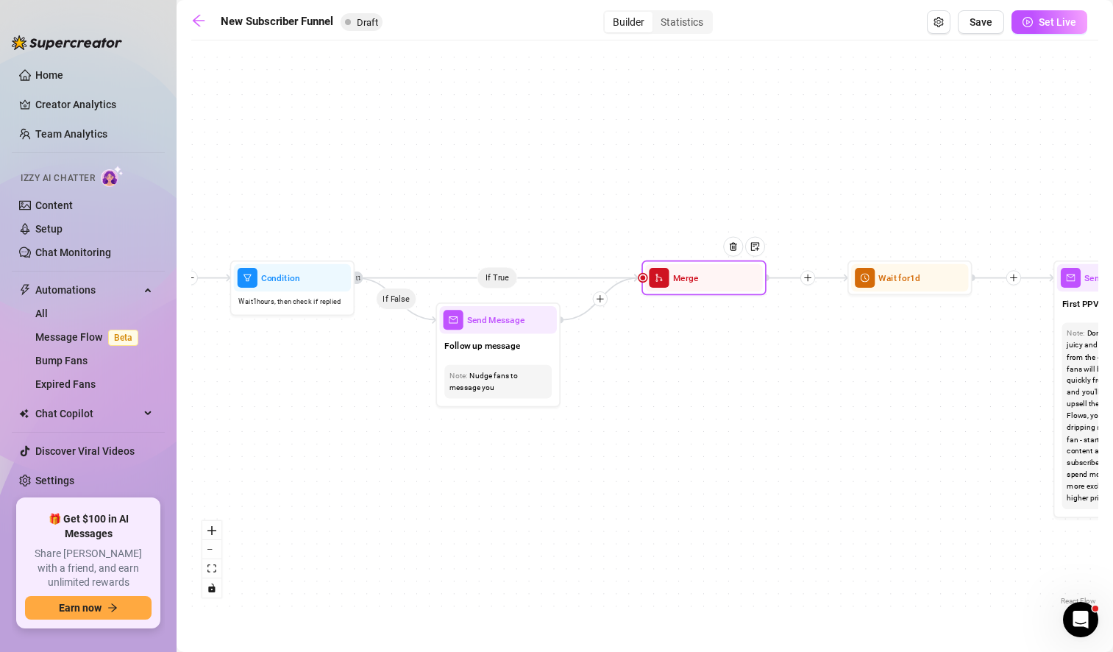
click at [703, 282] on div "Merge" at bounding box center [703, 277] width 117 height 27
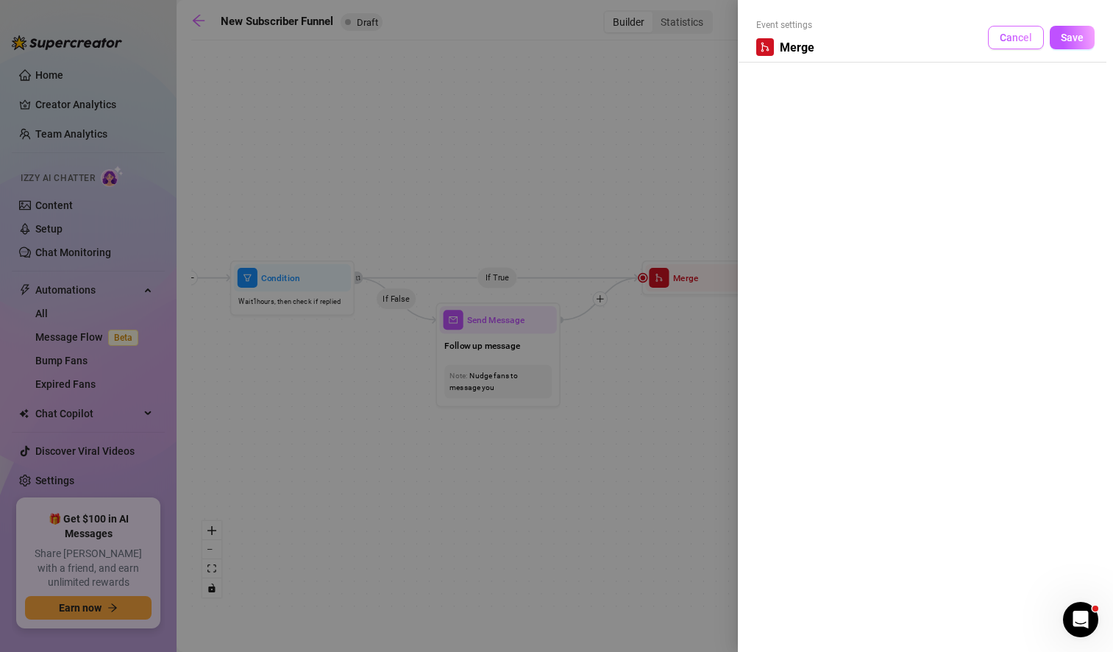
click at [1013, 36] on span "Cancel" at bounding box center [1016, 38] width 32 height 12
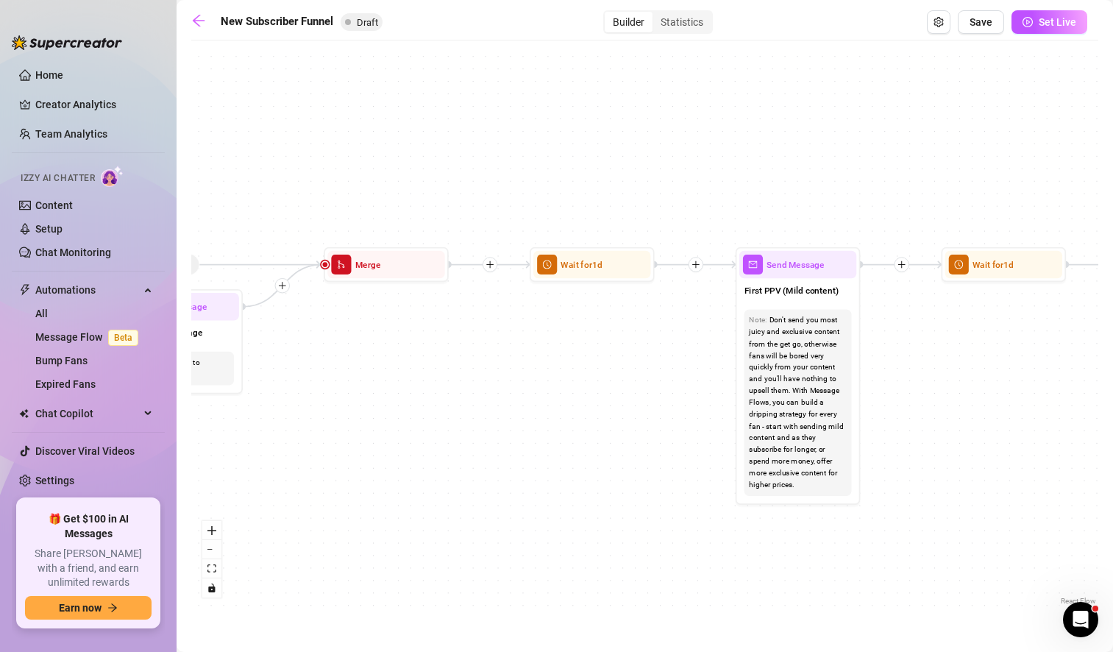
drag, startPoint x: 786, startPoint y: 377, endPoint x: 469, endPoint y: 364, distance: 318.1
click at [469, 364] on div "If True If True If True If False If False If False If True If False Merge Merge…" at bounding box center [644, 328] width 907 height 561
click at [600, 270] on div at bounding box center [626, 242] width 54 height 63
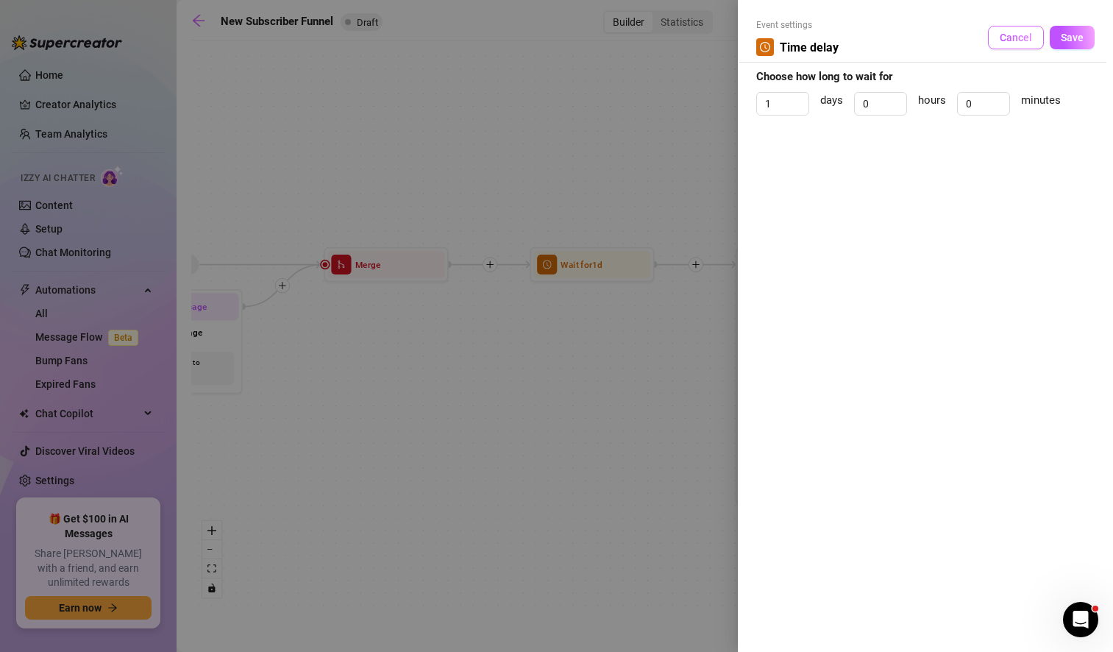
click at [1023, 38] on span "Cancel" at bounding box center [1016, 38] width 32 height 12
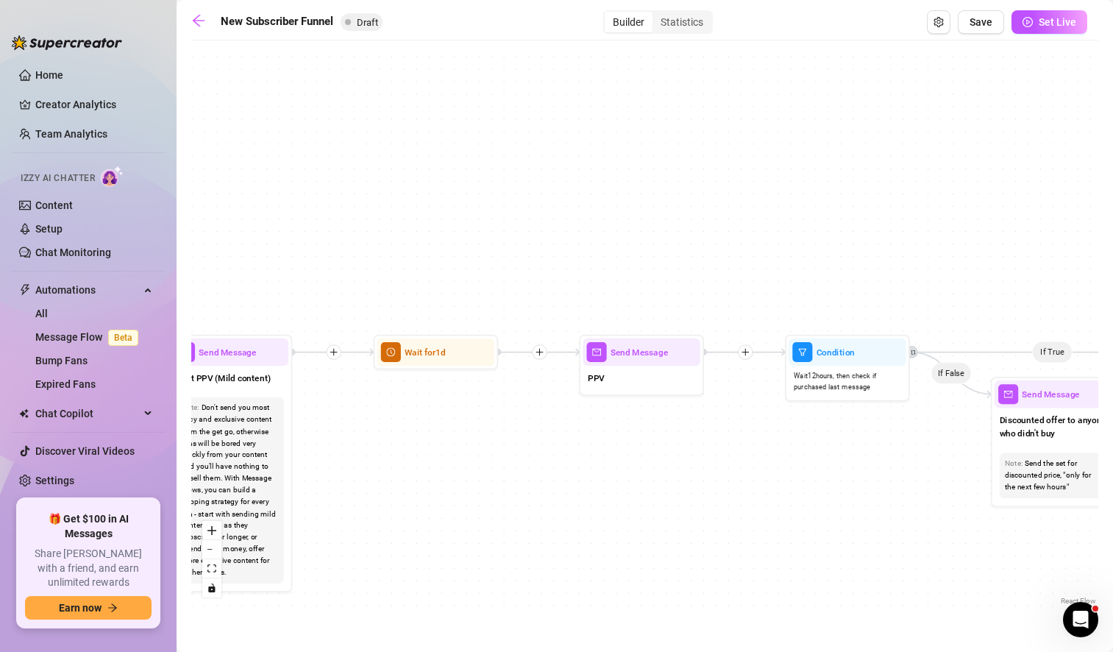
drag, startPoint x: 1014, startPoint y: 439, endPoint x: 446, endPoint y: 527, distance: 574.6
click at [446, 527] on div "If True If True If True If False If False If False If True If False Merge Merge…" at bounding box center [644, 328] width 907 height 561
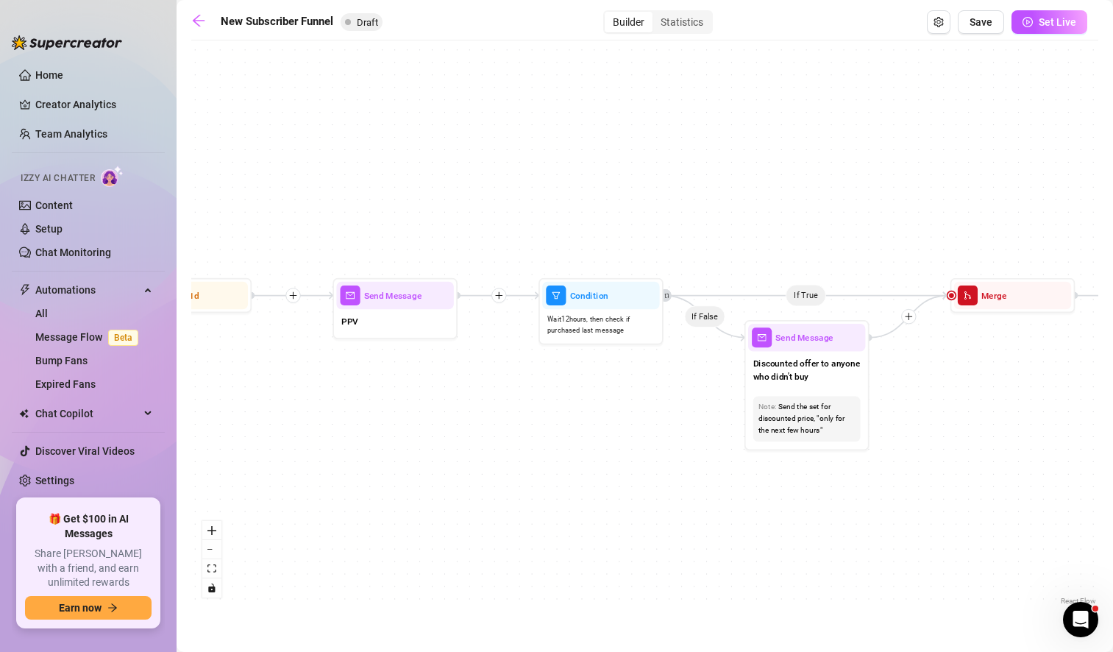
drag, startPoint x: 753, startPoint y: 505, endPoint x: 507, endPoint y: 447, distance: 253.0
click at [507, 447] on div "If True If True If True If False If False If False If True If False Merge Merge…" at bounding box center [644, 328] width 907 height 561
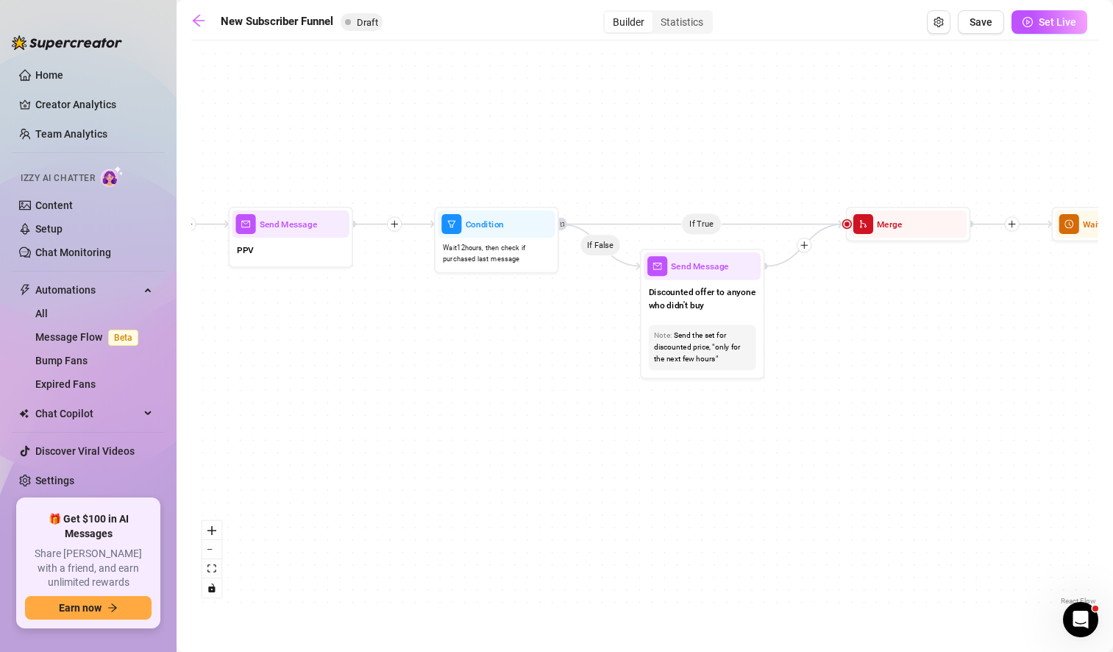
drag, startPoint x: 755, startPoint y: 493, endPoint x: 651, endPoint y: 422, distance: 126.1
click at [651, 422] on div "If True If True If True If False If False If False If True If False Merge Merge…" at bounding box center [644, 328] width 907 height 561
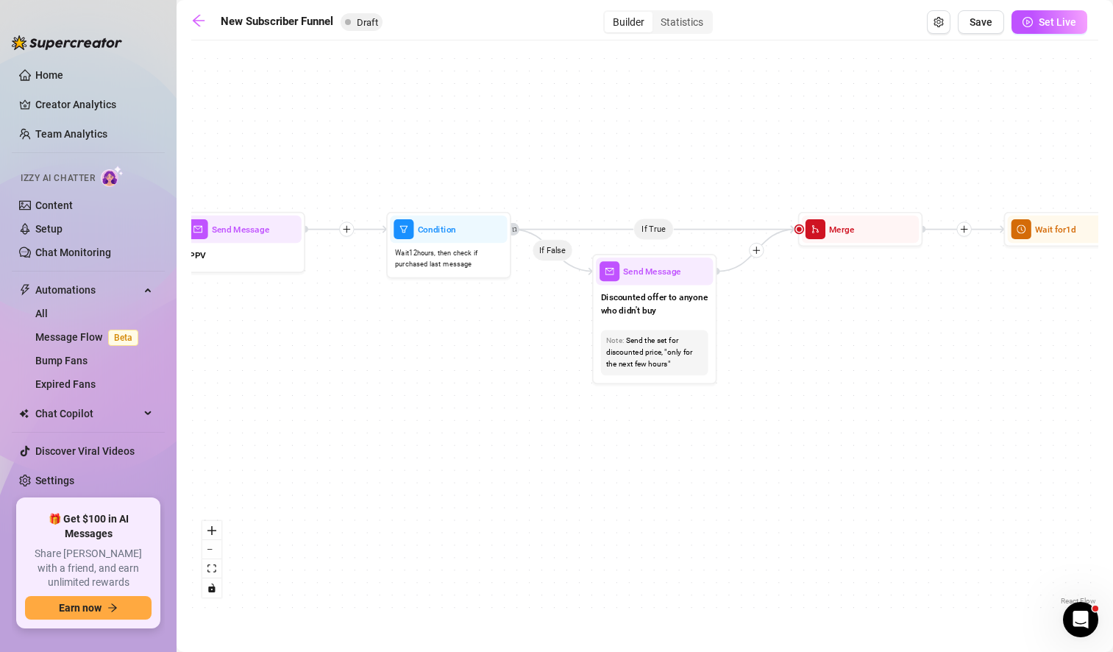
drag, startPoint x: 928, startPoint y: 393, endPoint x: 881, endPoint y: 397, distance: 48.0
click at [881, 397] on div "If True If True If True If False If False If False If True If False Merge Merge…" at bounding box center [644, 328] width 907 height 561
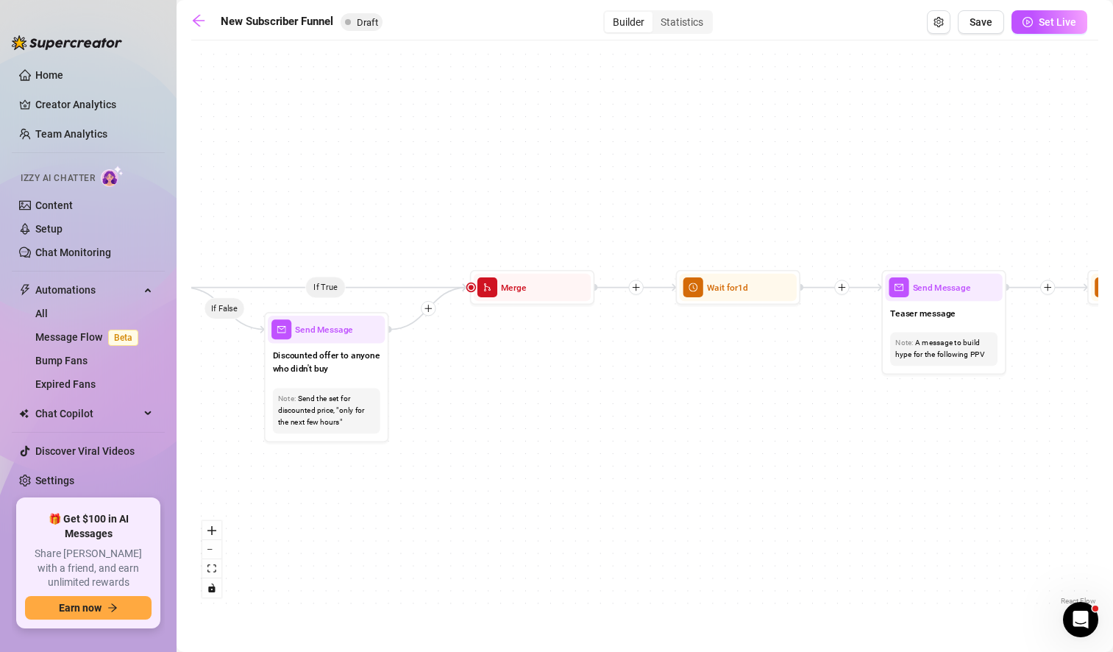
drag, startPoint x: 1014, startPoint y: 351, endPoint x: 680, endPoint y: 409, distance: 339.0
click at [680, 409] on div "If True If True If True If False If False If False If True If False Merge Merge…" at bounding box center [644, 328] width 907 height 561
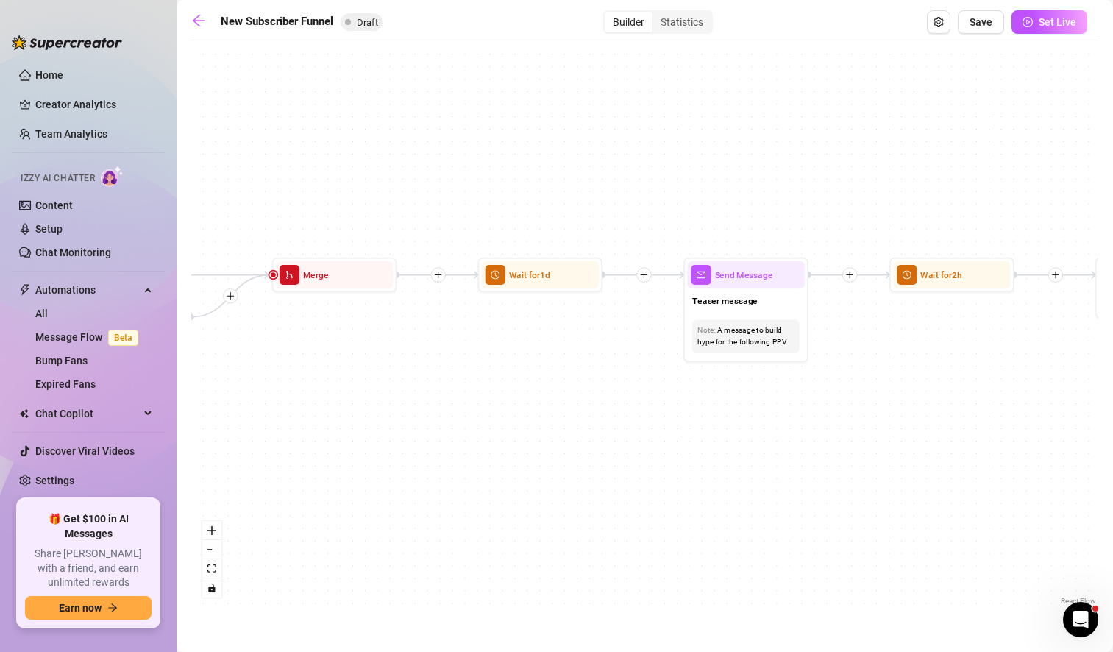
drag, startPoint x: 936, startPoint y: 466, endPoint x: 744, endPoint y: 453, distance: 193.1
click at [744, 453] on div "If True If True If True If False If False If False If True If False Merge Merge…" at bounding box center [644, 328] width 907 height 561
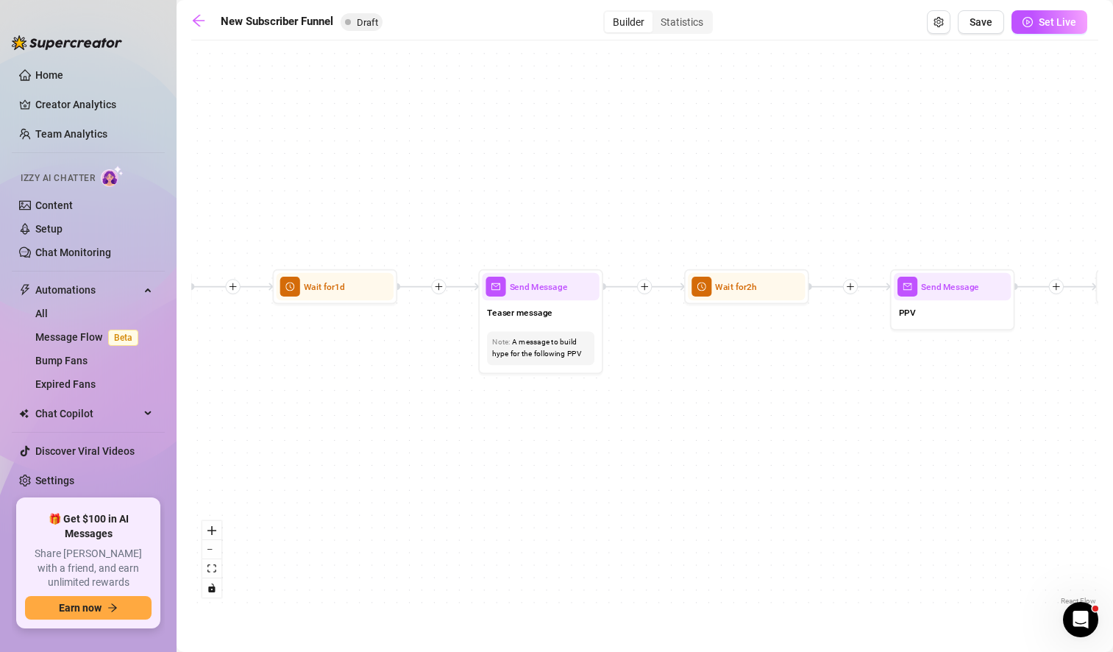
drag, startPoint x: 886, startPoint y: 424, endPoint x: 666, endPoint y: 434, distance: 220.2
click at [666, 434] on div "If True If True If True If False If False If False If True If False Merge Merge…" at bounding box center [644, 328] width 907 height 561
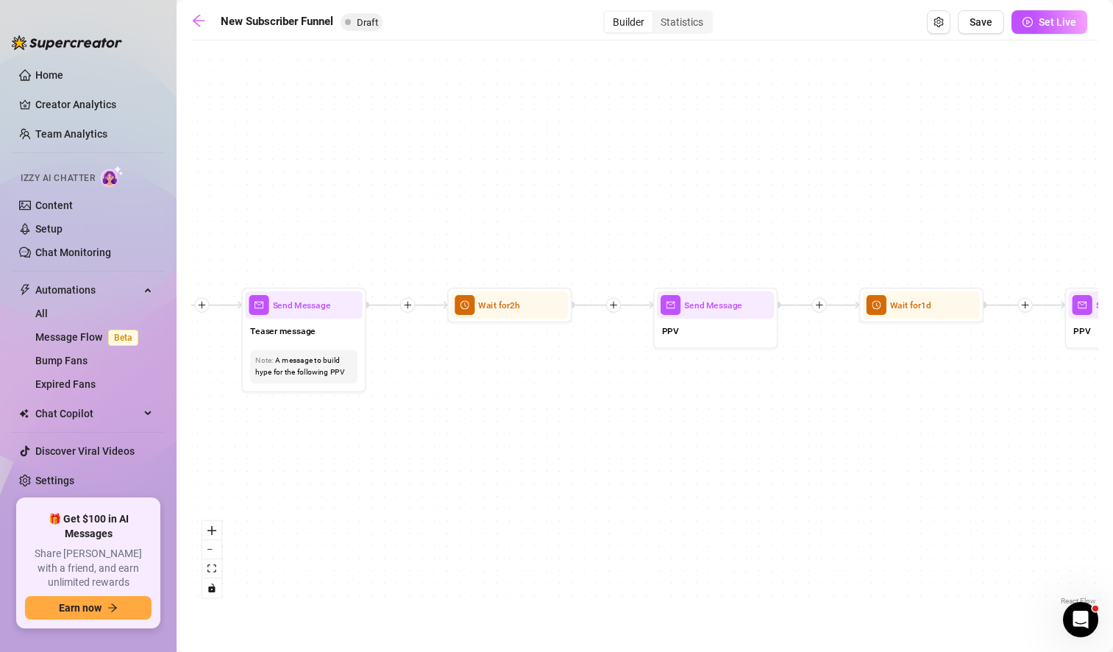
drag, startPoint x: 947, startPoint y: 431, endPoint x: 699, endPoint y: 448, distance: 249.2
click at [699, 448] on div "If True If True If True If False If False If False If True If False Merge Merge…" at bounding box center [644, 328] width 907 height 561
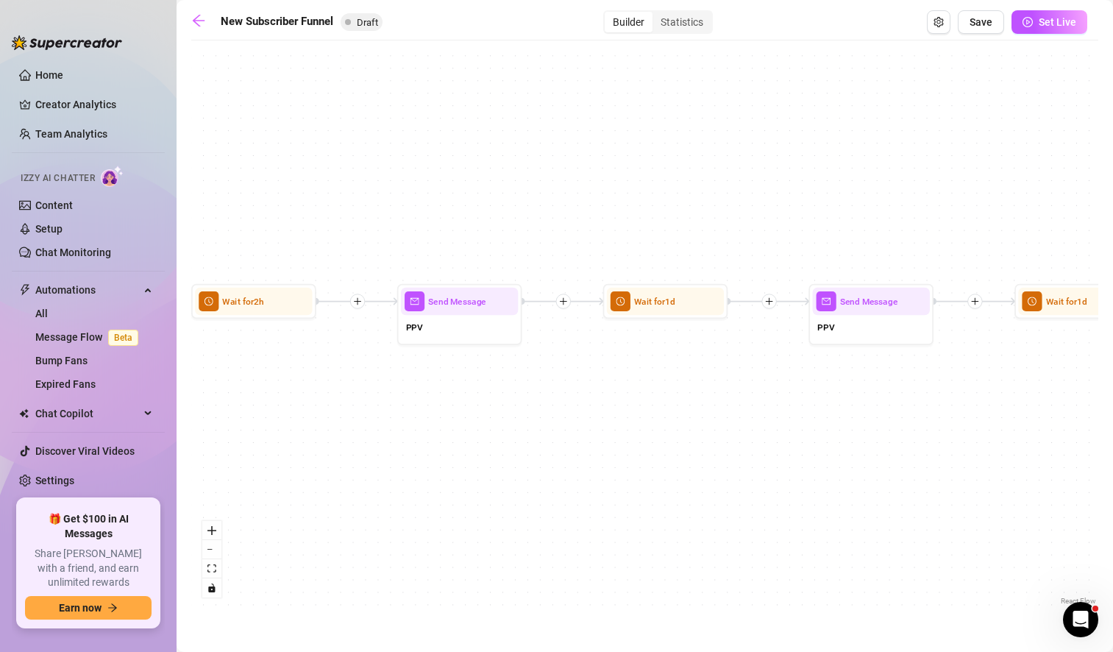
drag, startPoint x: 927, startPoint y: 418, endPoint x: 697, endPoint y: 417, distance: 229.5
click at [697, 417] on div "If True If True If True If False If False If False If True If False Merge Merge…" at bounding box center [644, 328] width 907 height 561
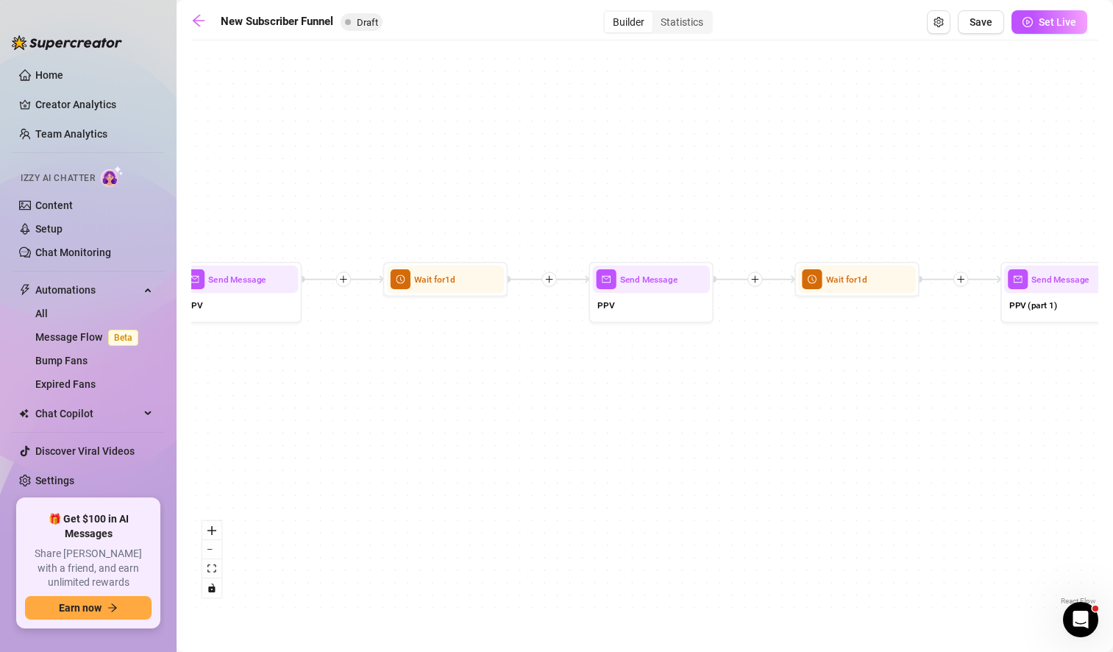
drag, startPoint x: 1003, startPoint y: 458, endPoint x: 778, endPoint y: 435, distance: 226.3
click at [778, 435] on div "If True If True If True If False If False If False If True If False Merge Merge…" at bounding box center [644, 328] width 907 height 561
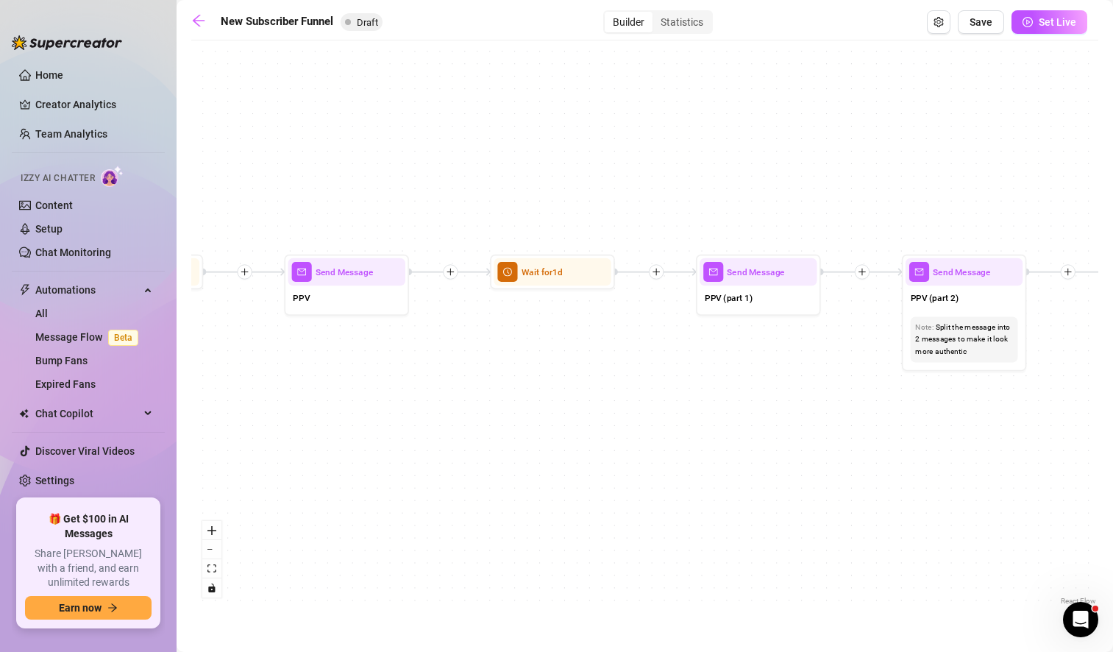
drag, startPoint x: 922, startPoint y: 435, endPoint x: 588, endPoint y: 433, distance: 334.0
click at [588, 433] on div "If True If True If True If False If False If False If True If False Merge Merge…" at bounding box center [644, 328] width 907 height 561
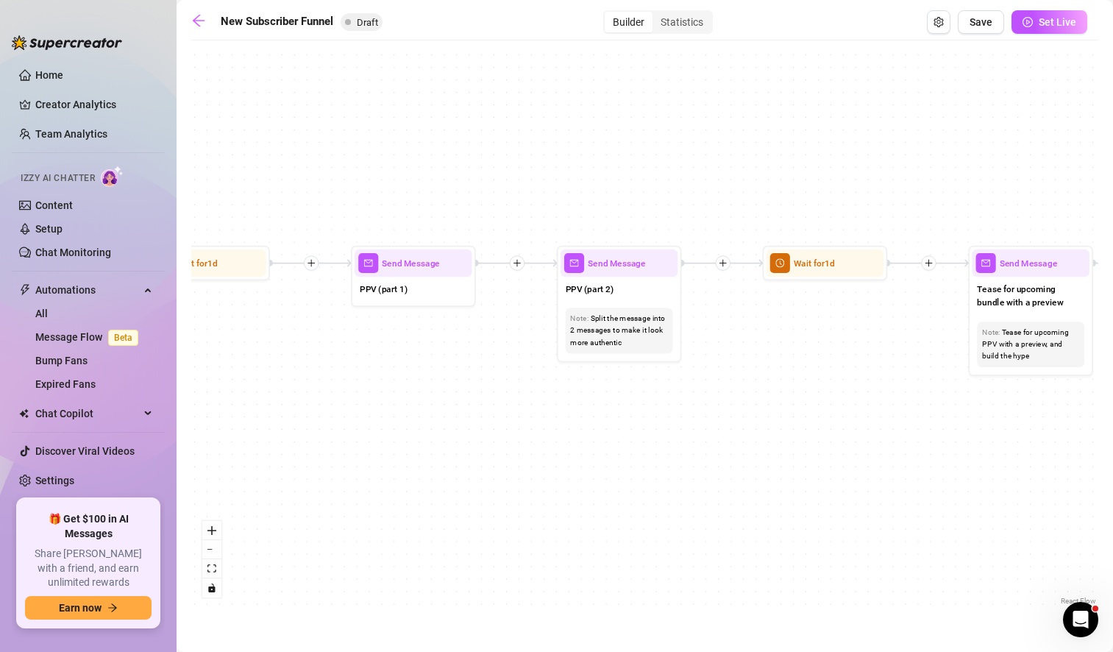
drag, startPoint x: 975, startPoint y: 463, endPoint x: 663, endPoint y: 448, distance: 313.0
click at [663, 448] on div "If True If True If True If False If False If False If True If False Merge Merge…" at bounding box center [644, 328] width 907 height 561
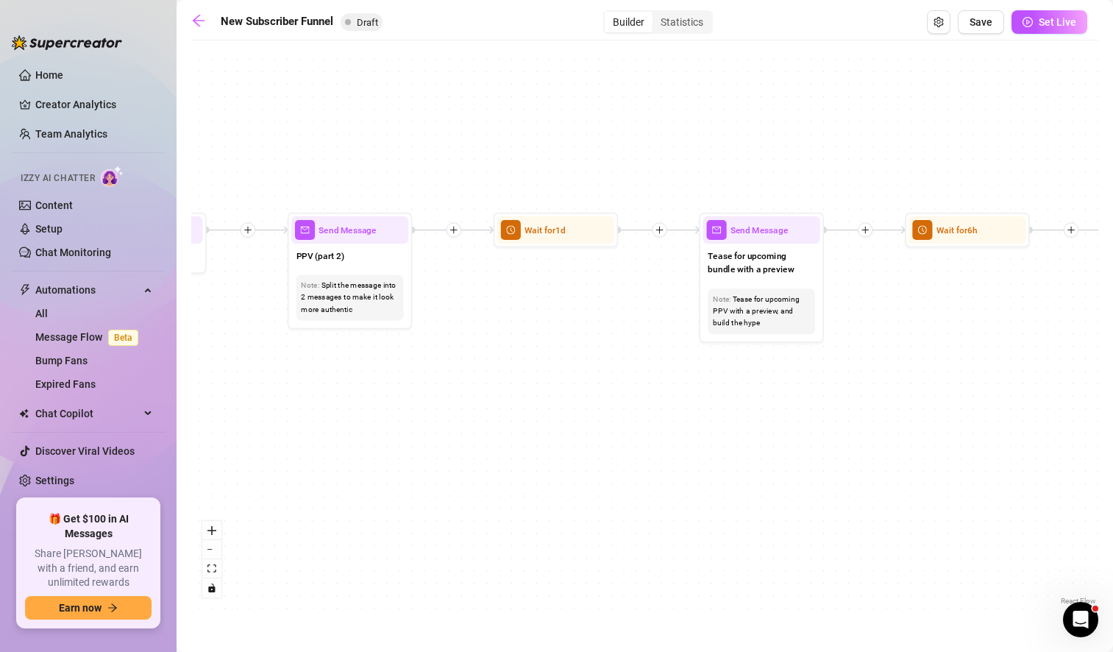
drag, startPoint x: 1000, startPoint y: 433, endPoint x: 733, endPoint y: 400, distance: 269.0
click at [733, 400] on div "If True If True If True If False If False If False If True If False Merge Merge…" at bounding box center [644, 328] width 907 height 561
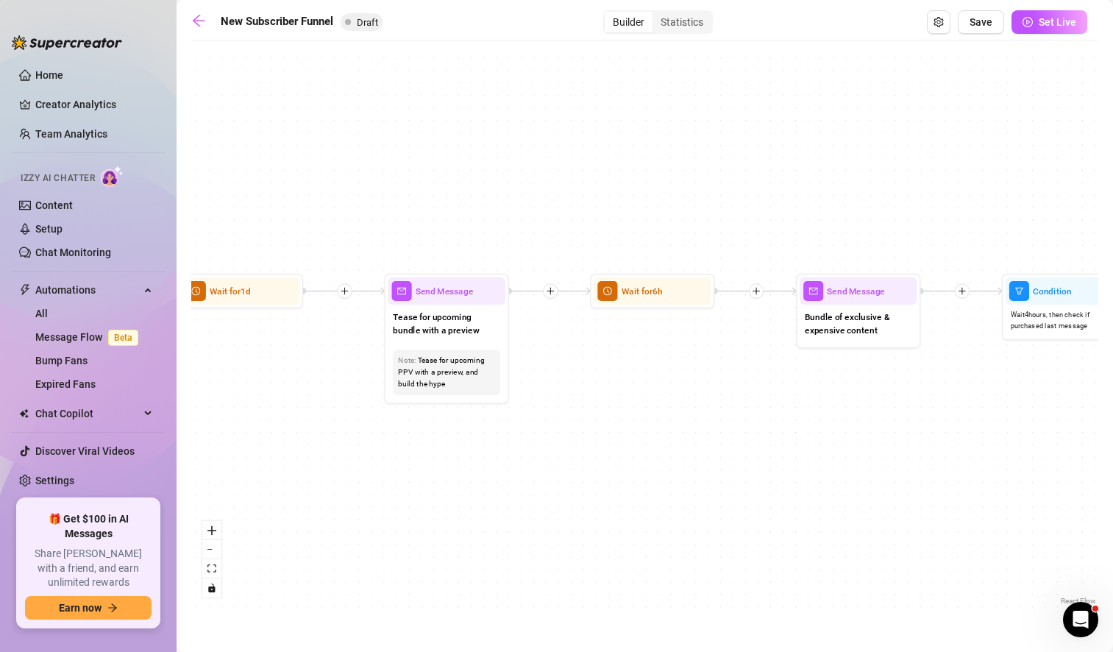
drag, startPoint x: 1046, startPoint y: 363, endPoint x: 731, endPoint y: 425, distance: 321.0
click at [731, 425] on div "If True If True If True If False If False If False If True If False Merge Merge…" at bounding box center [644, 328] width 907 height 561
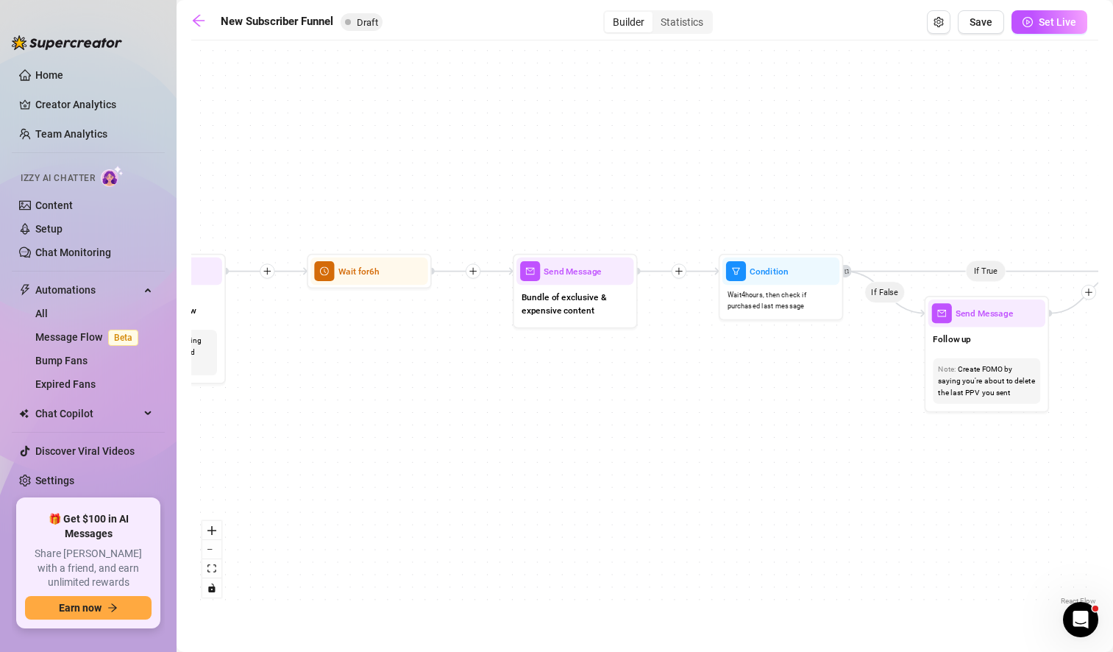
drag, startPoint x: 953, startPoint y: 458, endPoint x: 670, endPoint y: 439, distance: 283.1
click at [670, 439] on div "If True If True If True If False If False If False If True If False Merge Merge…" at bounding box center [644, 328] width 907 height 561
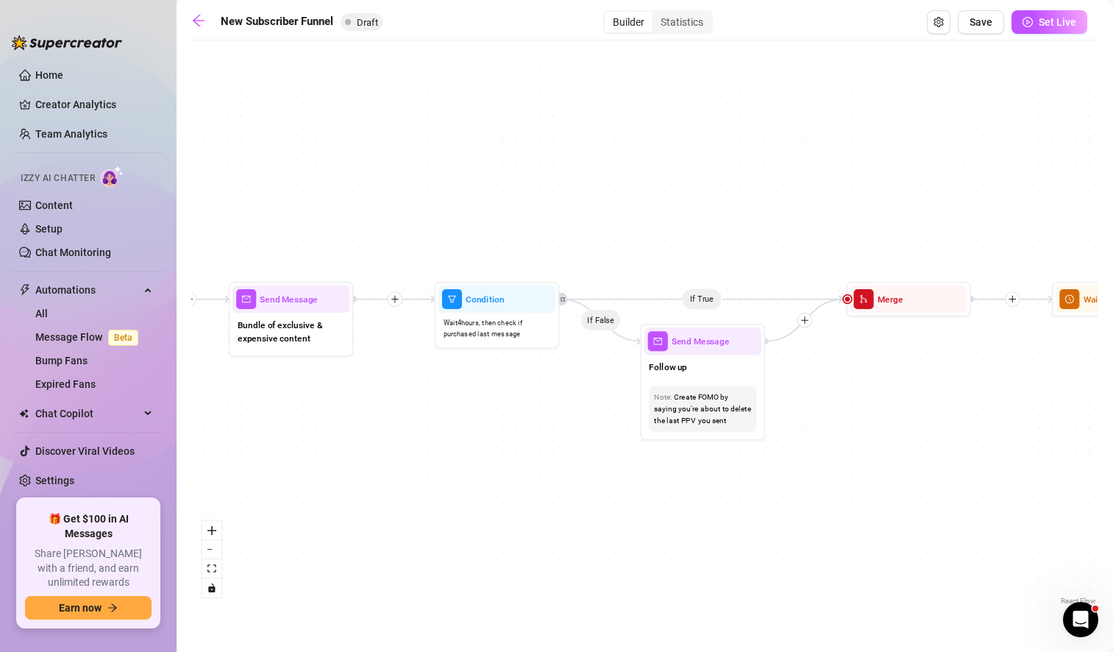
drag, startPoint x: 998, startPoint y: 422, endPoint x: 714, endPoint y: 449, distance: 286.1
click at [714, 449] on div "If True If True If True If False If False If False If True If False Merge Merge…" at bounding box center [644, 328] width 907 height 561
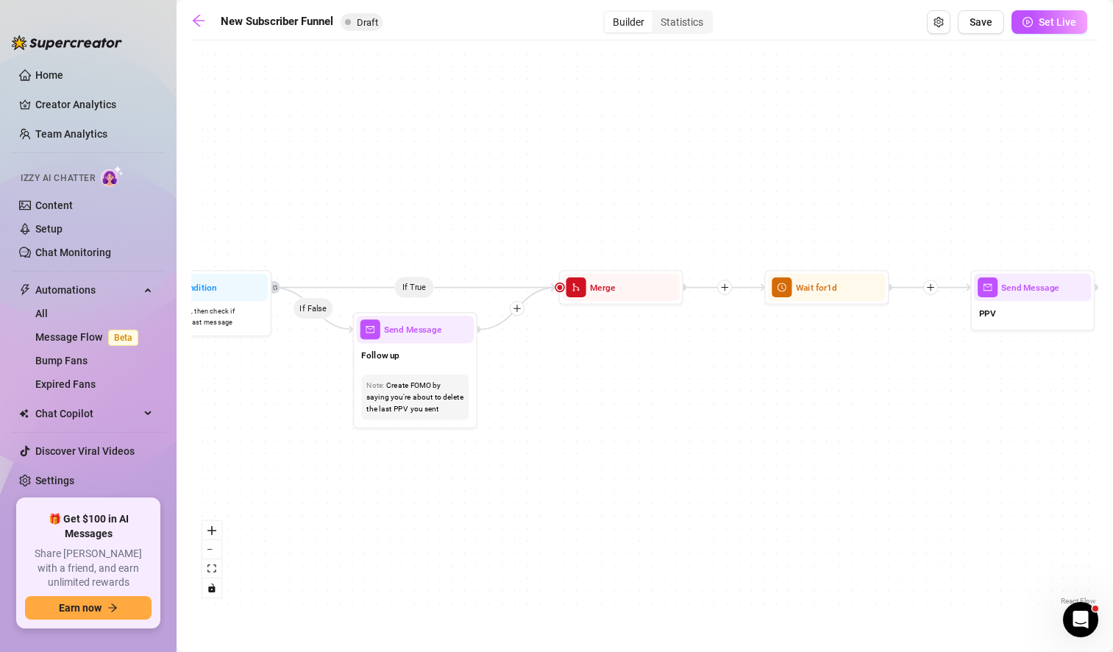
drag, startPoint x: 1034, startPoint y: 466, endPoint x: 747, endPoint y: 455, distance: 287.1
click at [747, 455] on div "If True If True If True If False If False If False If True If False Merge Merge…" at bounding box center [644, 328] width 907 height 561
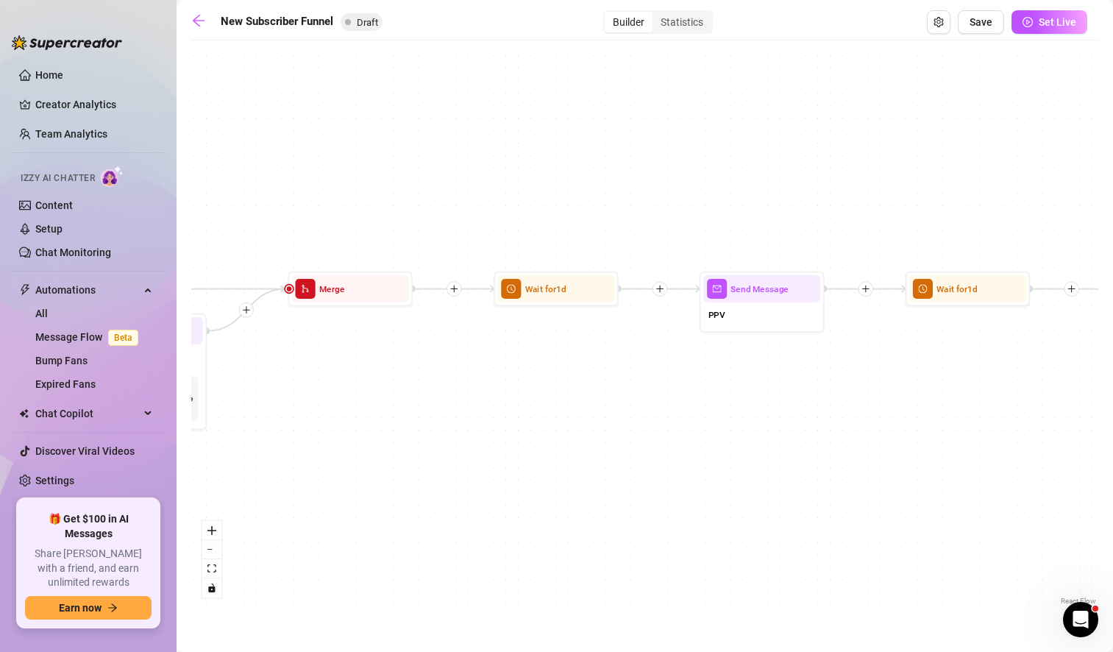
drag, startPoint x: 1053, startPoint y: 452, endPoint x: 778, endPoint y: 452, distance: 275.1
click at [778, 452] on div "If True If True If True If False If False If False If True If False Merge Merge…" at bounding box center [644, 328] width 907 height 561
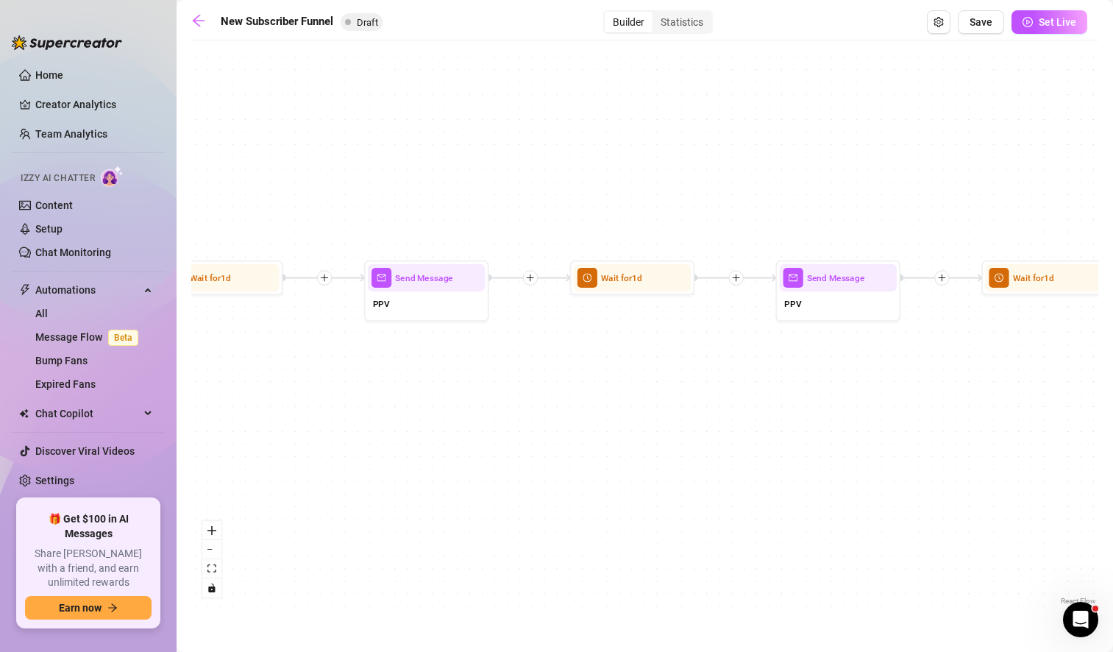
drag, startPoint x: 1023, startPoint y: 421, endPoint x: 691, endPoint y: 412, distance: 331.1
click at [691, 412] on div "If True If True If True If False If False If False If True If False Merge Merge…" at bounding box center [644, 328] width 907 height 561
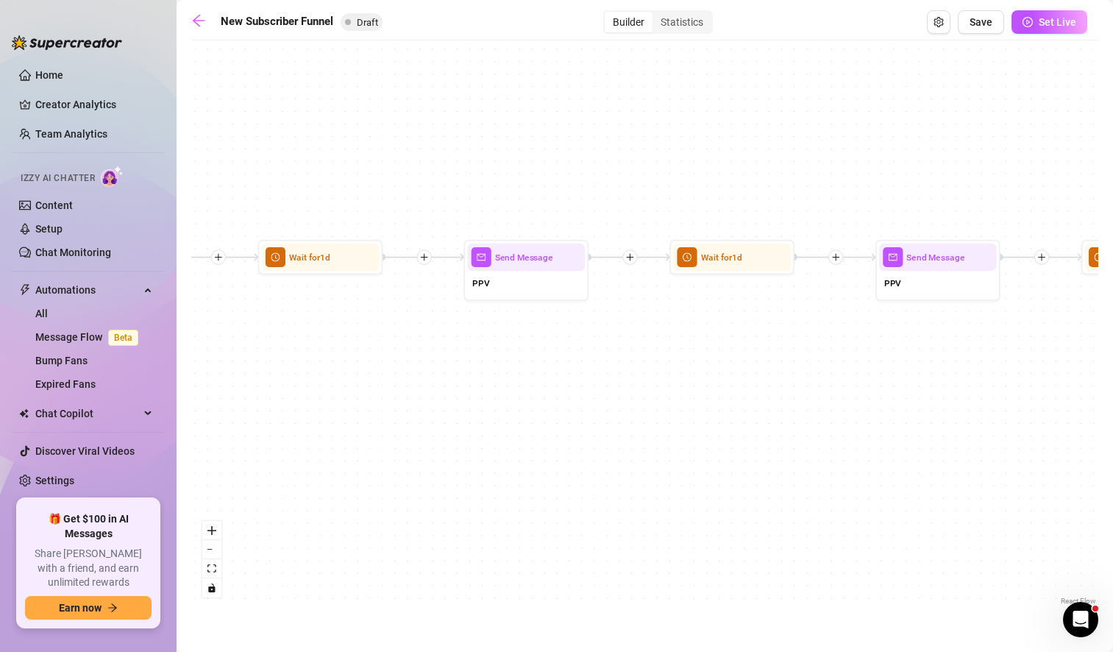
drag, startPoint x: 950, startPoint y: 411, endPoint x: 639, endPoint y: 391, distance: 312.6
click at [639, 391] on div "If True If True If True If False If False If False If True If False Merge Merge…" at bounding box center [644, 328] width 907 height 561
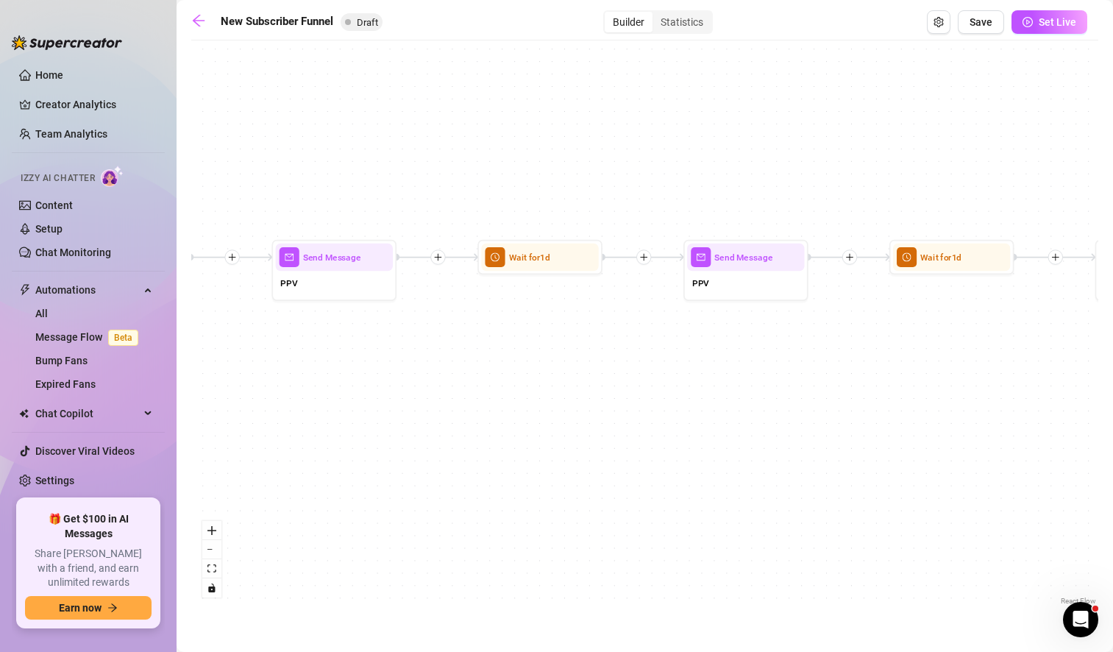
drag, startPoint x: 972, startPoint y: 417, endPoint x: 611, endPoint y: 426, distance: 362.0
click at [611, 426] on div "If True If True If True If False If False If False If True If False Merge Merge…" at bounding box center [644, 328] width 907 height 561
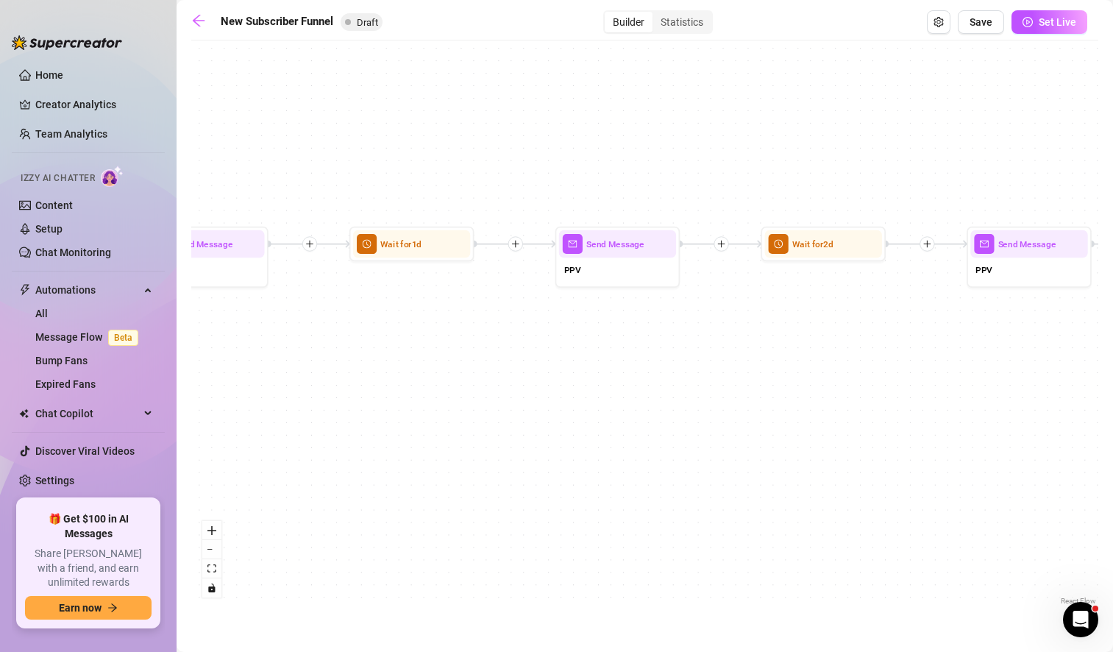
drag, startPoint x: 971, startPoint y: 455, endPoint x: 599, endPoint y: 433, distance: 372.9
click at [599, 433] on div "If True If True If True If False If False If False If True If False Merge Merge…" at bounding box center [644, 328] width 907 height 561
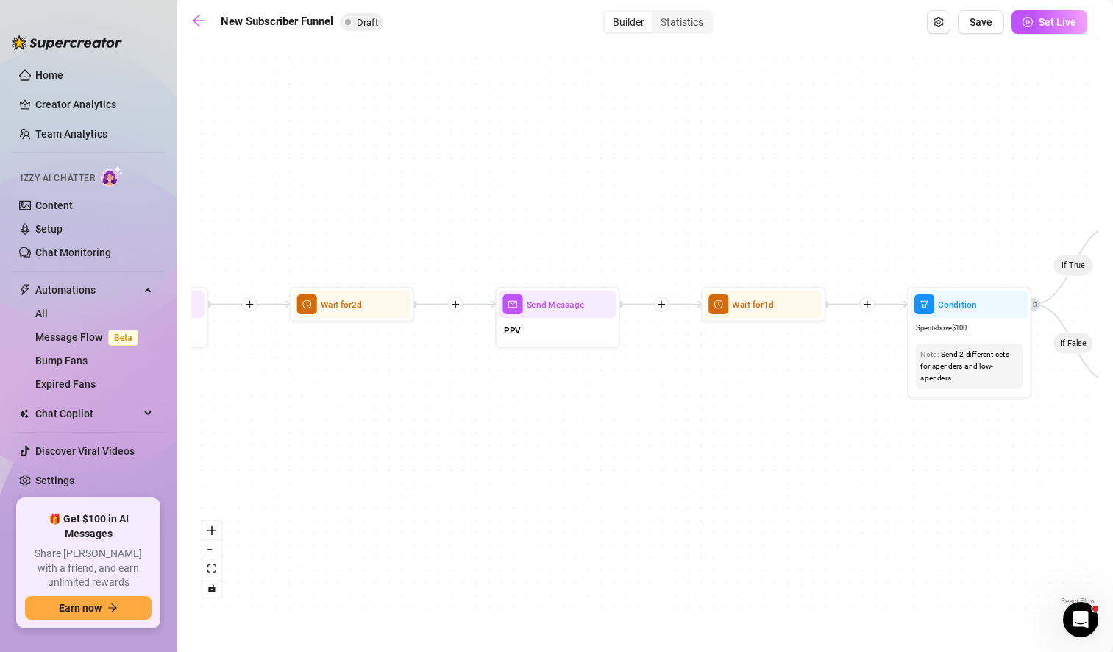
drag, startPoint x: 1006, startPoint y: 439, endPoint x: 525, endPoint y: 499, distance: 484.1
click at [525, 499] on div "If True If True If True If False If False If False If True If False Merge Merge…" at bounding box center [644, 328] width 907 height 561
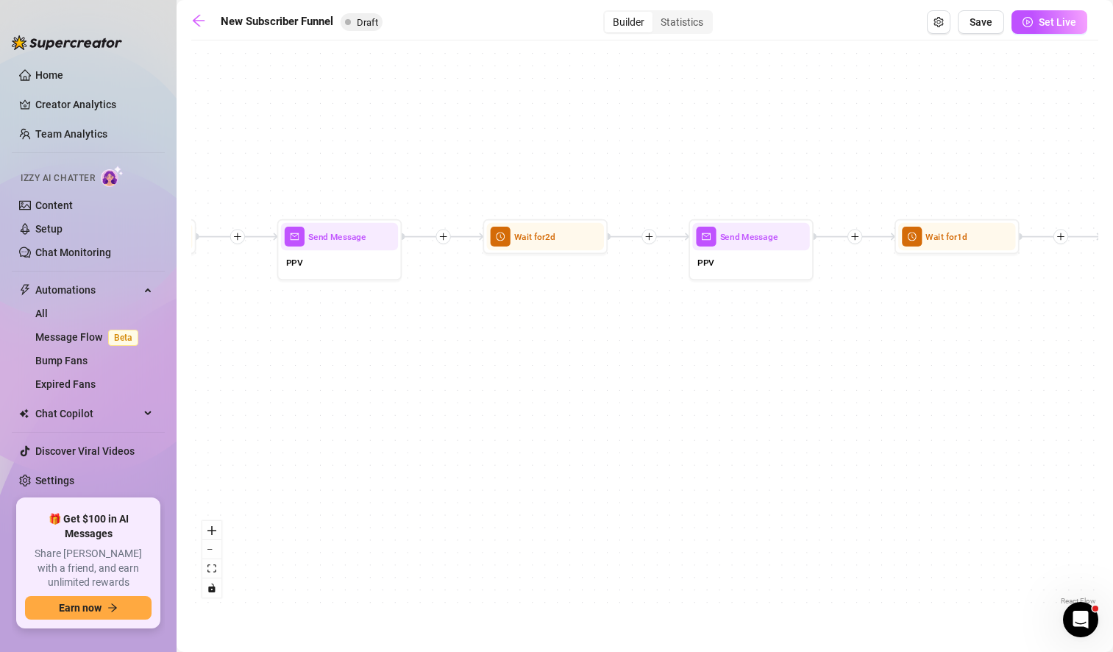
drag, startPoint x: 611, startPoint y: 501, endPoint x: 1123, endPoint y: 378, distance: 525.8
click at [1112, 378] on html "Home Creator Analytics Team Analytics Izzy AI Chatter Content Setup Chat Monito…" at bounding box center [556, 326] width 1113 height 652
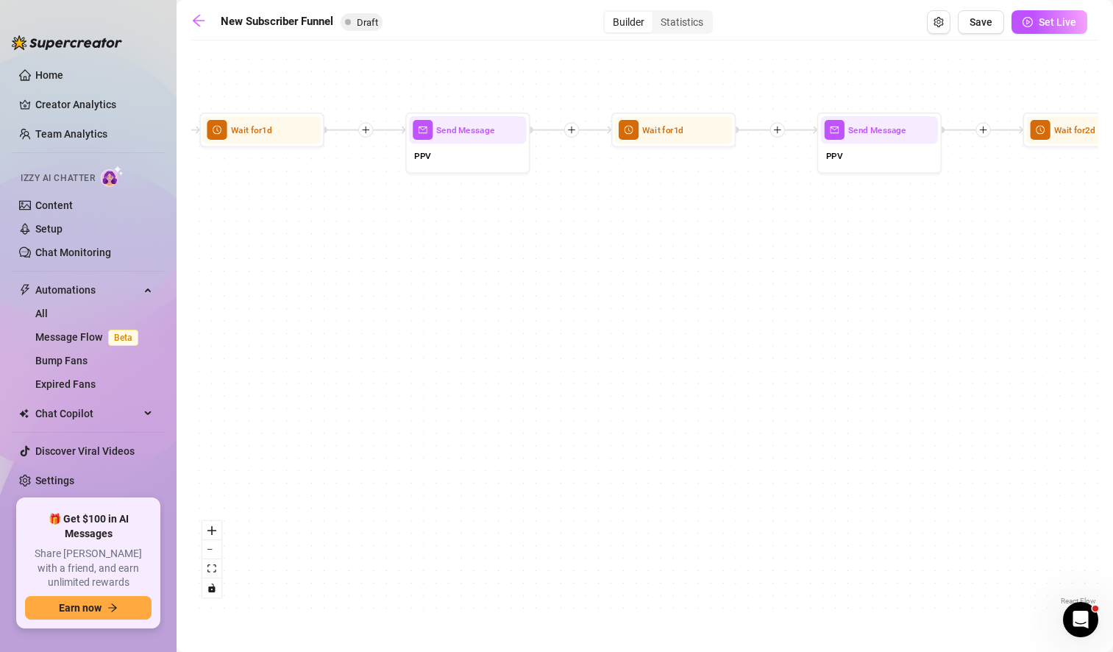
drag, startPoint x: 633, startPoint y: 431, endPoint x: 1123, endPoint y: 408, distance: 490.5
click at [1112, 408] on html "Home Creator Analytics Team Analytics Izzy AI Chatter Content Setup Chat Monito…" at bounding box center [556, 326] width 1113 height 652
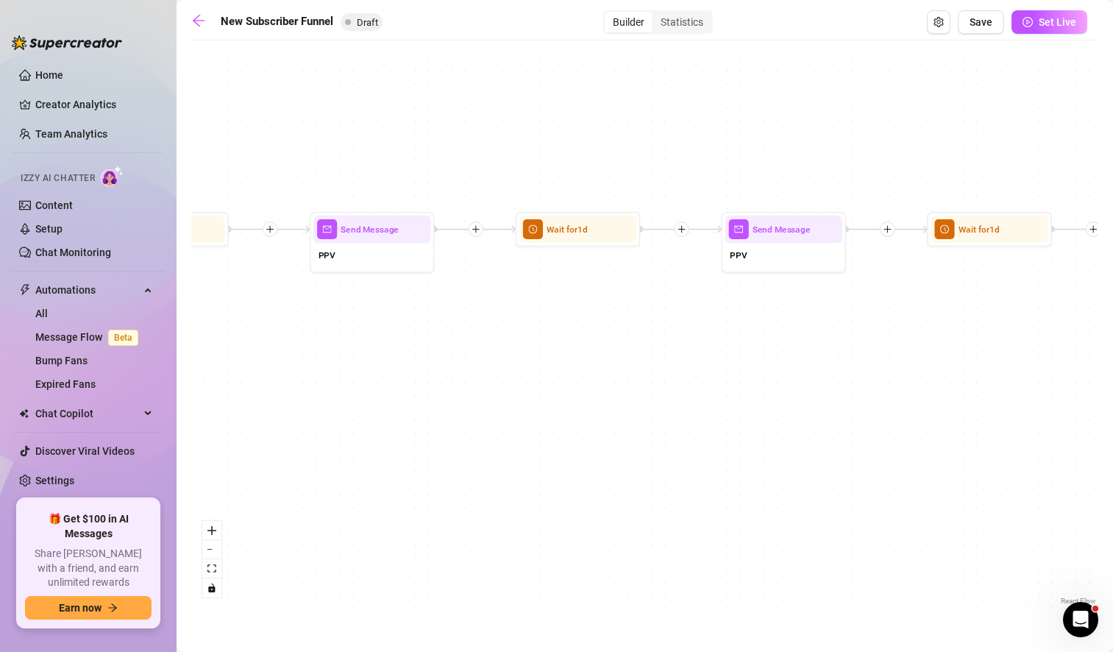
drag, startPoint x: 652, startPoint y: 438, endPoint x: 1123, endPoint y: 513, distance: 476.9
click at [1112, 513] on html "Home Creator Analytics Team Analytics Izzy AI Chatter Content Setup Chat Monito…" at bounding box center [556, 326] width 1113 height 652
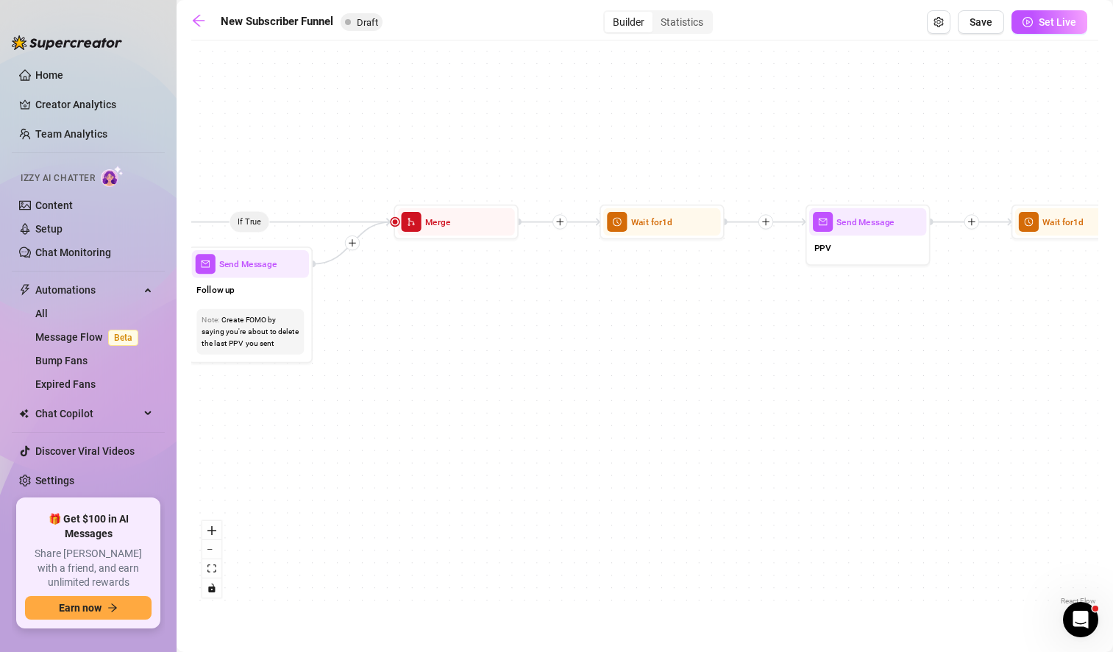
drag, startPoint x: 589, startPoint y: 527, endPoint x: 1096, endPoint y: 505, distance: 507.4
click at [1096, 505] on div "If True If True If True If False If False If False If True If False Merge Merge…" at bounding box center [644, 328] width 907 height 561
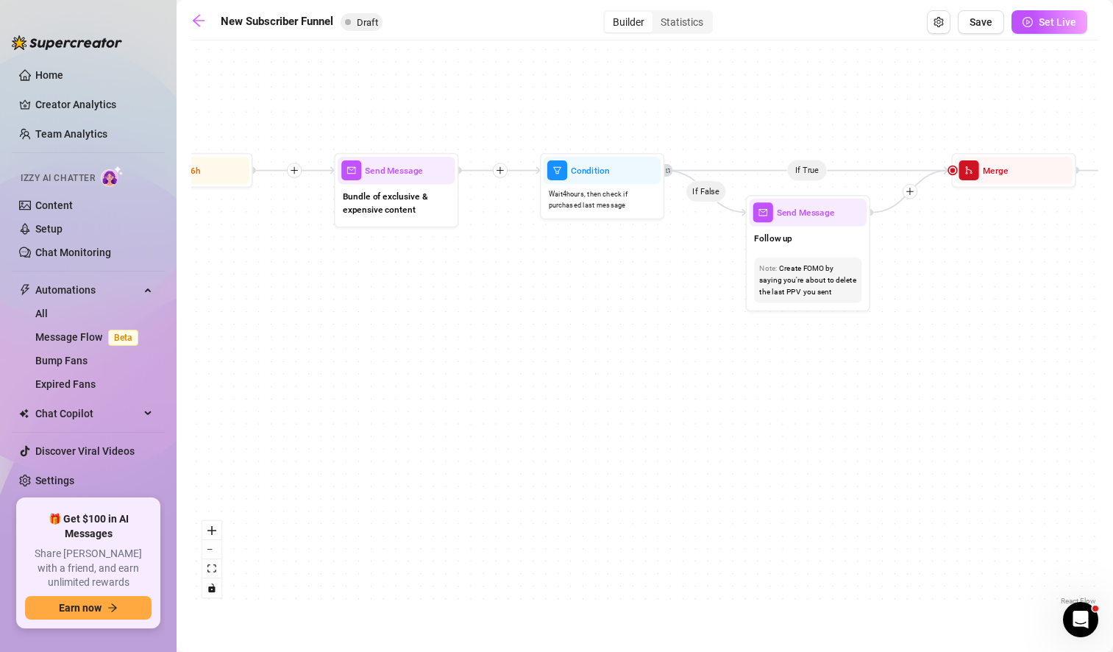
drag, startPoint x: 542, startPoint y: 527, endPoint x: 1089, endPoint y: 486, distance: 548.1
click at [1089, 486] on div "If True If True If True If False If False If False If True If False Merge Merge…" at bounding box center [644, 328] width 907 height 561
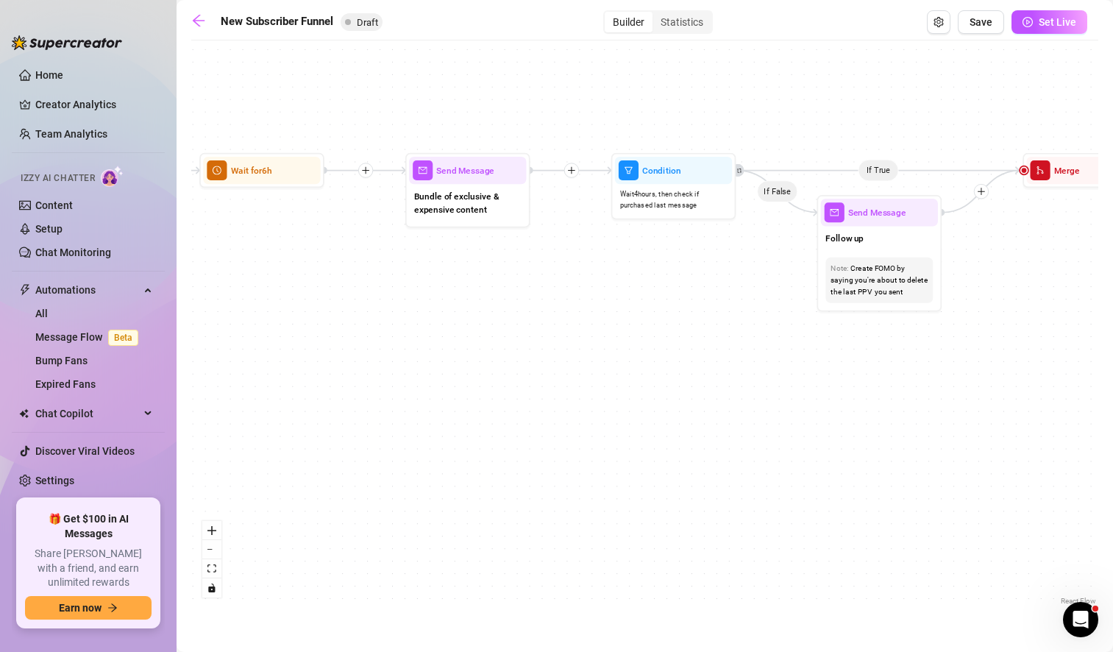
drag
click at [1112, 524] on html "Home Creator Analytics Team Analytics Izzy AI Chatter Content Setup Chat Monito…" at bounding box center [556, 326] width 1113 height 652
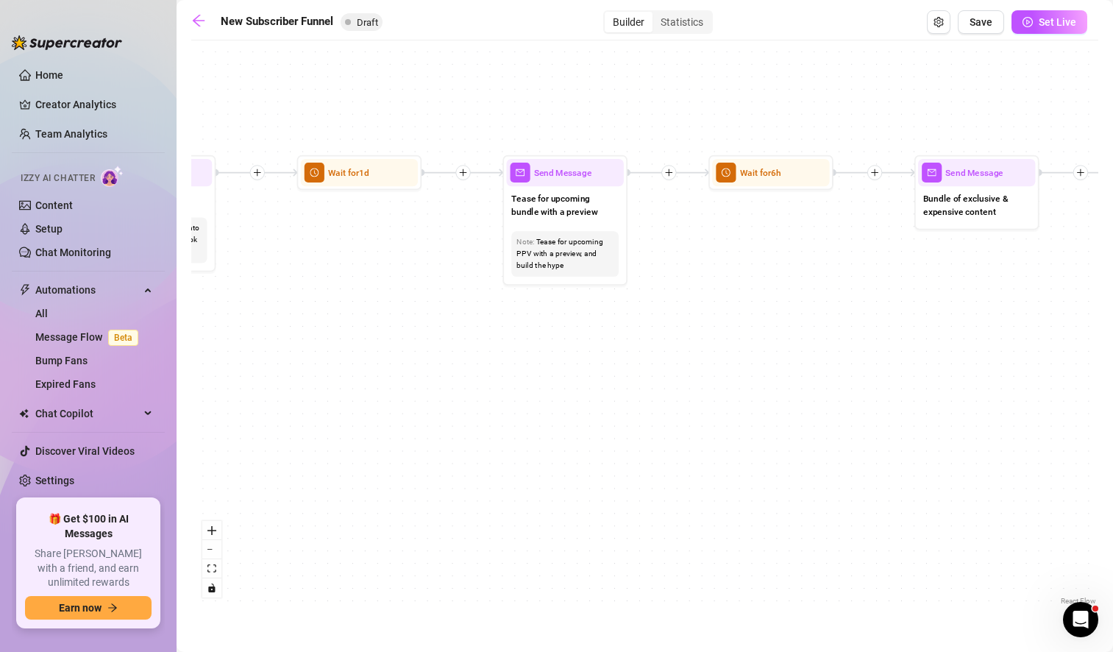
click at [978, 493] on div "If True If True If True If False If False If False If True If False Merge Merge…" at bounding box center [644, 328] width 907 height 561
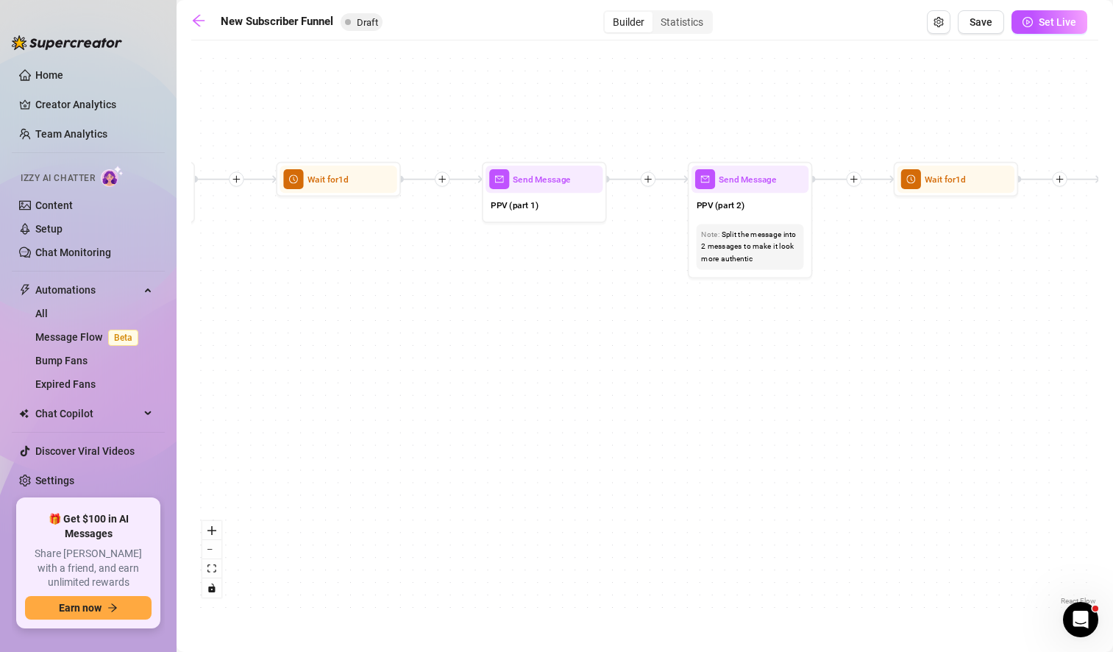
click at [926, 469] on div "If True If True If True If False If False If False If True If False Merge Merge…" at bounding box center [644, 328] width 907 height 561
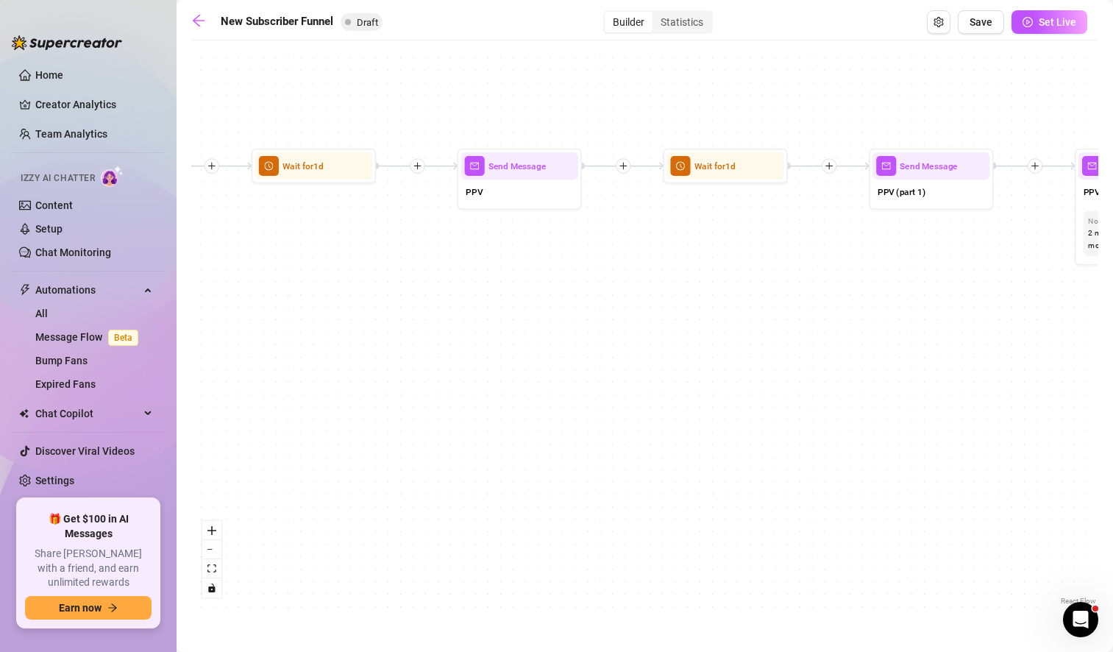
click at [1010, 408] on div "If True If True If True If False If False If False If True If False Merge Merge…" at bounding box center [644, 328] width 907 height 561
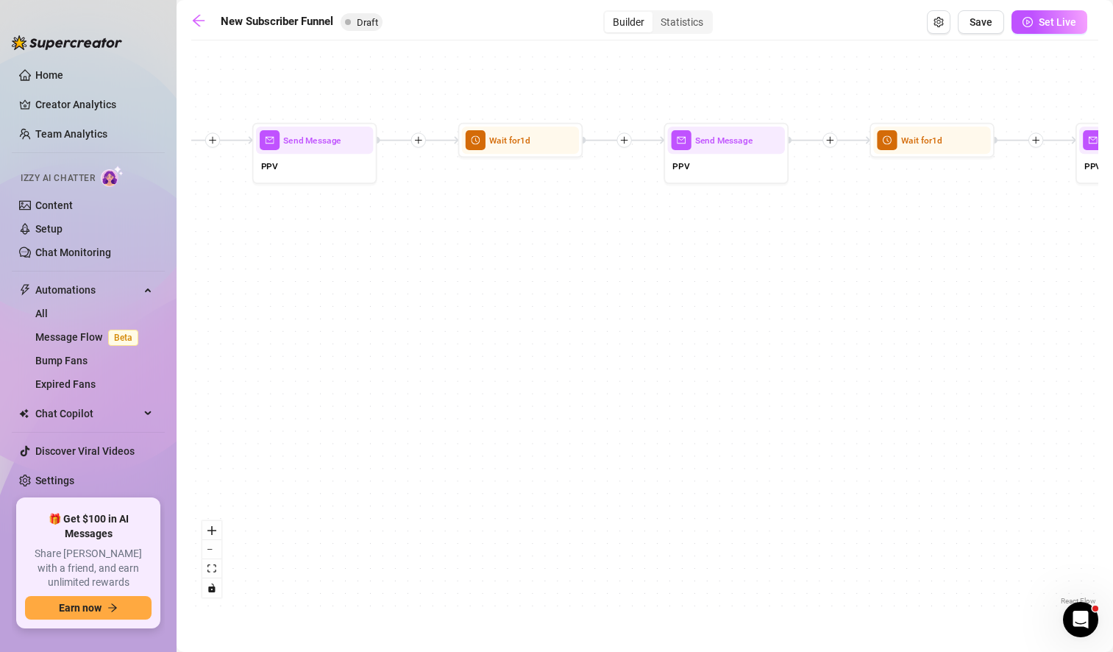
click at [733, 410] on div "If True If True If True If False If False If False If True If False Merge Merge…" at bounding box center [644, 328] width 907 height 561
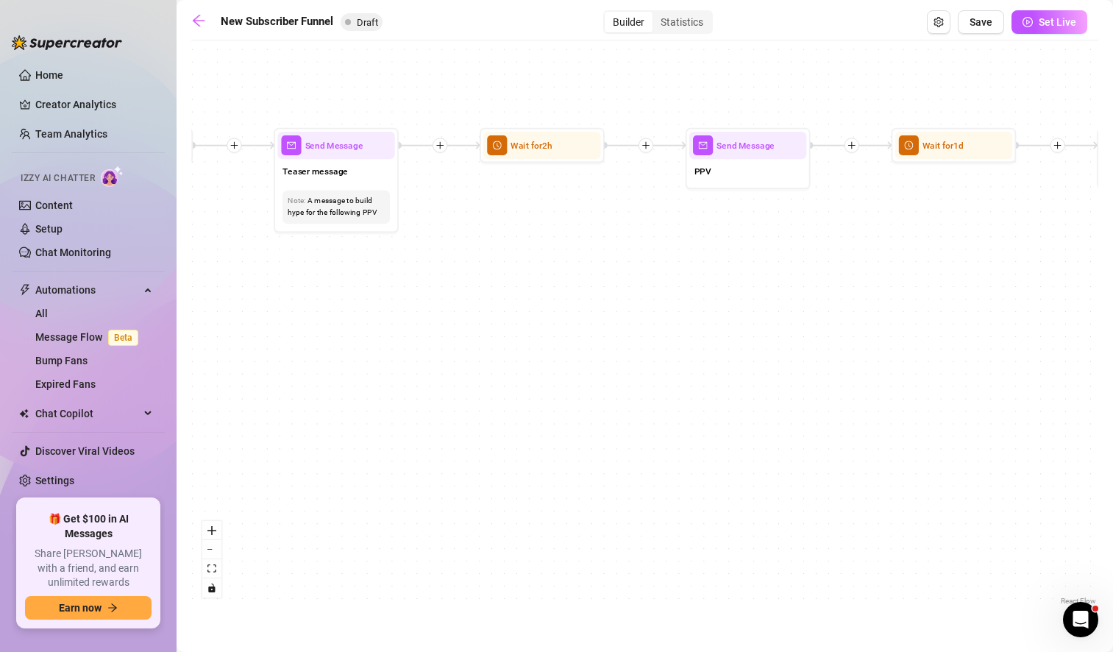
click at [807, 351] on div "If True If True If True If False If False If False If True If False Merge Merge…" at bounding box center [644, 328] width 907 height 561
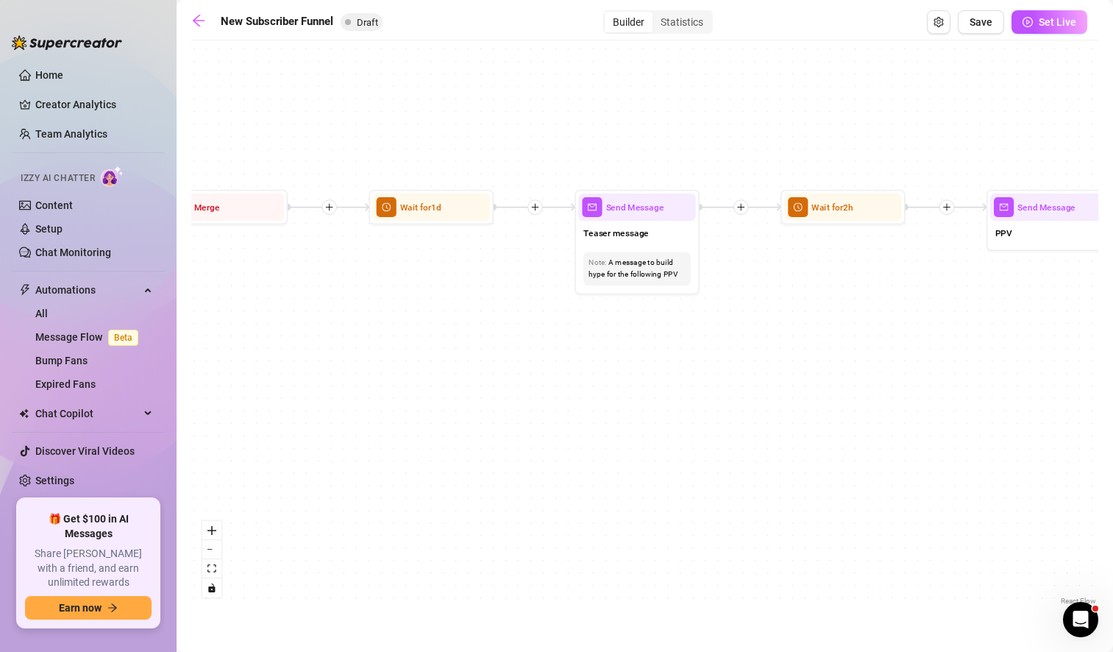
click at [679, 344] on div "If True If True If True If False If False If False If True If False Merge Merge…" at bounding box center [644, 328] width 907 height 561
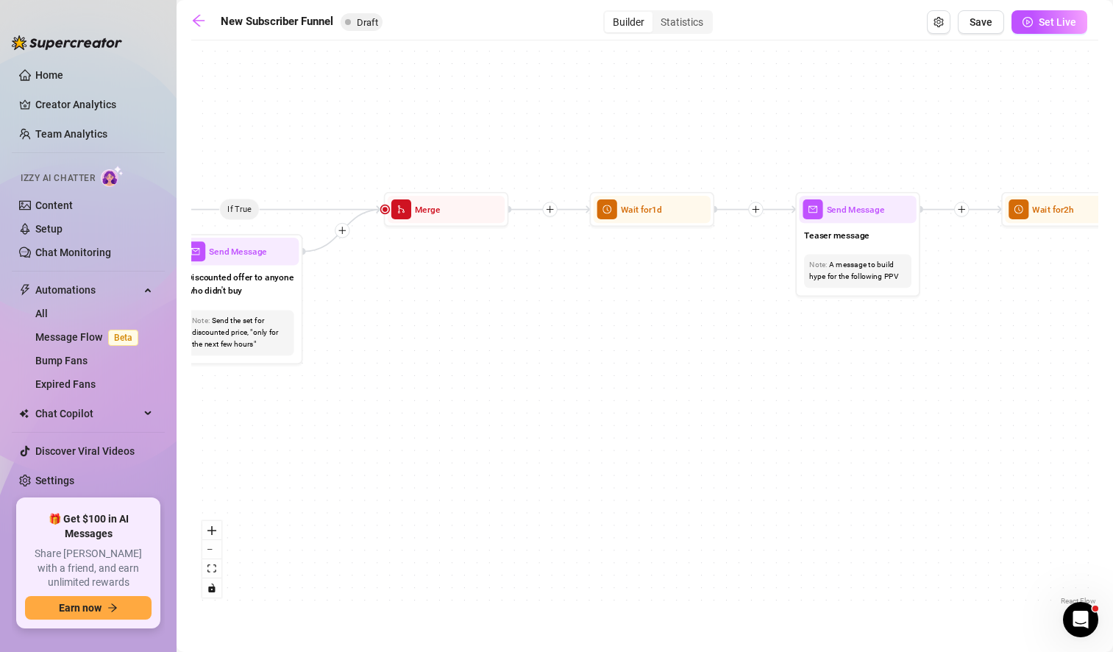
click at [706, 341] on div "If True If True If True If False If False If False If True If False Merge Merge…" at bounding box center [644, 328] width 907 height 561
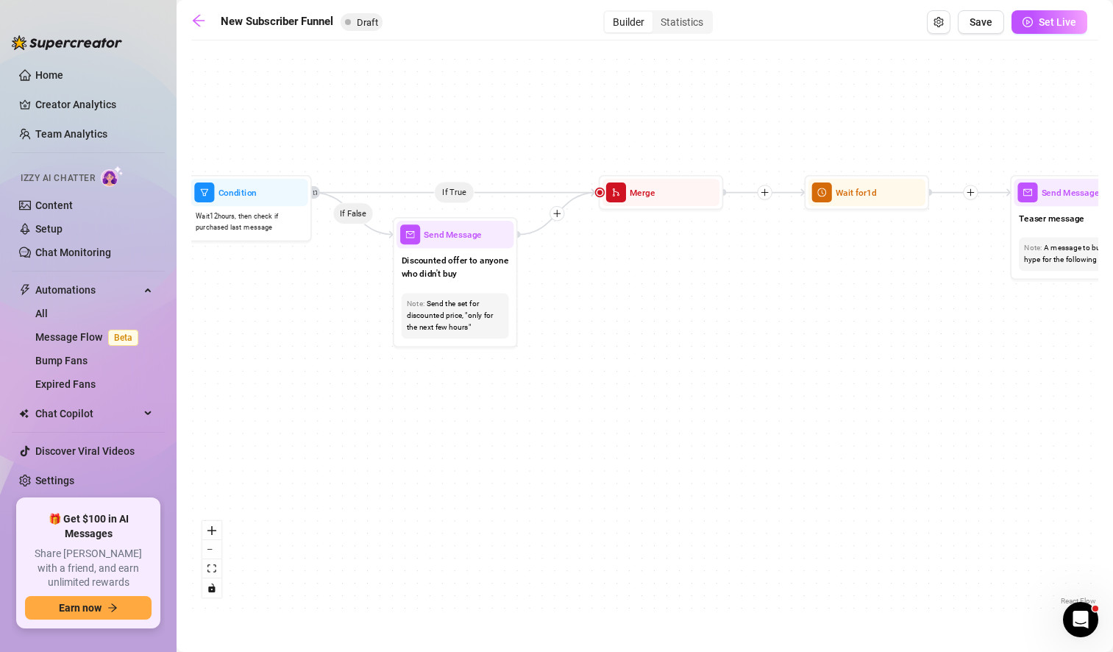
click at [747, 330] on div "If True If True If True If False If False If False If True If False Merge Merge…" at bounding box center [644, 328] width 907 height 561
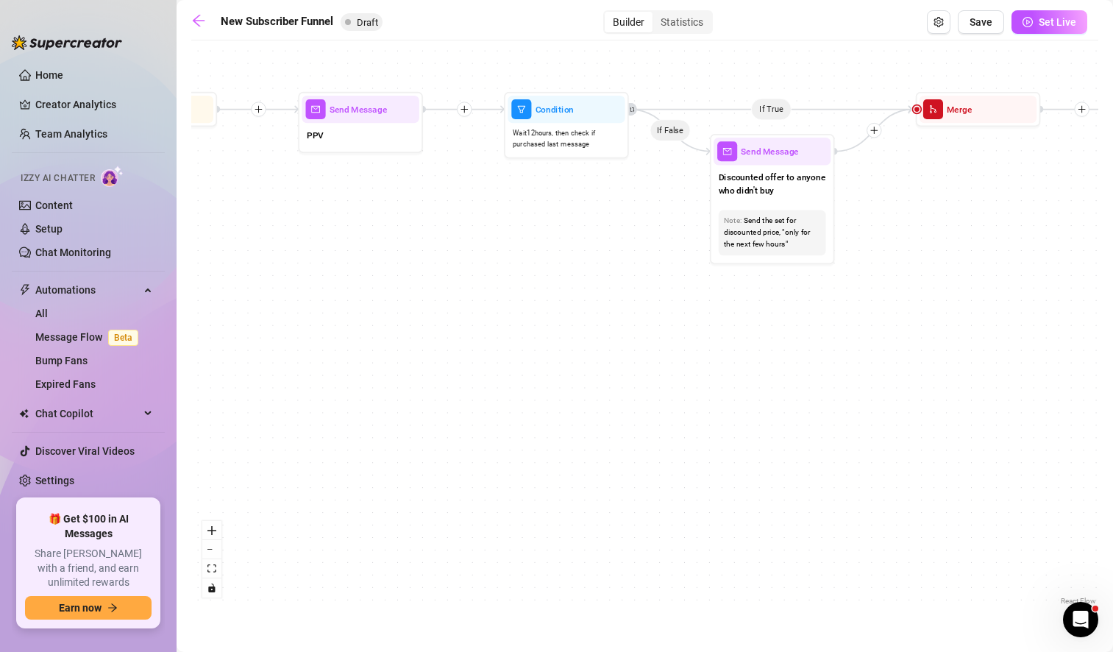
click at [780, 335] on div "If True If True If True If False If False If False If True If False Merge Merge…" at bounding box center [644, 328] width 907 height 561
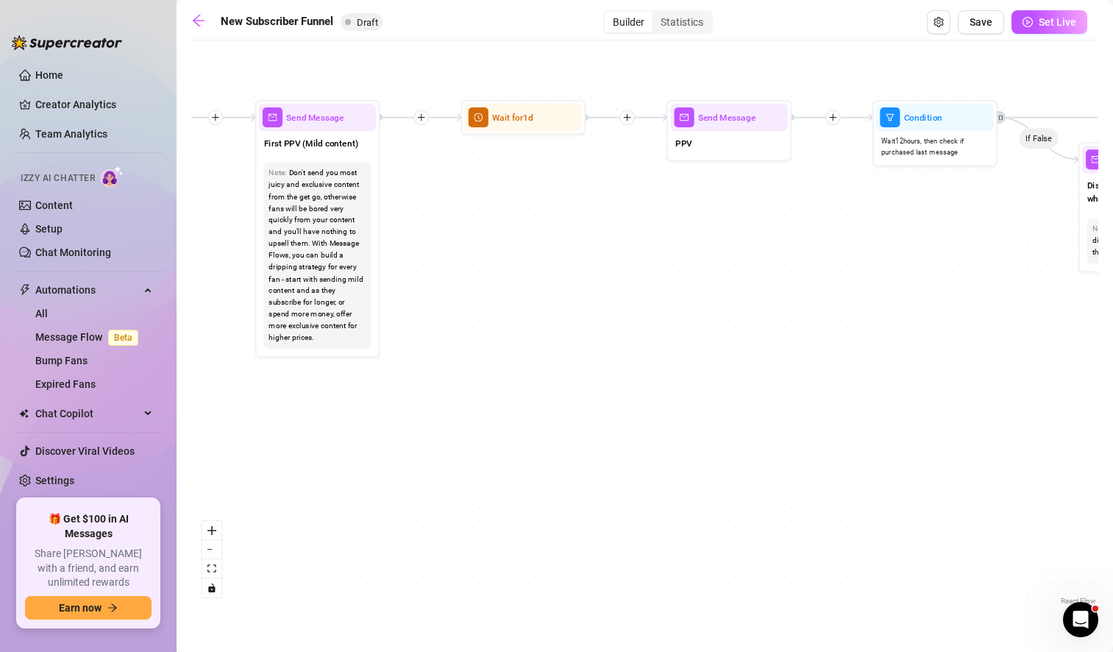
click at [929, 299] on div "If True If True If True If False If False If False If True If False Merge Merge…" at bounding box center [644, 328] width 907 height 561
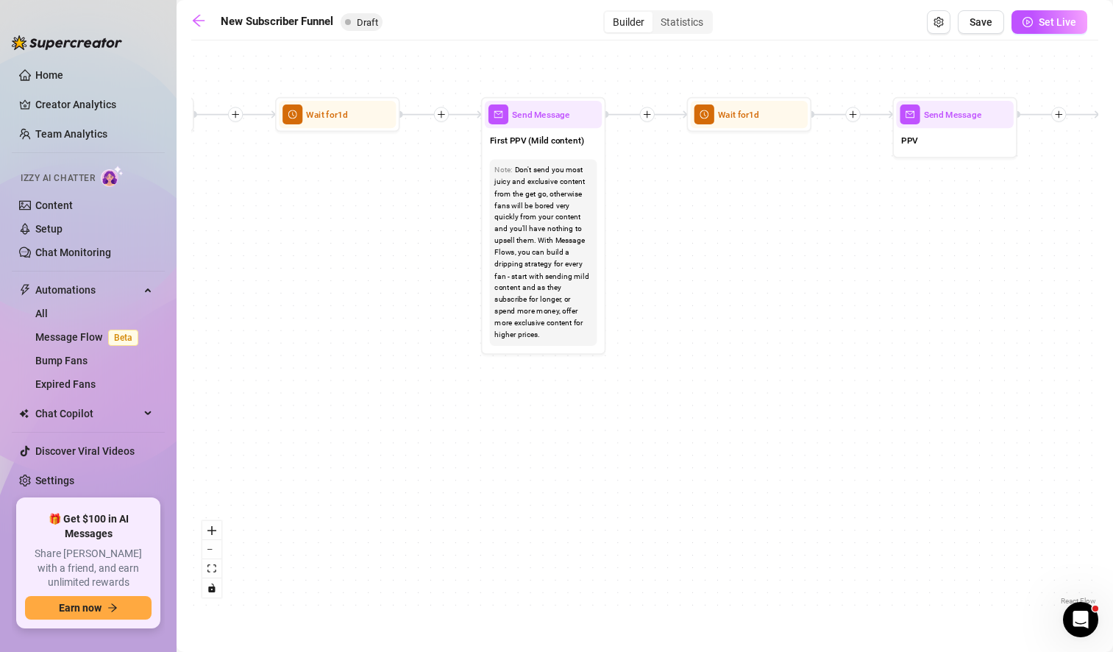
click at [830, 284] on div "If True If True If True If False If False If False If True If False Merge Merge…" at bounding box center [644, 328] width 907 height 561
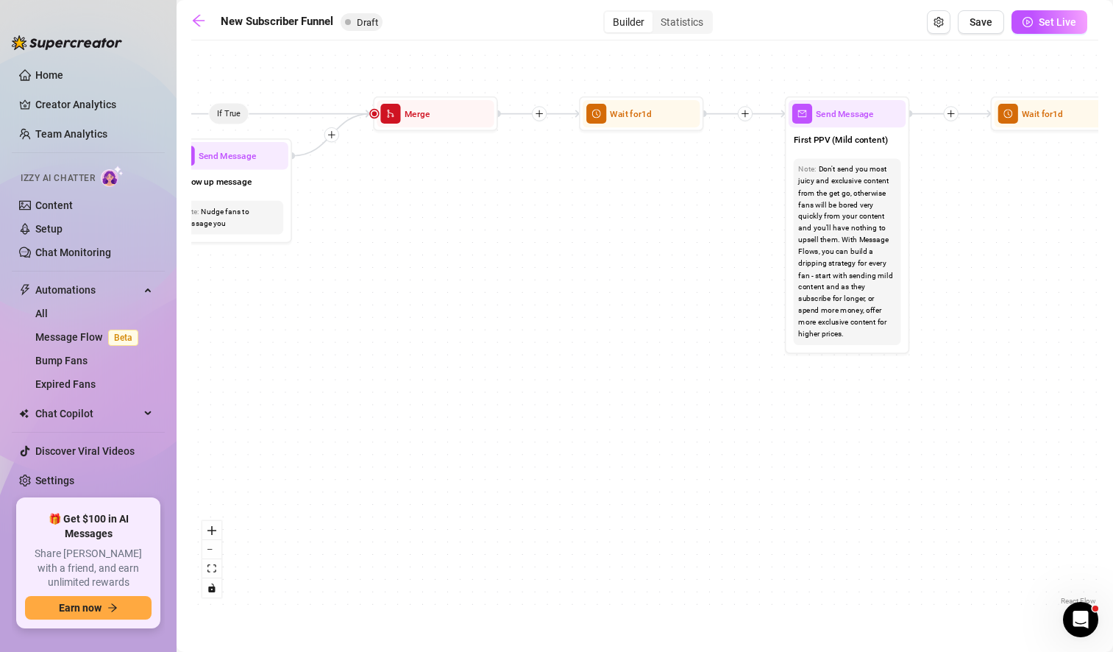
click at [769, 438] on div "If True If True If True If False If False If False If True If False Merge Merge…" at bounding box center [644, 328] width 907 height 561
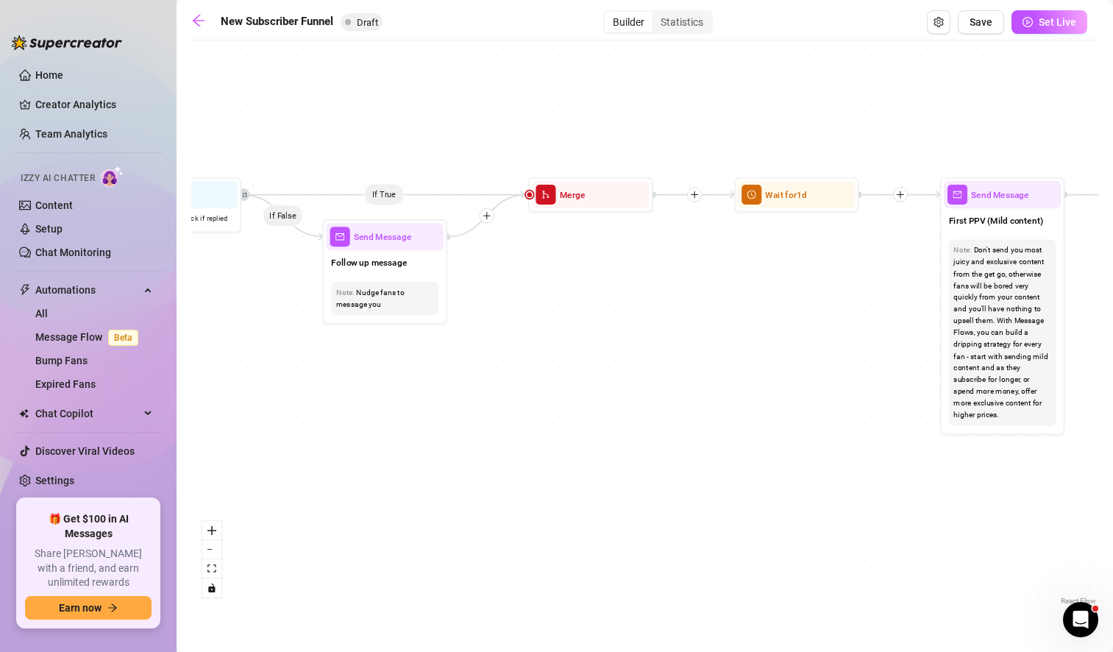
click at [767, 410] on div "If True If True If True If False If False If False If True If False Merge Merge…" at bounding box center [644, 328] width 907 height 561
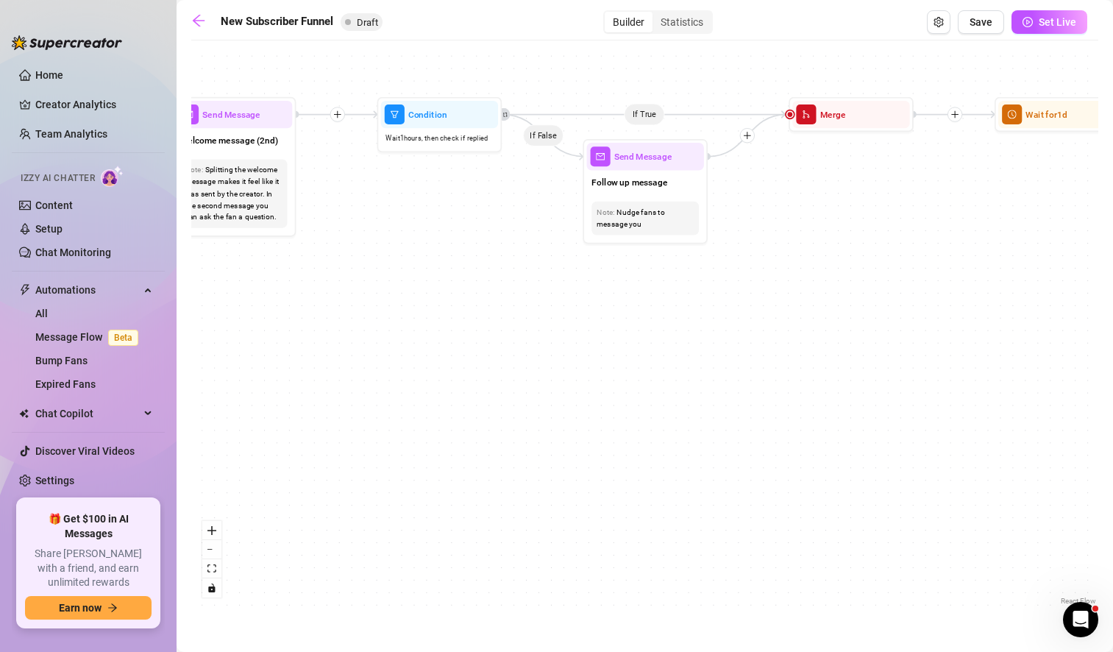
click at [764, 300] on div "If True If True If True If False If False If False If True If False Merge Merge…" at bounding box center [644, 328] width 907 height 561
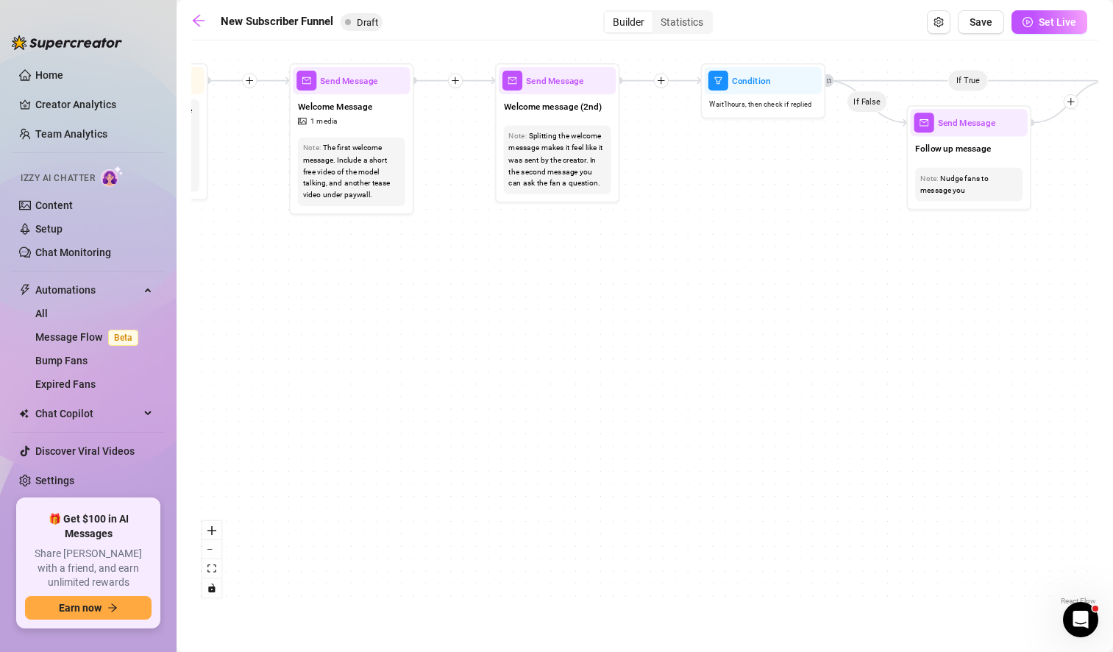
drag, startPoint x: 353, startPoint y: 341, endPoint x: 678, endPoint y: 306, distance: 327.0
click at [678, 306] on div "If True If True If True If False If False If False If True If False Merge Merge…" at bounding box center [644, 328] width 907 height 561
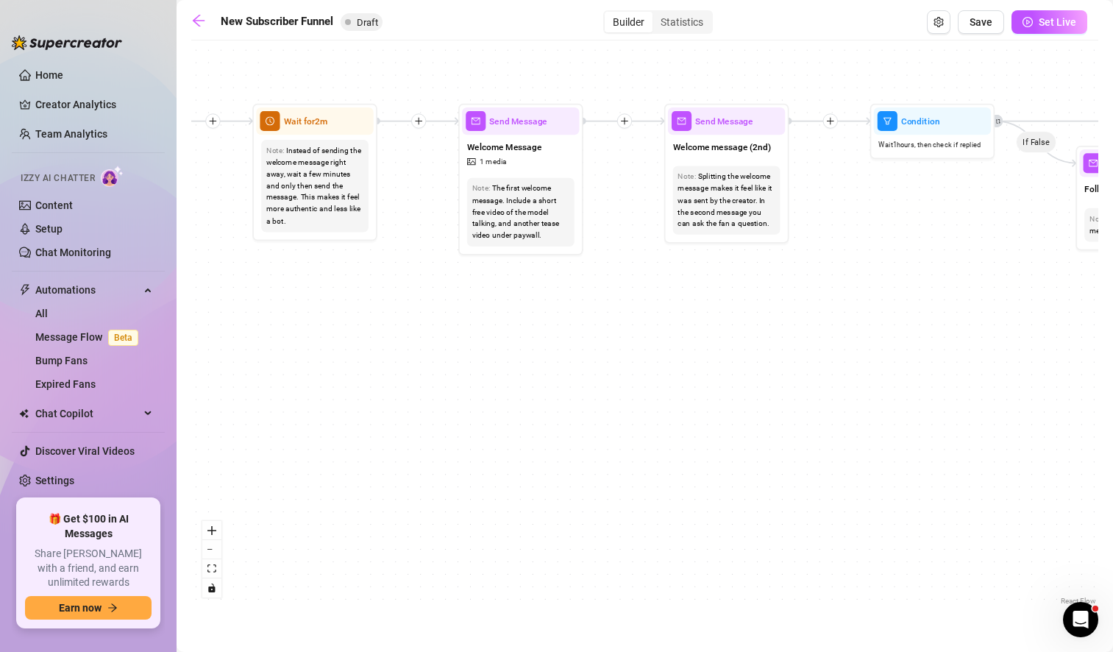
drag, startPoint x: 341, startPoint y: 269, endPoint x: 522, endPoint y: 327, distance: 190.1
click at [522, 327] on div "If True If True If True If False If False If False If True If False Merge Merge…" at bounding box center [644, 328] width 907 height 561
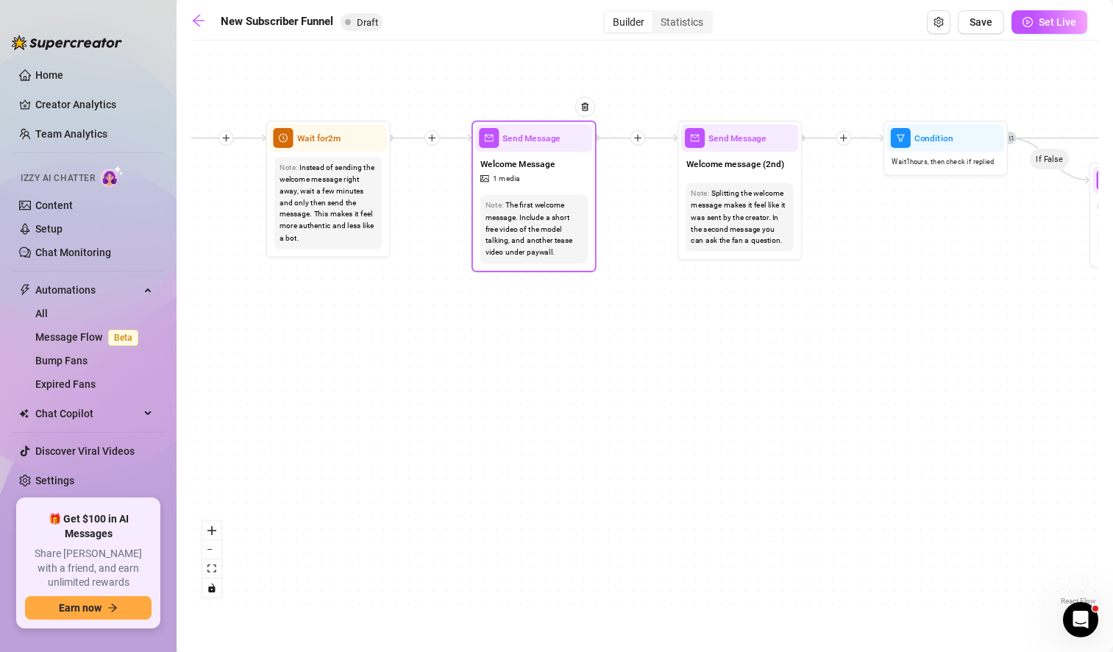
click at [555, 210] on div "The first welcome message. Include a short free video of the model talking, and…" at bounding box center [534, 228] width 97 height 59
click at [534, 230] on div "The first welcome message. Include a short free video of the model talking, and…" at bounding box center [534, 228] width 97 height 59
click at [587, 111] on img at bounding box center [585, 107] width 10 height 10
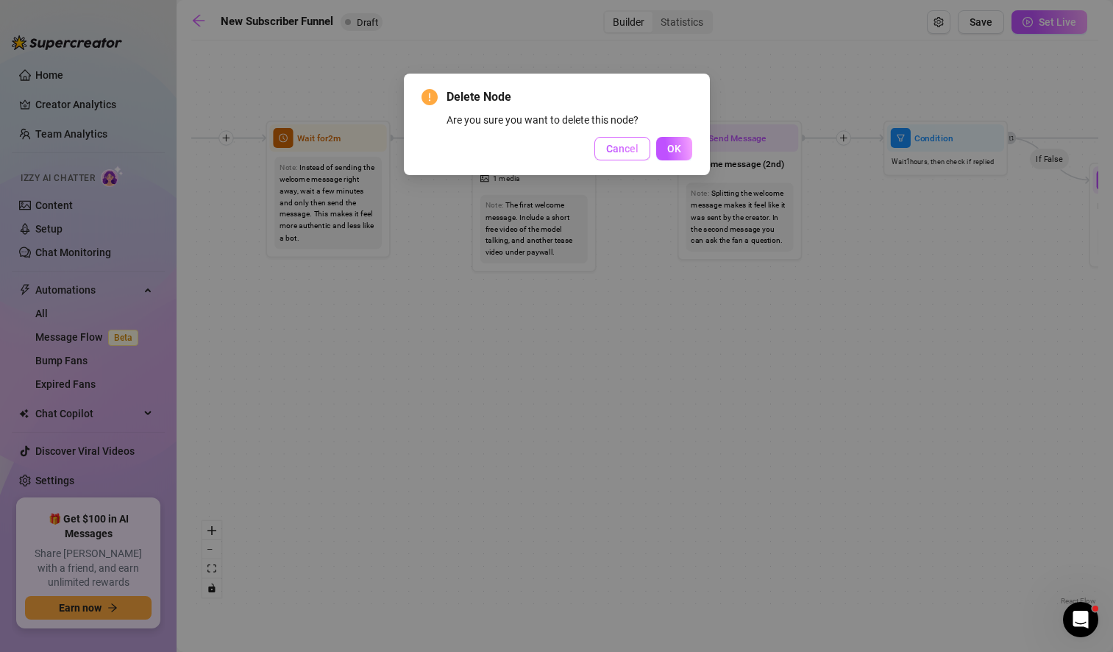
click at [625, 142] on button "Cancel" at bounding box center [622, 149] width 56 height 24
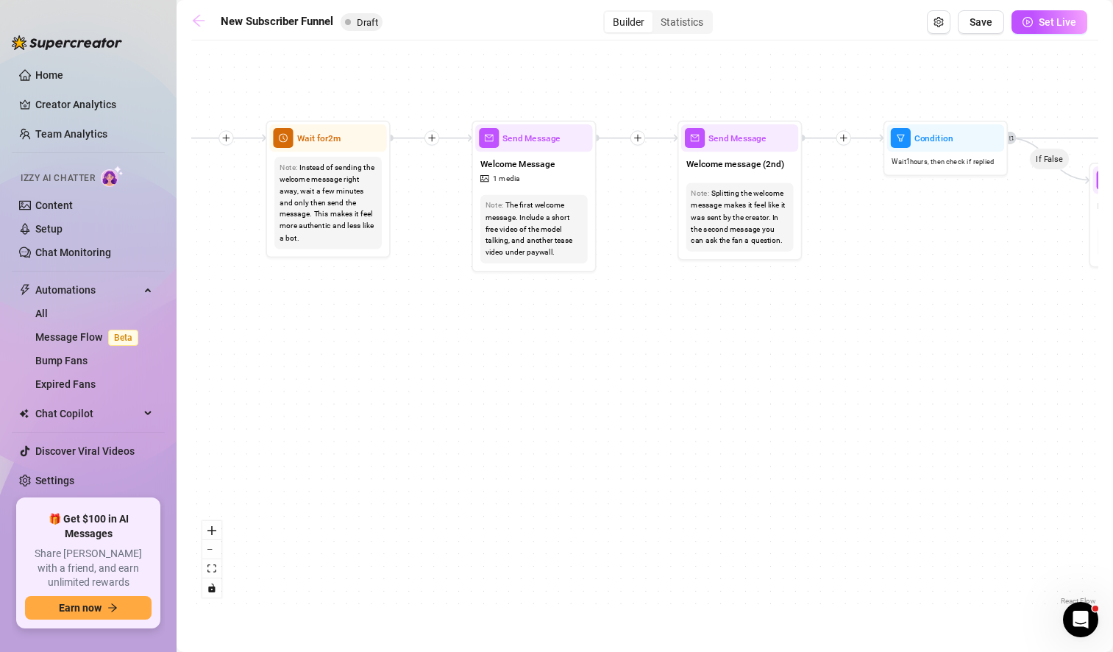
click at [192, 15] on icon "arrow-left" at bounding box center [198, 20] width 15 height 15
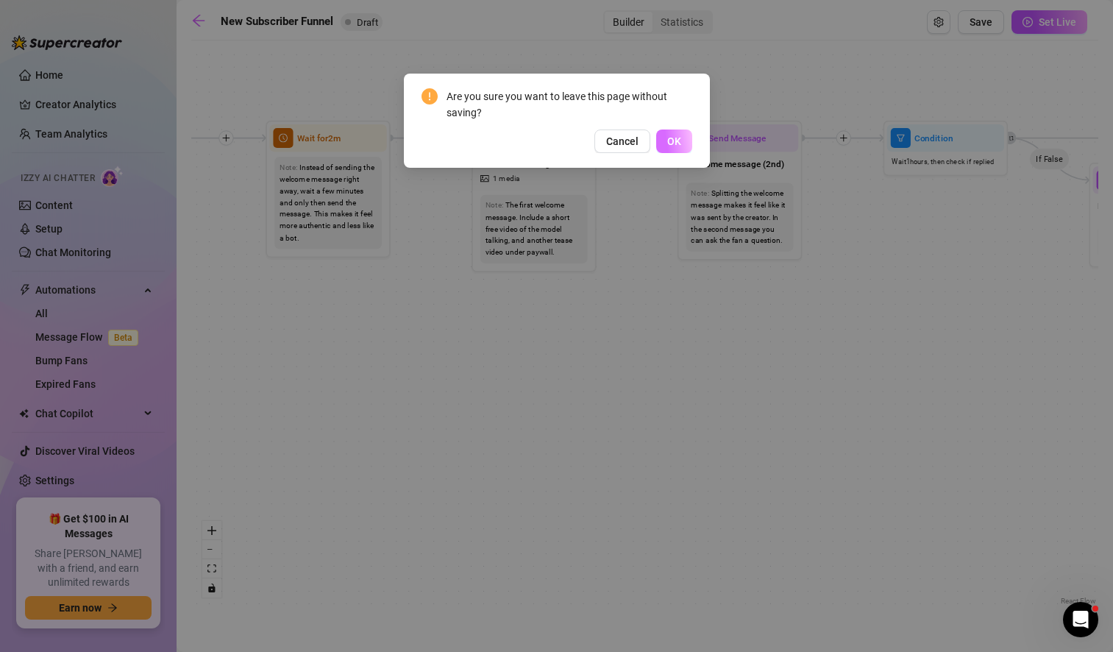
click at [678, 141] on span "OK" at bounding box center [674, 141] width 14 height 12
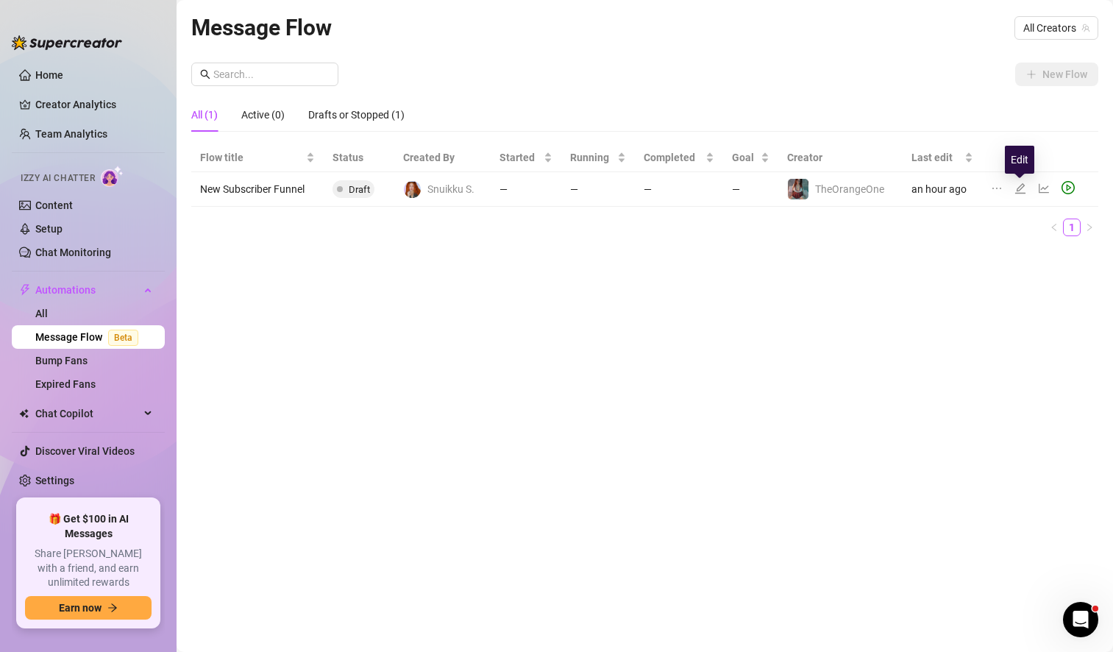
click at [1020, 191] on icon "edit" at bounding box center [1020, 188] width 12 height 12
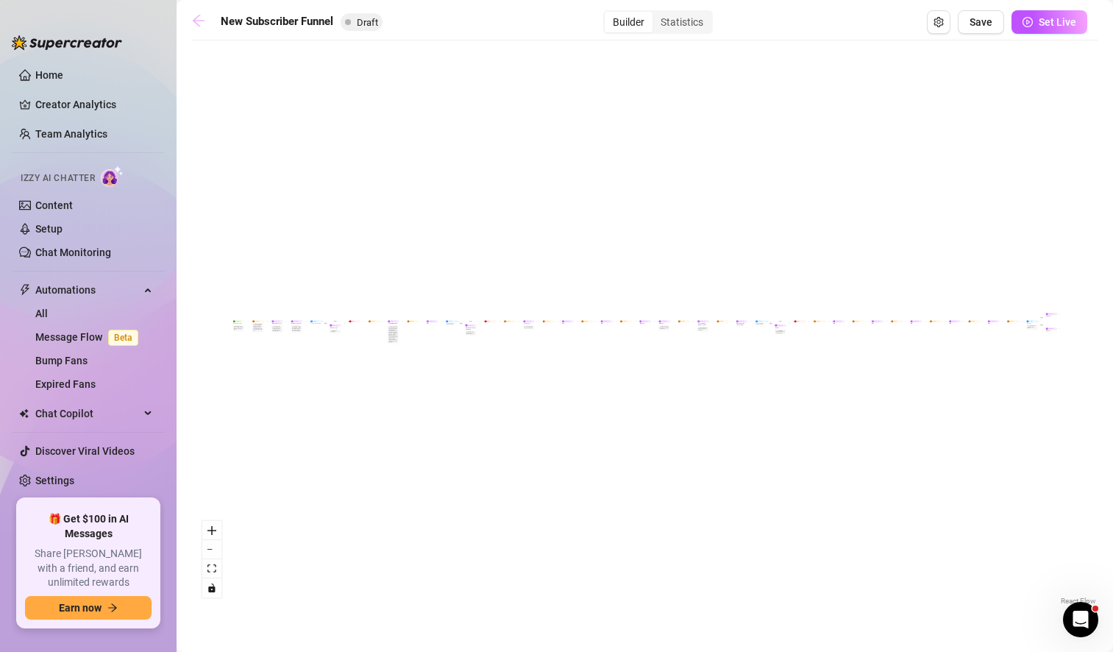
click at [195, 21] on icon "arrow-left" at bounding box center [198, 20] width 15 height 15
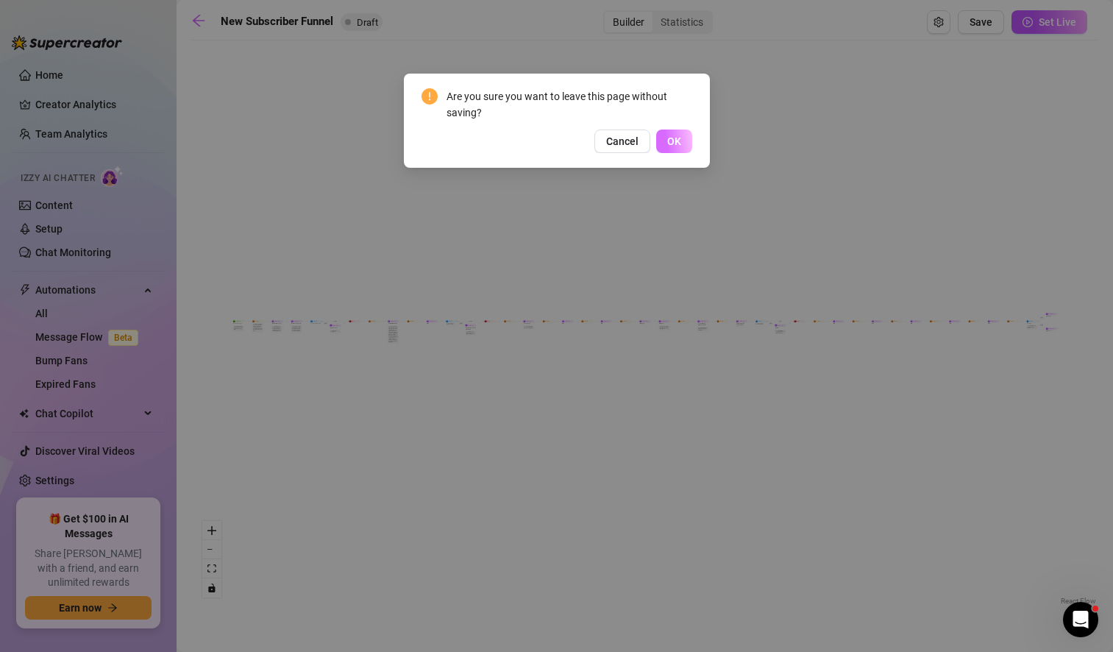
click at [675, 135] on span "OK" at bounding box center [674, 141] width 14 height 12
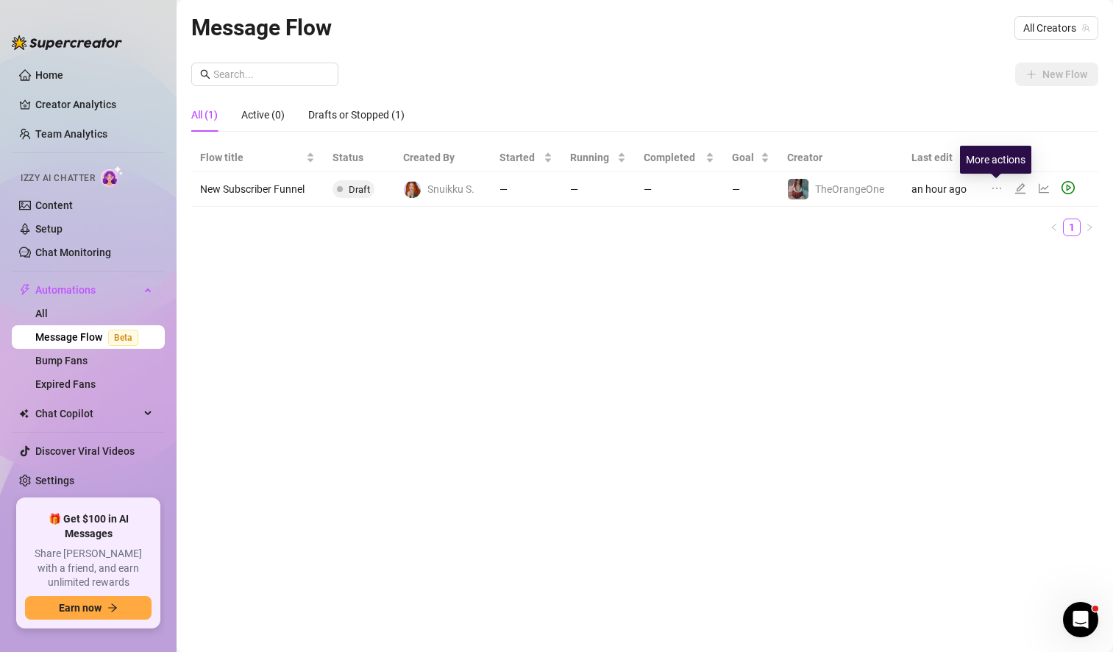
click at [995, 188] on icon "ellipsis" at bounding box center [997, 188] width 12 height 12
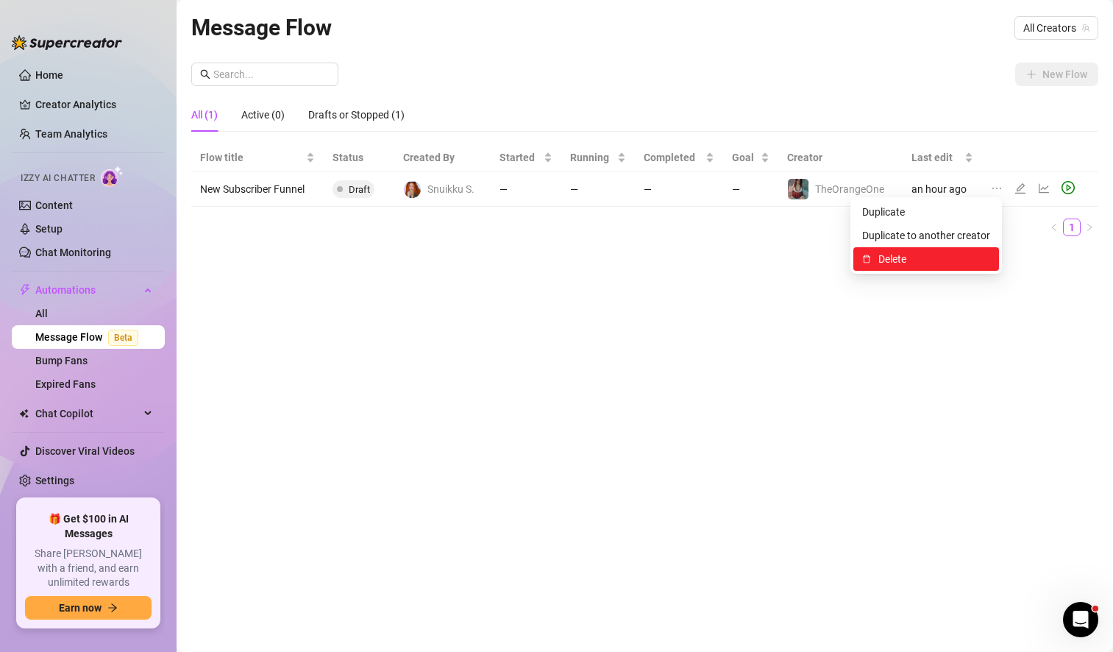
click at [908, 257] on span "Delete" at bounding box center [934, 259] width 112 height 16
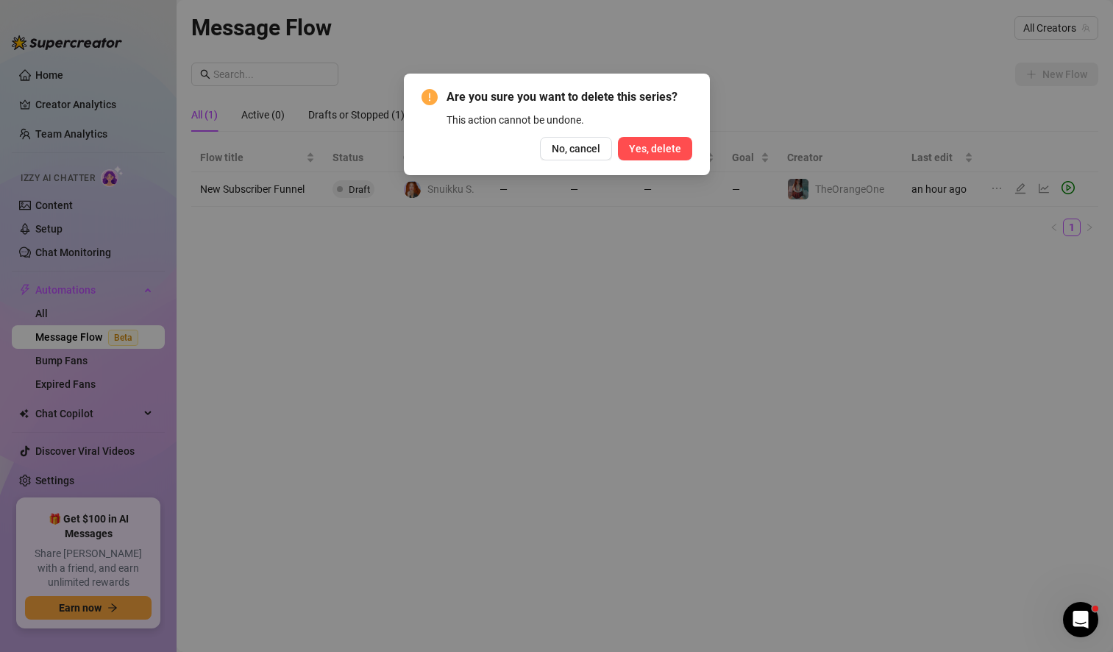
click at [653, 151] on span "Yes, delete" at bounding box center [655, 149] width 52 height 12
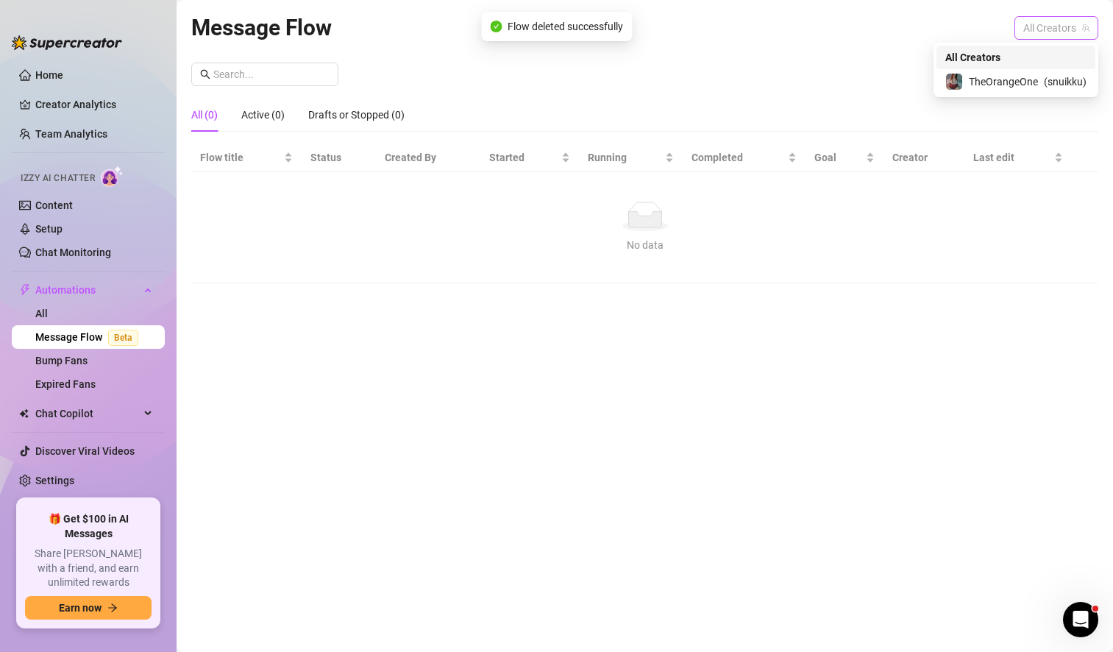
click at [1051, 22] on span "All Creators" at bounding box center [1056, 28] width 66 height 22
click at [1027, 79] on span "TheOrangeOne" at bounding box center [1003, 82] width 69 height 16
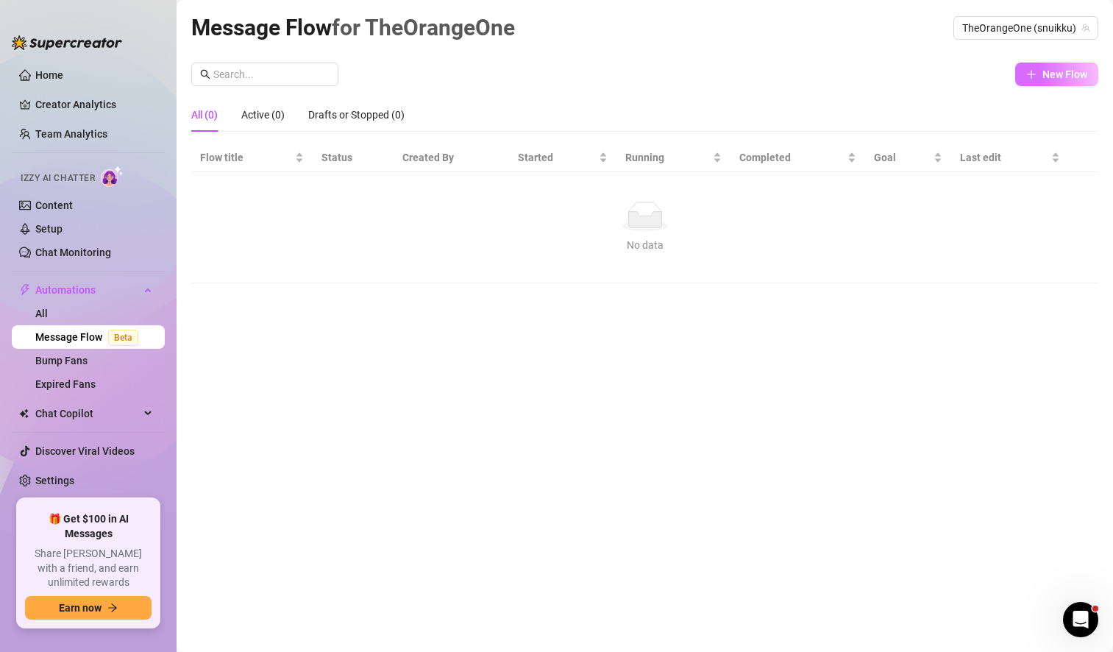
click at [1055, 74] on span "New Flow" at bounding box center [1064, 74] width 45 height 12
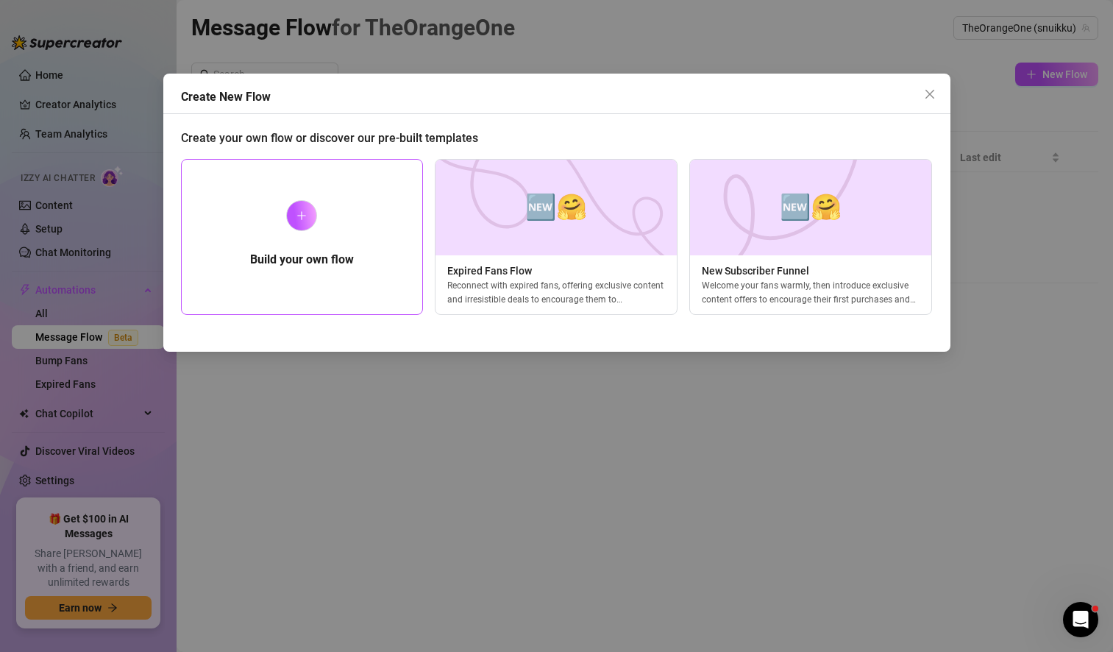
click at [279, 254] on h5 "Build your own flow" at bounding box center [302, 260] width 104 height 18
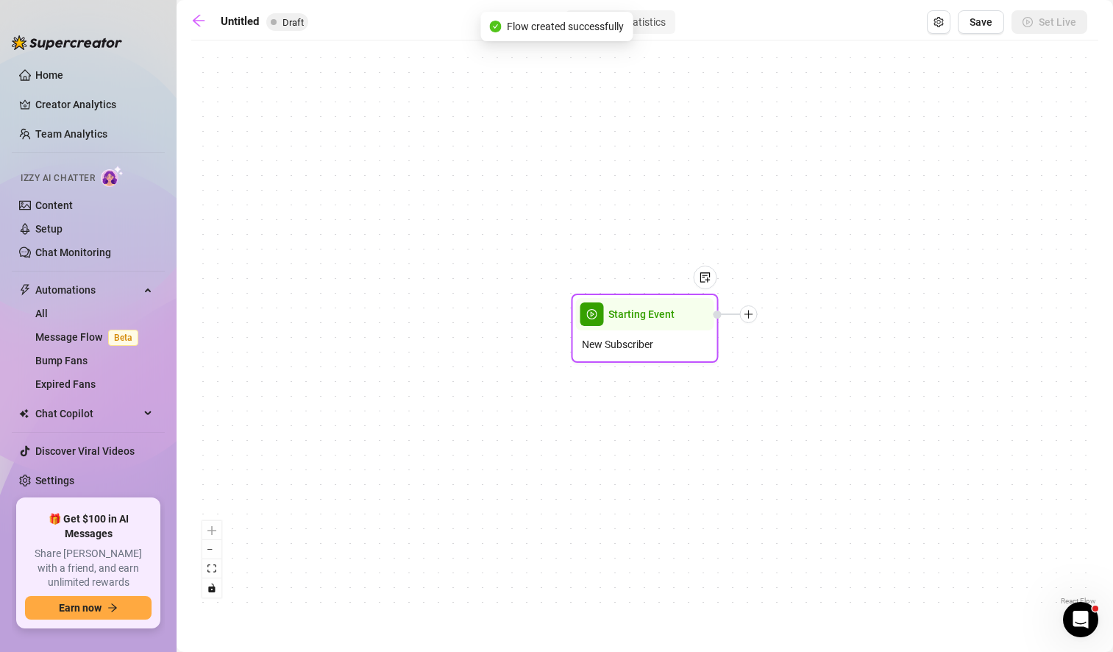
click at [753, 318] on icon "plus" at bounding box center [749, 314] width 10 height 10
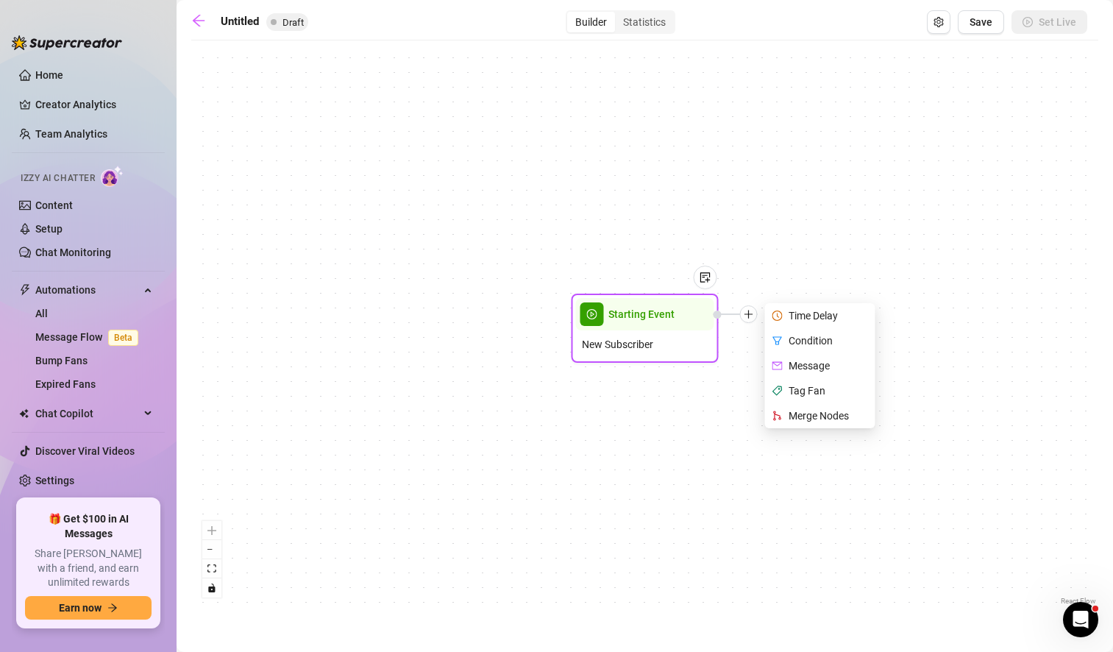
click at [816, 313] on div "Time Delay" at bounding box center [821, 315] width 107 height 25
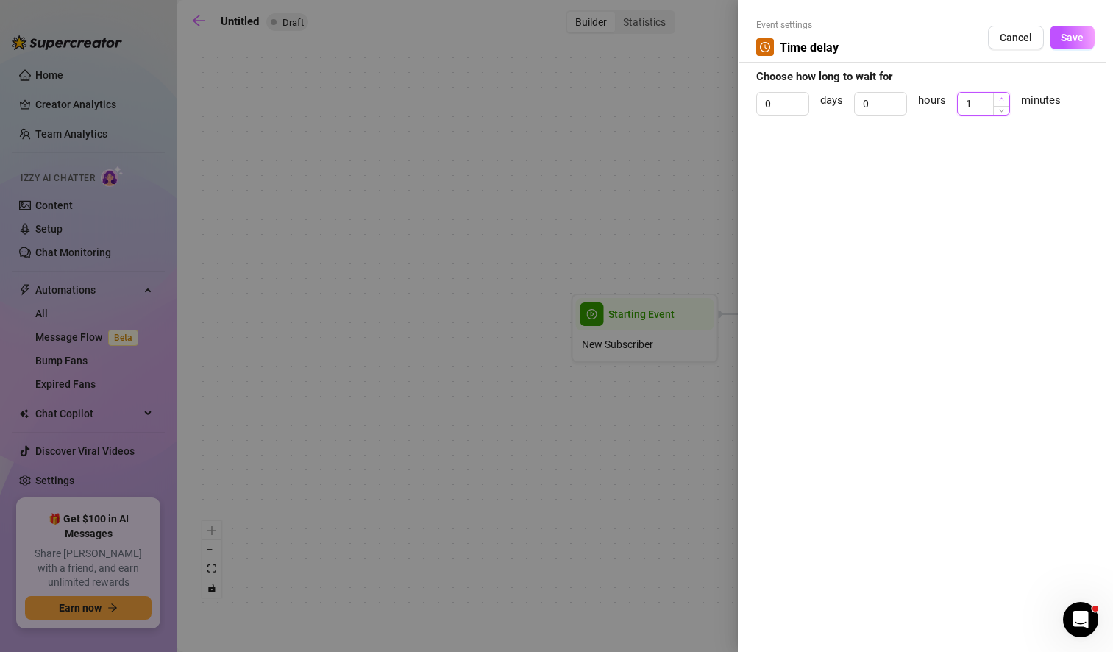
click at [1001, 99] on icon "up" at bounding box center [1001, 98] width 5 height 5
click at [1000, 99] on icon "up" at bounding box center [1001, 98] width 5 height 5
click at [1003, 97] on icon "up" at bounding box center [1001, 98] width 5 height 5
click at [1074, 47] on button "Save" at bounding box center [1072, 38] width 45 height 24
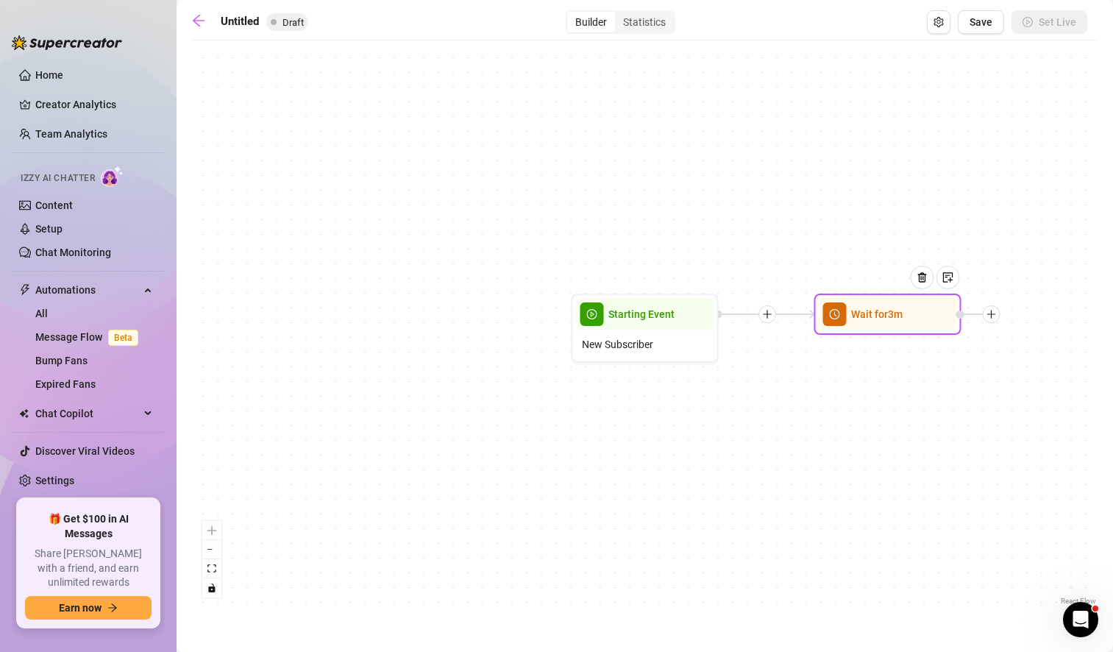
click at [997, 318] on div at bounding box center [992, 314] width 18 height 18
click at [1057, 362] on div "Message" at bounding box center [1064, 365] width 107 height 25
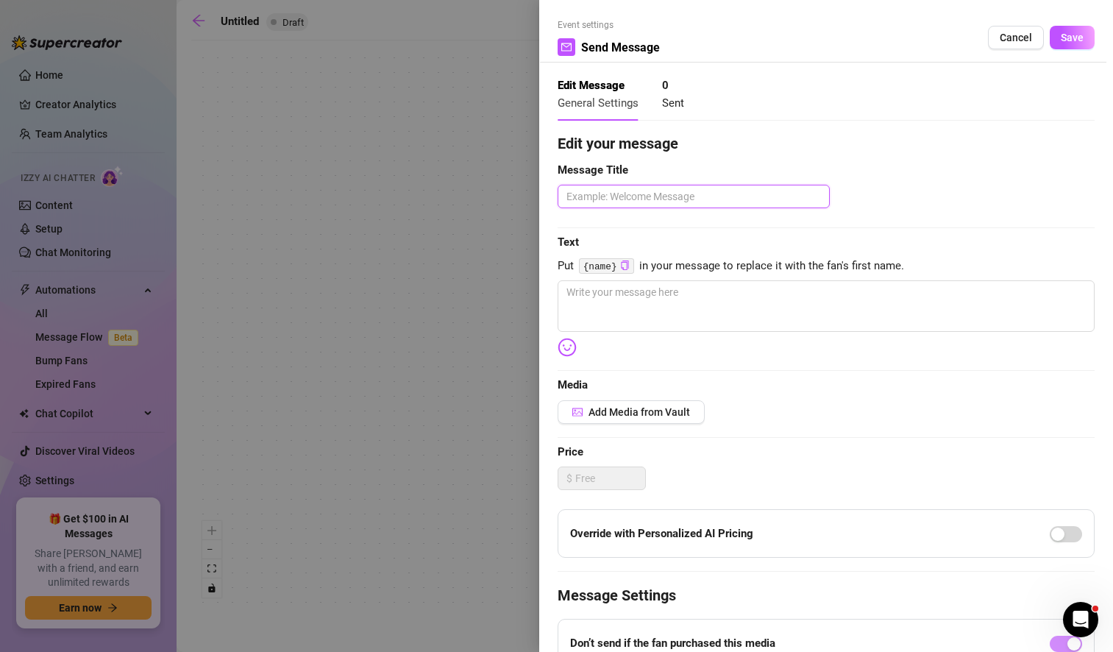
click at [609, 194] on textarea at bounding box center [694, 197] width 272 height 24
click at [580, 287] on textarea at bounding box center [826, 305] width 537 height 51
click at [565, 347] on img at bounding box center [567, 347] width 19 height 19
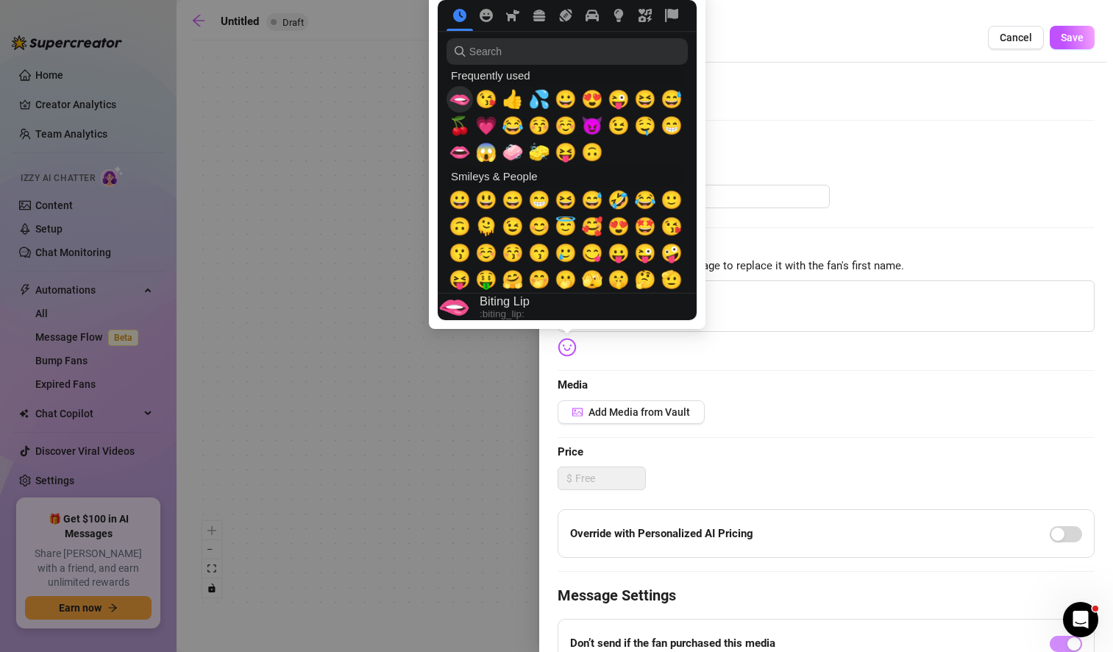
click at [461, 97] on span "🫦" at bounding box center [460, 99] width 22 height 21
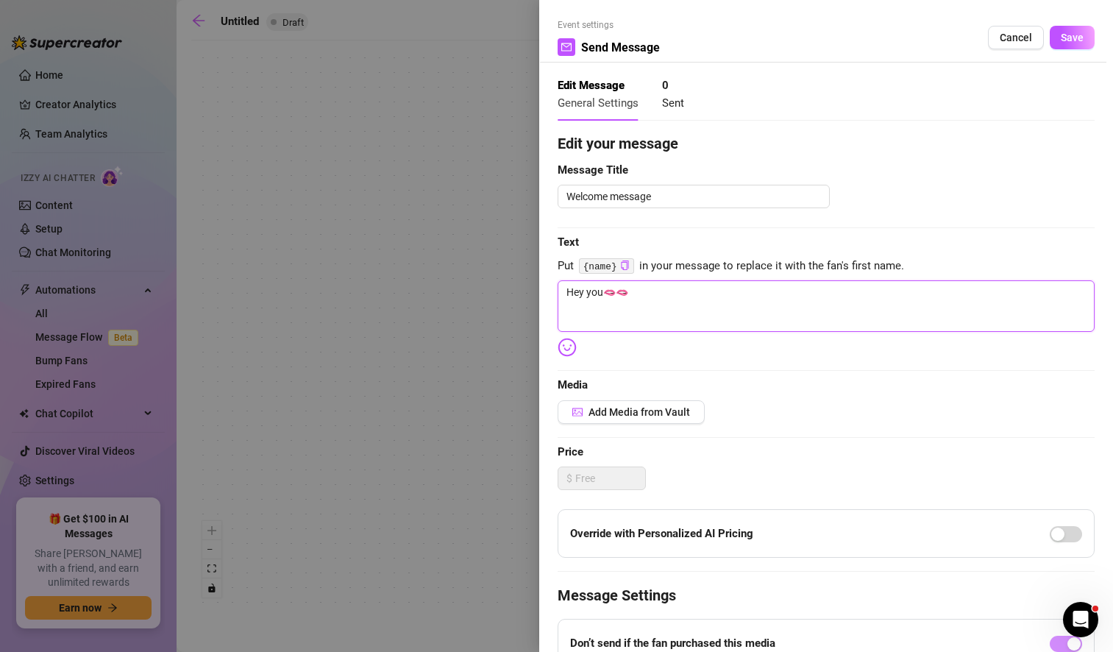
click at [742, 303] on textarea "Hey you🫦🫦" at bounding box center [826, 305] width 537 height 51
click at [668, 297] on textarea "Hey you🫦🫦" at bounding box center [826, 305] width 537 height 51
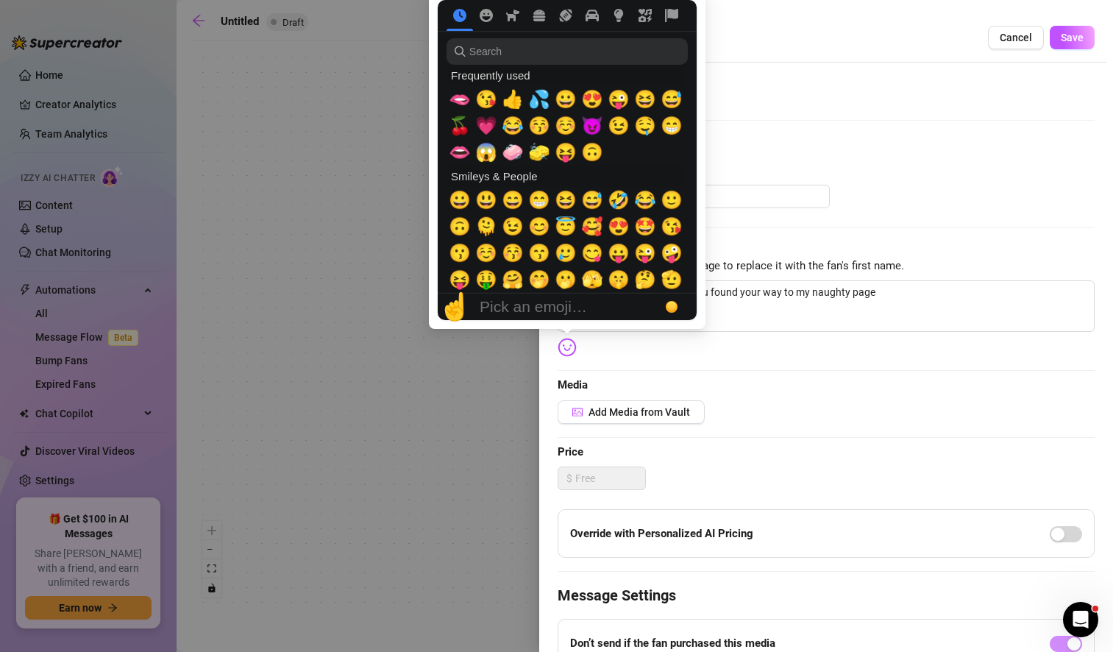
click at [569, 346] on img at bounding box center [567, 347] width 19 height 19
click at [587, 132] on span "😈" at bounding box center [592, 125] width 22 height 21
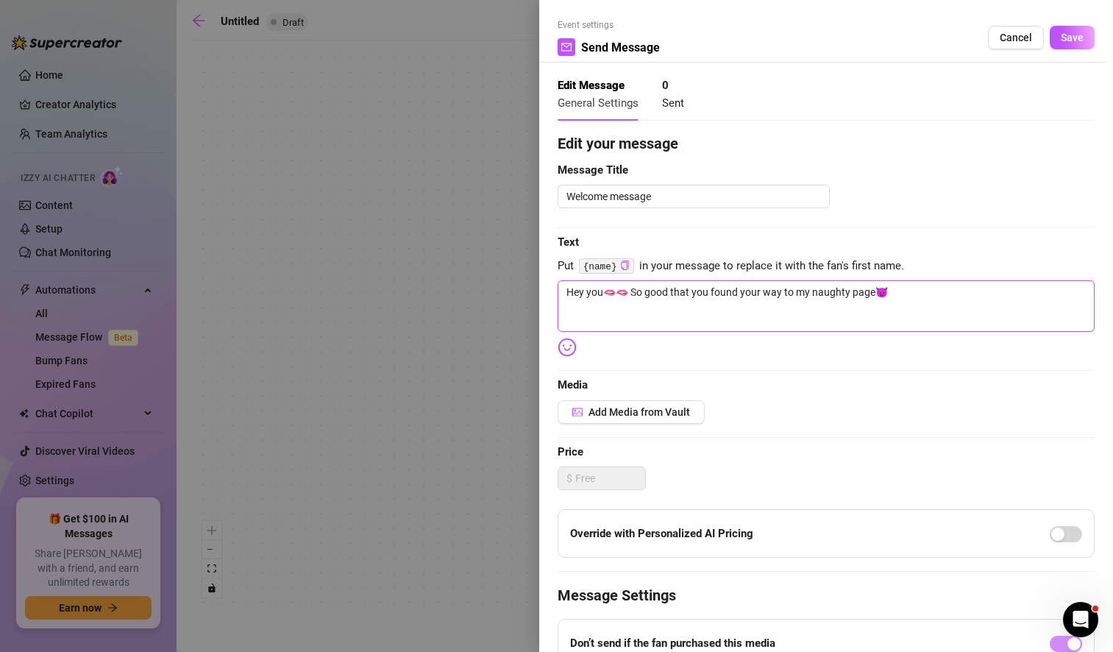
click at [915, 298] on textarea "Hey you🫦🫦 So good that you found your way to my naughty page😈" at bounding box center [826, 305] width 537 height 51
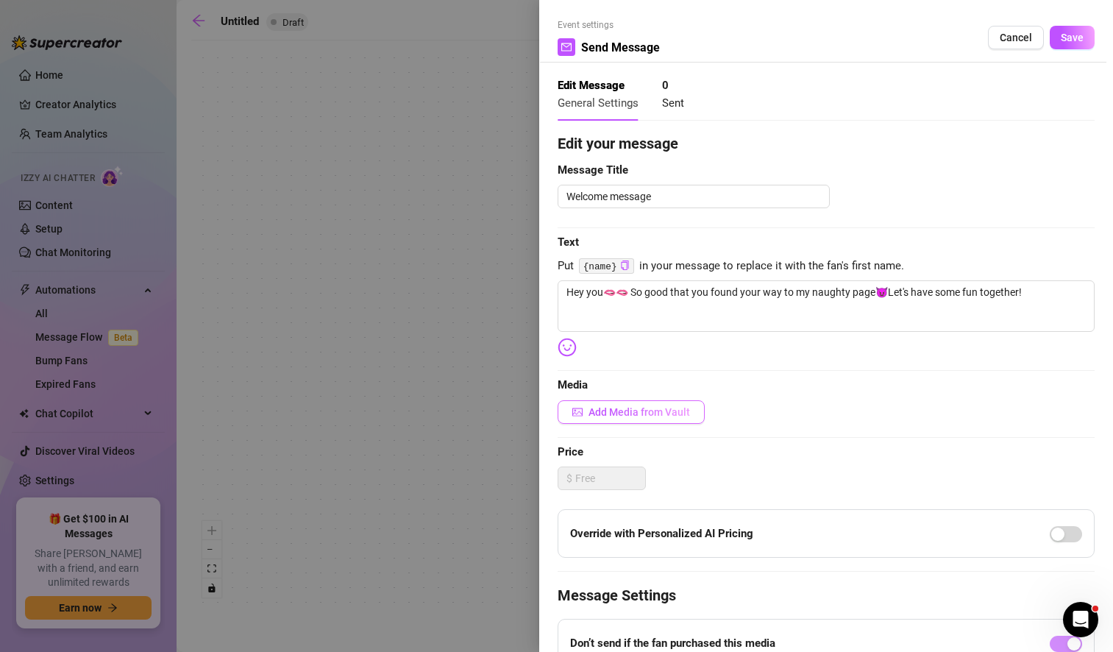
click at [630, 414] on span "Add Media from Vault" at bounding box center [639, 412] width 102 height 12
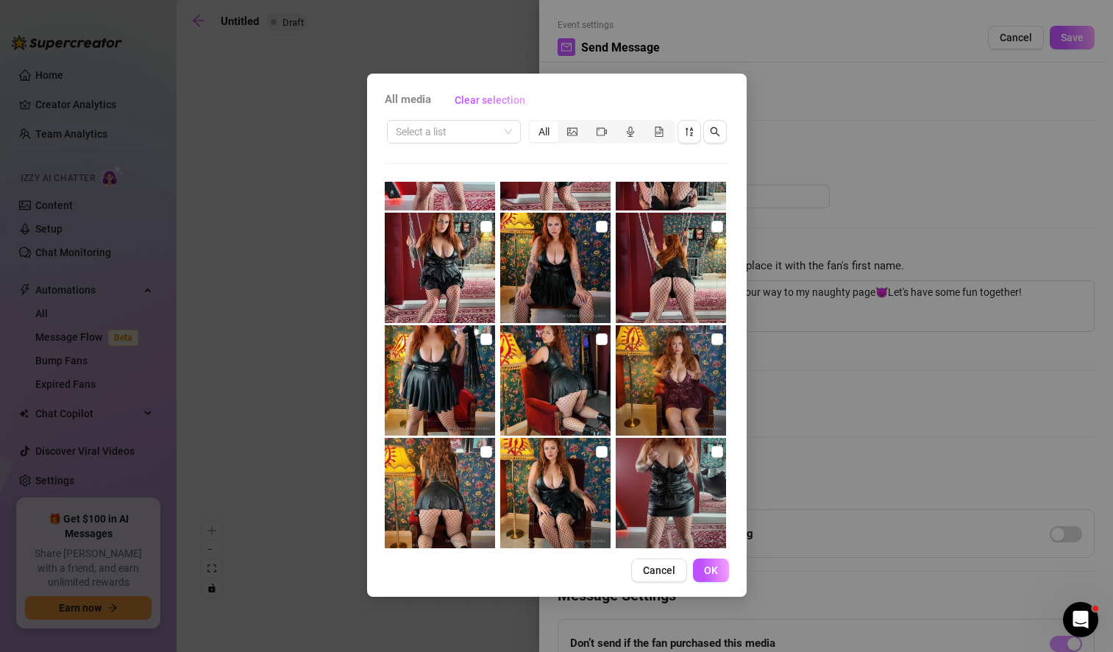
scroll to position [867, 0]
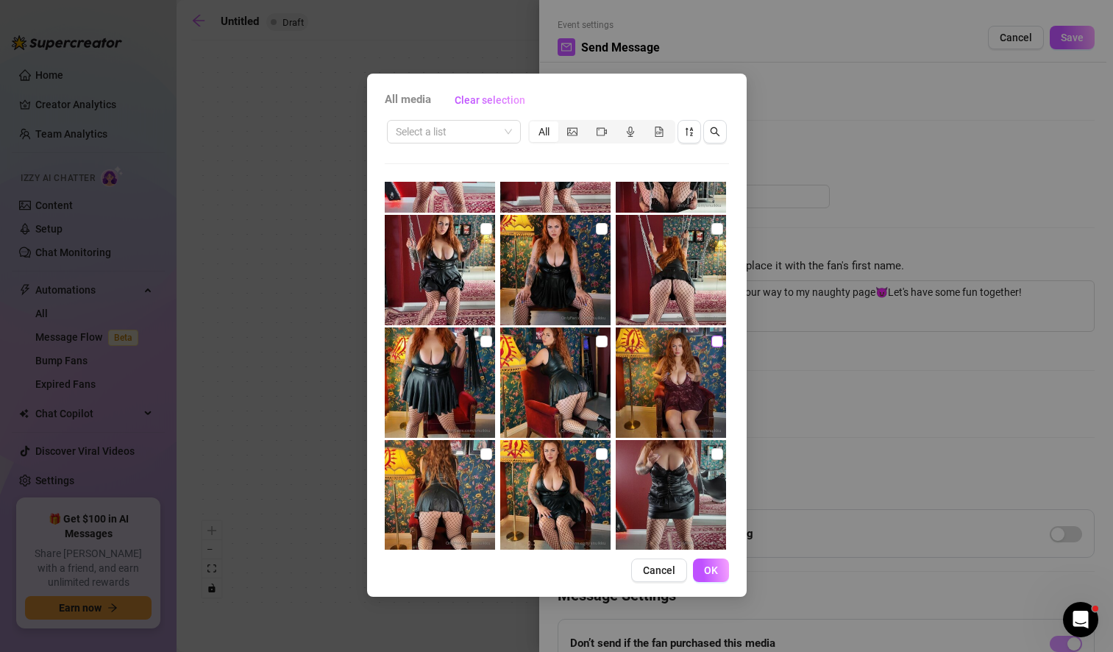
click at [711, 343] on input "checkbox" at bounding box center [717, 341] width 12 height 12
click at [714, 573] on span "OK" at bounding box center [711, 570] width 14 height 12
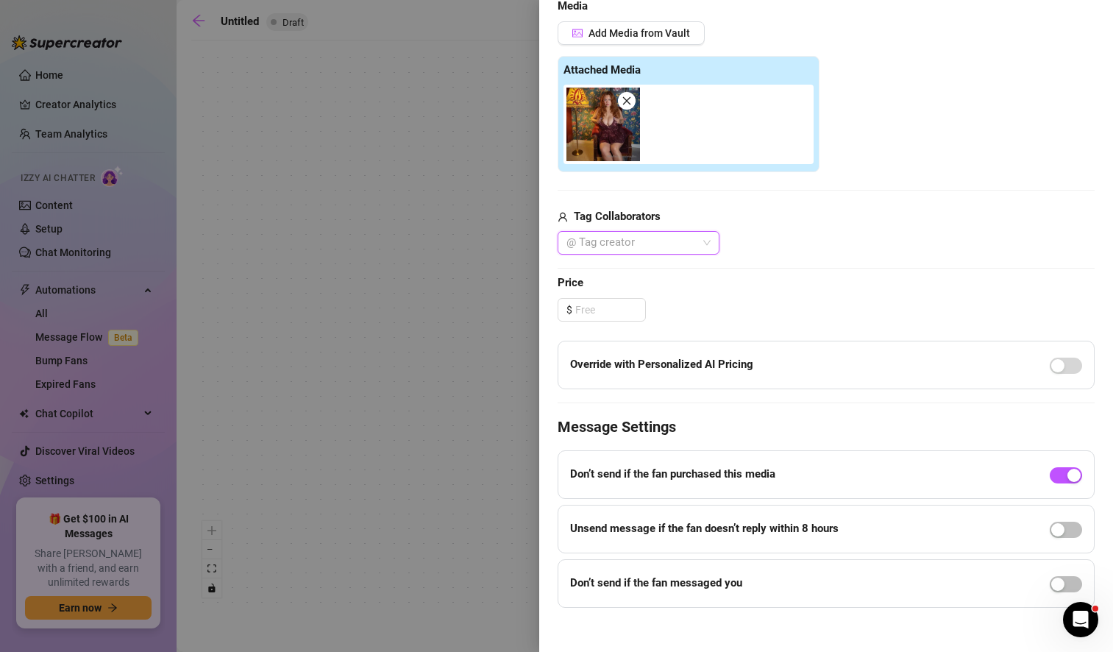
scroll to position [390, 0]
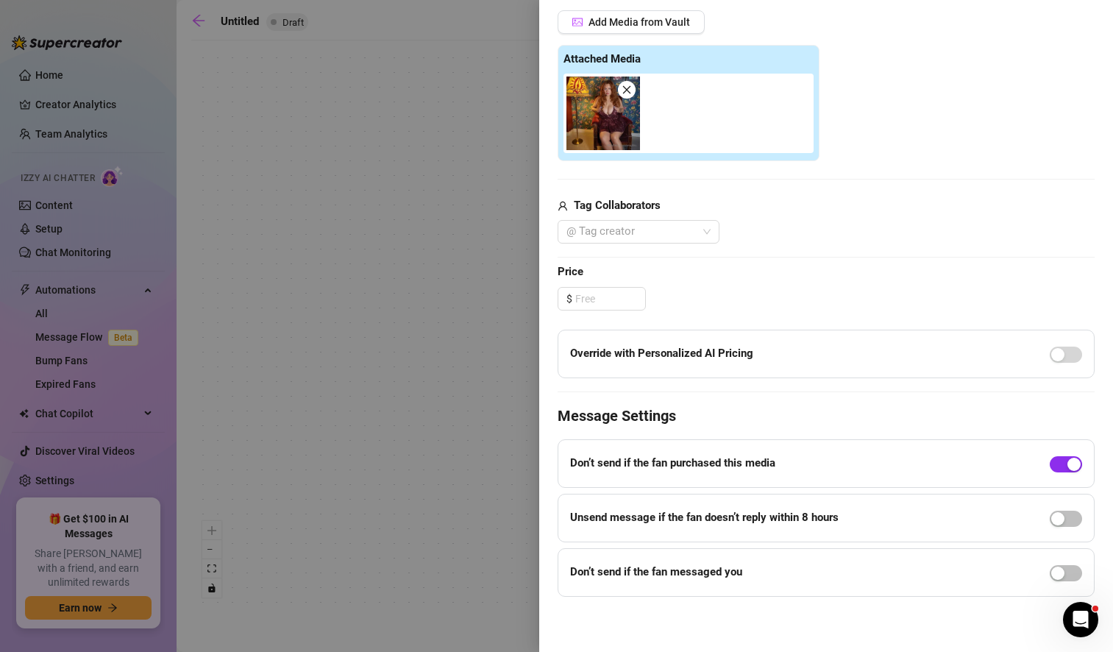
click at [1050, 462] on span "button" at bounding box center [1066, 464] width 32 height 16
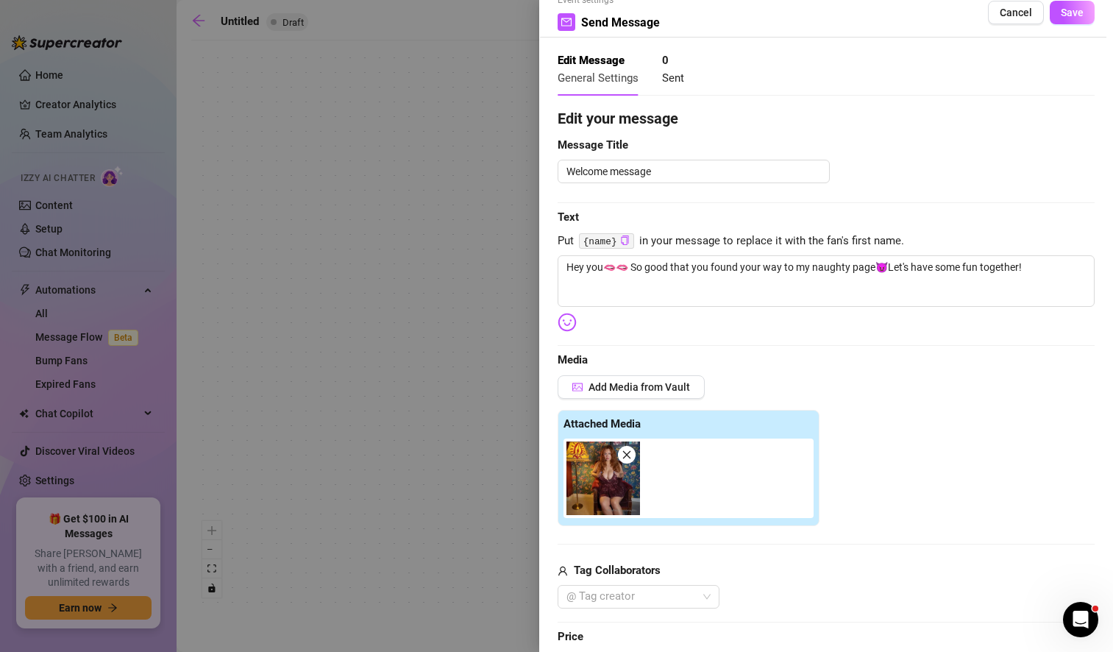
scroll to position [0, 0]
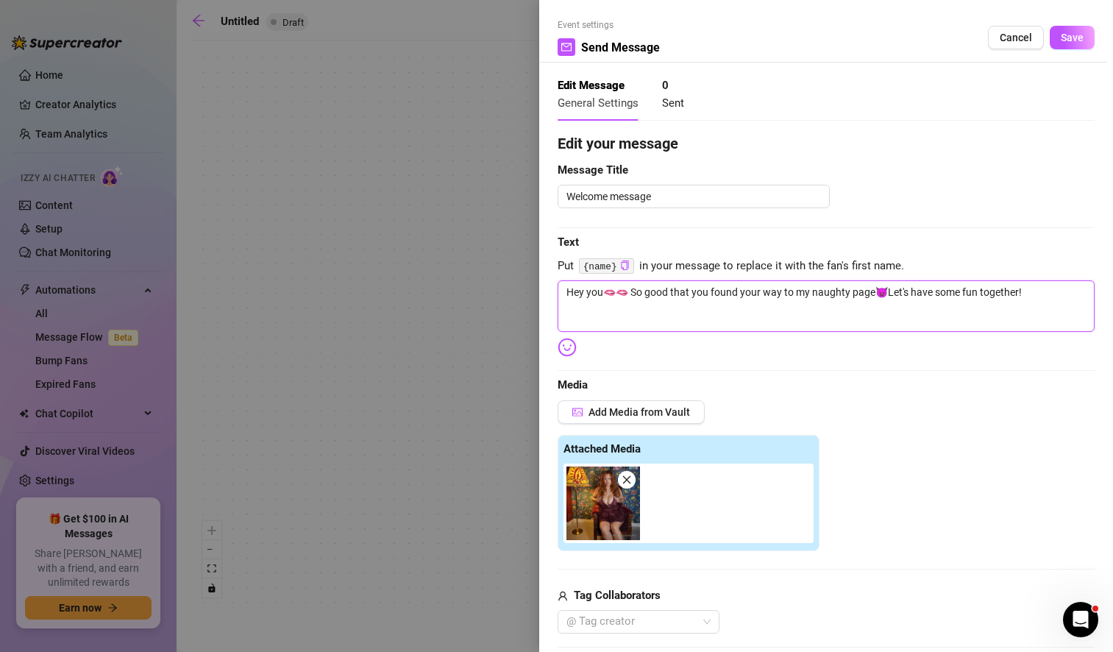
click at [641, 295] on textarea "Hey you🫦🫦 So good that you found your way to my naughty page😈Let's have some fu…" at bounding box center [826, 305] width 537 height 51
click at [1061, 40] on span "Save" at bounding box center [1072, 38] width 23 height 12
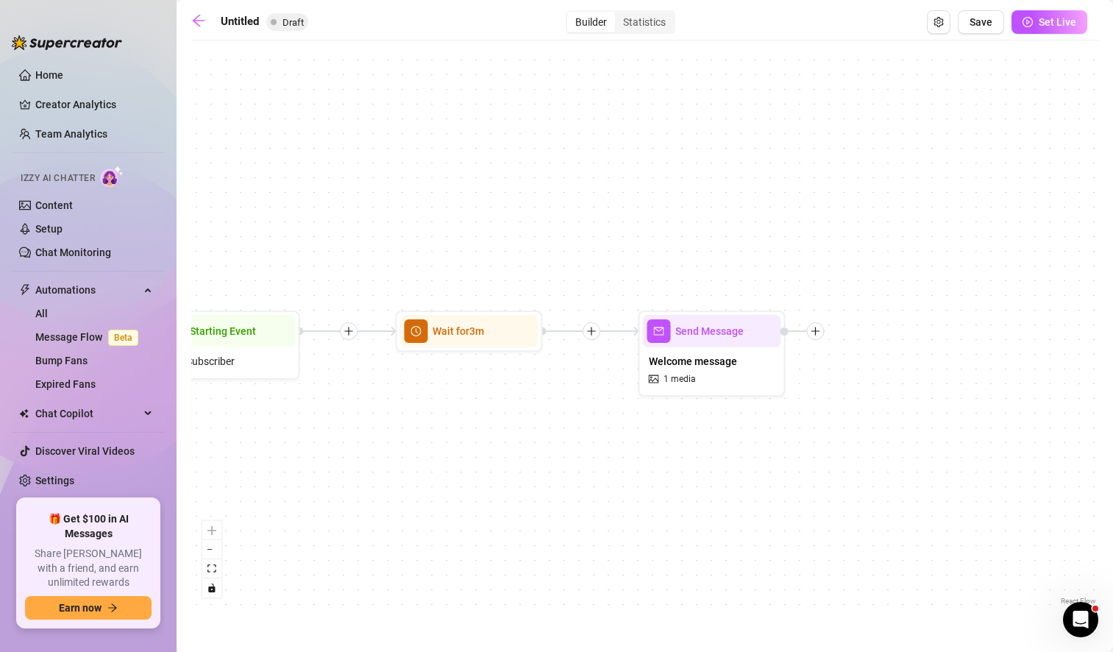
drag, startPoint x: 822, startPoint y: 466, endPoint x: 403, endPoint y: 483, distance: 418.9
click at [403, 483] on div "Send Message Welcome message 1 media Wait for 3m Starting Event New Subscriber" at bounding box center [644, 328] width 907 height 561
click at [817, 334] on icon "plus" at bounding box center [816, 331] width 10 height 10
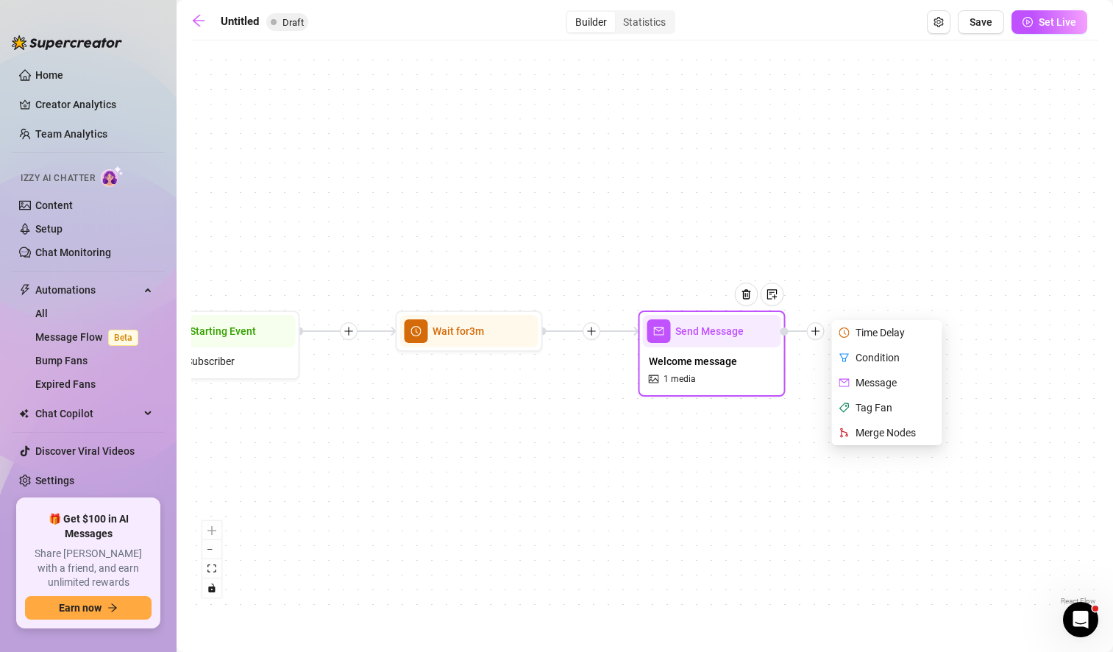
click at [903, 330] on div "Time Delay" at bounding box center [888, 332] width 107 height 25
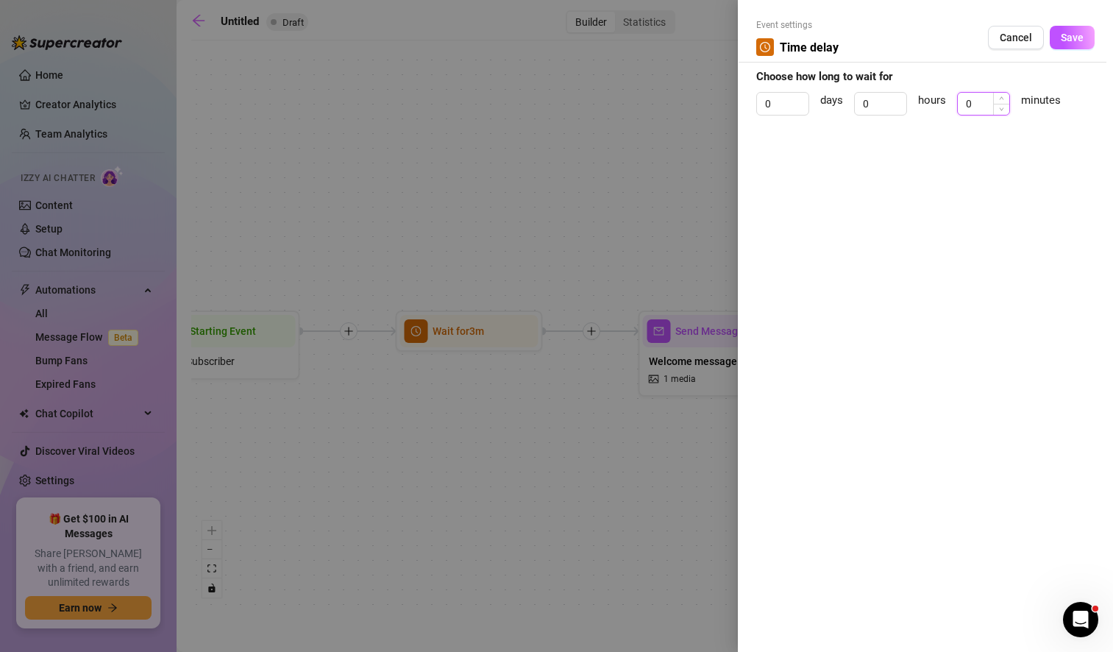
click at [987, 102] on input "0" at bounding box center [983, 104] width 51 height 22
click at [1071, 37] on span "Save" at bounding box center [1072, 38] width 23 height 12
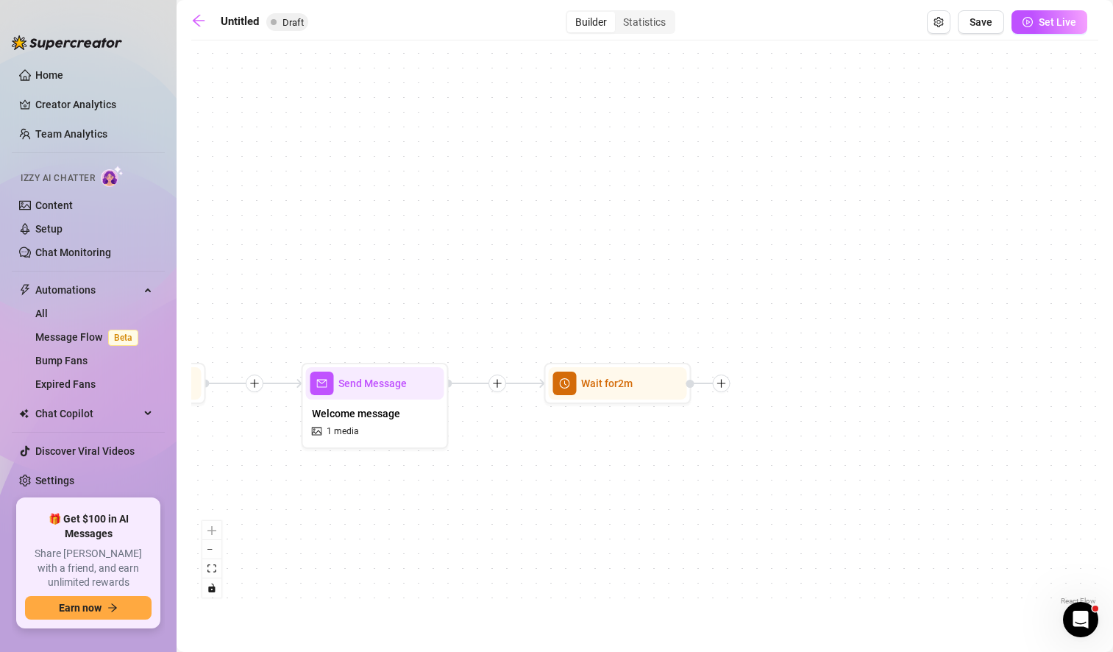
drag, startPoint x: 946, startPoint y: 444, endPoint x: 588, endPoint y: 493, distance: 360.8
click at [588, 493] on div "Wait for 2m Send Message Welcome message 1 media Wait for 3m Starting Event New…" at bounding box center [644, 328] width 907 height 561
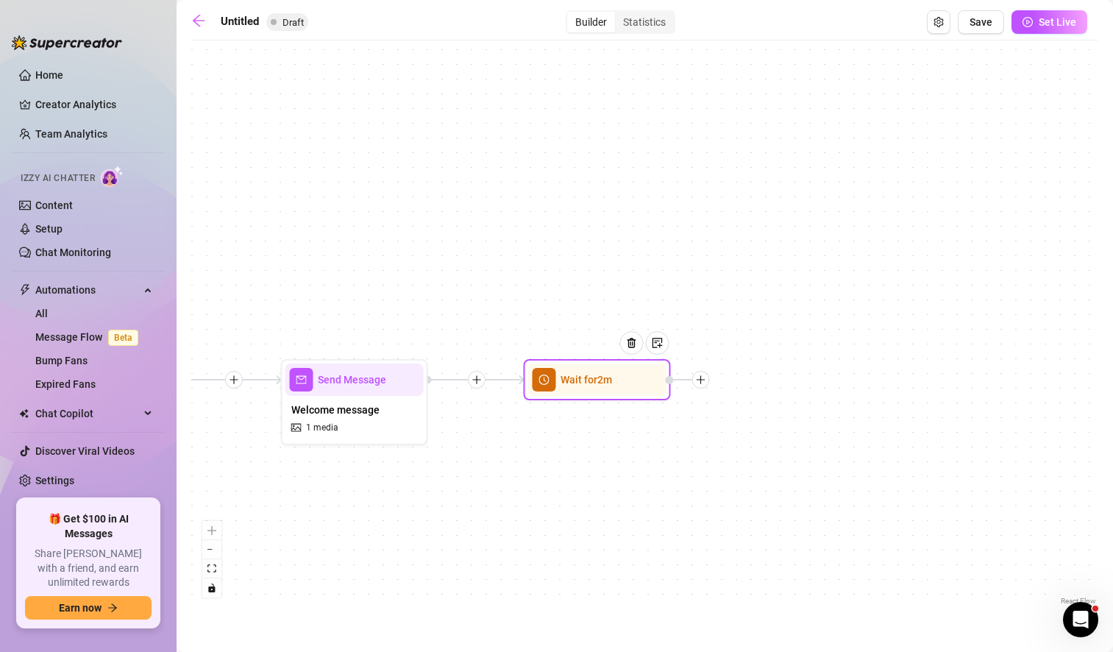
click at [704, 380] on icon "plus" at bounding box center [701, 379] width 10 height 10
click at [774, 428] on div "Message" at bounding box center [773, 431] width 107 height 25
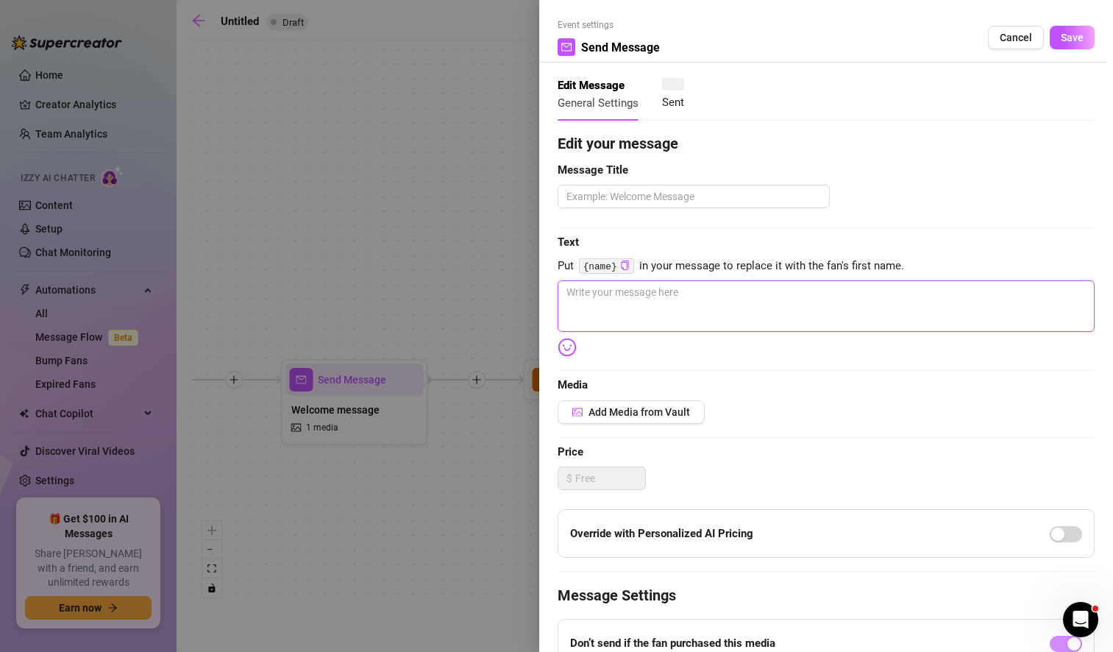
click at [597, 307] on textarea at bounding box center [826, 305] width 537 height 51
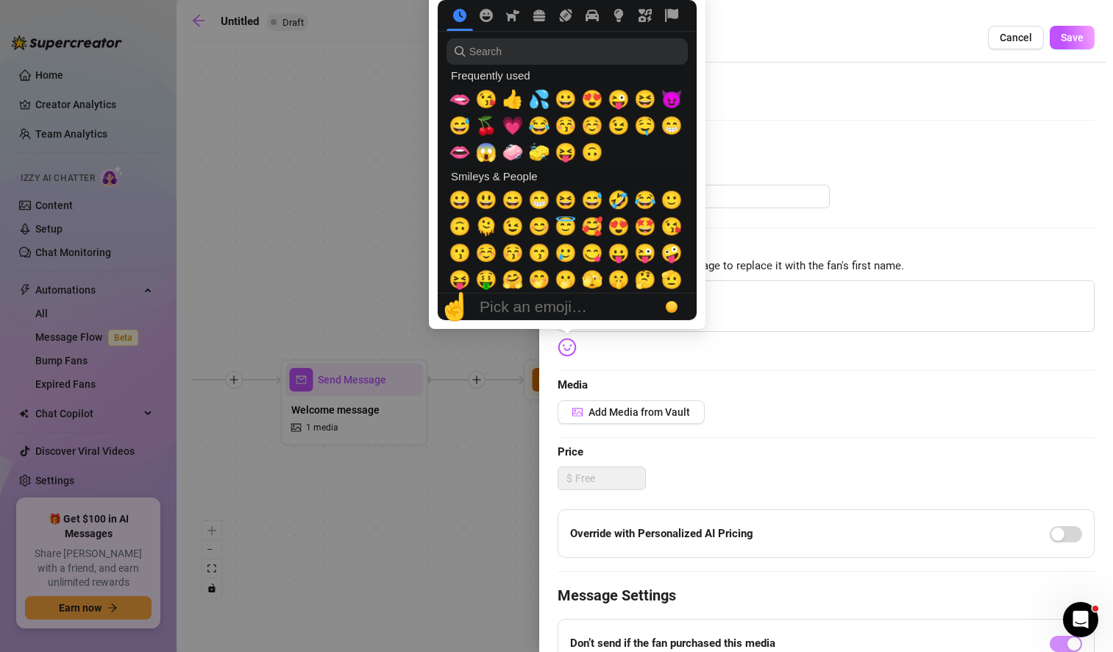
click at [567, 350] on img at bounding box center [567, 347] width 19 height 19
click at [596, 123] on span "☺️" at bounding box center [592, 125] width 22 height 21
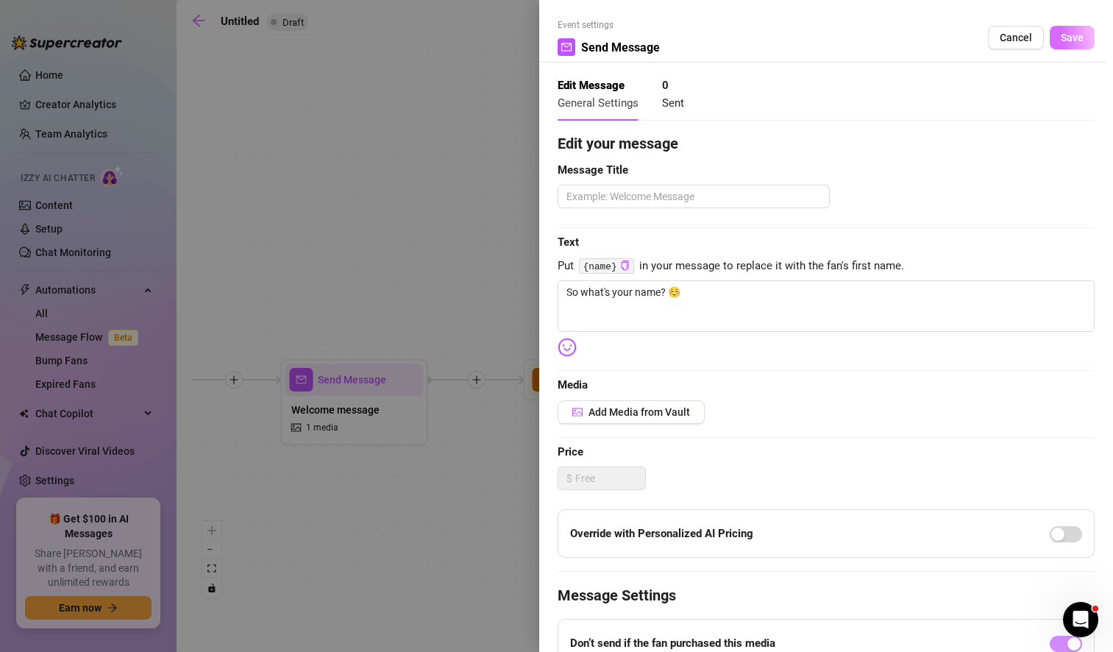
click at [1061, 33] on span "Save" at bounding box center [1072, 38] width 23 height 12
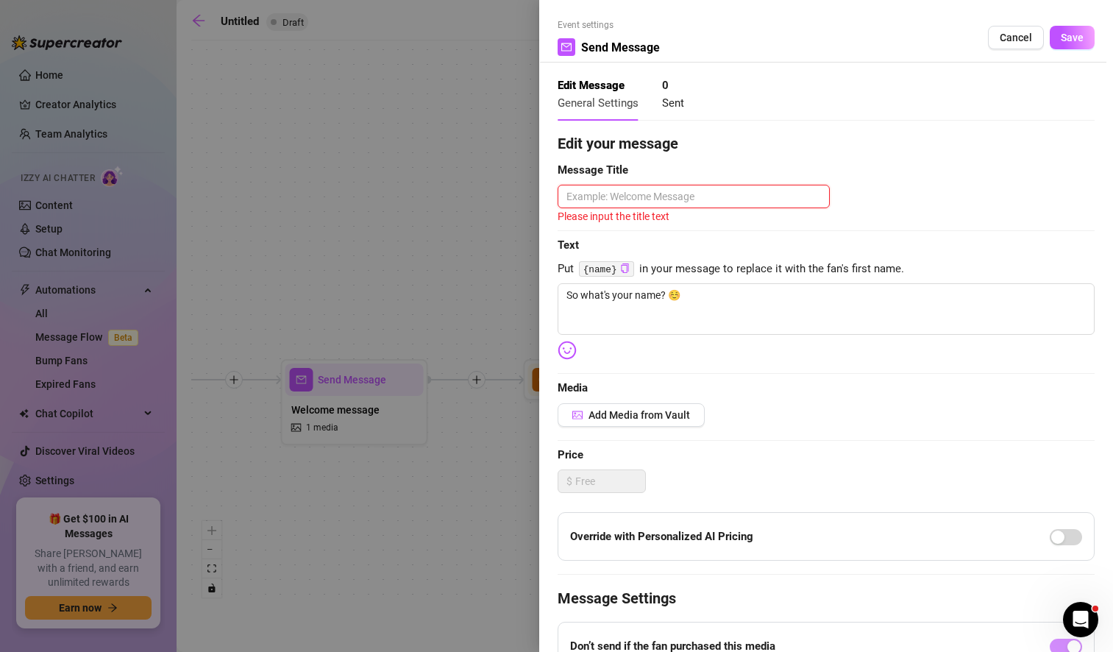
click at [610, 192] on textarea at bounding box center [694, 197] width 272 height 24
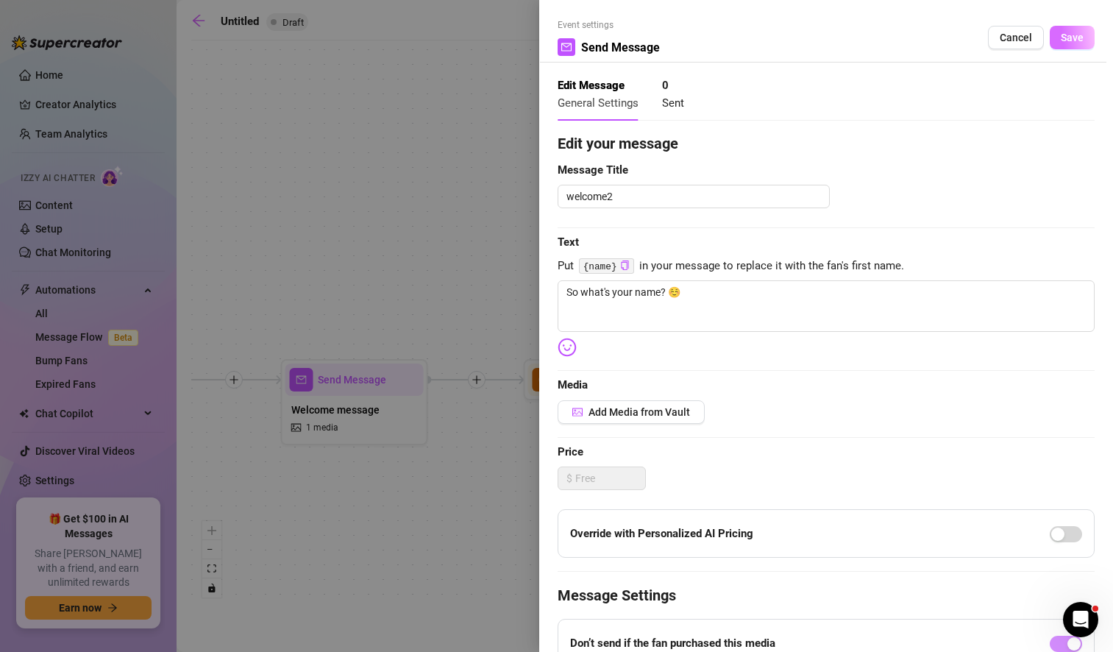
click at [1066, 37] on span "Save" at bounding box center [1072, 38] width 23 height 12
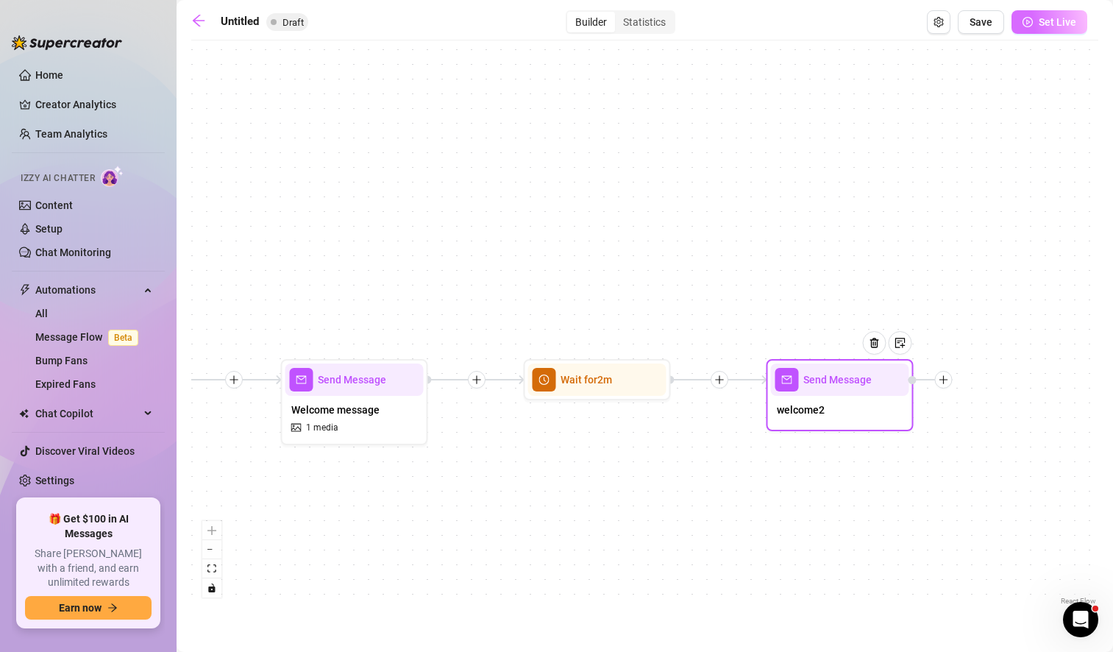
click at [1056, 21] on span "Set Live" at bounding box center [1058, 22] width 38 height 12
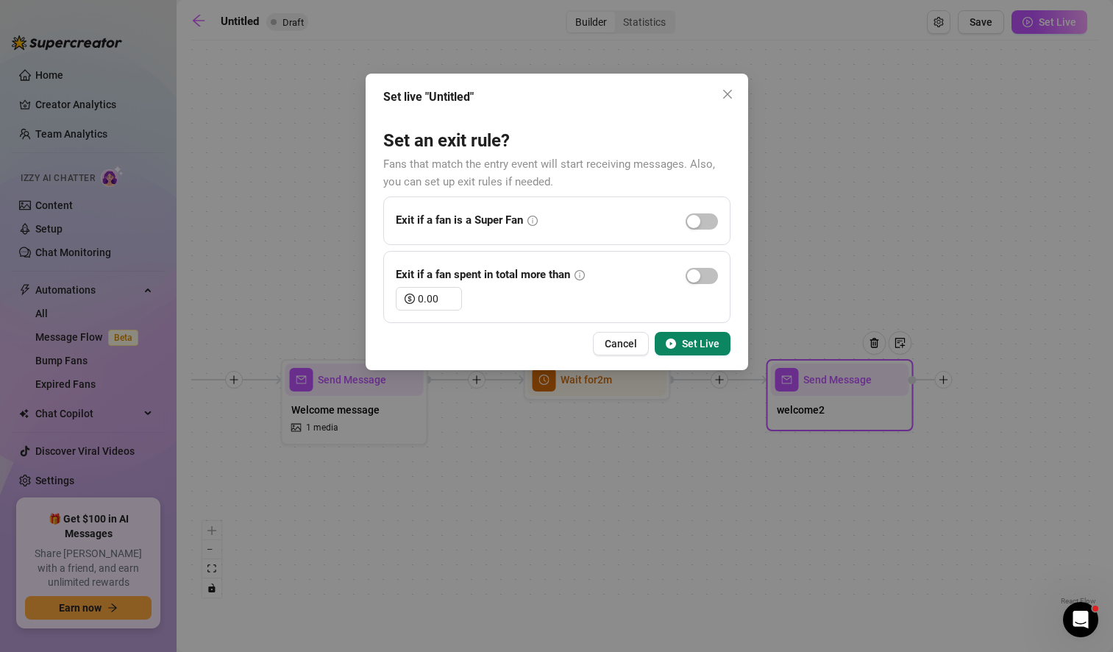
click at [696, 346] on span "Set Live" at bounding box center [701, 344] width 38 height 12
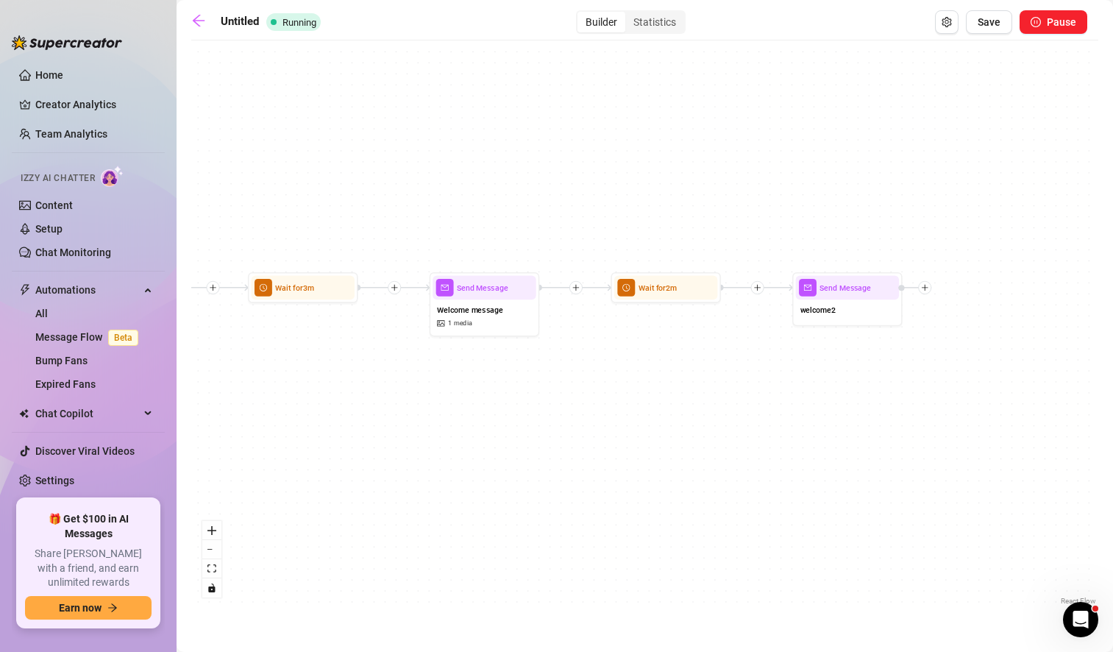
drag, startPoint x: 388, startPoint y: 430, endPoint x: 575, endPoint y: 437, distance: 187.0
click at [575, 437] on div "Send Message welcome2 Wait for 2m Send Message Welcome message 1 media Wait for…" at bounding box center [644, 328] width 907 height 561
